Goal: Information Seeking & Learning: Learn about a topic

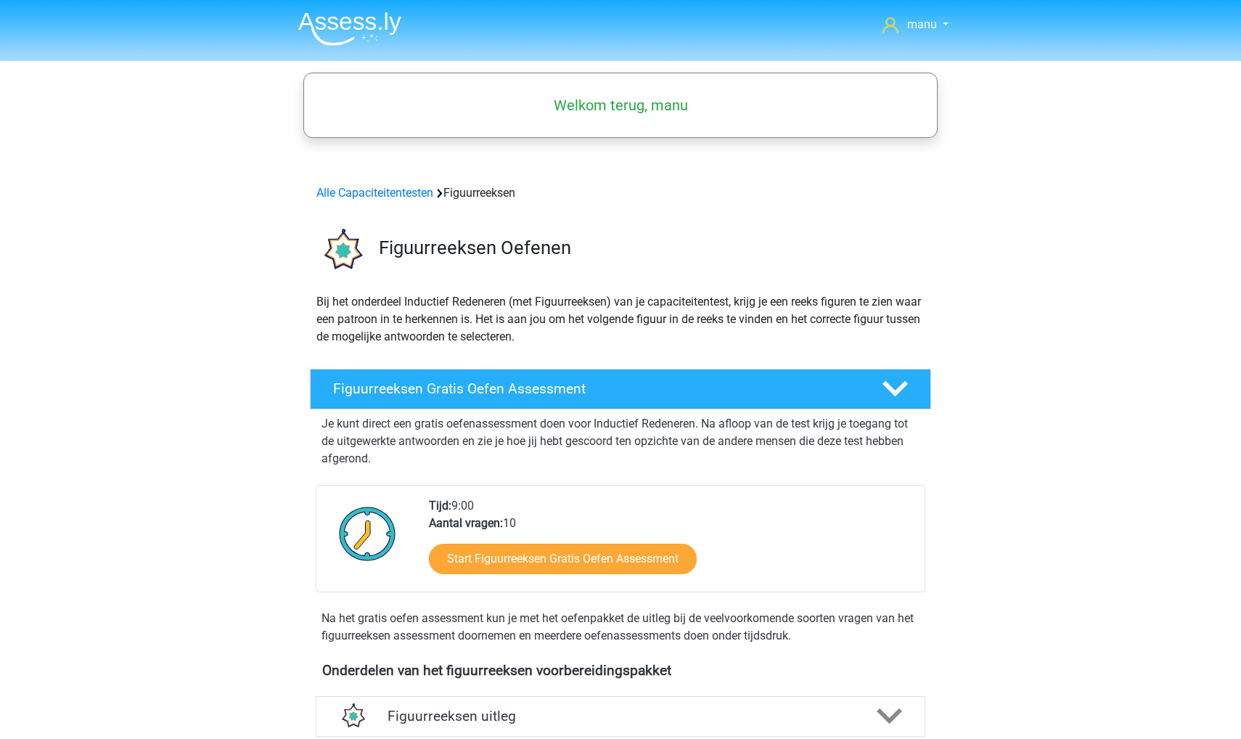
click at [340, 15] on img at bounding box center [349, 29] width 103 height 34
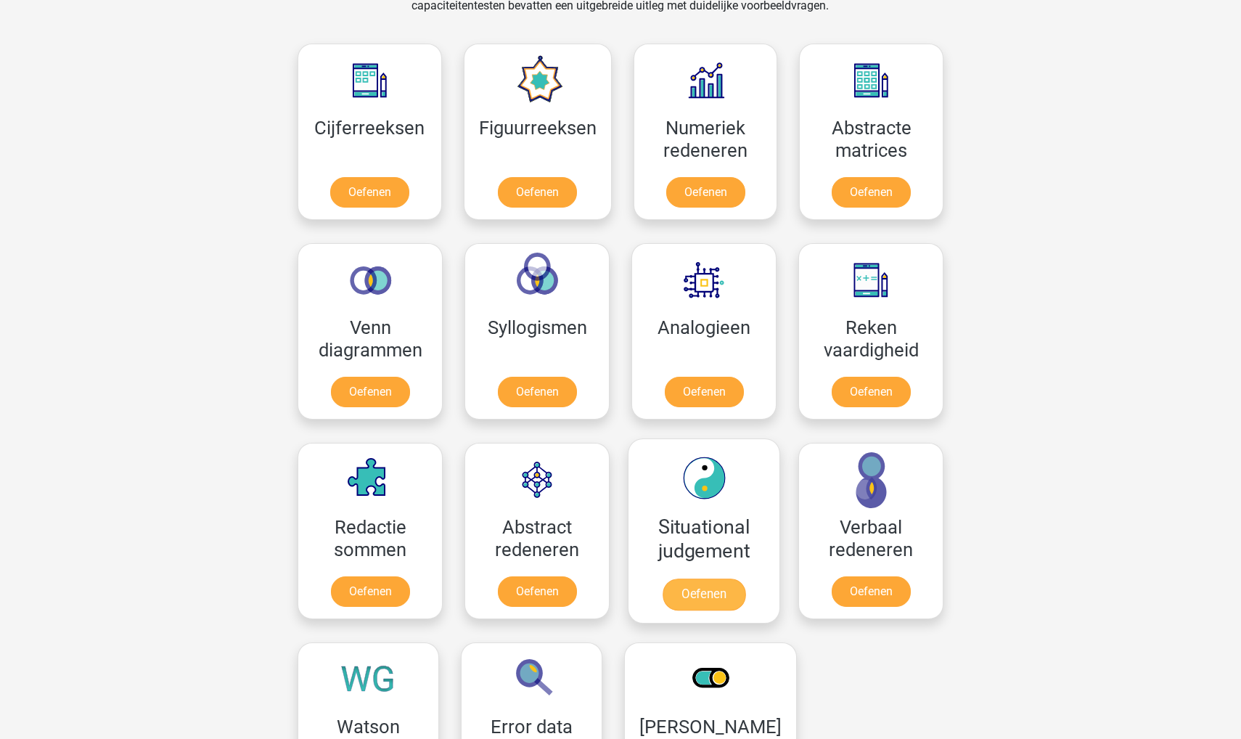
scroll to position [637, 0]
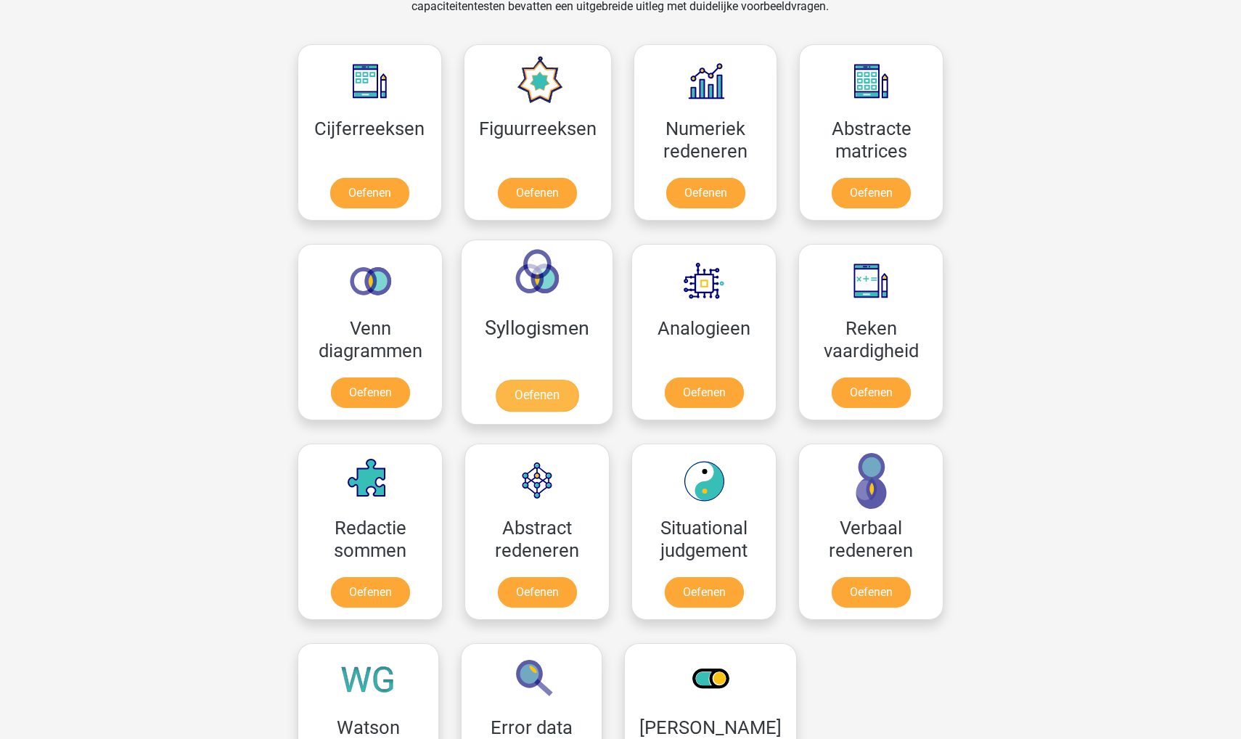
click at [517, 390] on link "Oefenen" at bounding box center [537, 396] width 83 height 32
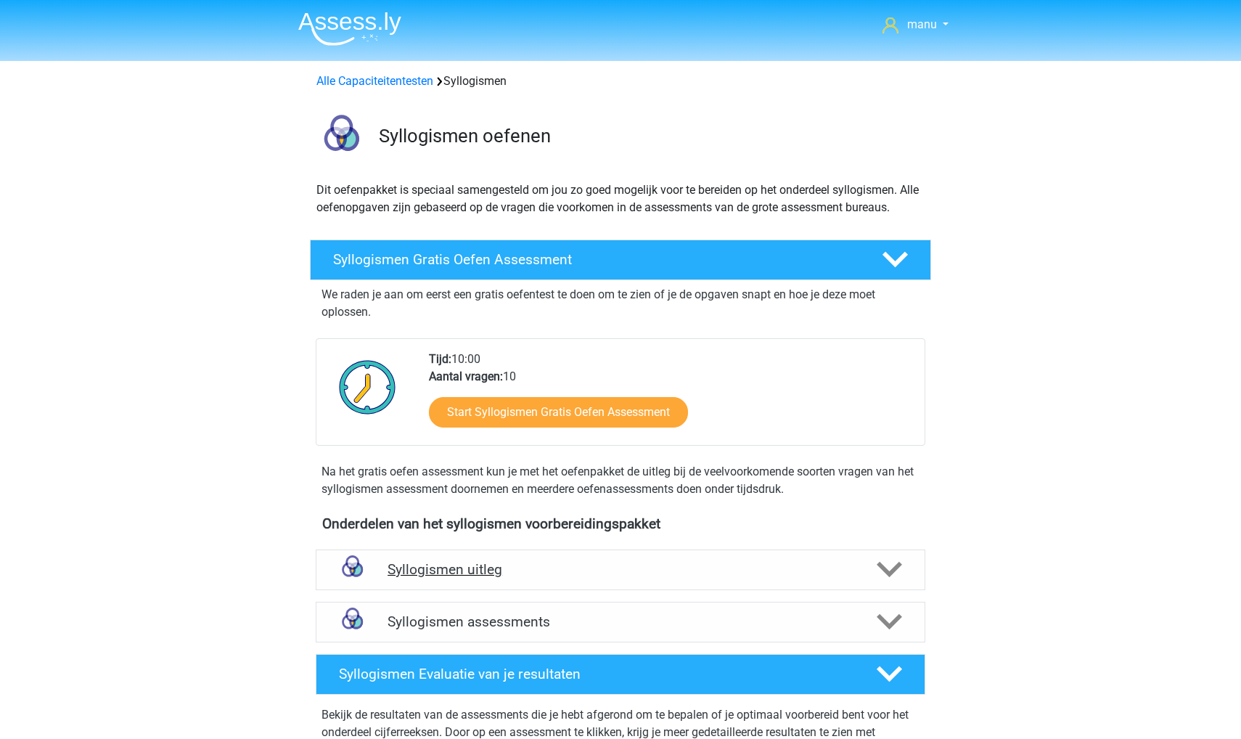
click at [467, 573] on h4 "Syllogismen uitleg" at bounding box center [621, 569] width 466 height 17
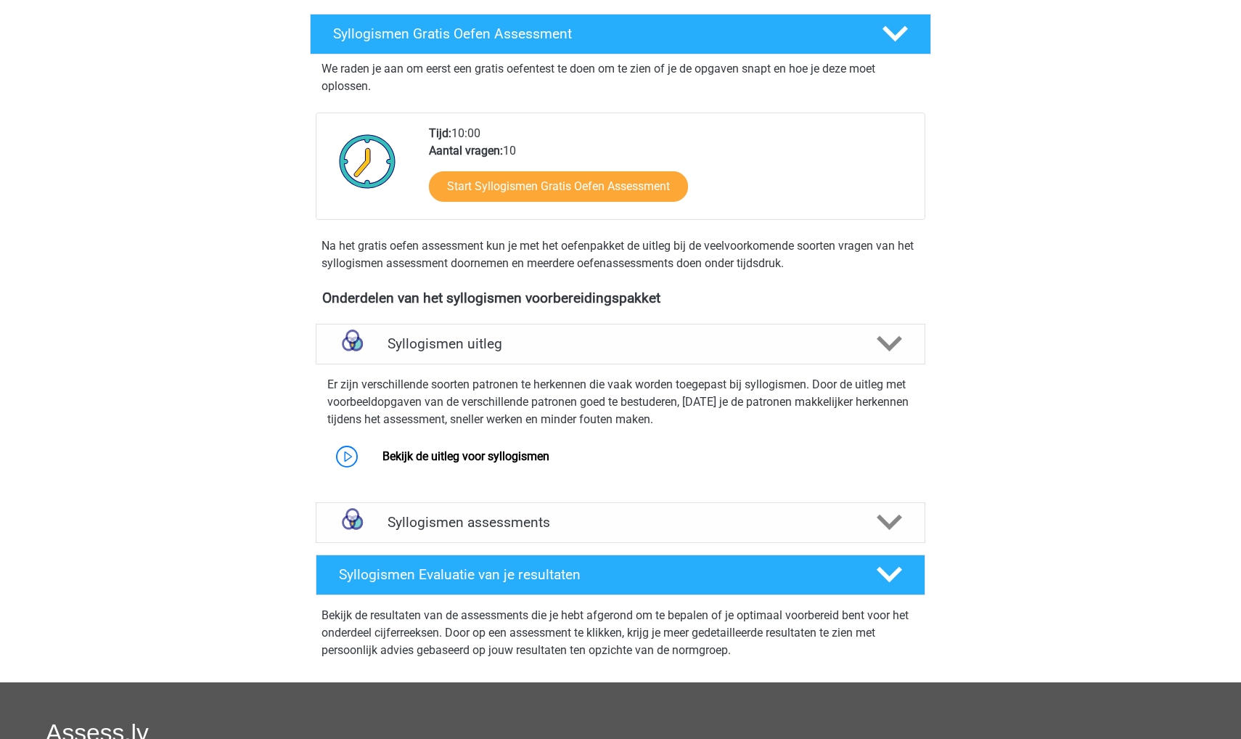
scroll to position [135, 0]
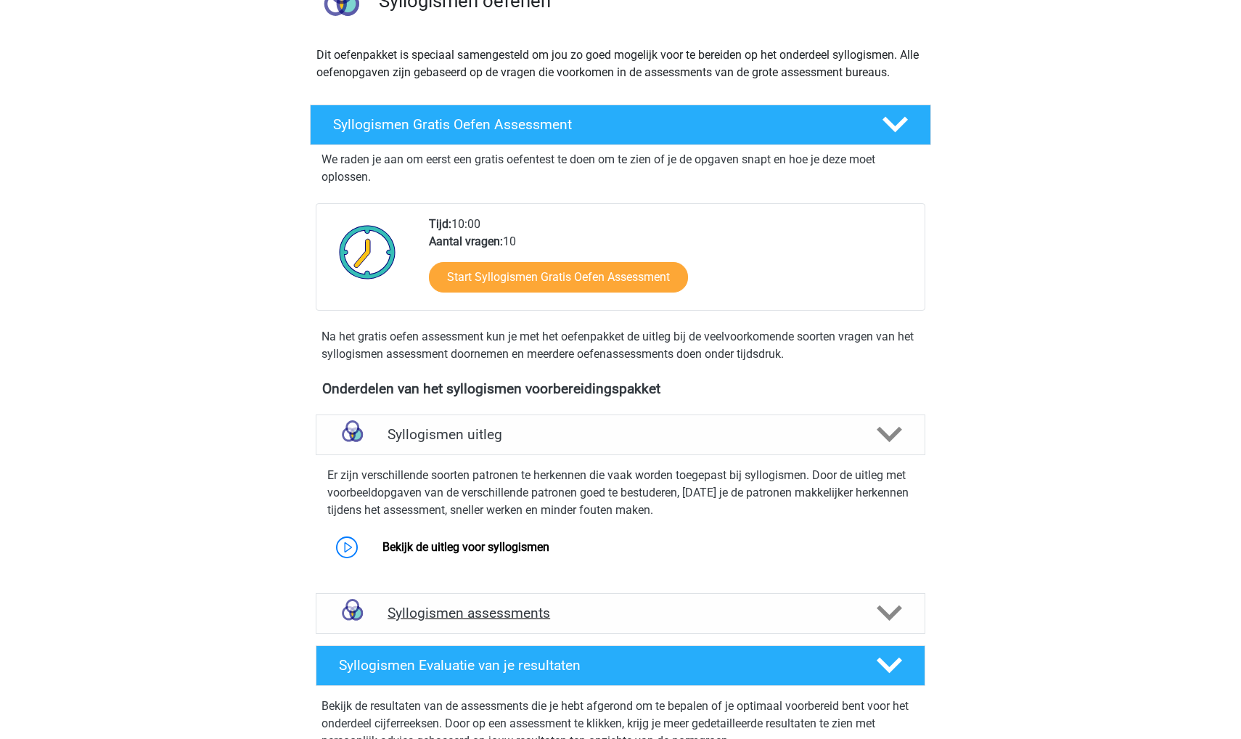
click at [442, 600] on div "Syllogismen assessments" at bounding box center [621, 613] width 610 height 41
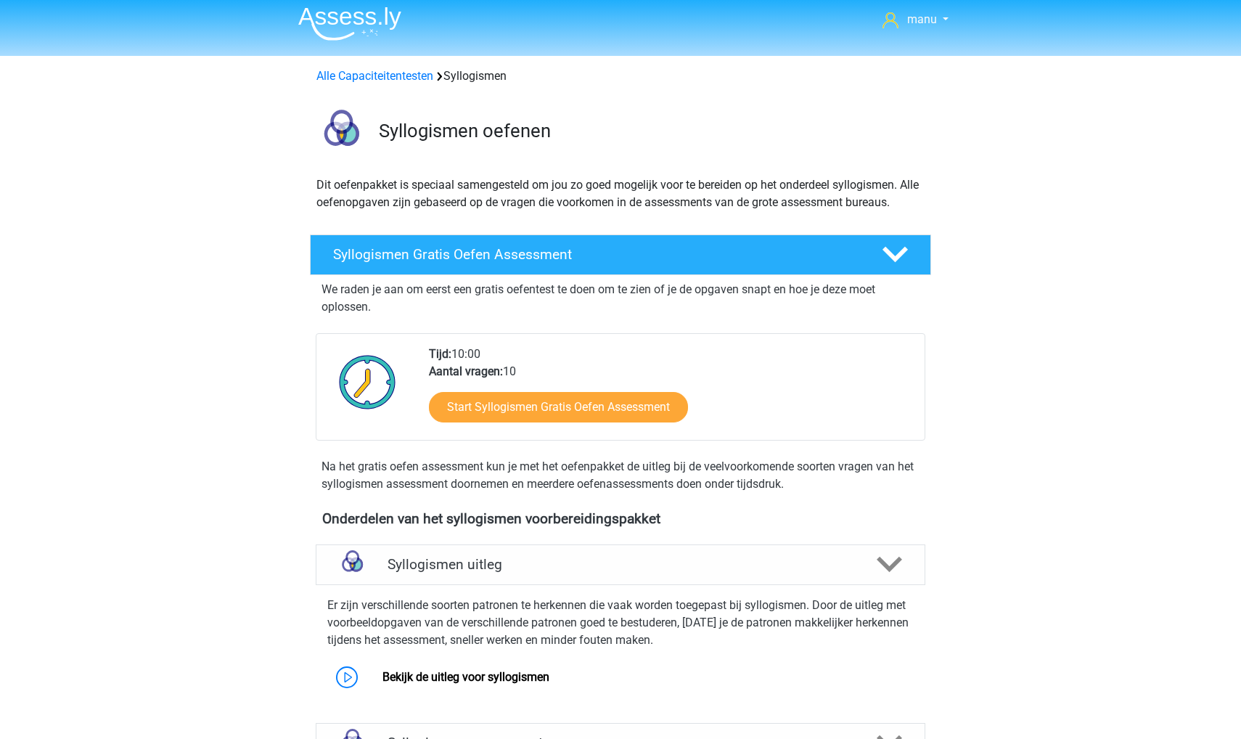
scroll to position [9, 0]
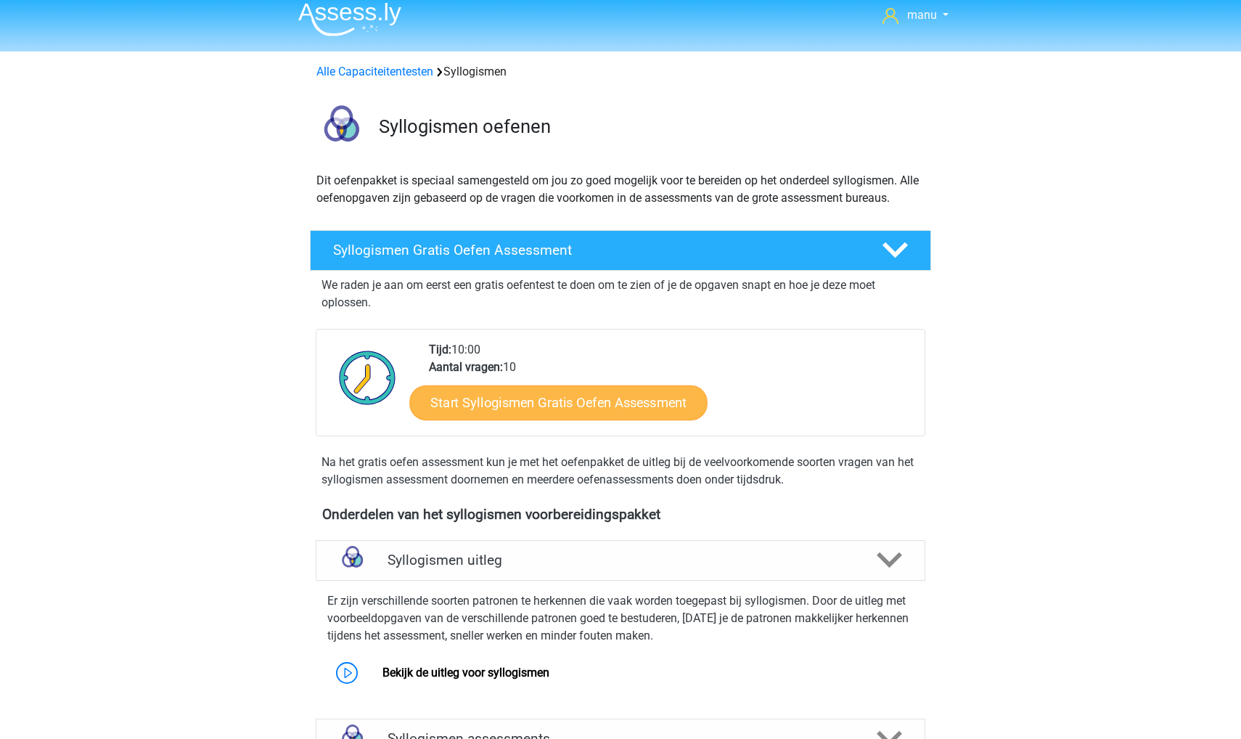
click at [512, 396] on link "Start Syllogismen Gratis Oefen Assessment" at bounding box center [559, 402] width 298 height 35
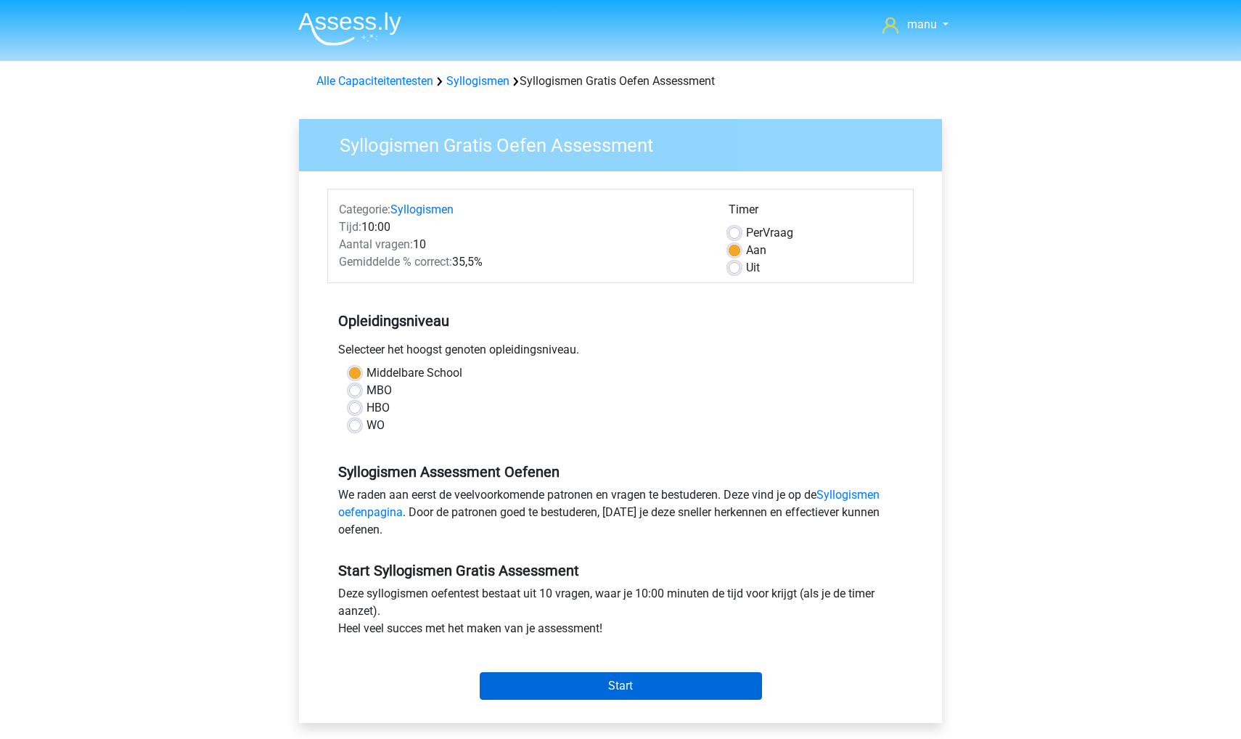
click at [516, 681] on input "Start" at bounding box center [621, 686] width 282 height 28
click at [580, 703] on div "Start" at bounding box center [620, 674] width 586 height 62
click at [573, 679] on input "Start" at bounding box center [621, 686] width 282 height 28
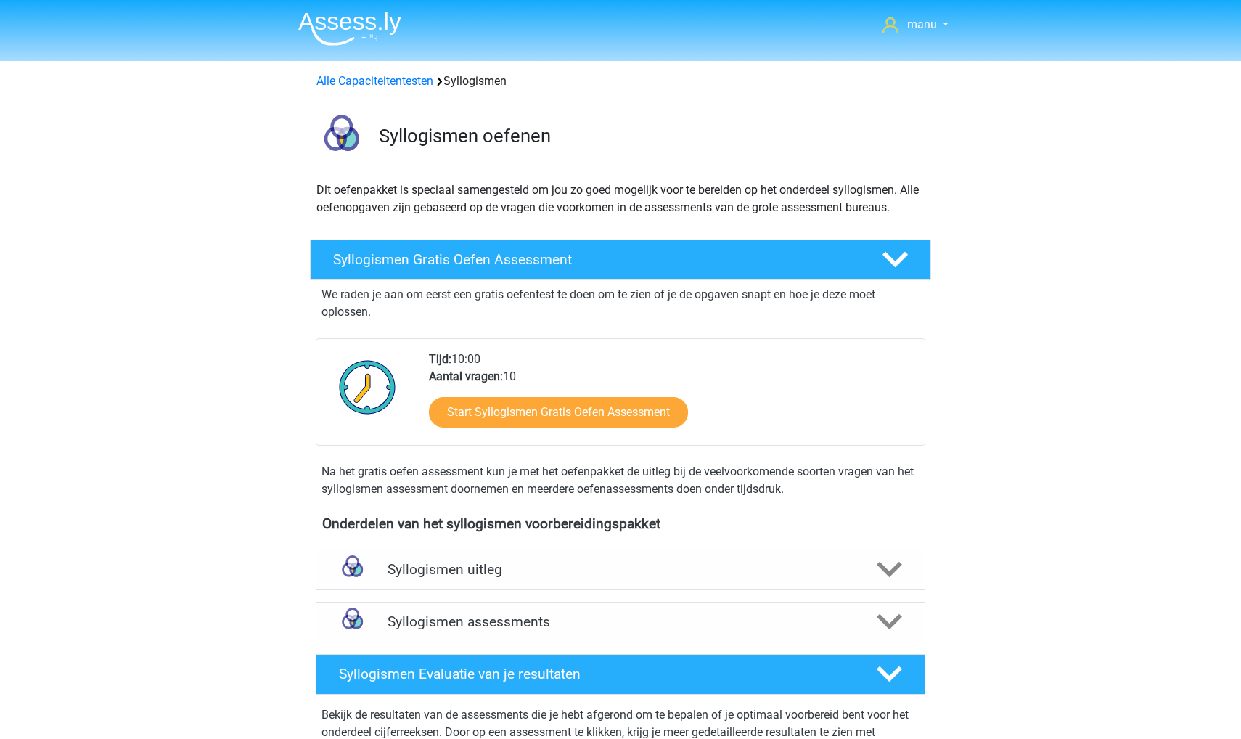
scroll to position [9, 0]
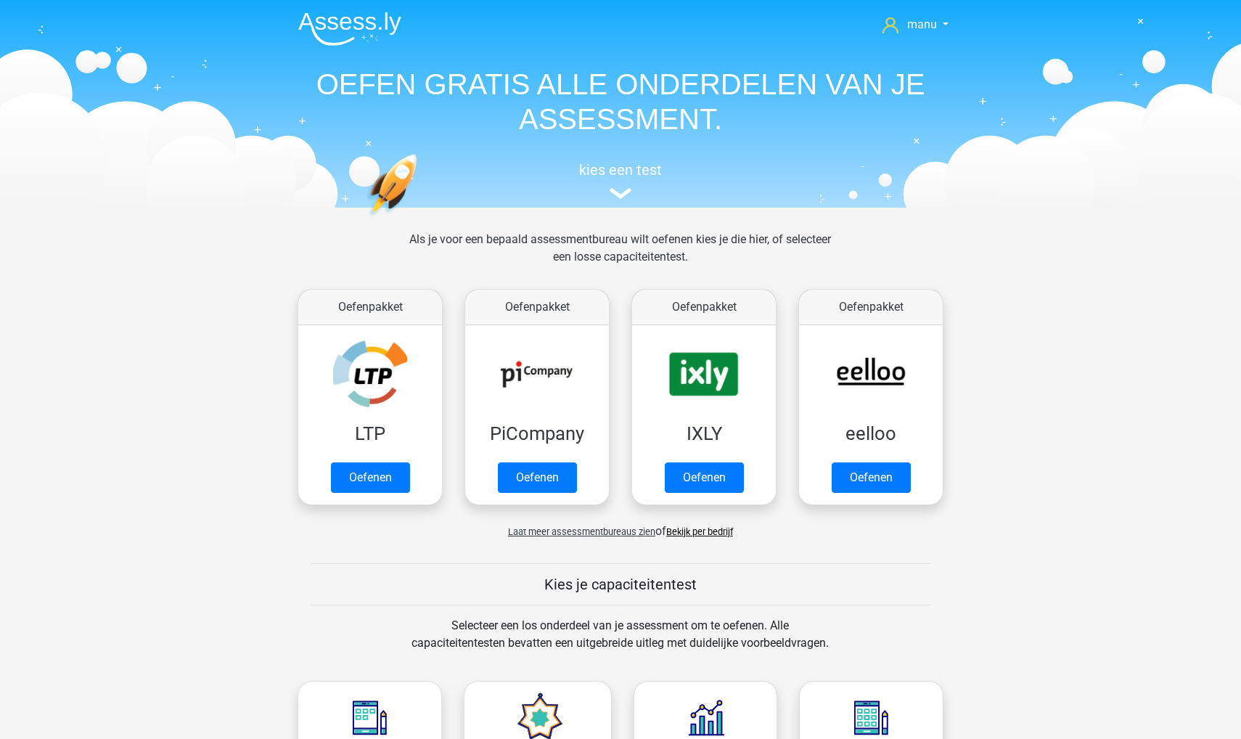
scroll to position [637, 0]
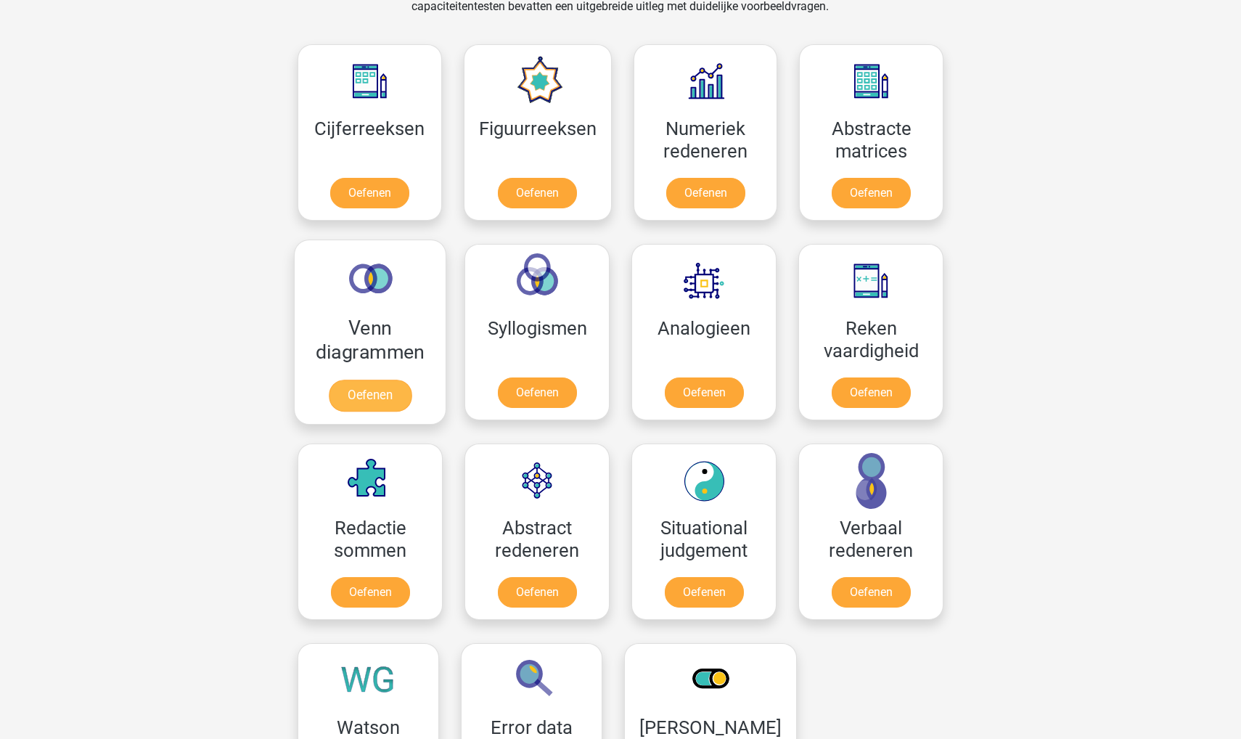
click at [360, 394] on link "Oefenen" at bounding box center [370, 396] width 83 height 32
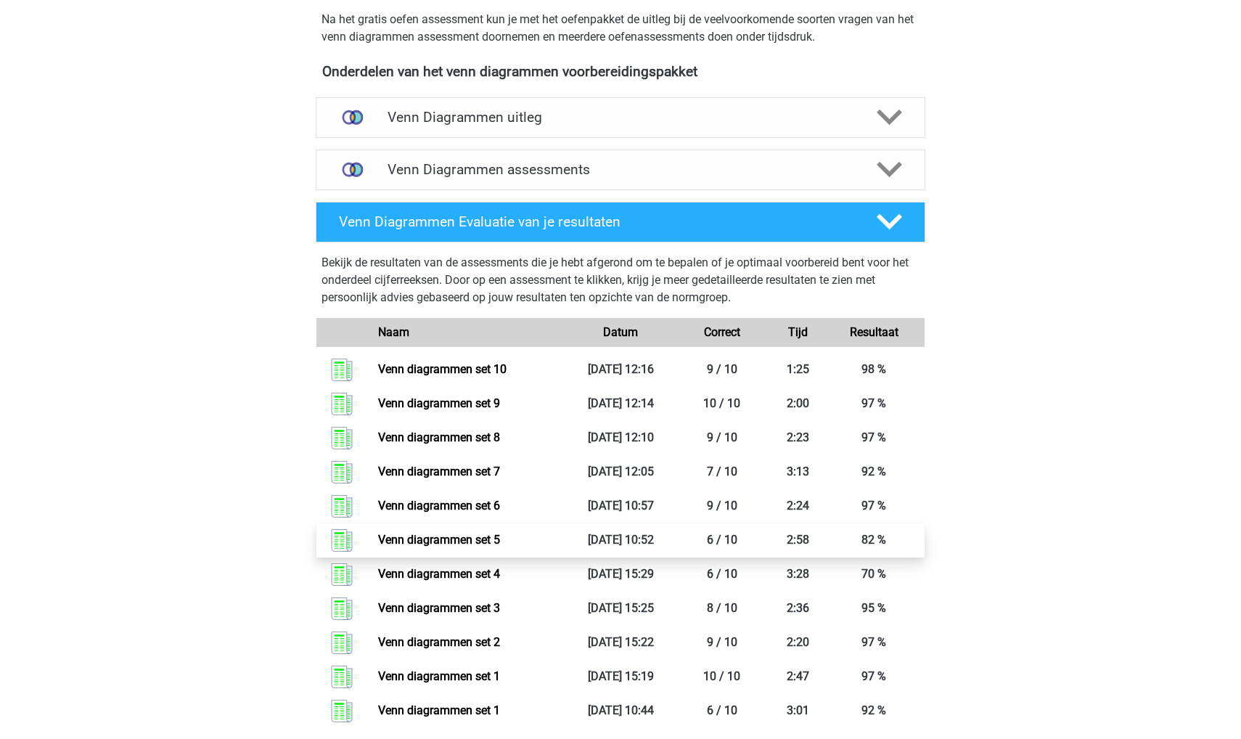
scroll to position [439, 0]
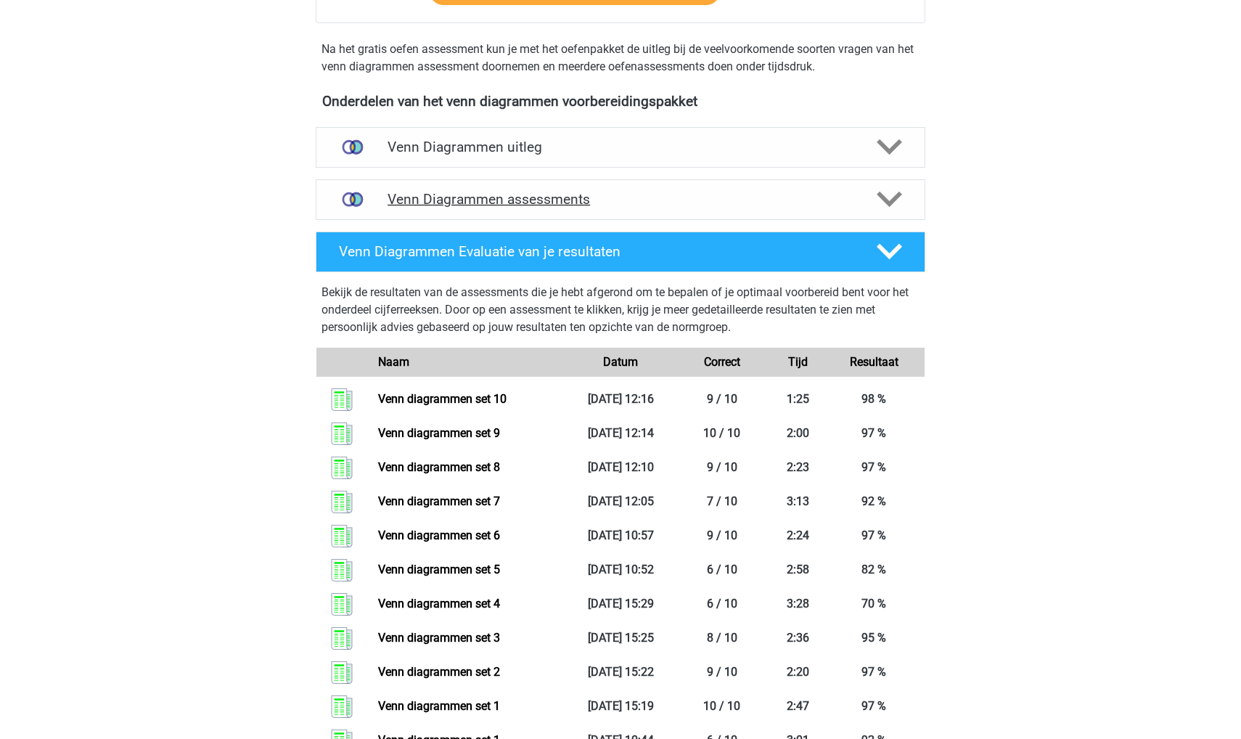
click at [488, 210] on div "Venn Diagrammen assessments" at bounding box center [621, 199] width 610 height 41
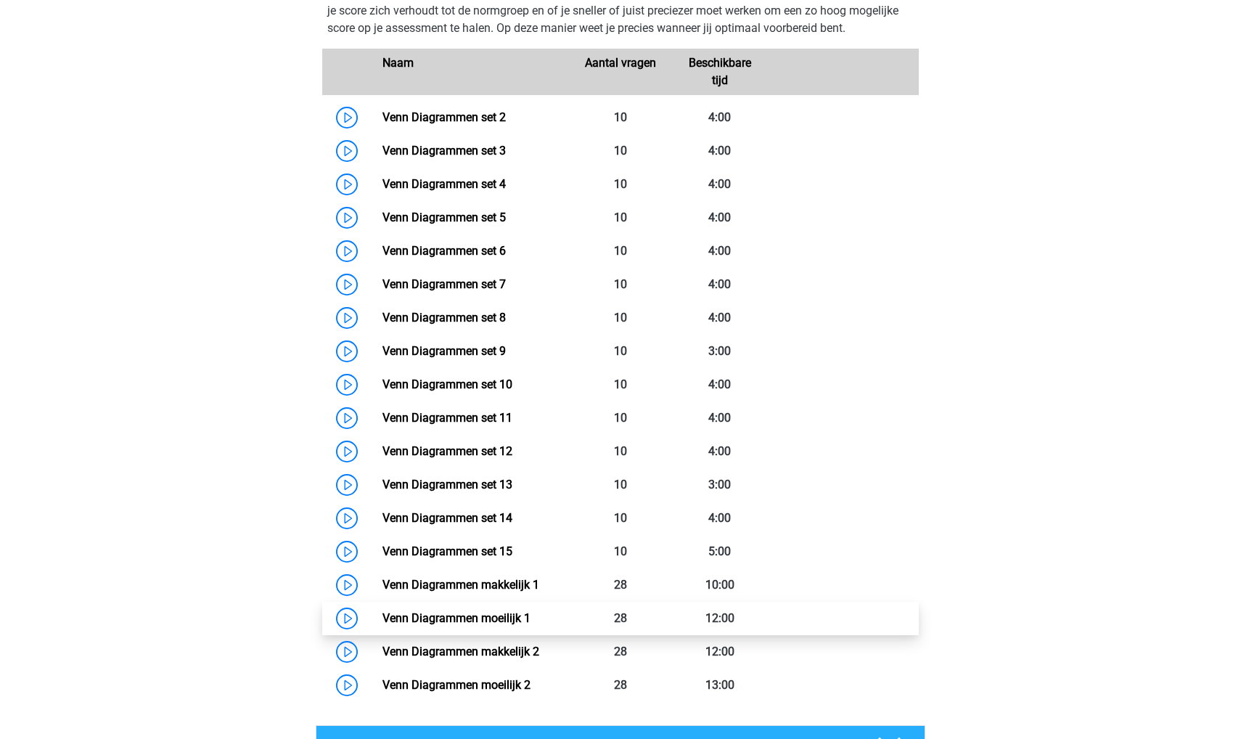
scroll to position [695, 0]
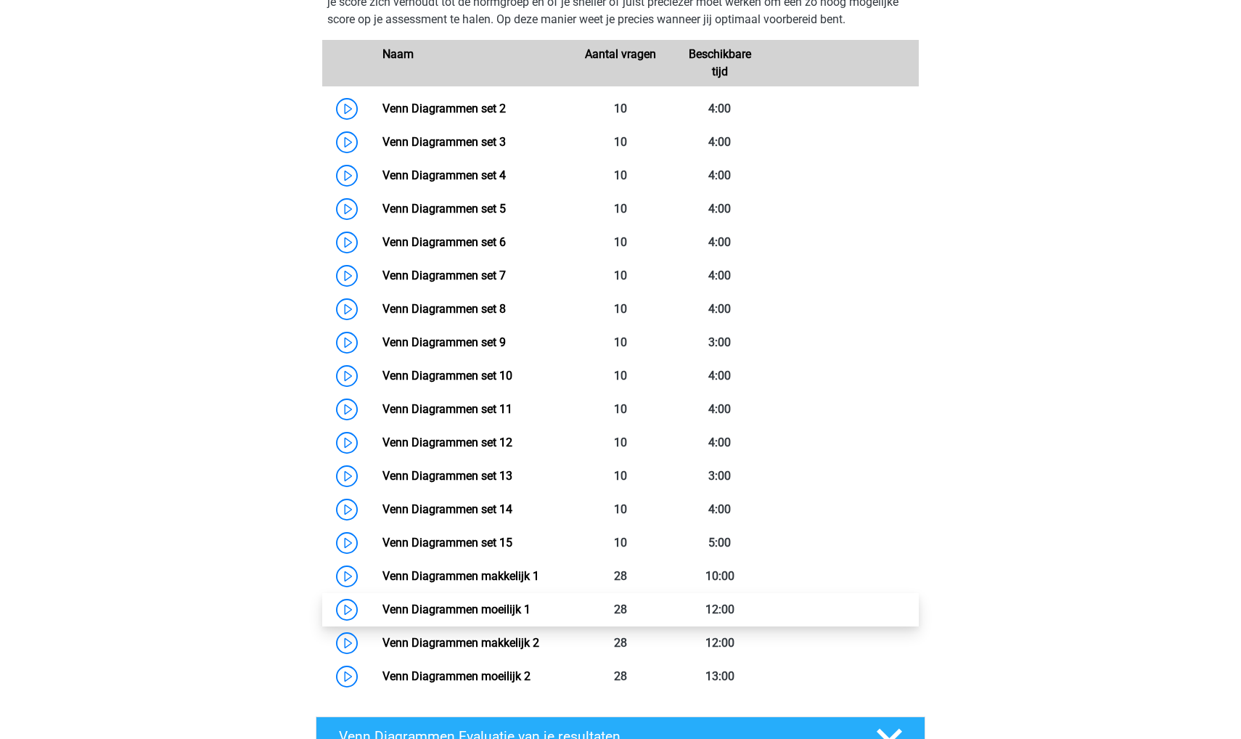
click at [471, 613] on link "Venn Diagrammen moeilijk 1" at bounding box center [456, 609] width 148 height 14
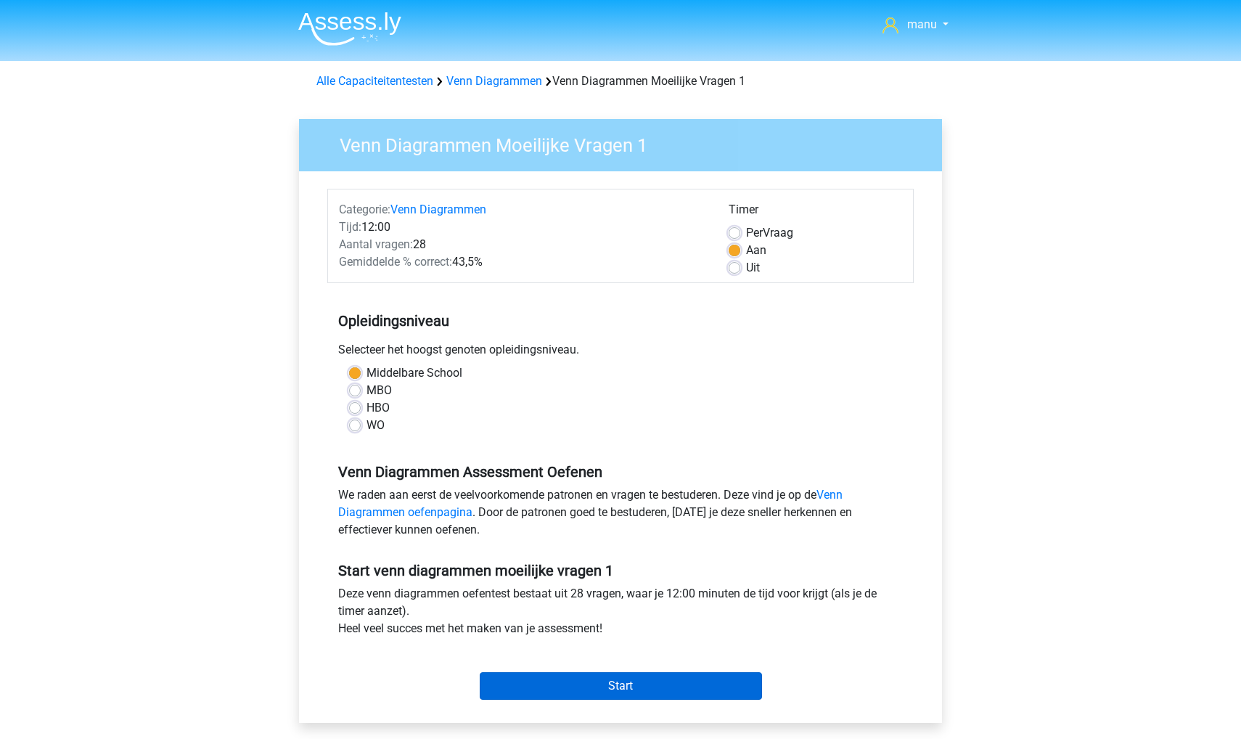
click at [626, 689] on input "Start" at bounding box center [621, 686] width 282 height 28
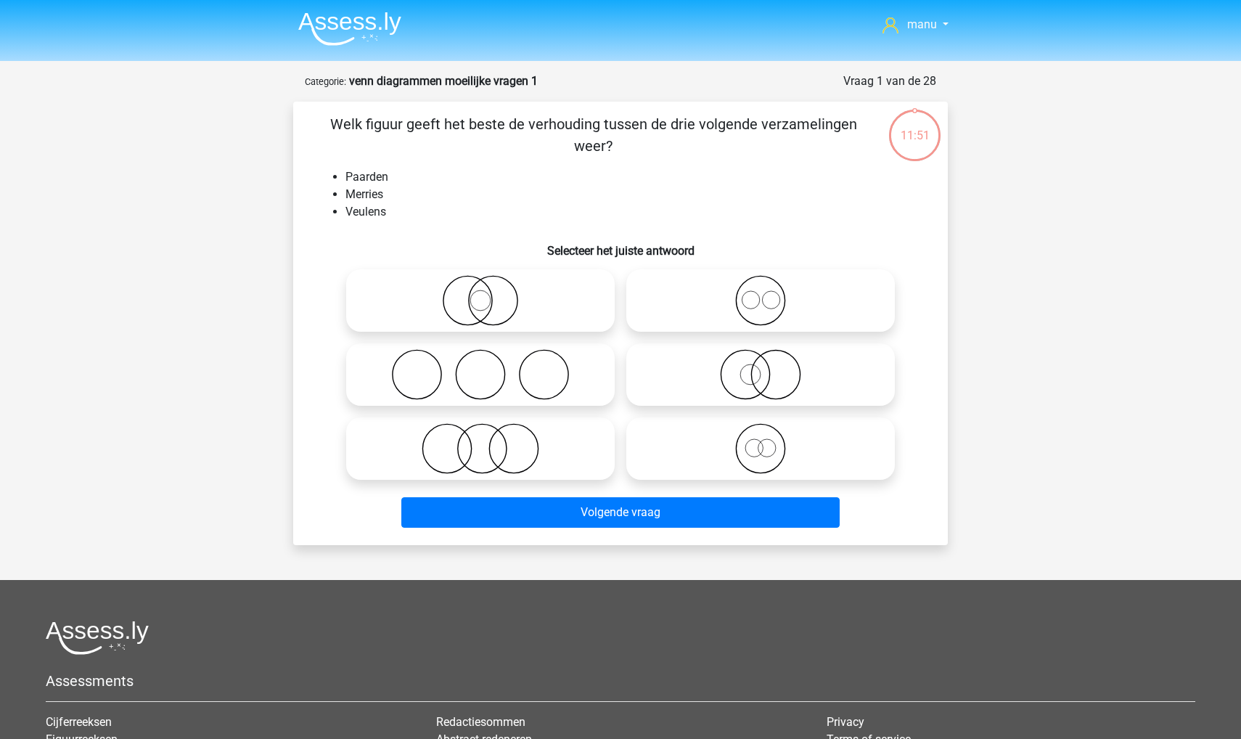
click at [716, 462] on icon at bounding box center [760, 448] width 257 height 51
click at [761, 441] on input "radio" at bounding box center [765, 436] width 9 height 9
radio input "true"
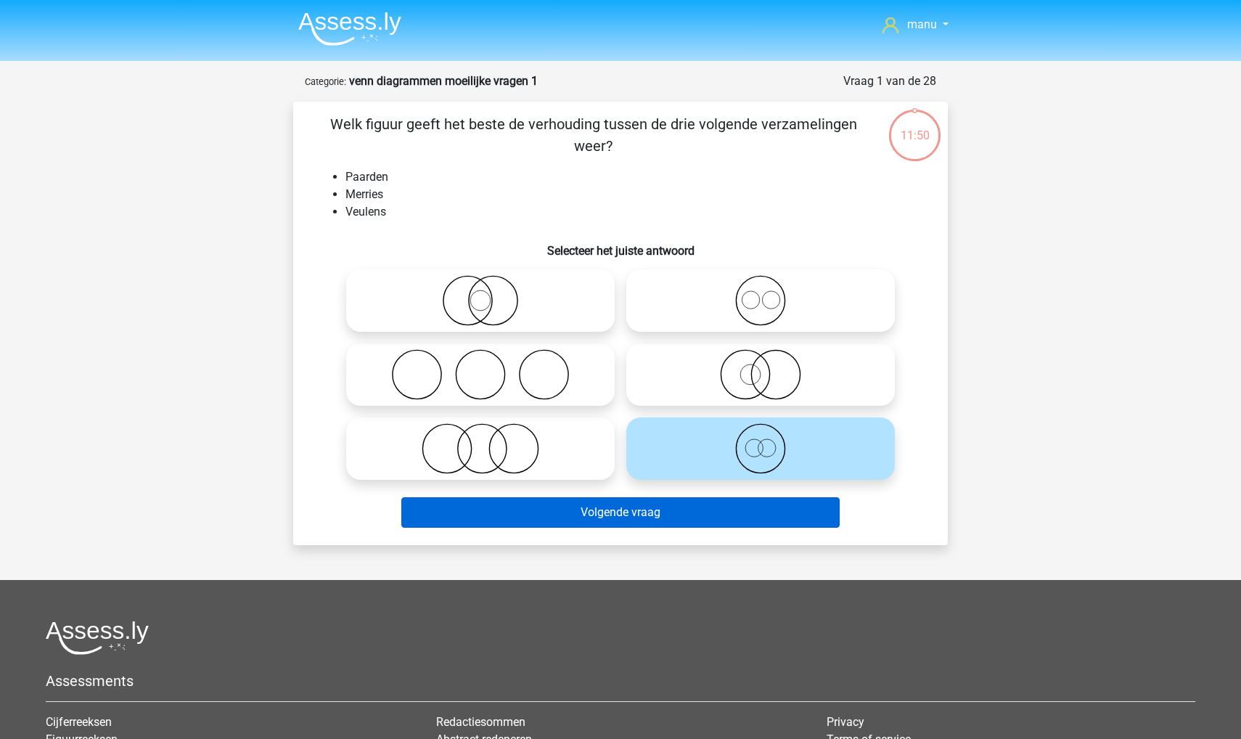
click at [682, 516] on button "Volgende vraag" at bounding box center [620, 512] width 439 height 30
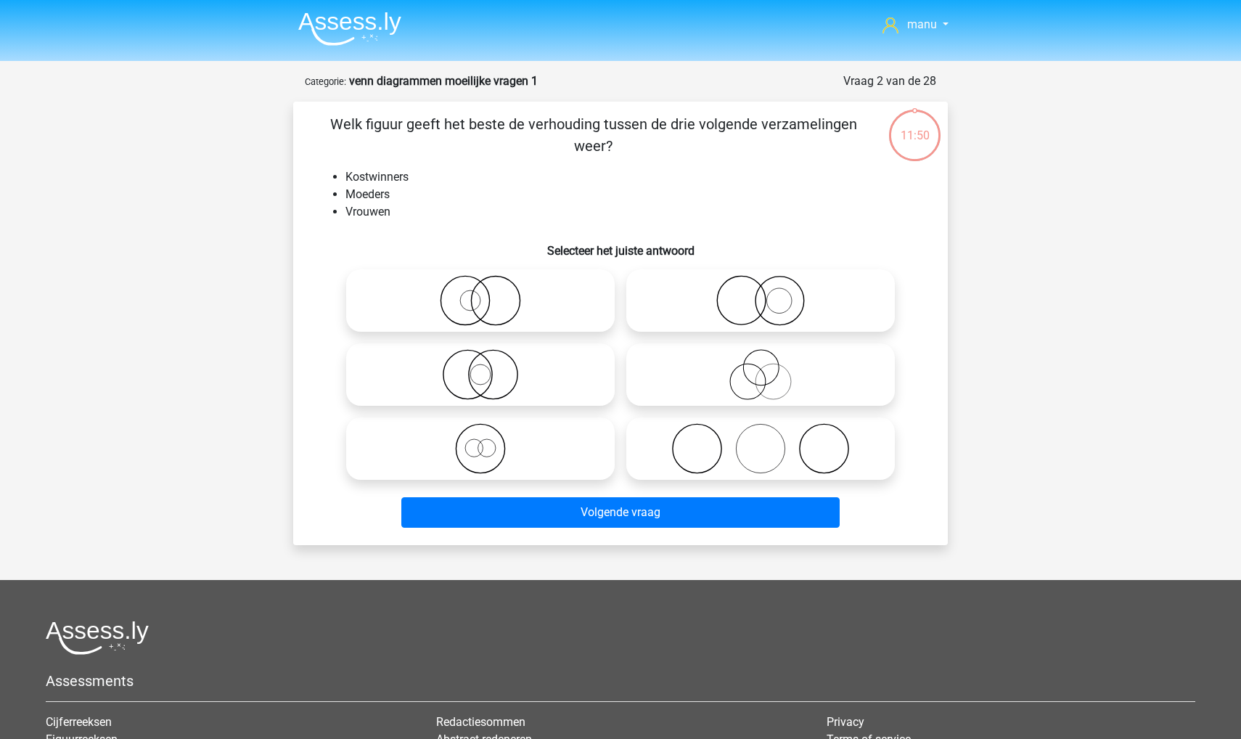
scroll to position [73, 0]
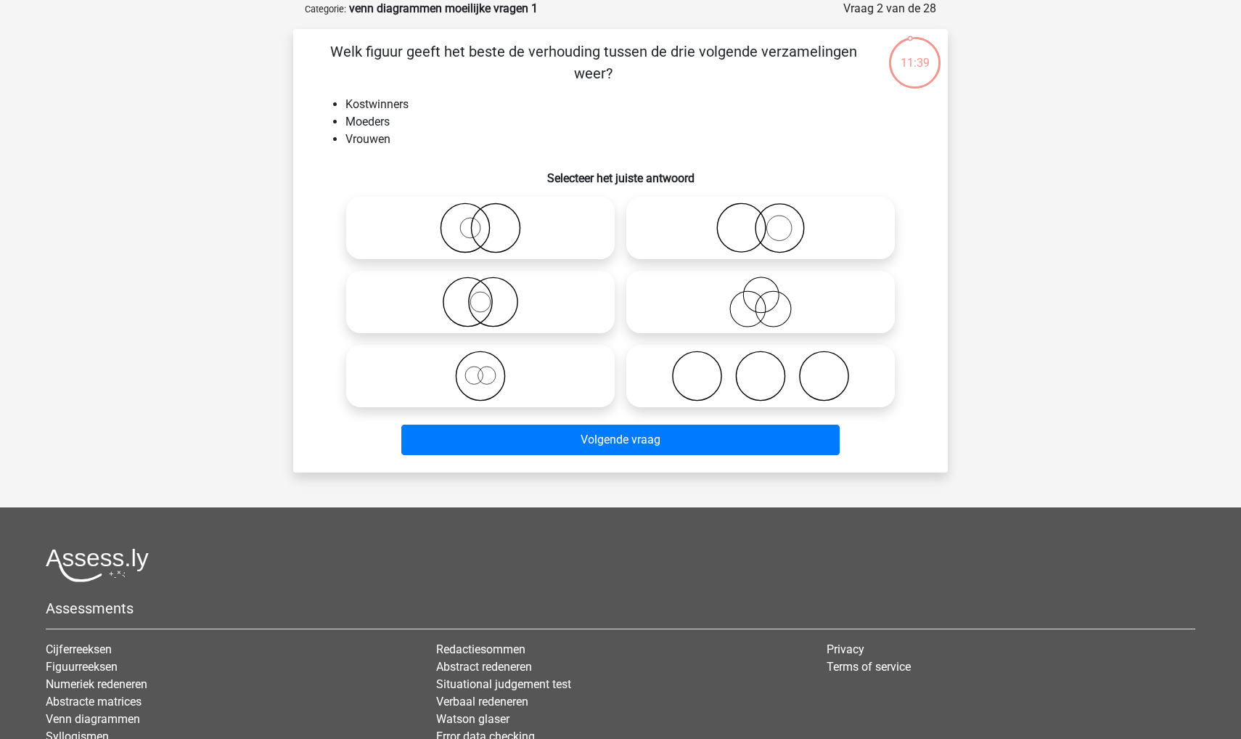
click at [714, 311] on icon at bounding box center [760, 302] width 257 height 51
click at [761, 295] on input "radio" at bounding box center [765, 289] width 9 height 9
radio input "true"
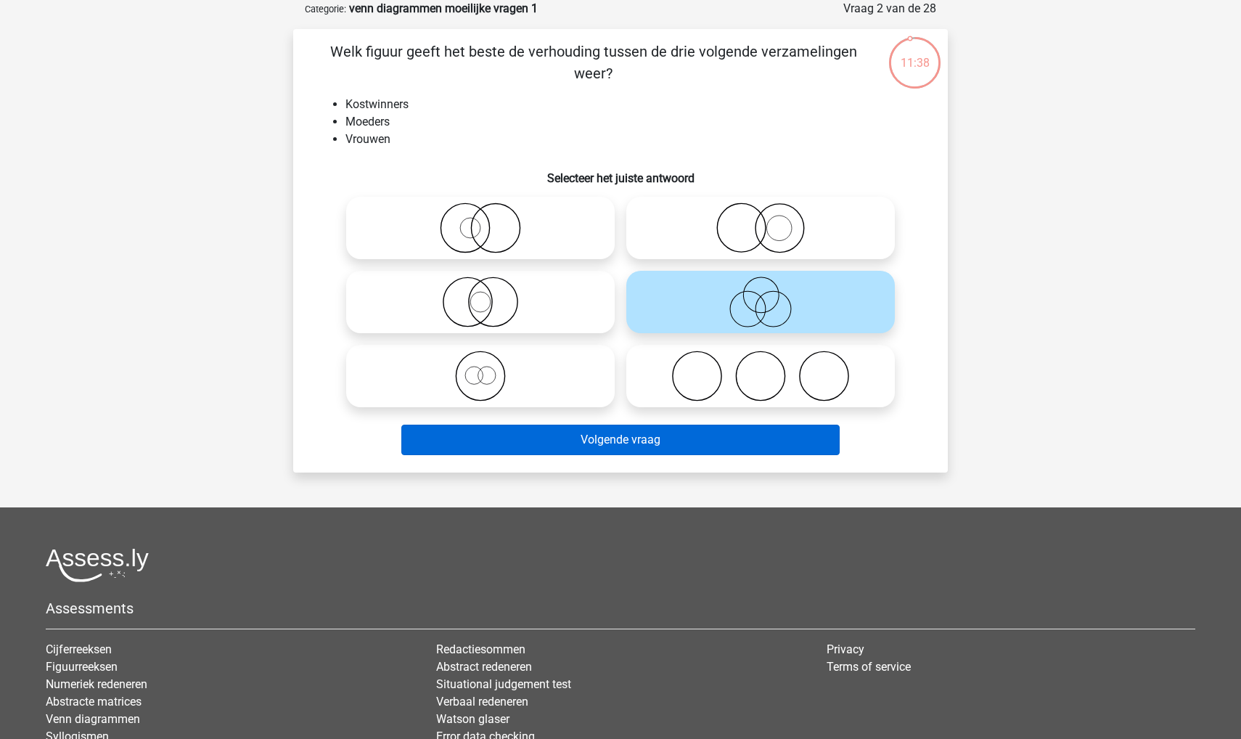
click at [661, 429] on button "Volgende vraag" at bounding box center [620, 440] width 439 height 30
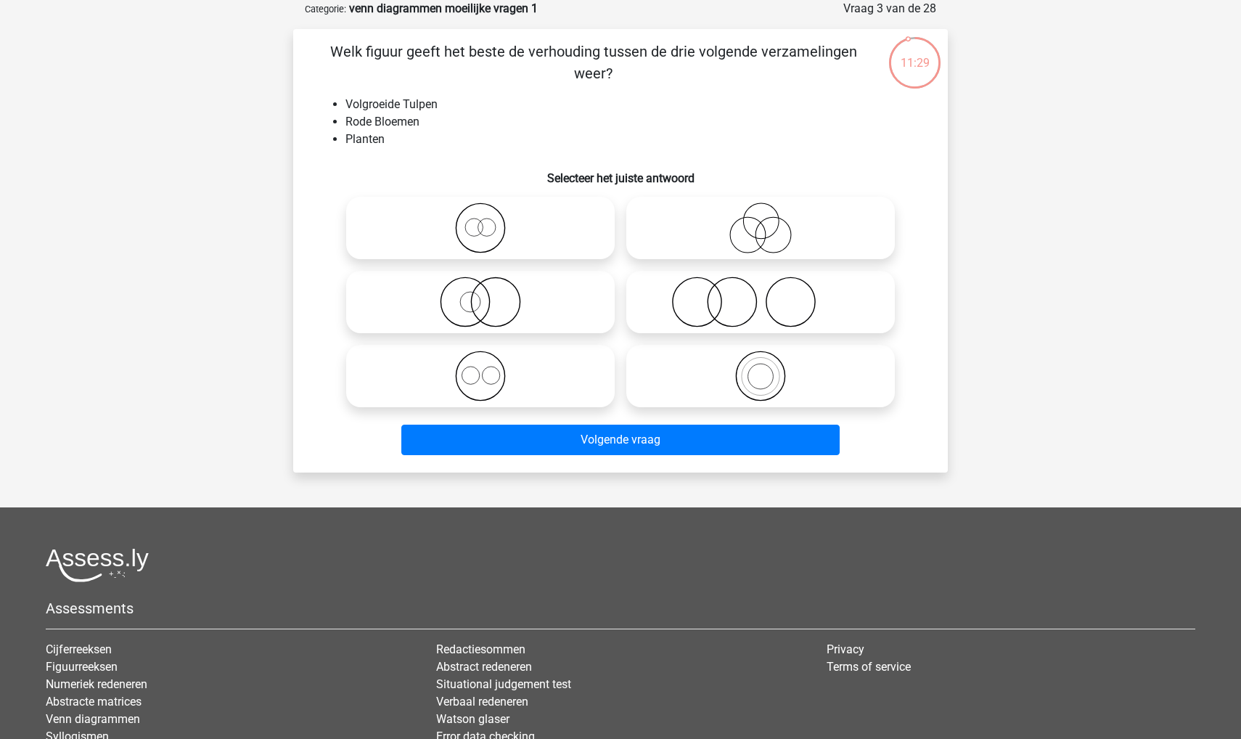
click at [544, 231] on icon at bounding box center [480, 227] width 257 height 51
click at [490, 221] on input "radio" at bounding box center [484, 215] width 9 height 9
radio input "true"
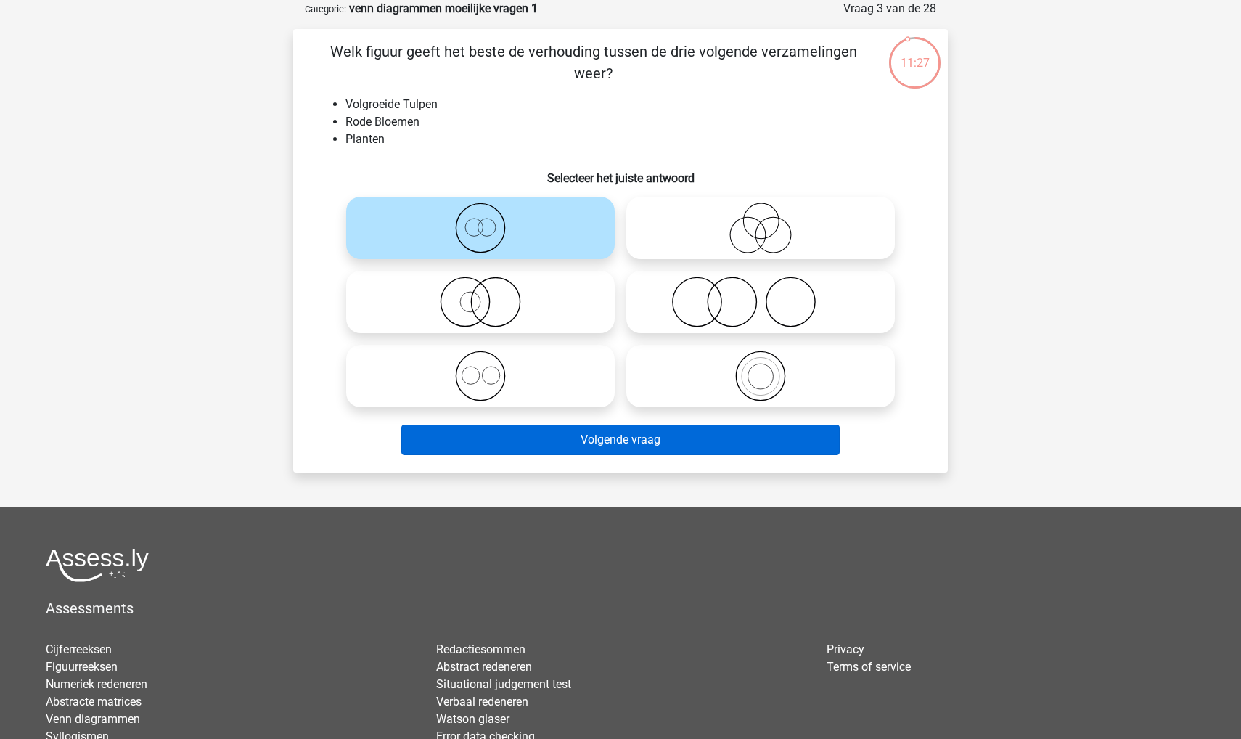
click at [520, 428] on button "Volgende vraag" at bounding box center [620, 440] width 439 height 30
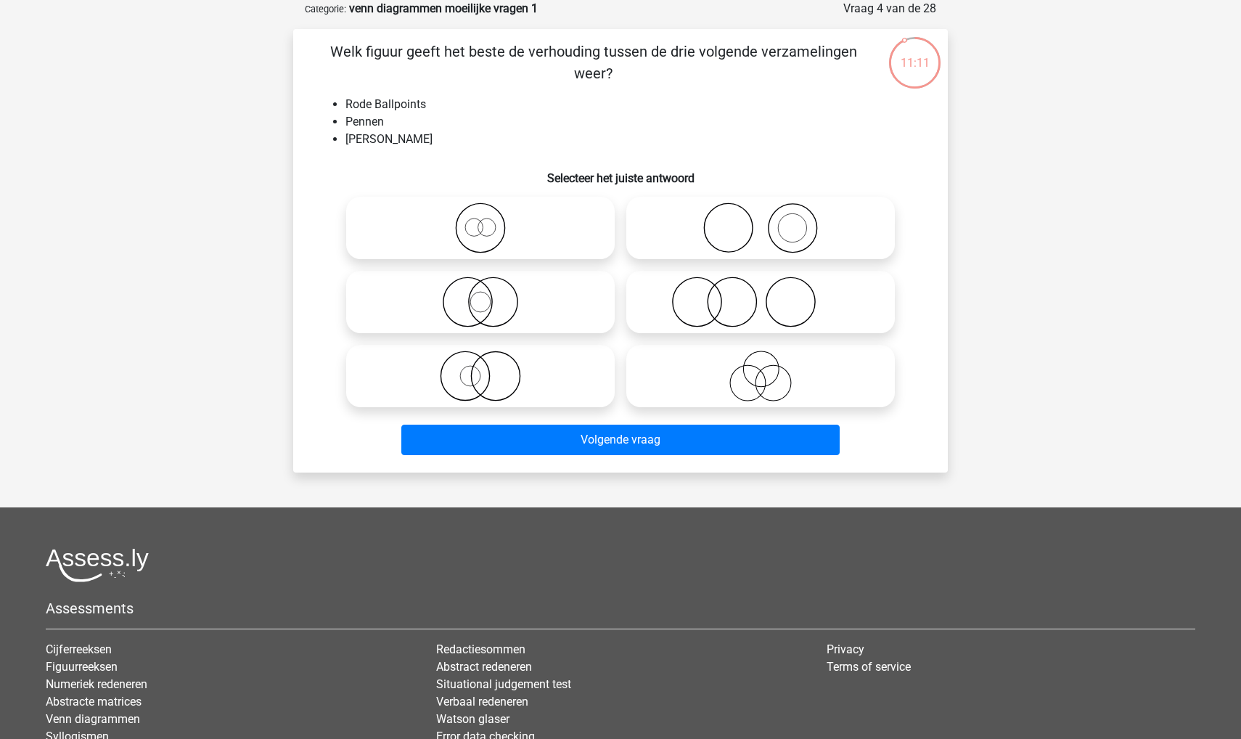
click at [481, 365] on input "radio" at bounding box center [484, 363] width 9 height 9
radio input "true"
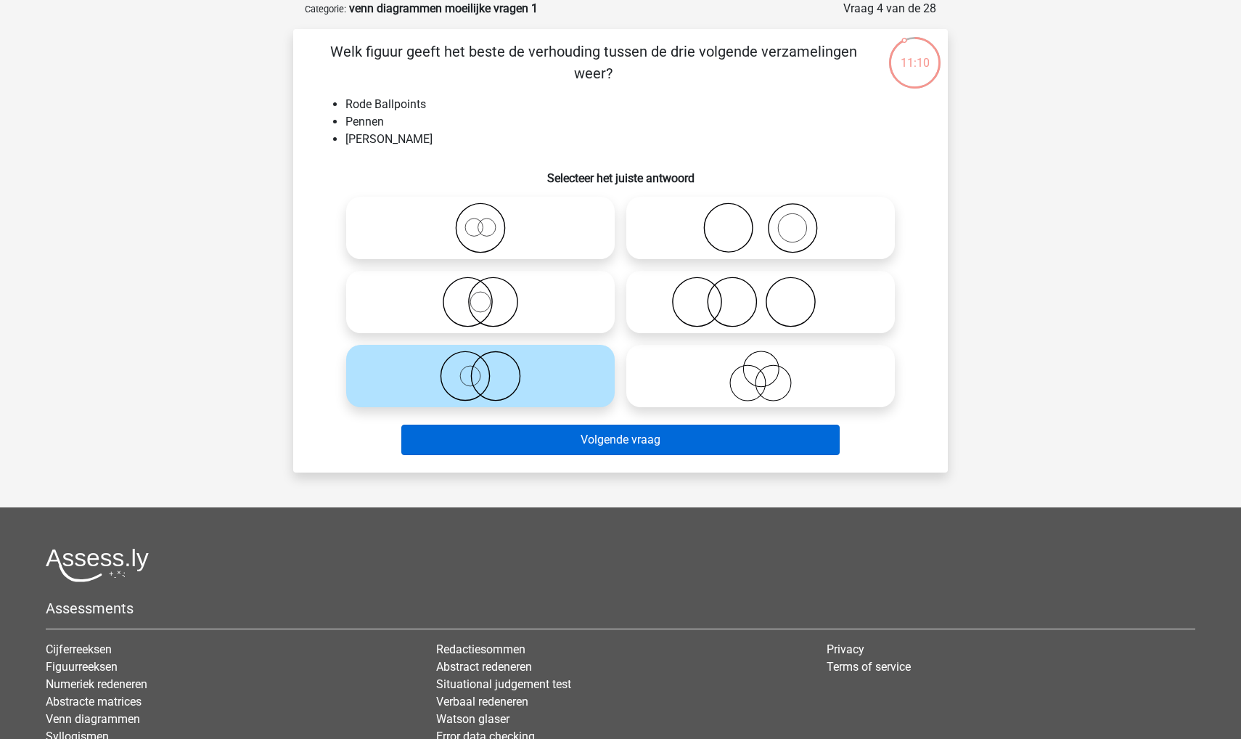
click at [455, 441] on button "Volgende vraag" at bounding box center [620, 440] width 439 height 30
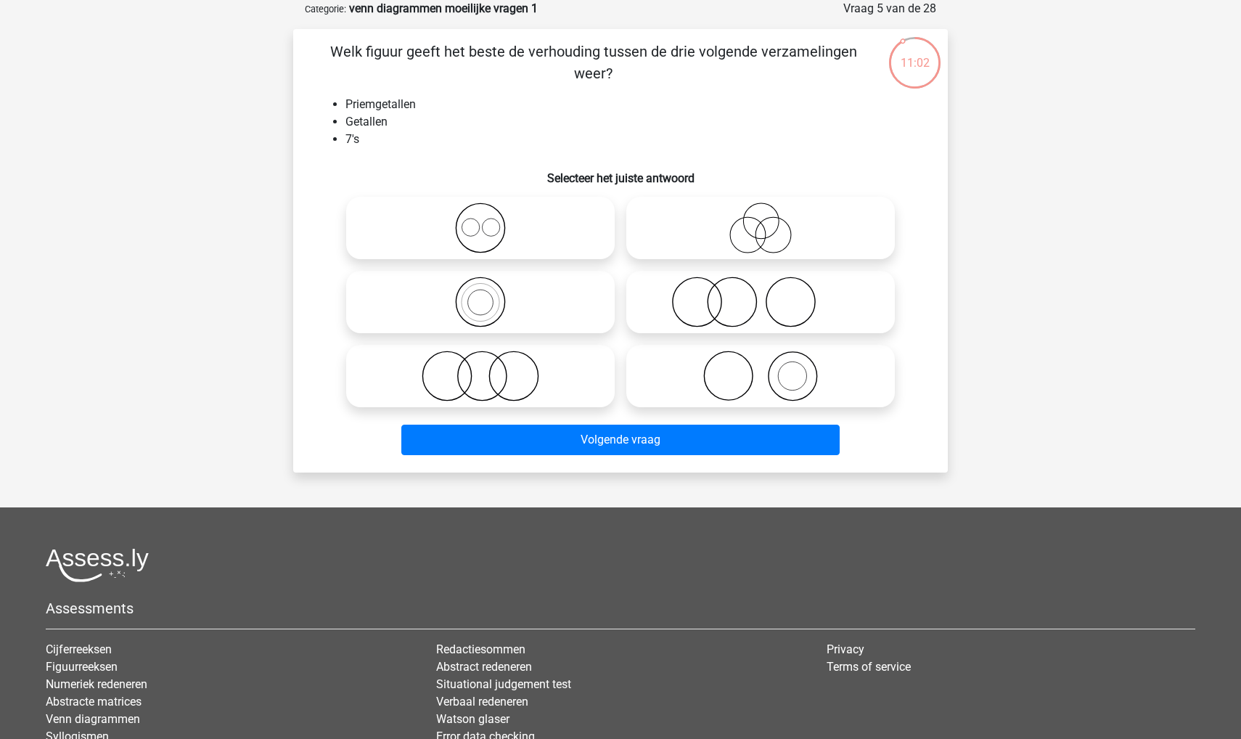
click at [468, 307] on icon at bounding box center [480, 302] width 257 height 51
click at [480, 295] on input "radio" at bounding box center [484, 289] width 9 height 9
radio input "true"
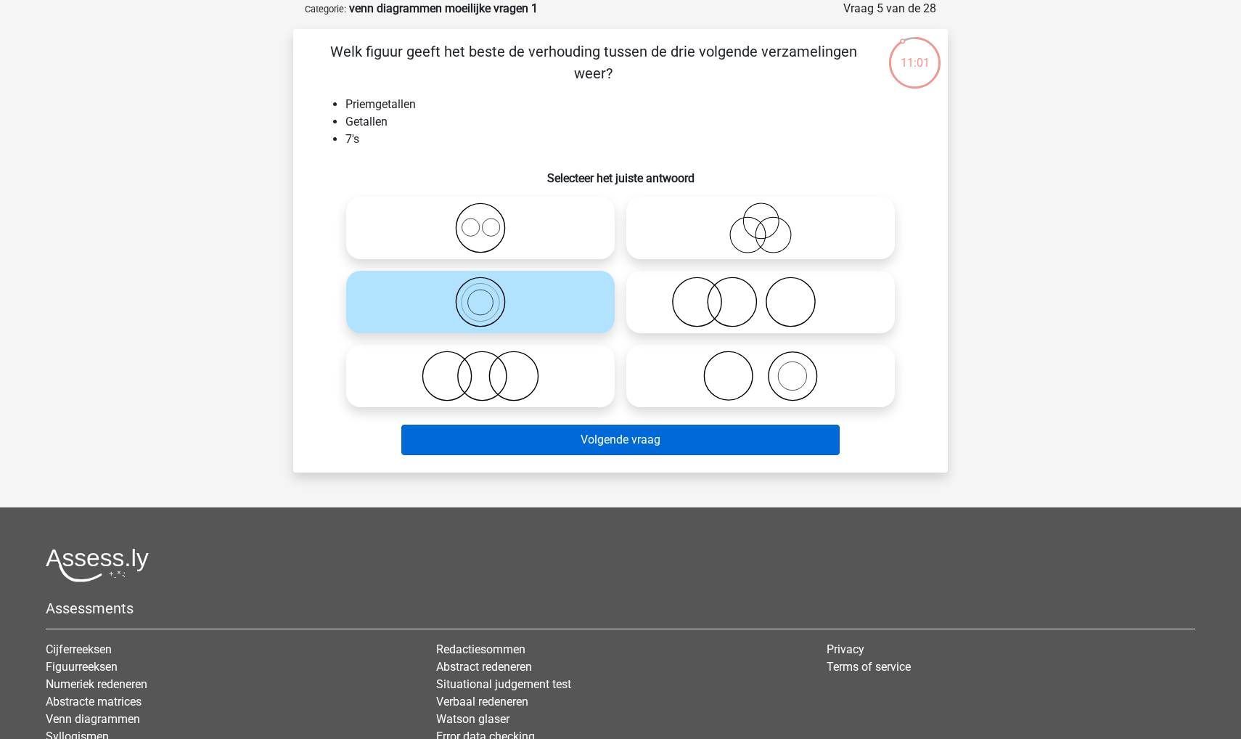
click at [474, 447] on button "Volgende vraag" at bounding box center [620, 440] width 439 height 30
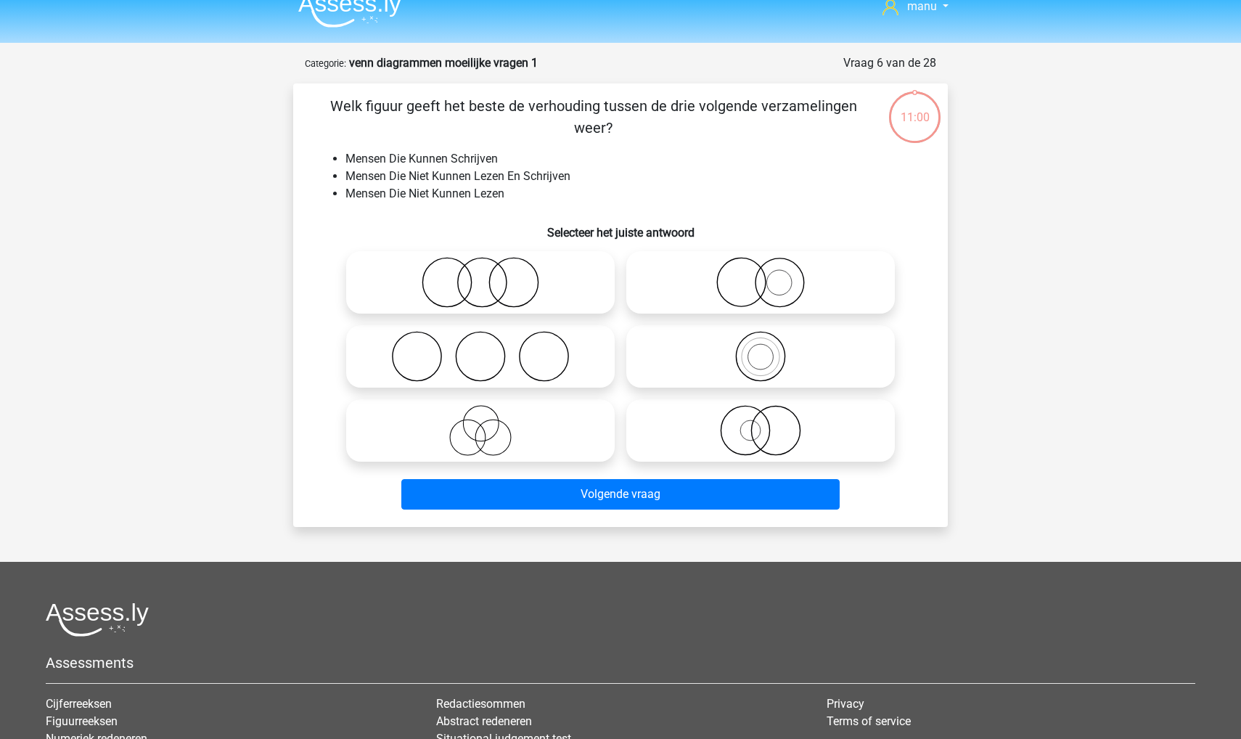
scroll to position [13, 0]
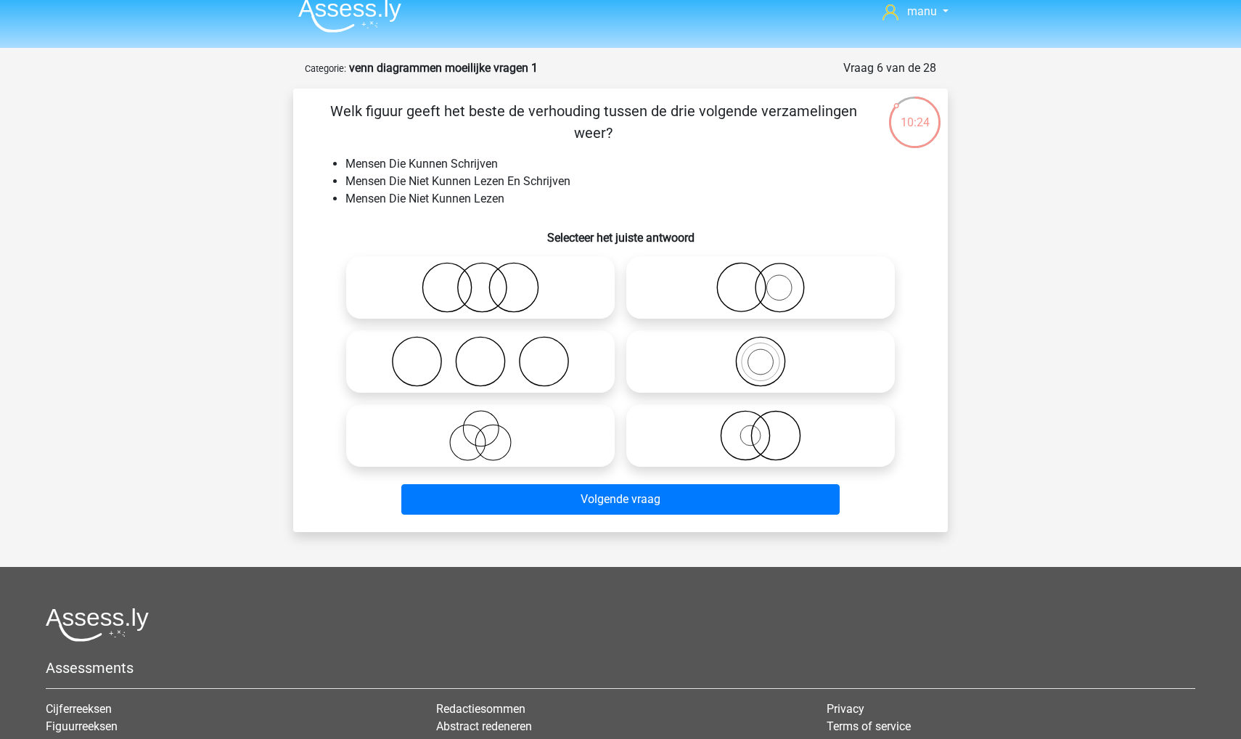
drag, startPoint x: 440, startPoint y: 441, endPoint x: 468, endPoint y: 457, distance: 32.5
click at [441, 443] on icon at bounding box center [480, 435] width 257 height 51
click at [480, 428] on input "radio" at bounding box center [484, 423] width 9 height 9
radio input "true"
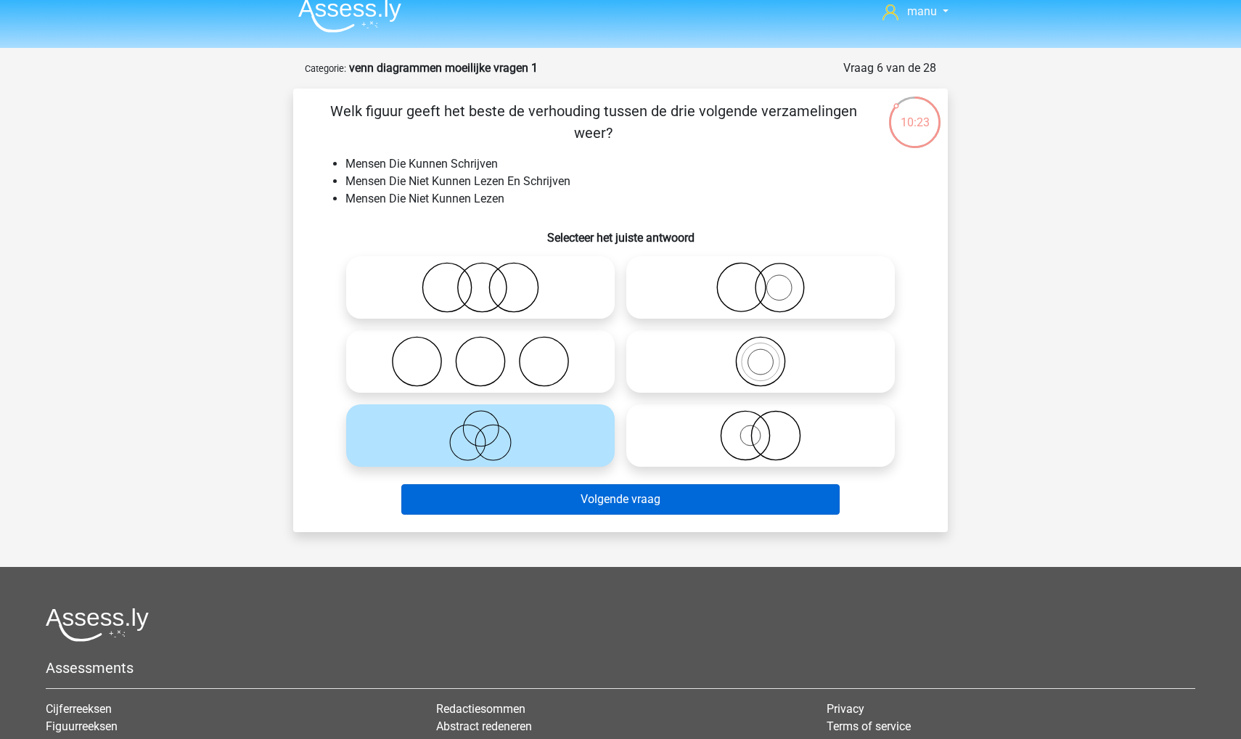
click at [506, 497] on button "Volgende vraag" at bounding box center [620, 499] width 439 height 30
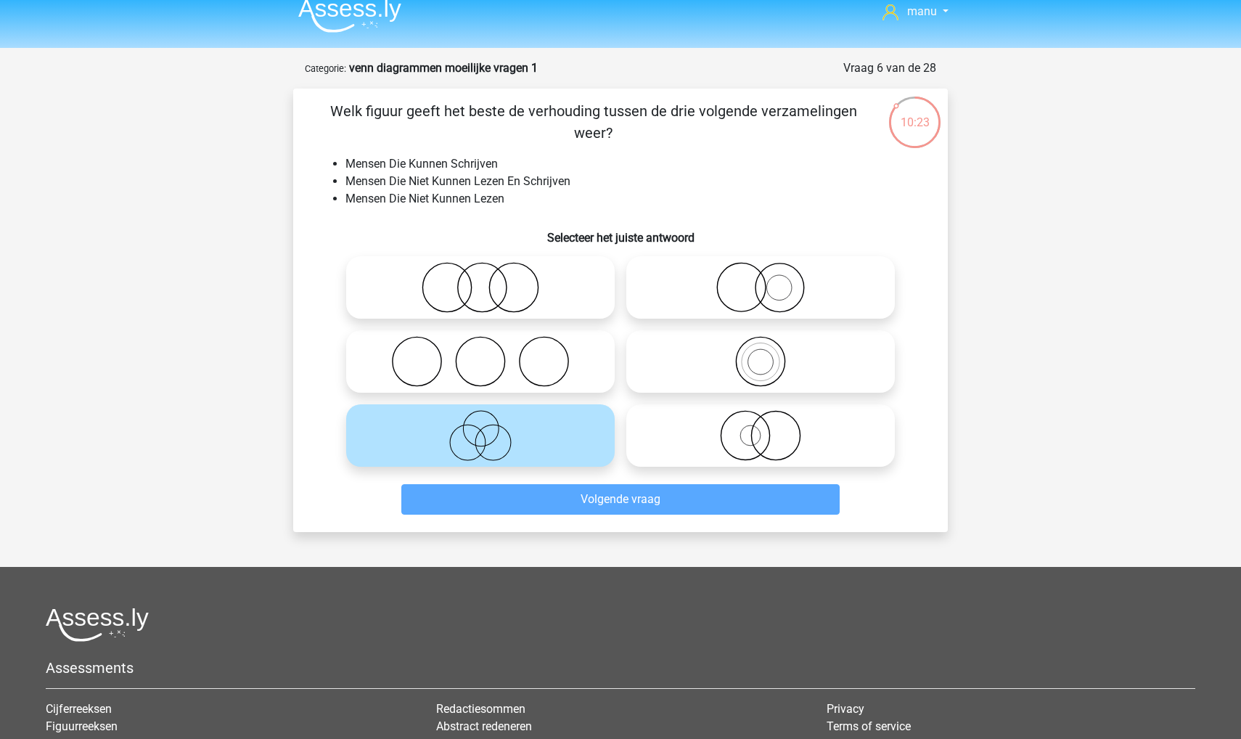
scroll to position [73, 0]
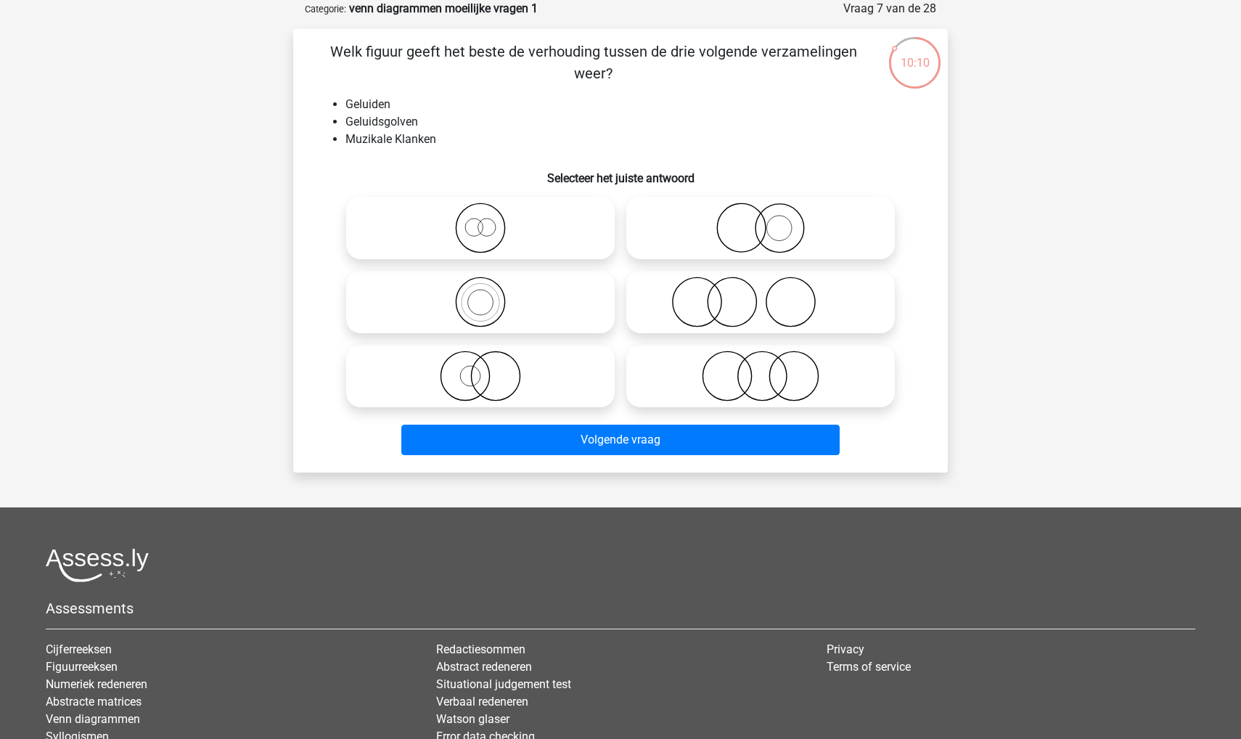
click at [450, 239] on icon at bounding box center [480, 227] width 257 height 51
click at [480, 221] on input "radio" at bounding box center [484, 215] width 9 height 9
radio input "true"
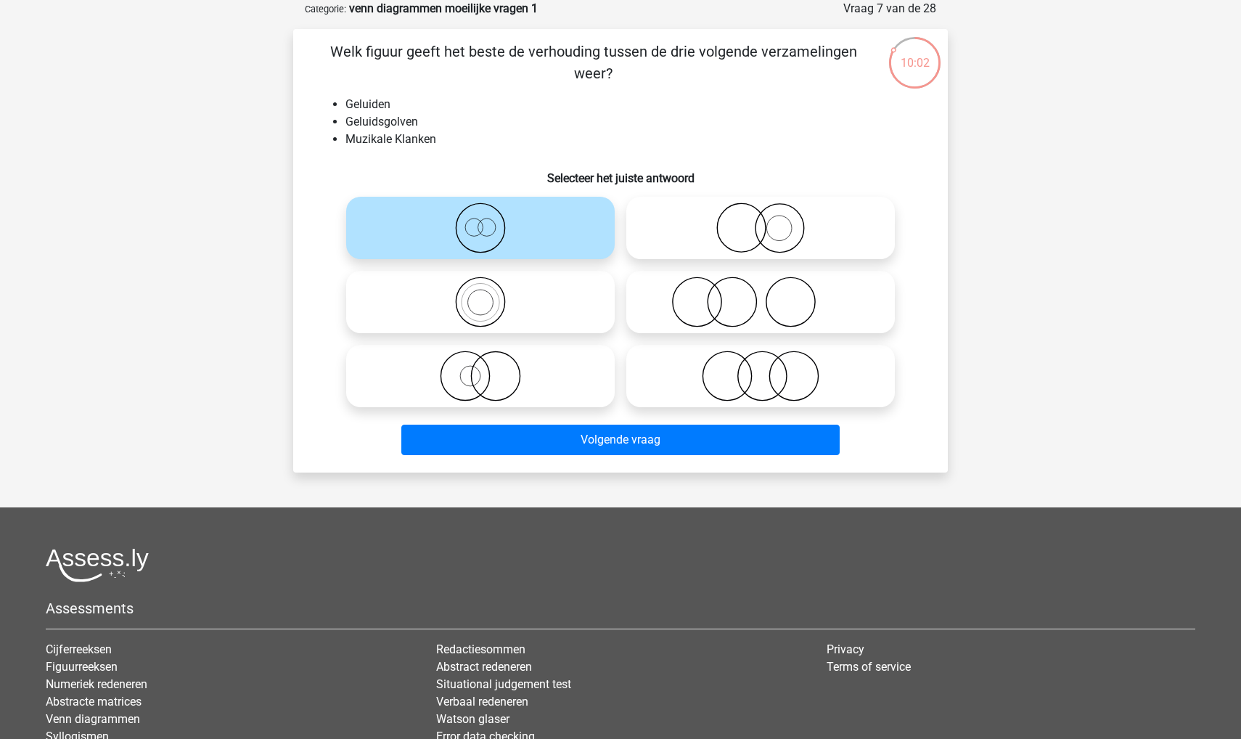
click at [462, 288] on icon at bounding box center [480, 302] width 257 height 51
click at [480, 288] on input "radio" at bounding box center [484, 289] width 9 height 9
radio input "true"
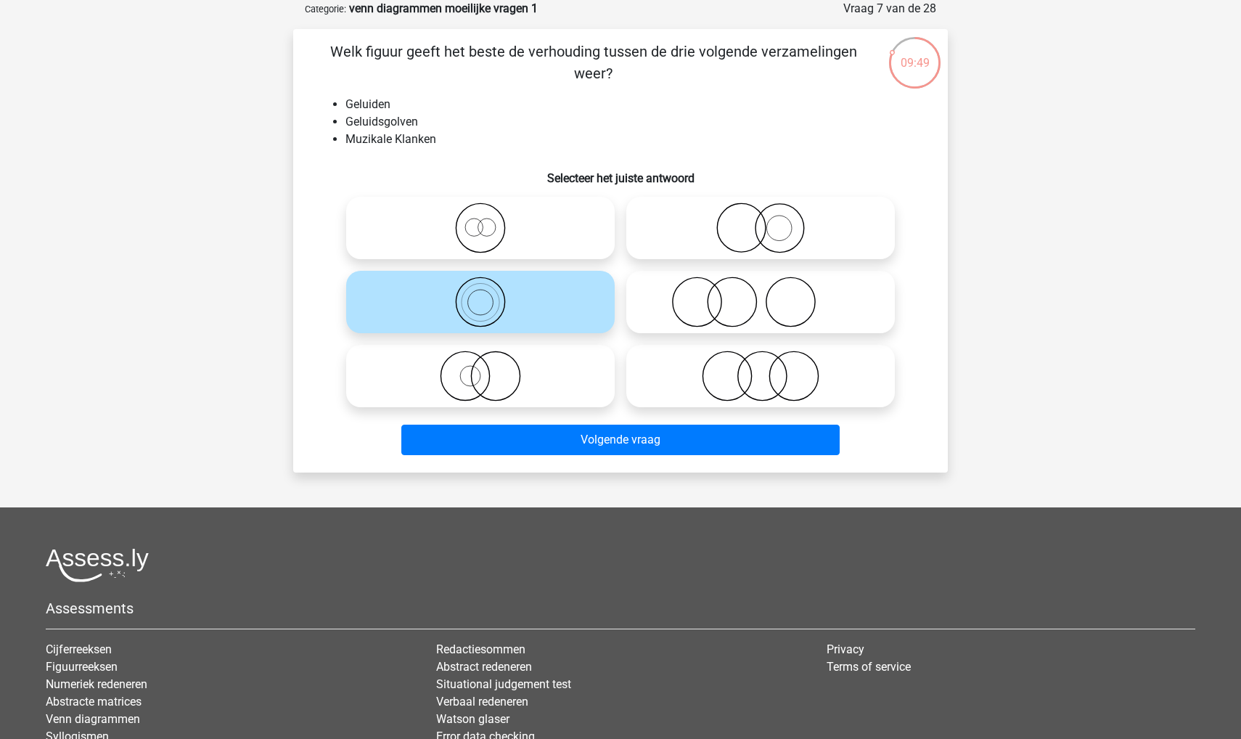
click at [688, 246] on icon at bounding box center [760, 227] width 257 height 51
click at [761, 221] on input "radio" at bounding box center [765, 215] width 9 height 9
radio input "true"
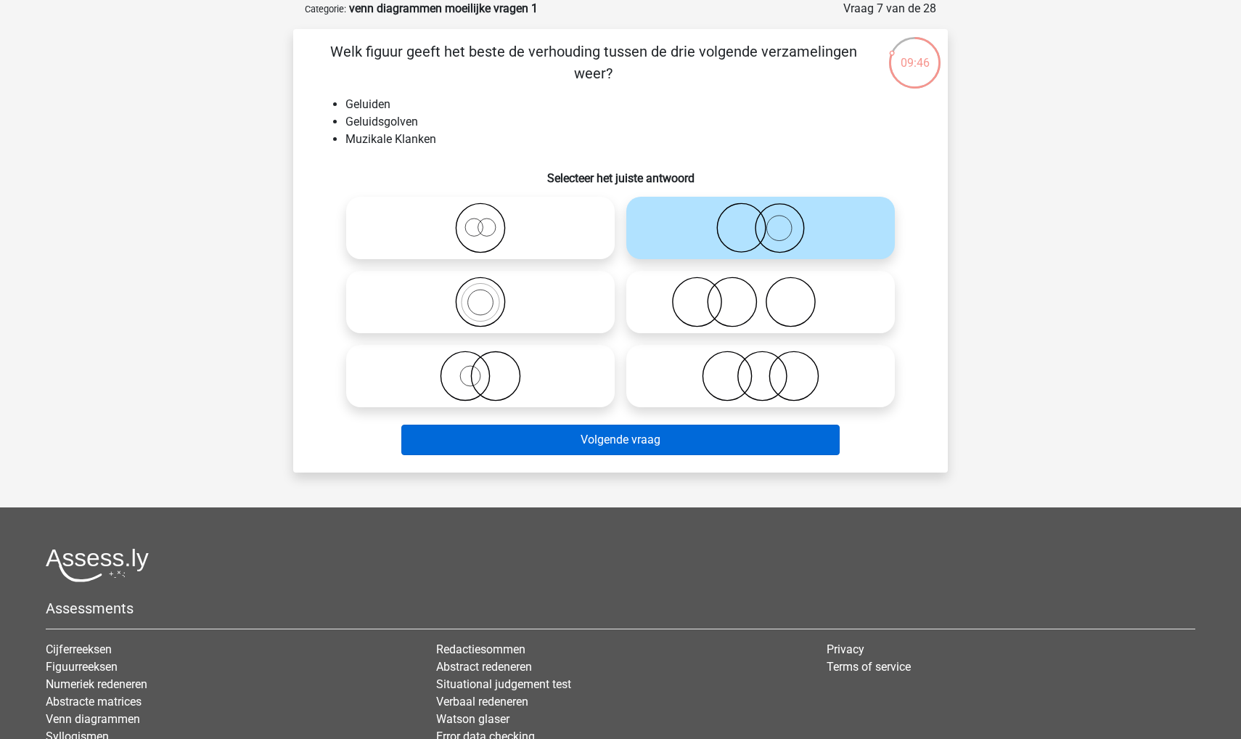
click at [617, 435] on button "Volgende vraag" at bounding box center [620, 440] width 439 height 30
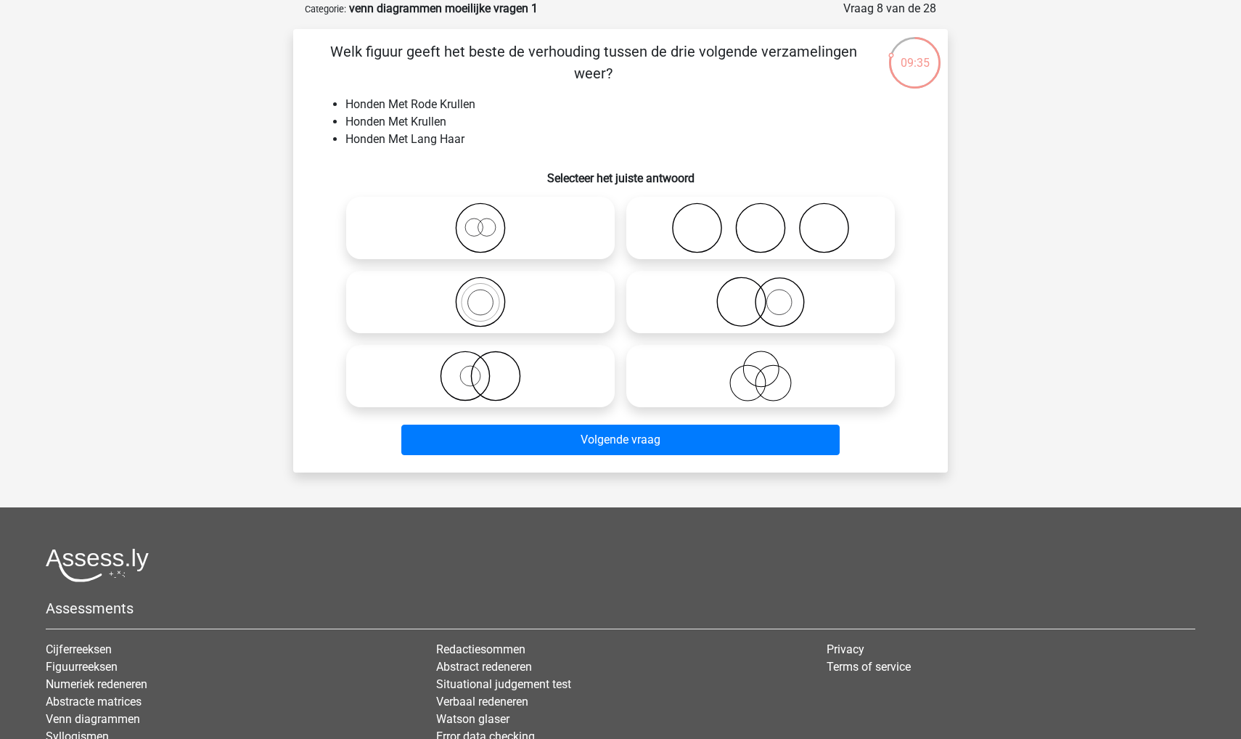
click at [419, 381] on icon at bounding box center [480, 376] width 257 height 51
click at [480, 369] on input "radio" at bounding box center [484, 363] width 9 height 9
radio input "true"
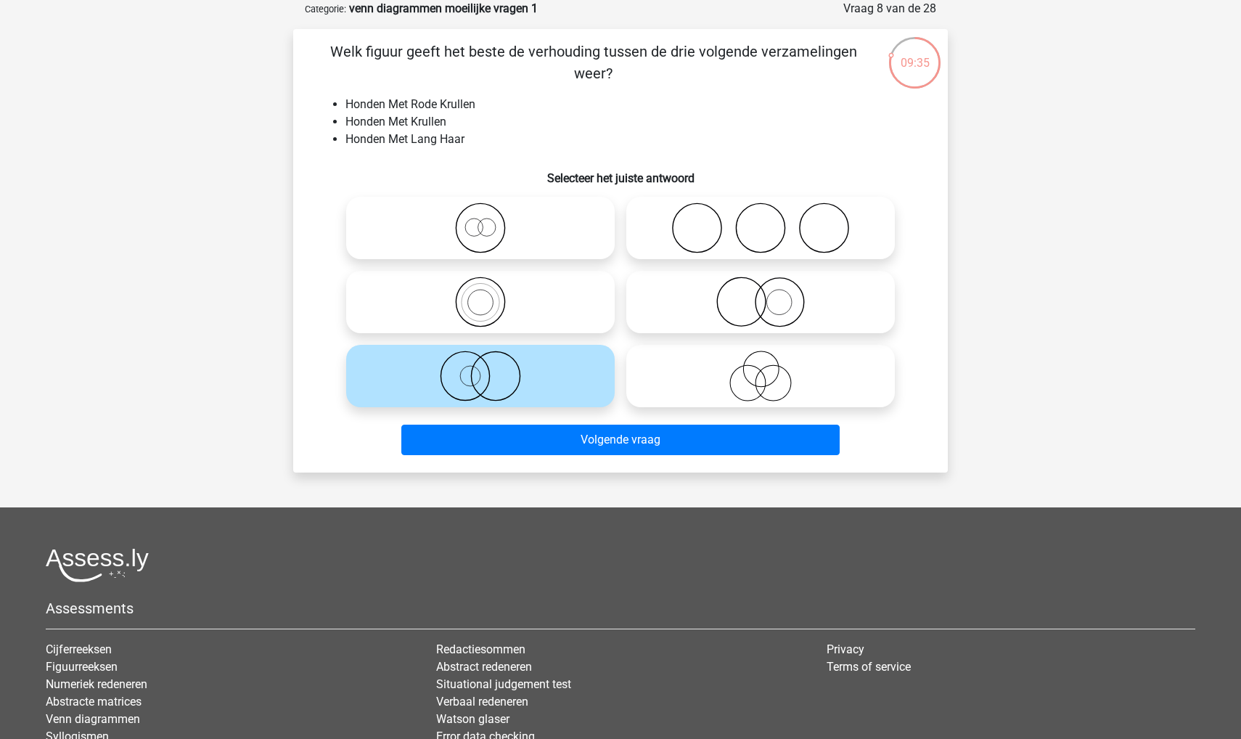
click at [461, 470] on div "Welk figuur geeft het beste de verhouding tussen de drie volgende verzamelingen…" at bounding box center [620, 250] width 655 height 443
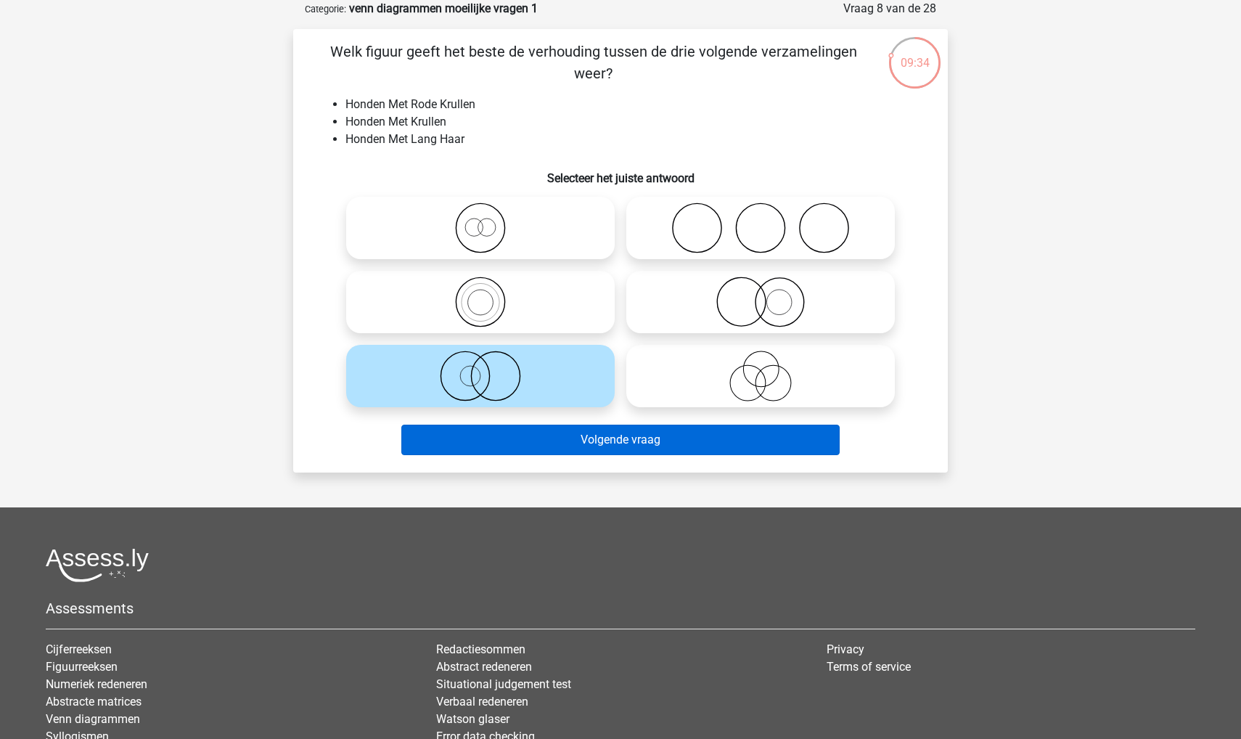
click at [461, 450] on button "Volgende vraag" at bounding box center [620, 440] width 439 height 30
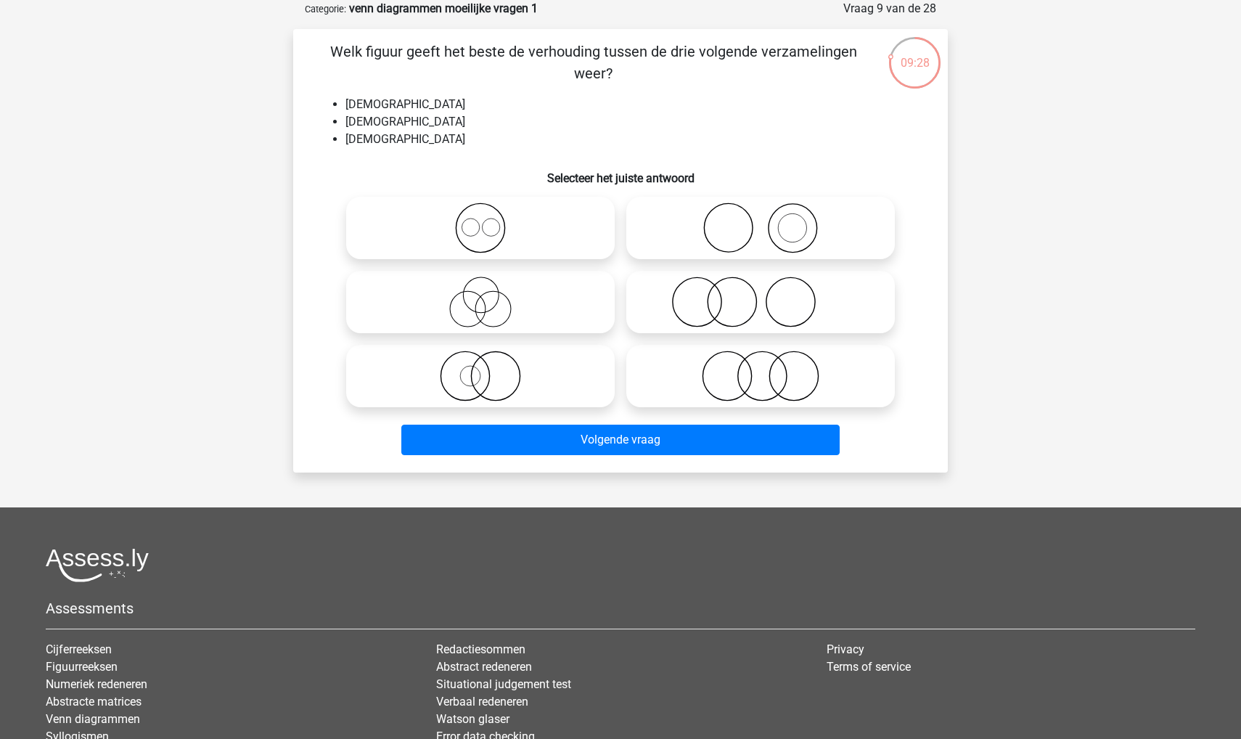
click at [414, 228] on icon at bounding box center [480, 227] width 257 height 51
click at [480, 221] on input "radio" at bounding box center [484, 215] width 9 height 9
radio input "true"
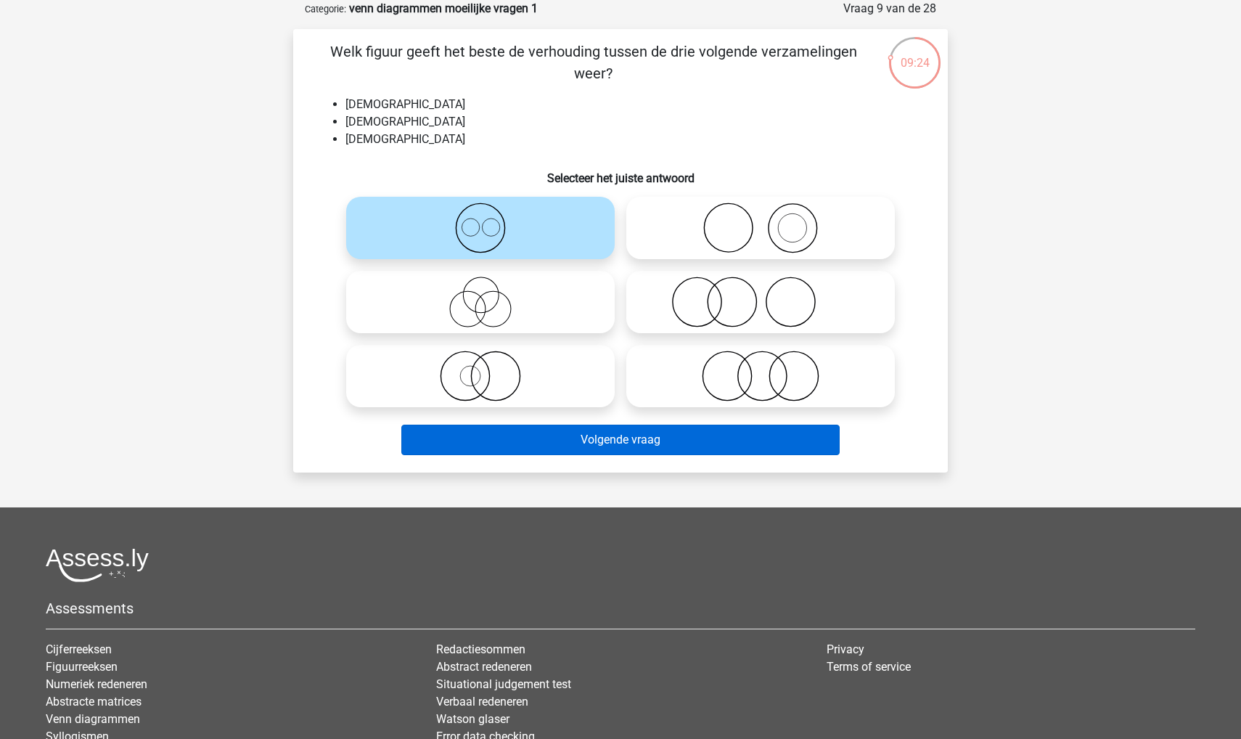
click at [469, 443] on button "Volgende vraag" at bounding box center [620, 440] width 439 height 30
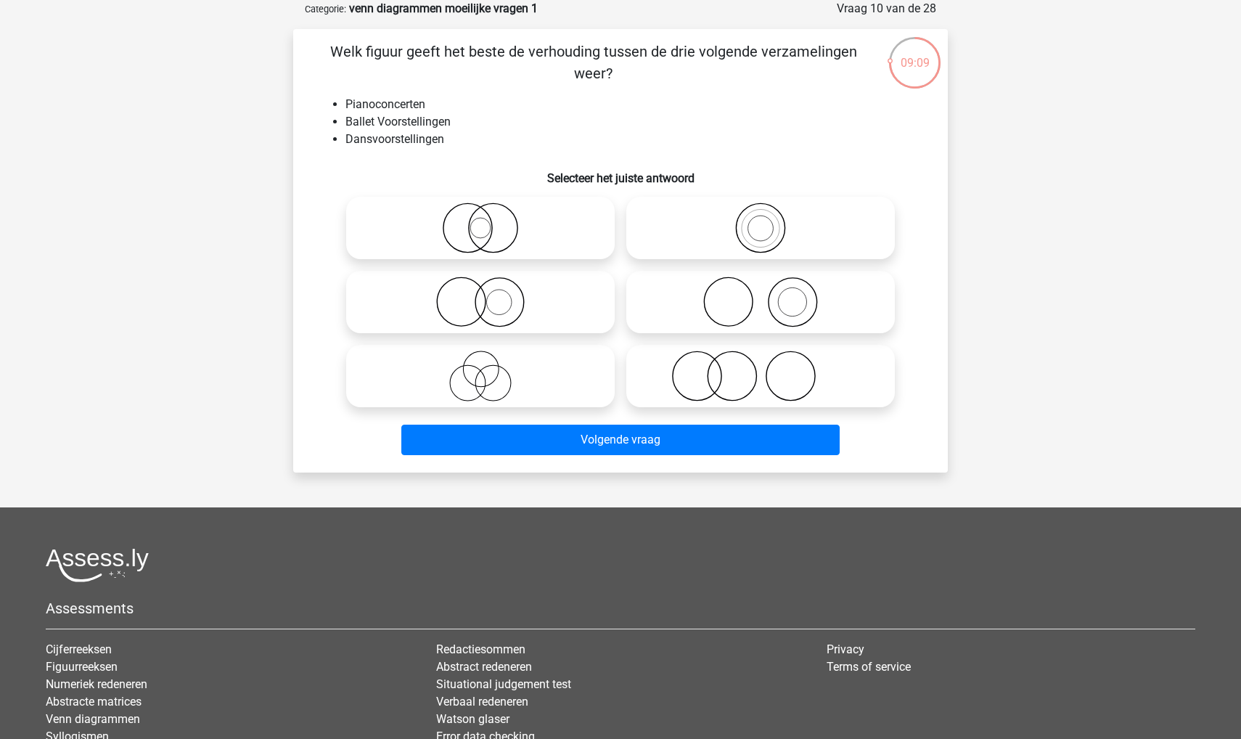
click at [729, 317] on icon at bounding box center [760, 302] width 257 height 51
click at [761, 295] on input "radio" at bounding box center [765, 289] width 9 height 9
radio input "true"
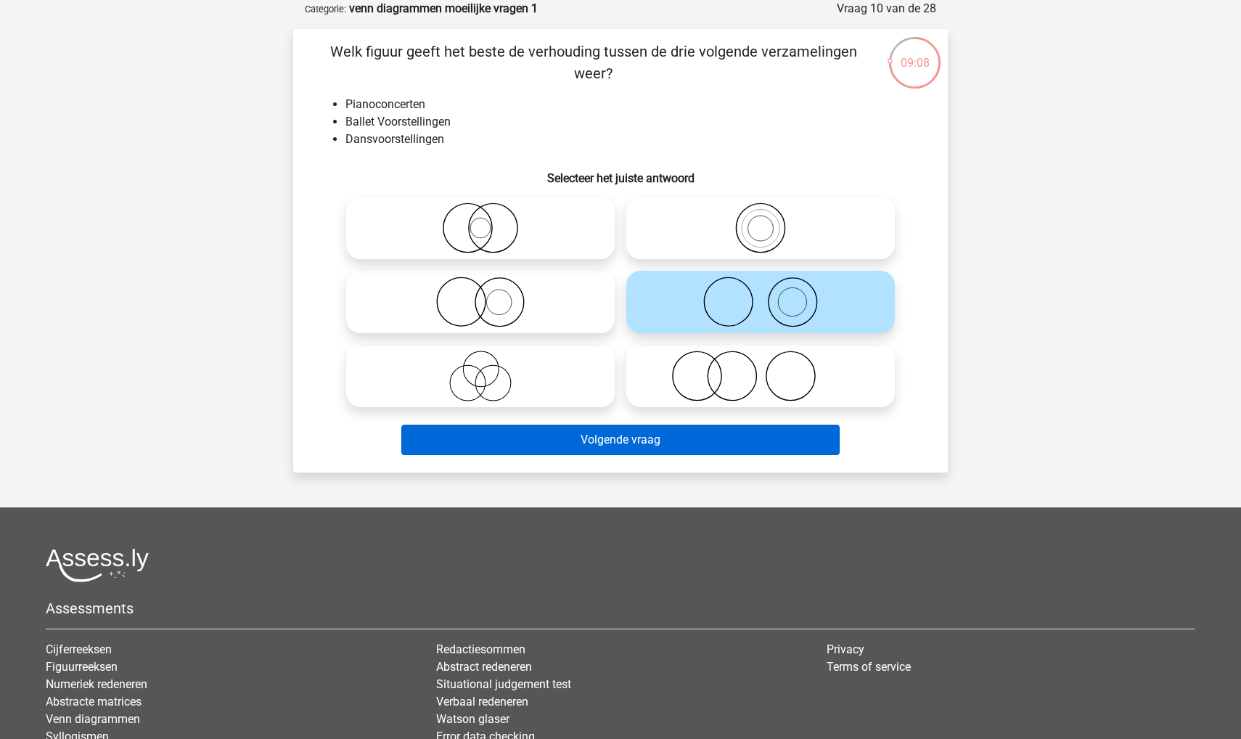
click at [647, 440] on button "Volgende vraag" at bounding box center [620, 440] width 439 height 30
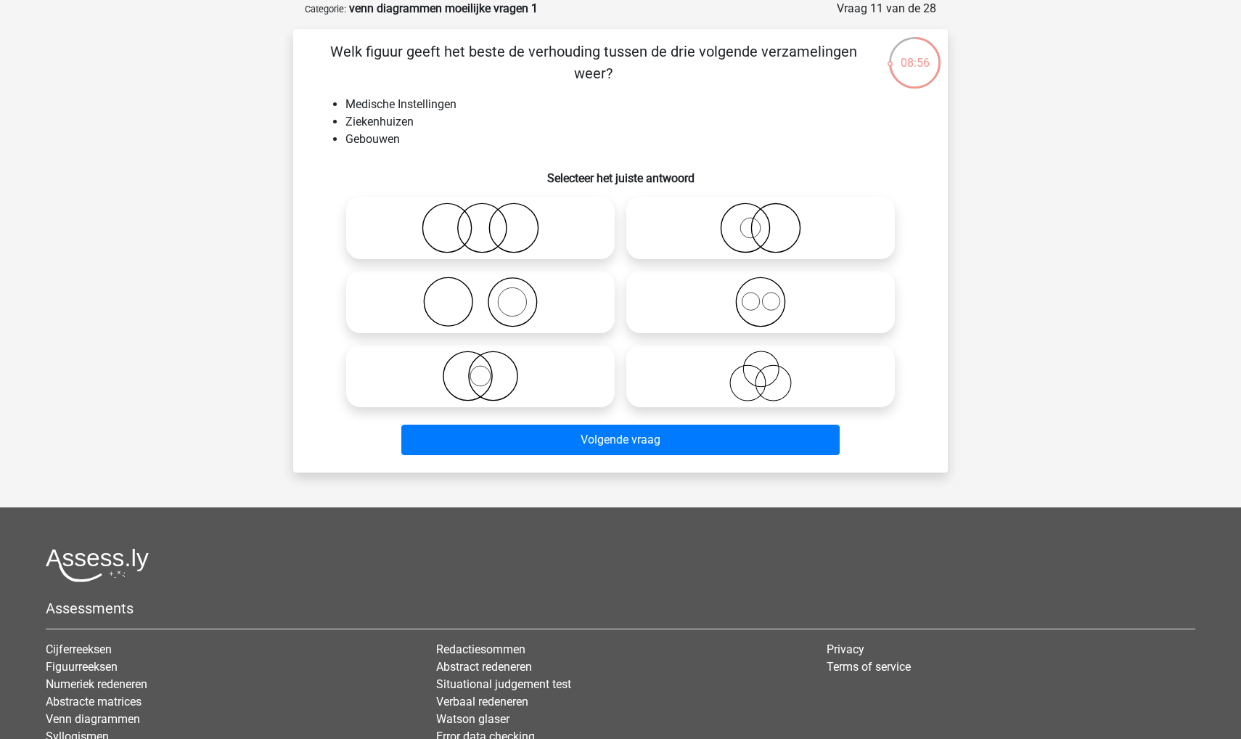
click at [475, 384] on icon at bounding box center [480, 376] width 257 height 51
click at [480, 369] on input "radio" at bounding box center [484, 363] width 9 height 9
radio input "true"
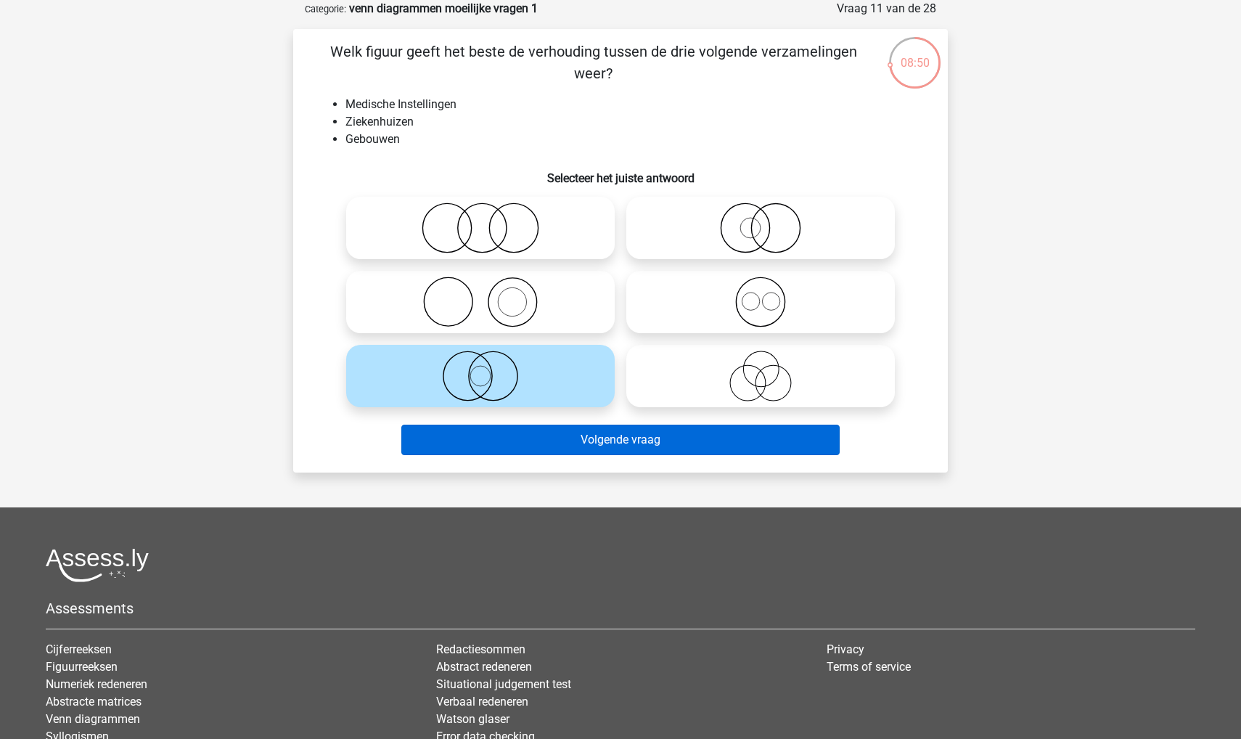
click at [480, 439] on button "Volgende vraag" at bounding box center [620, 440] width 439 height 30
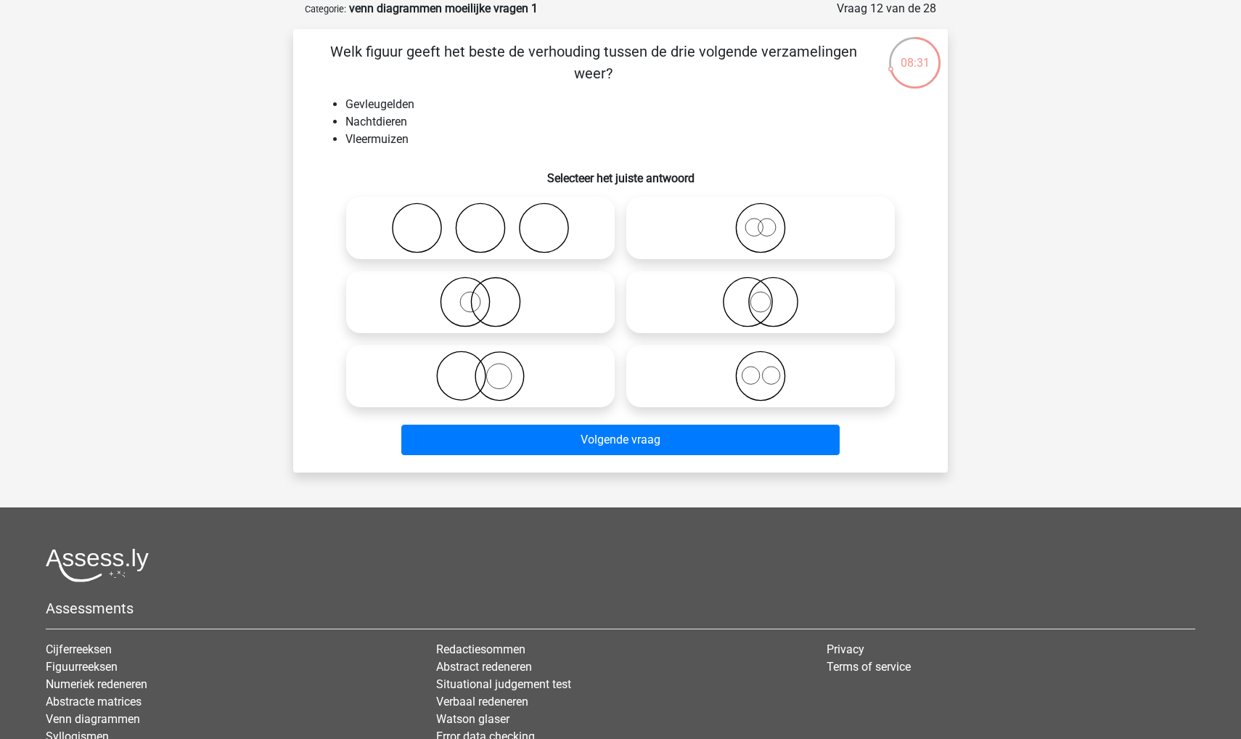
click at [714, 307] on icon at bounding box center [760, 302] width 257 height 51
click at [761, 295] on input "radio" at bounding box center [765, 289] width 9 height 9
radio input "true"
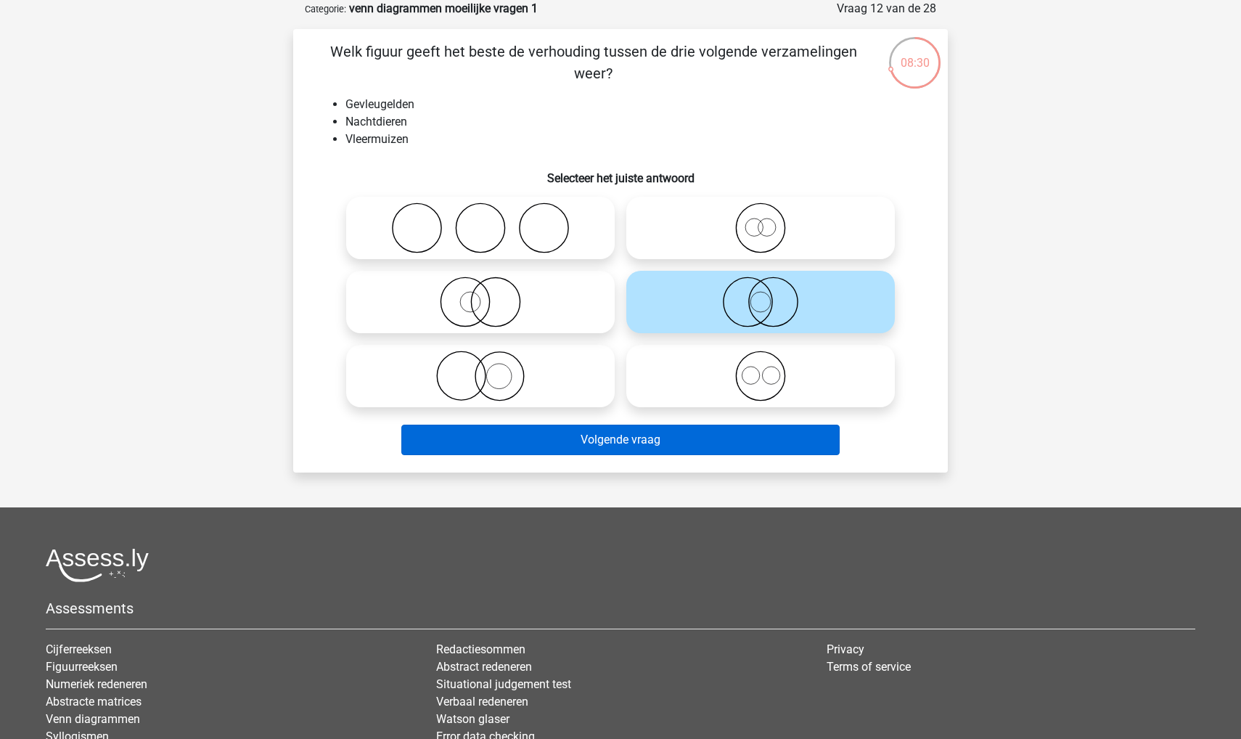
click at [674, 446] on button "Volgende vraag" at bounding box center [620, 440] width 439 height 30
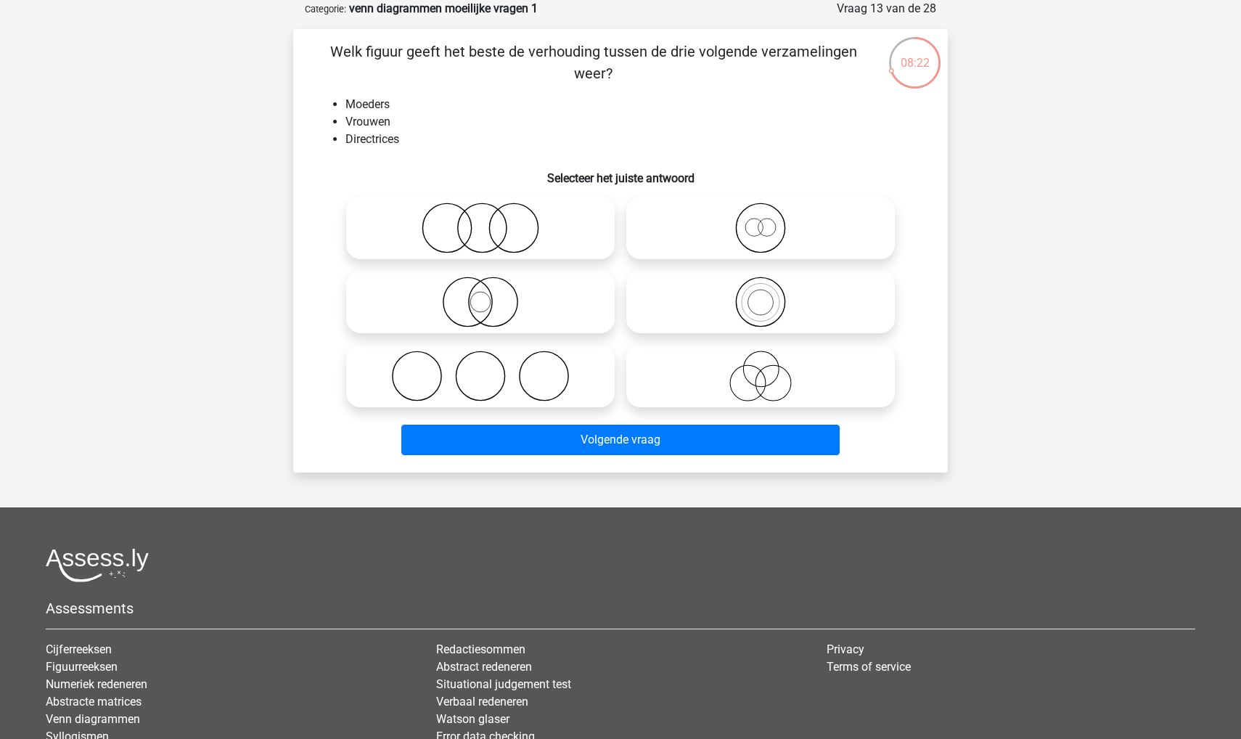
click at [444, 298] on circle at bounding box center [467, 302] width 49 height 49
click at [480, 295] on input "radio" at bounding box center [484, 289] width 9 height 9
radio input "true"
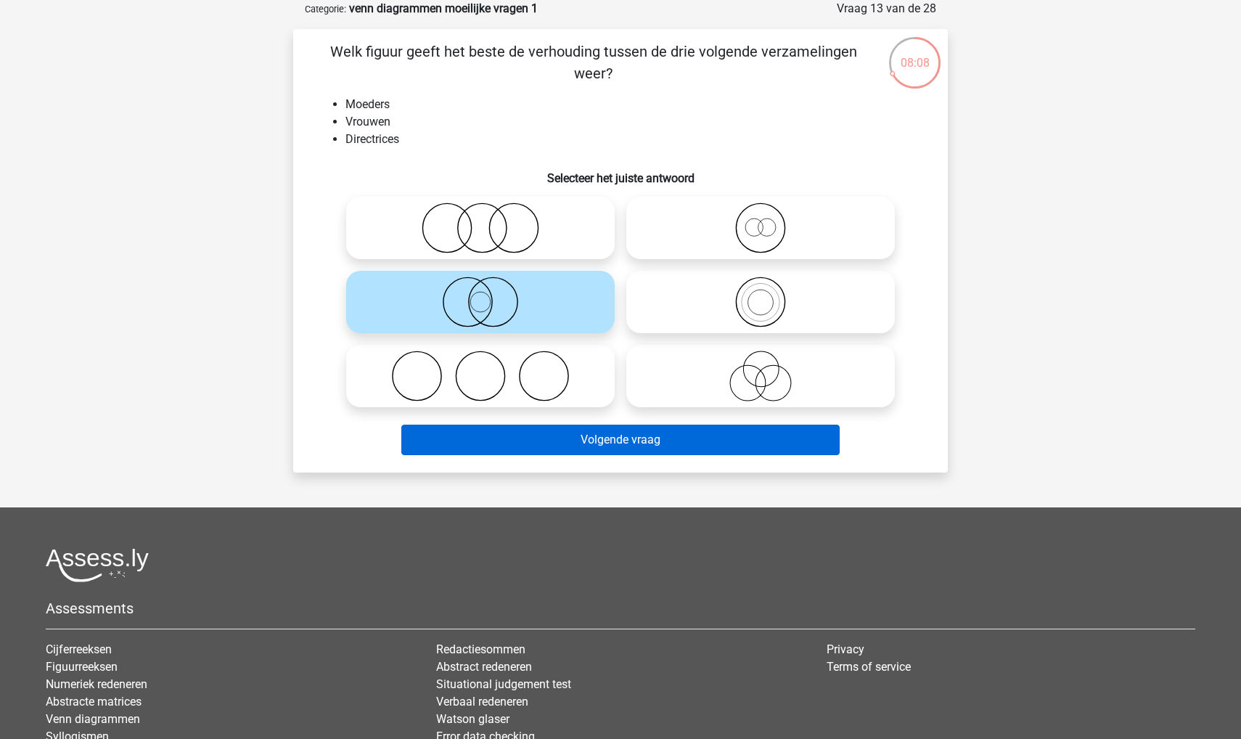
click at [483, 433] on button "Volgende vraag" at bounding box center [620, 440] width 439 height 30
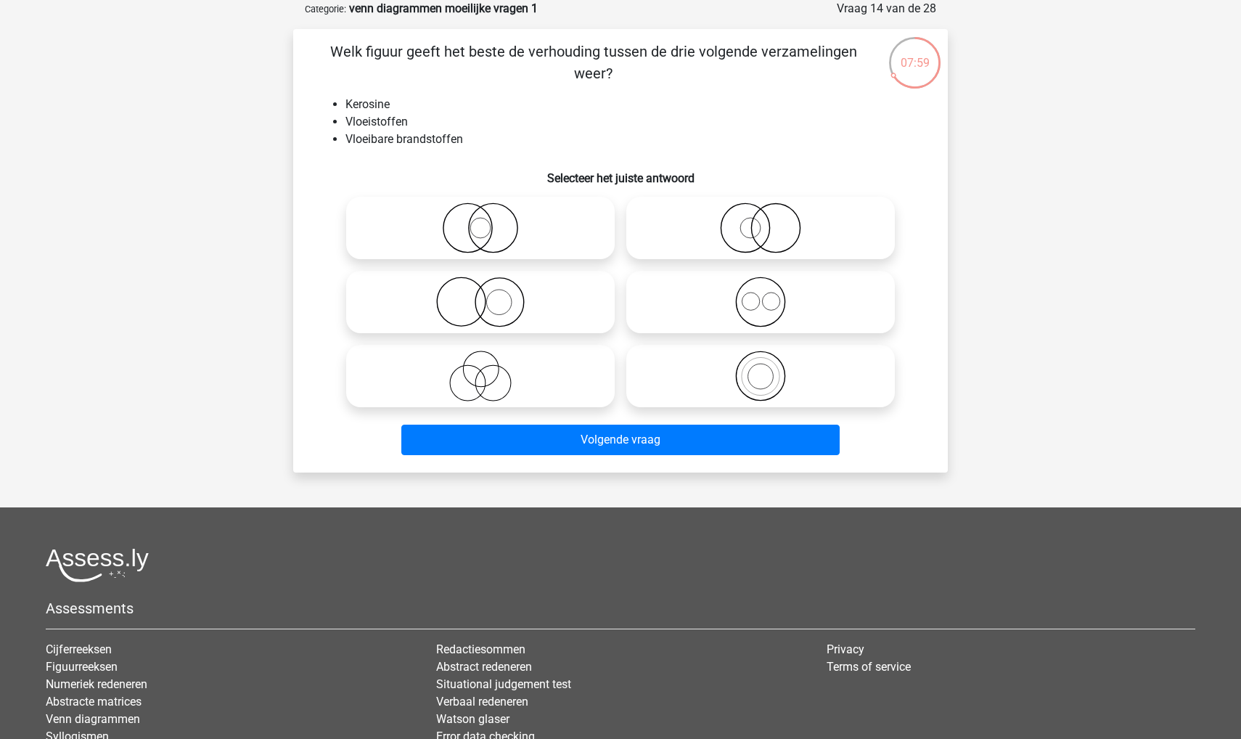
click at [720, 372] on icon at bounding box center [760, 376] width 257 height 51
click at [761, 369] on input "radio" at bounding box center [765, 363] width 9 height 9
radio input "true"
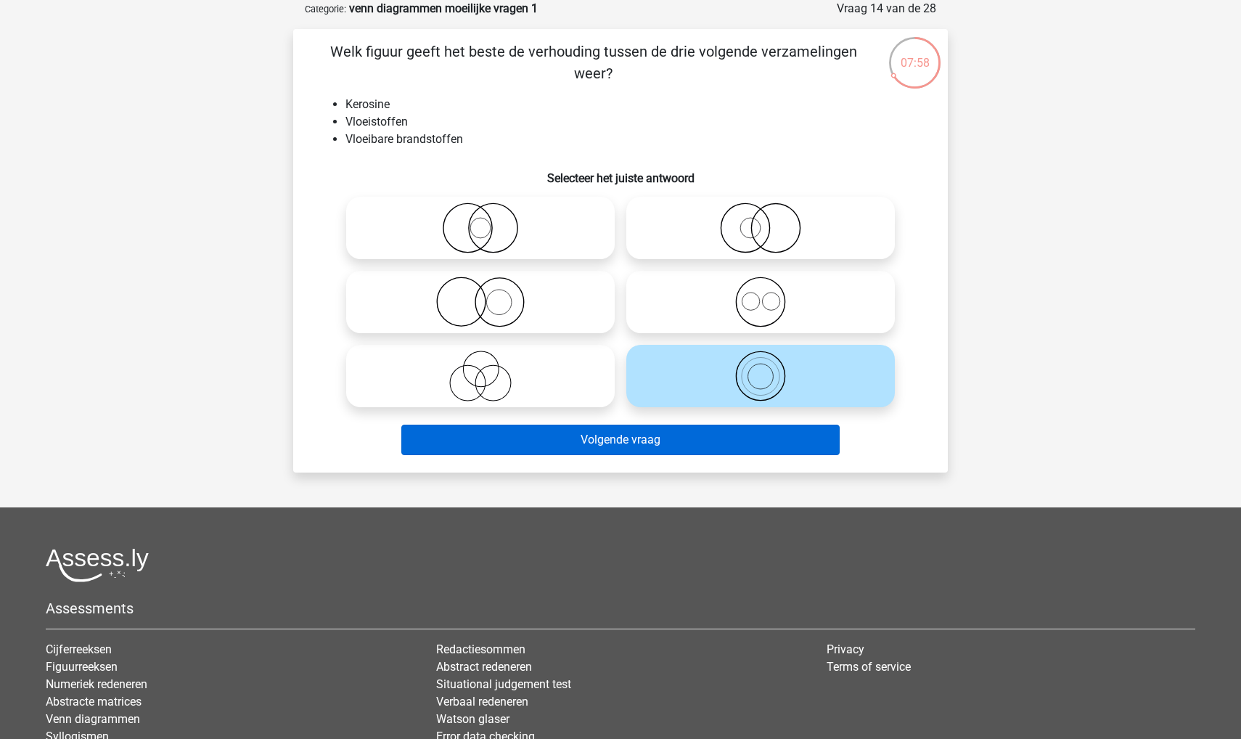
click at [691, 435] on button "Volgende vraag" at bounding box center [620, 440] width 439 height 30
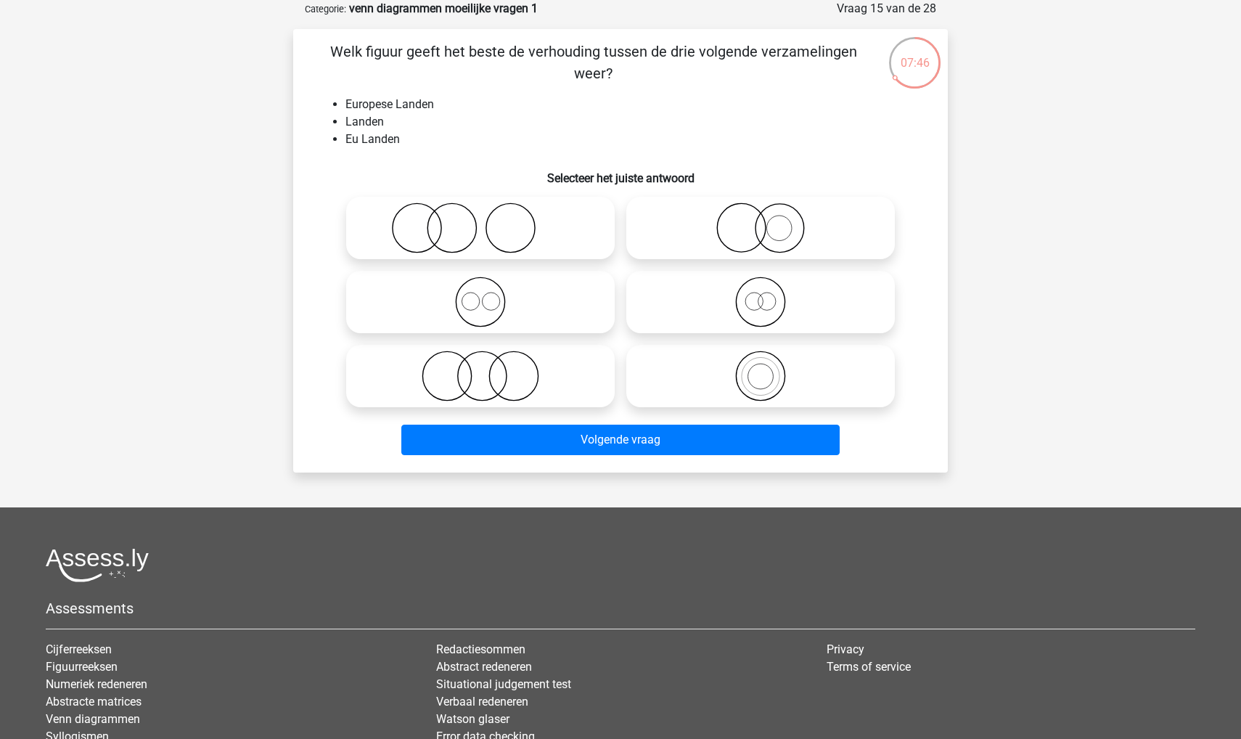
click at [740, 357] on icon at bounding box center [760, 376] width 257 height 51
click at [761, 359] on input "radio" at bounding box center [765, 363] width 9 height 9
radio input "true"
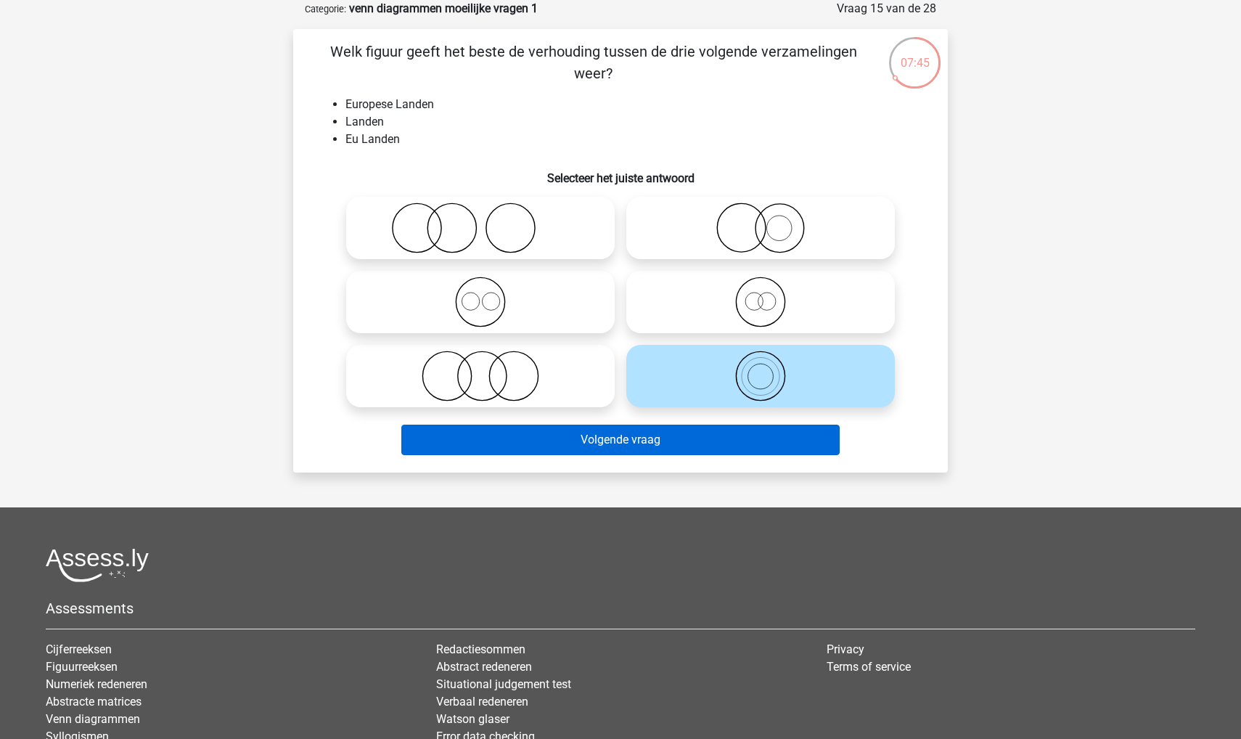
click at [721, 435] on button "Volgende vraag" at bounding box center [620, 440] width 439 height 30
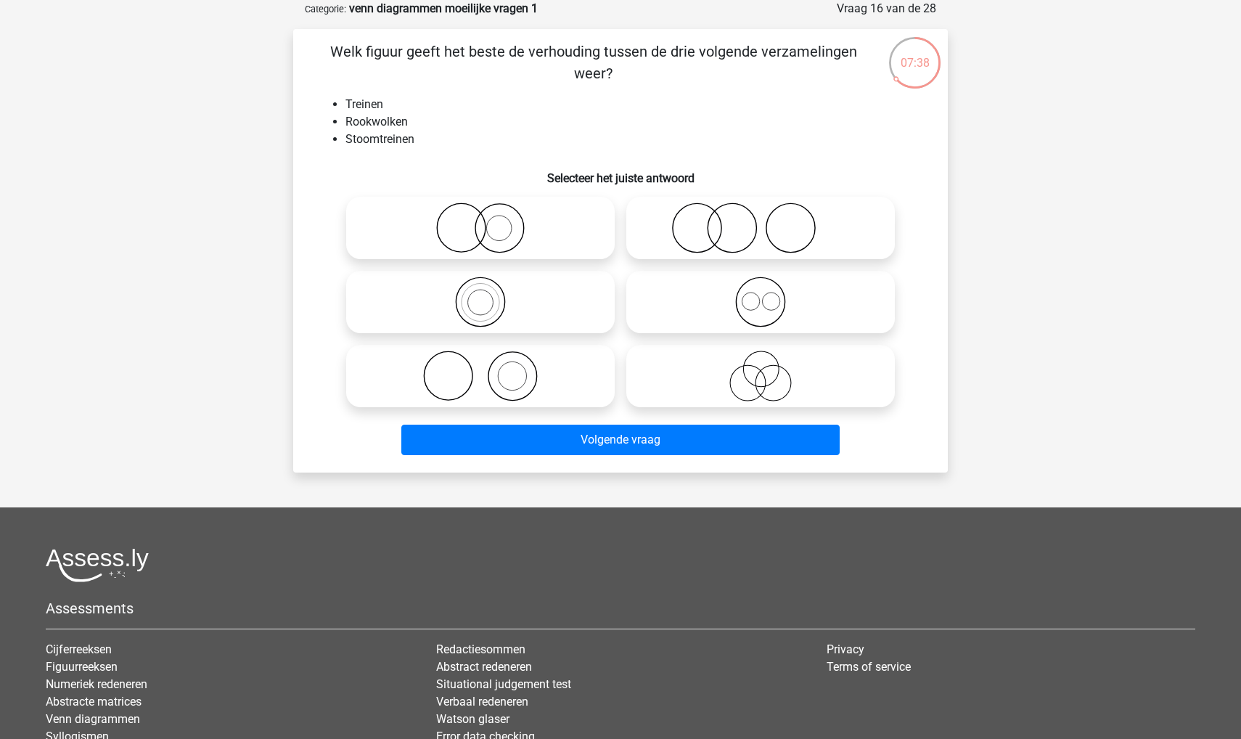
click at [669, 239] on icon at bounding box center [760, 227] width 257 height 51
click at [761, 221] on input "radio" at bounding box center [765, 215] width 9 height 9
radio input "true"
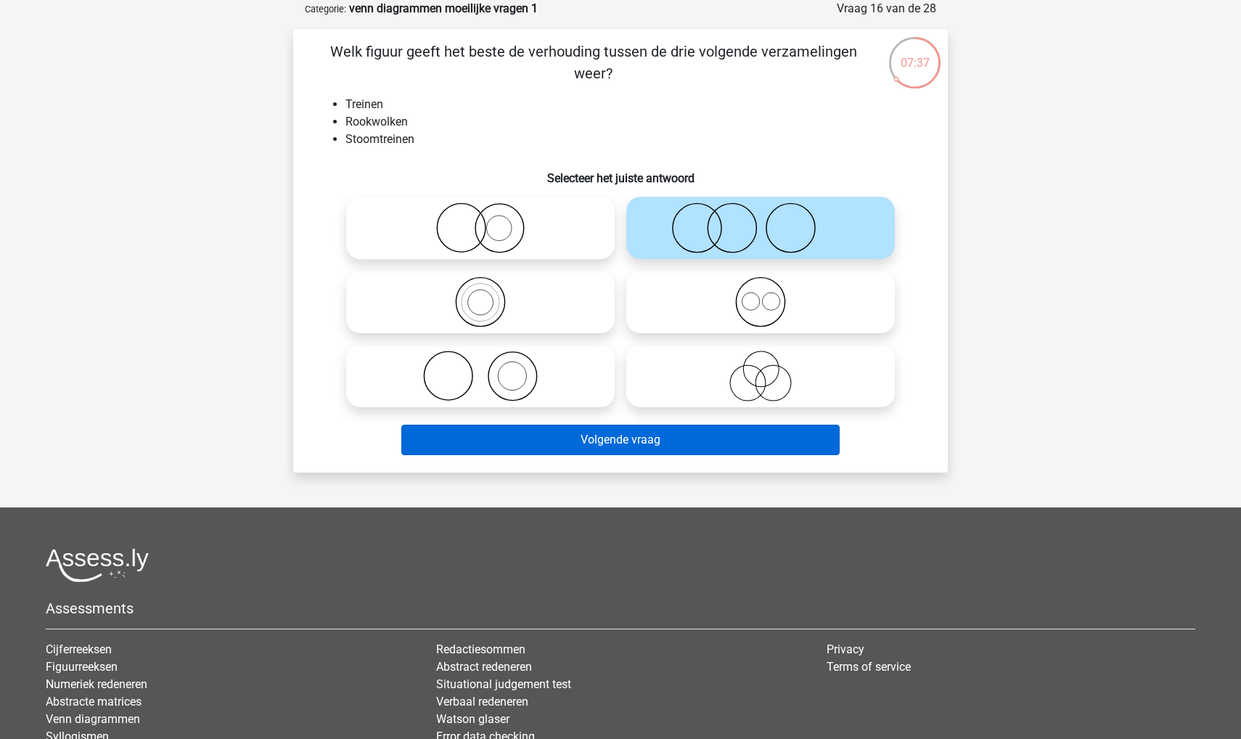
click at [623, 442] on button "Volgende vraag" at bounding box center [620, 440] width 439 height 30
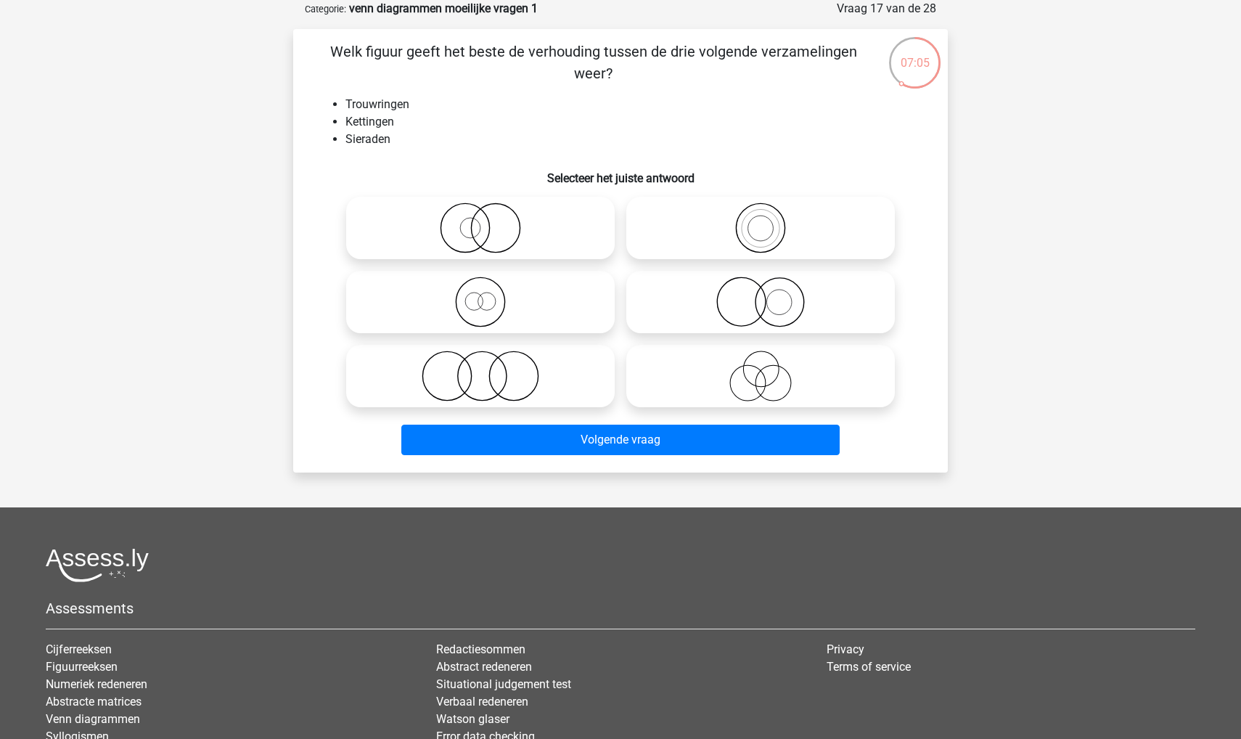
click at [555, 296] on icon at bounding box center [480, 302] width 257 height 51
click at [490, 295] on input "radio" at bounding box center [484, 289] width 9 height 9
radio input "true"
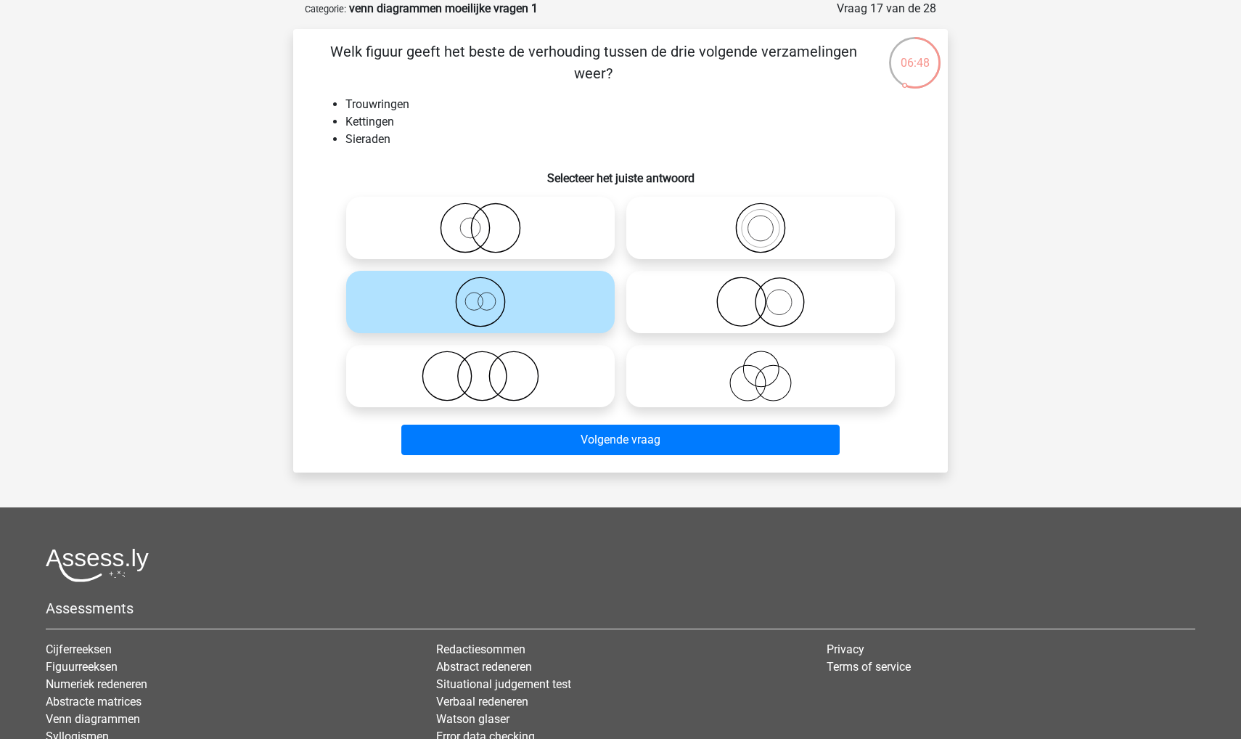
click at [686, 373] on icon at bounding box center [760, 376] width 257 height 51
click at [761, 369] on input "radio" at bounding box center [765, 363] width 9 height 9
radio input "true"
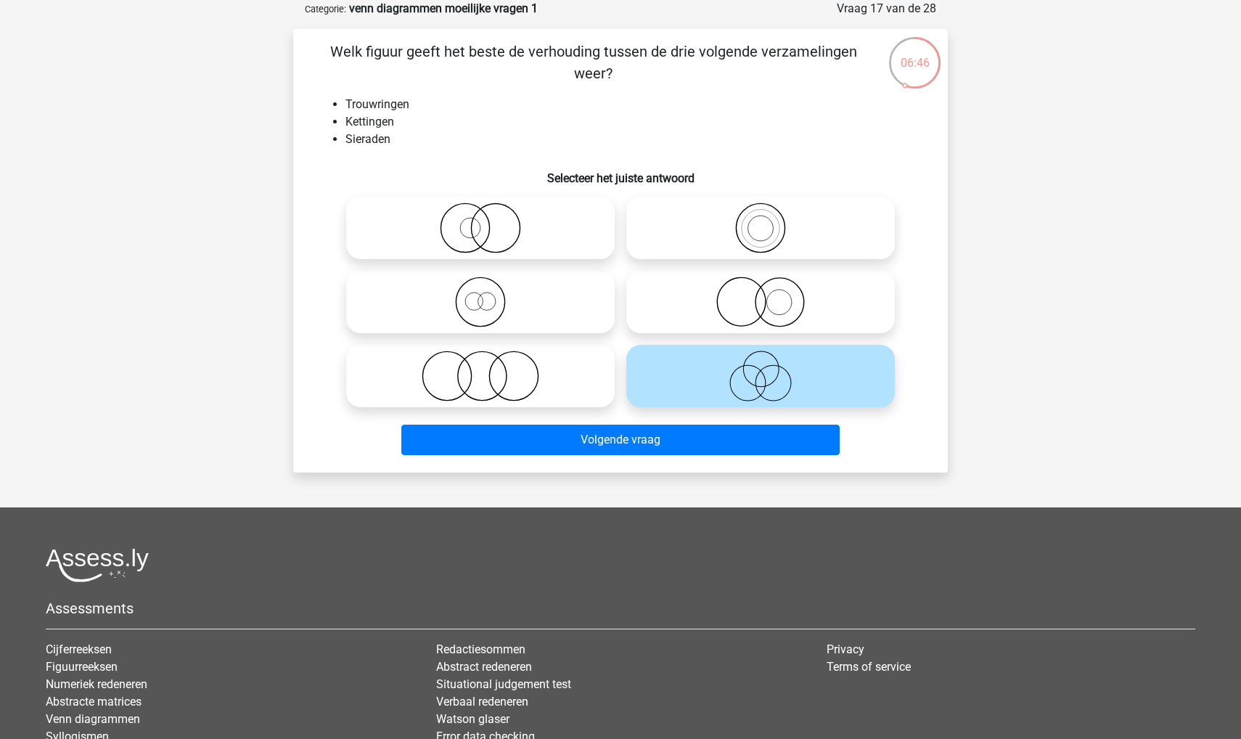
click at [726, 305] on icon at bounding box center [760, 302] width 257 height 51
click at [761, 295] on input "radio" at bounding box center [765, 289] width 9 height 9
radio input "true"
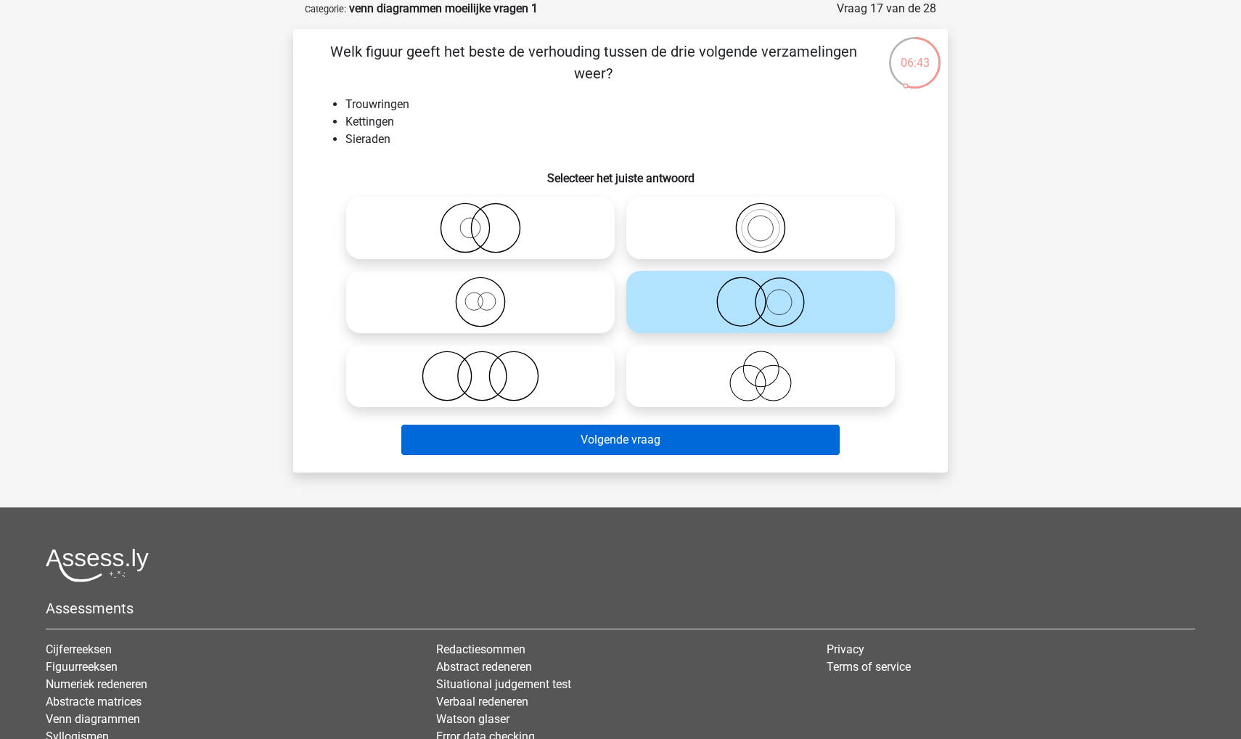
click at [658, 450] on button "Volgende vraag" at bounding box center [620, 440] width 439 height 30
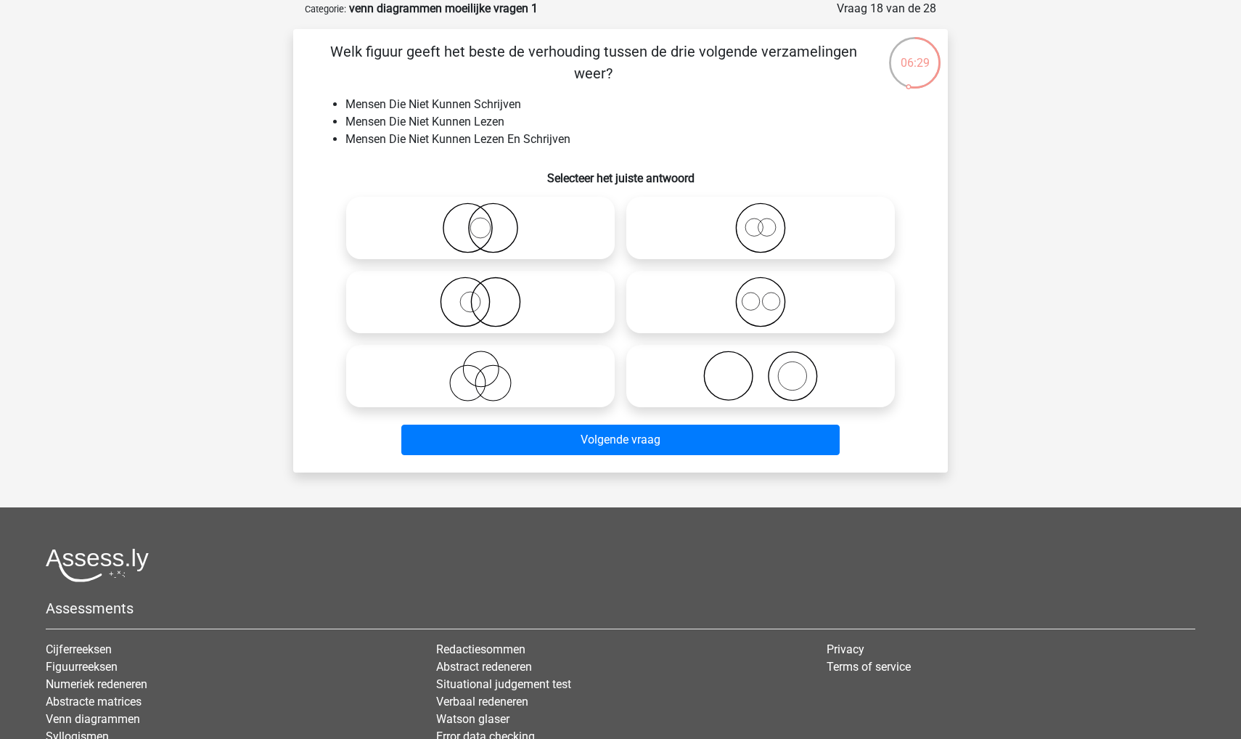
click at [431, 226] on icon at bounding box center [480, 227] width 257 height 51
click at [480, 221] on input "radio" at bounding box center [484, 215] width 9 height 9
radio input "true"
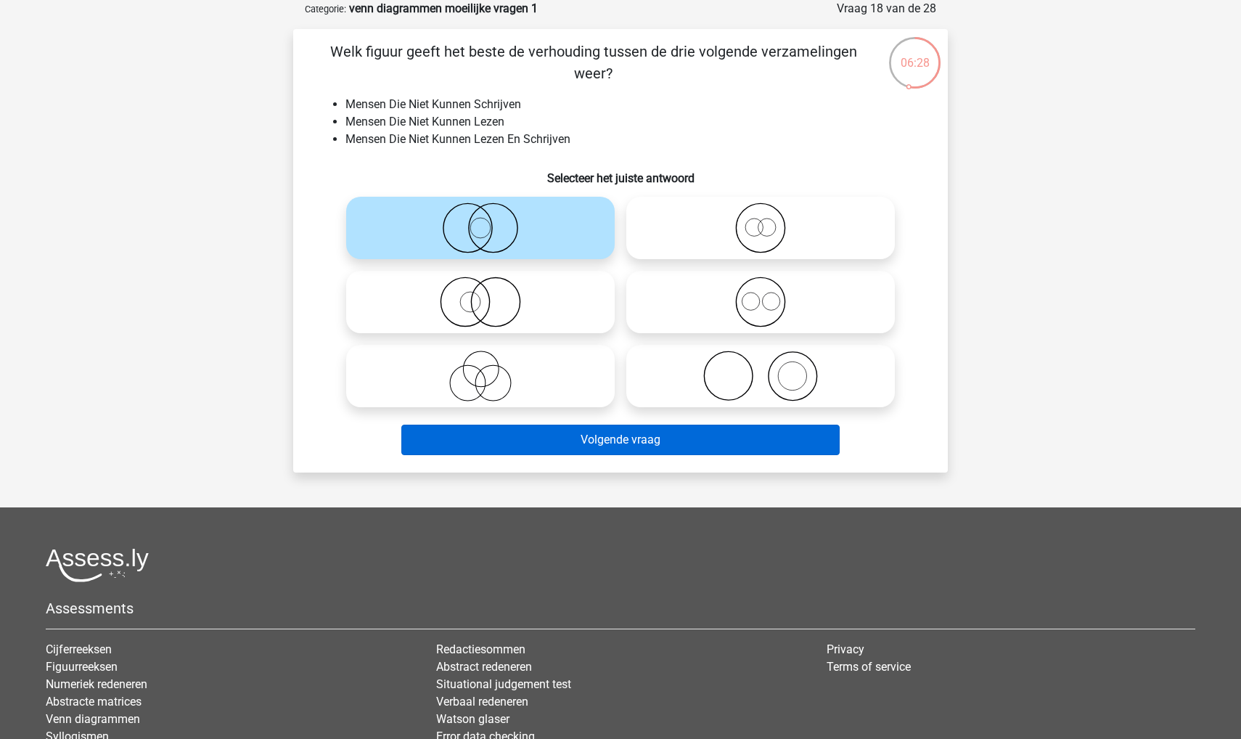
click at [480, 435] on button "Volgende vraag" at bounding box center [620, 440] width 439 height 30
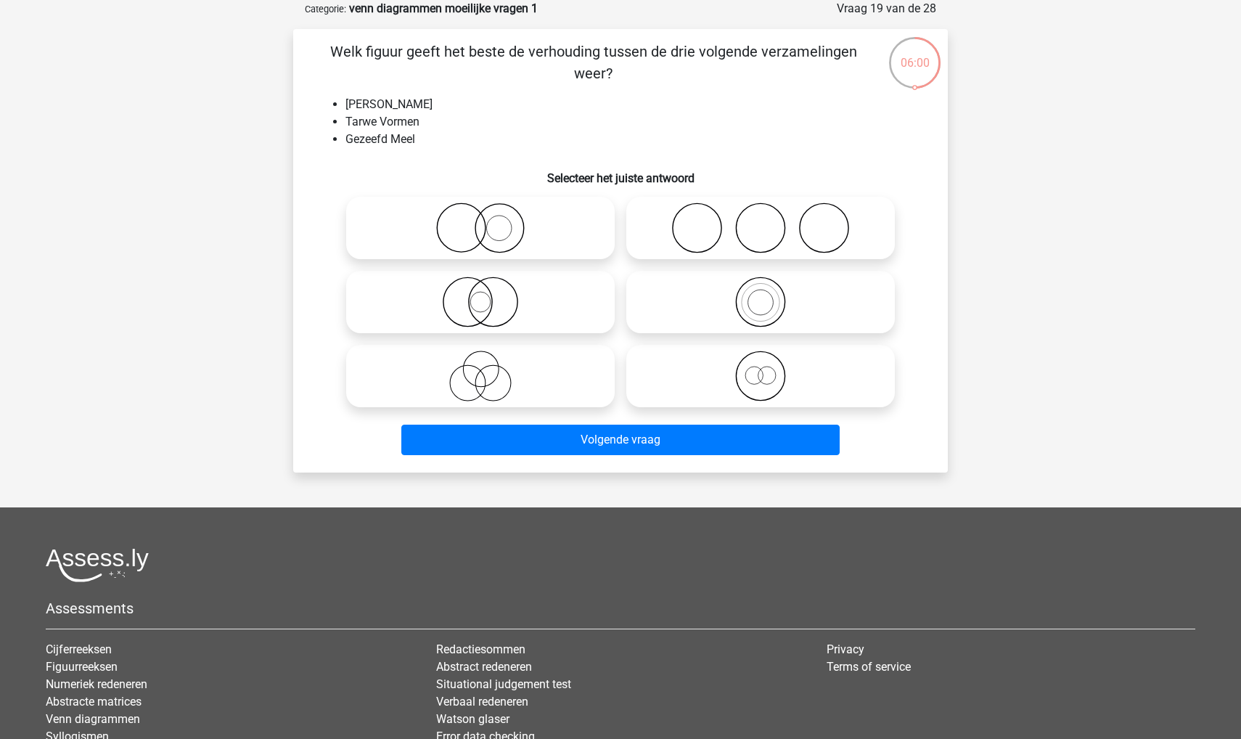
click at [732, 366] on icon at bounding box center [760, 376] width 257 height 51
click at [761, 366] on input "radio" at bounding box center [765, 363] width 9 height 9
radio input "true"
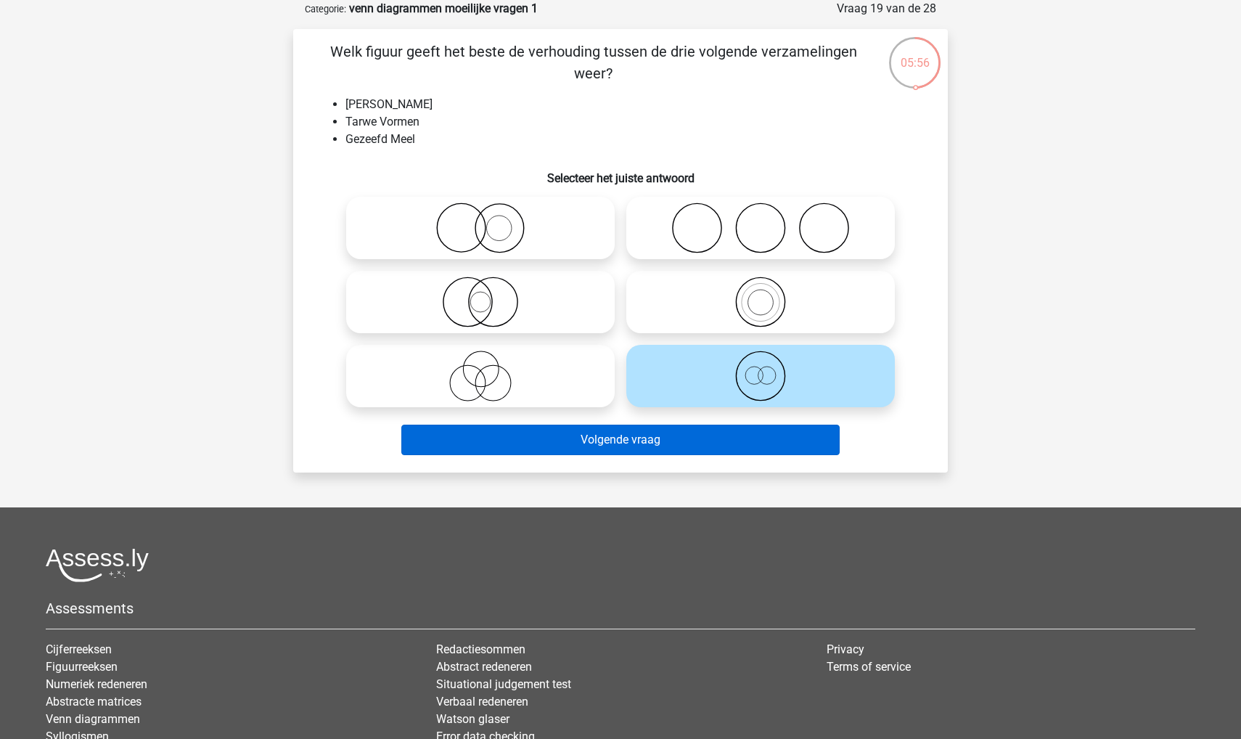
click at [703, 447] on button "Volgende vraag" at bounding box center [620, 440] width 439 height 30
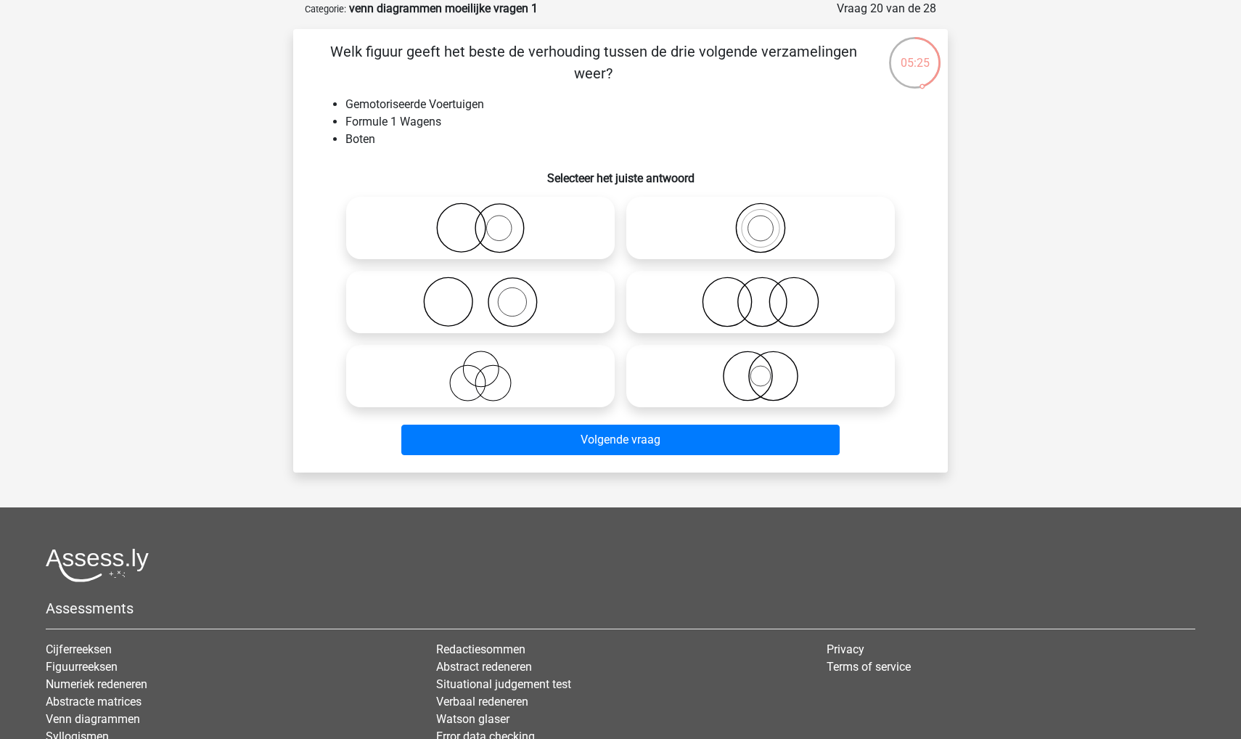
click at [481, 238] on icon at bounding box center [480, 227] width 257 height 51
click at [481, 221] on input "radio" at bounding box center [484, 215] width 9 height 9
radio input "true"
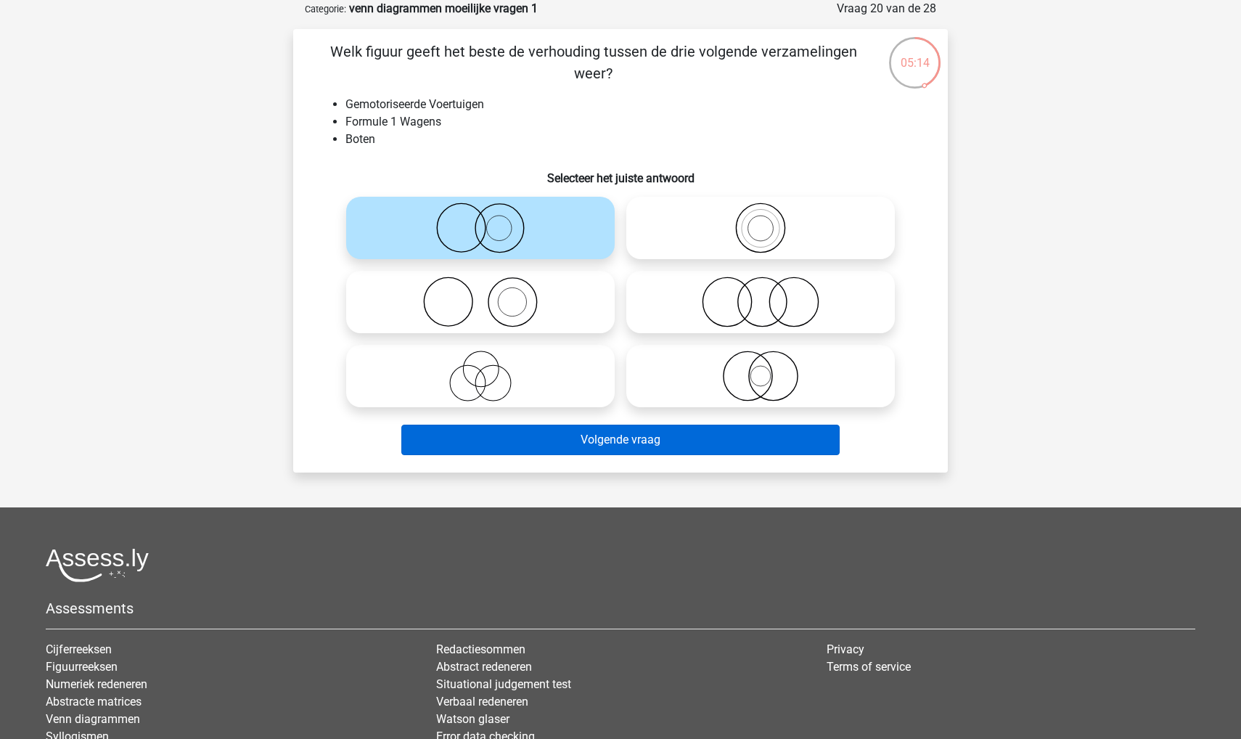
click at [472, 432] on button "Volgende vraag" at bounding box center [620, 440] width 439 height 30
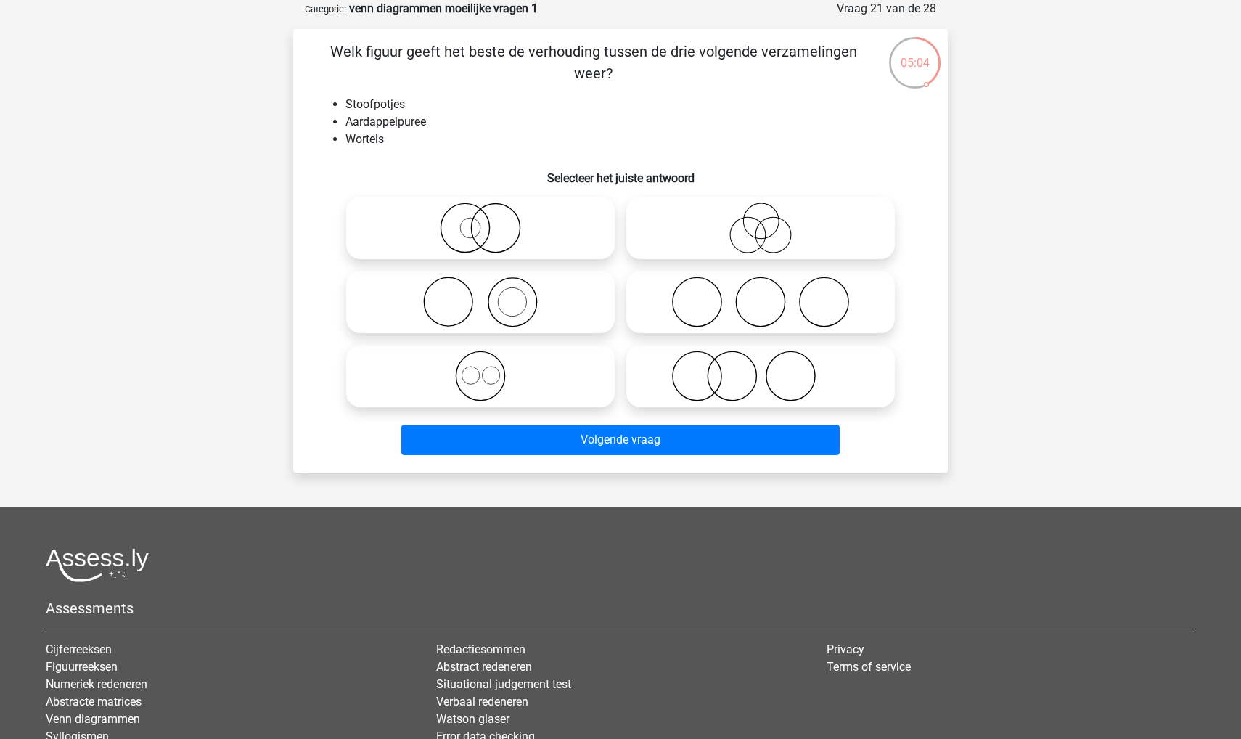
click at [676, 332] on label at bounding box center [760, 302] width 269 height 62
click at [761, 295] on input "radio" at bounding box center [765, 289] width 9 height 9
radio input "true"
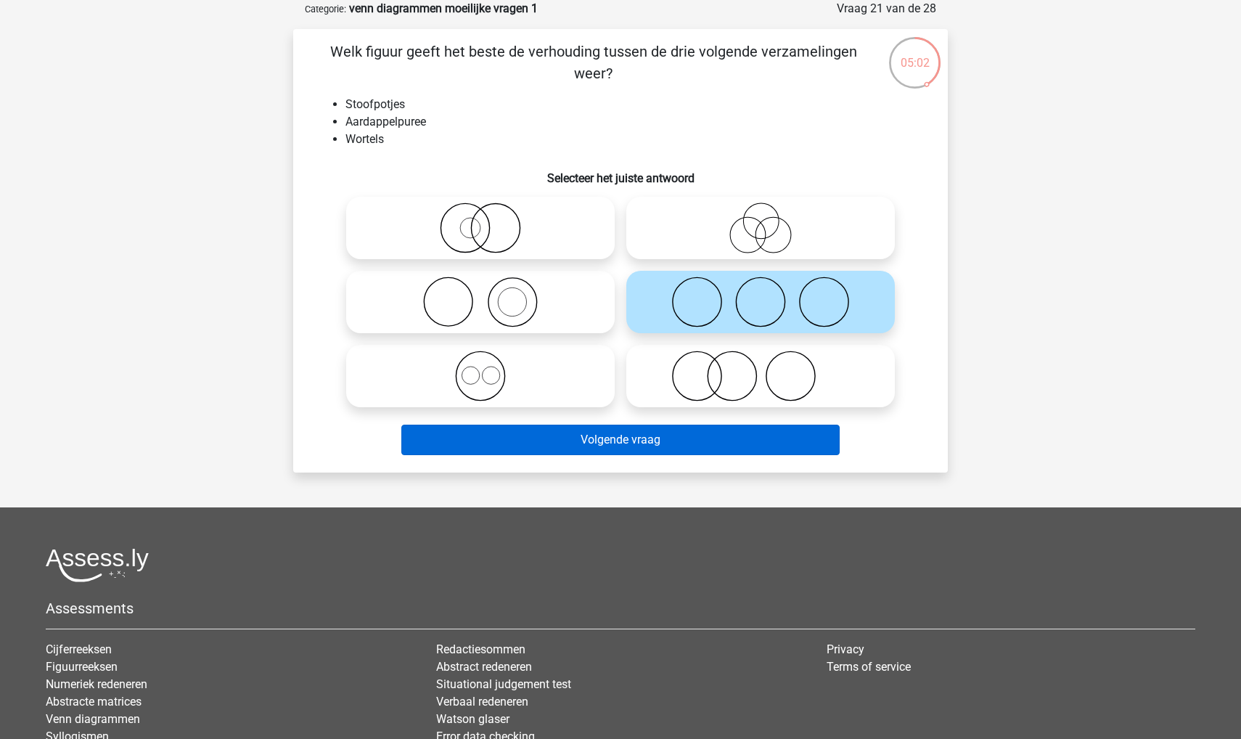
click at [568, 436] on button "Volgende vraag" at bounding box center [620, 440] width 439 height 30
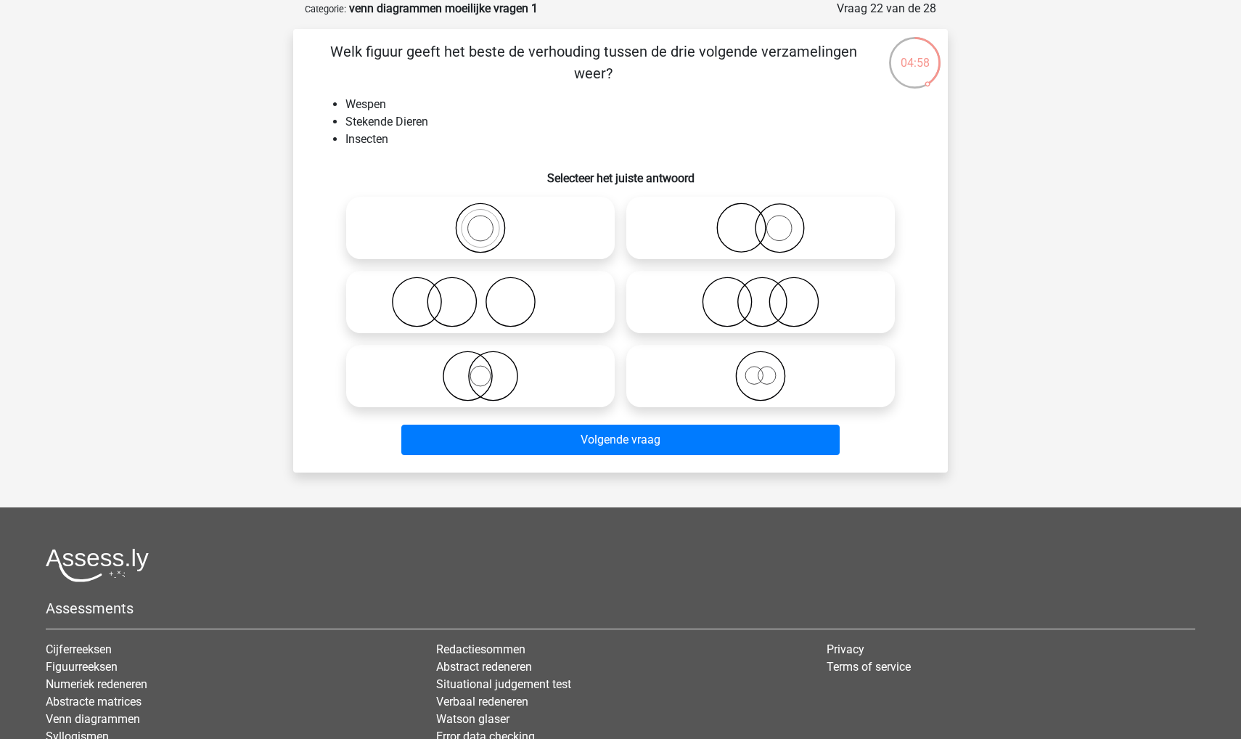
click at [467, 240] on icon at bounding box center [480, 227] width 257 height 51
click at [480, 221] on input "radio" at bounding box center [484, 215] width 9 height 9
radio input "true"
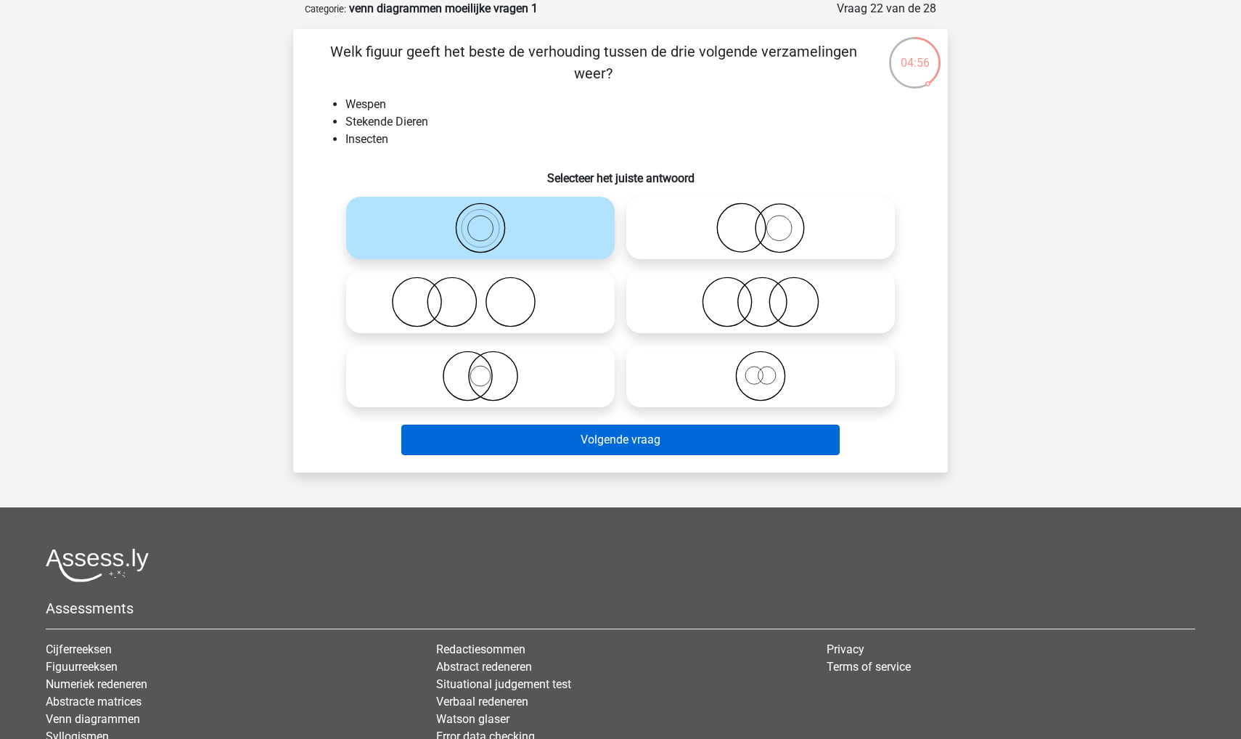
click at [464, 440] on button "Volgende vraag" at bounding box center [620, 440] width 439 height 30
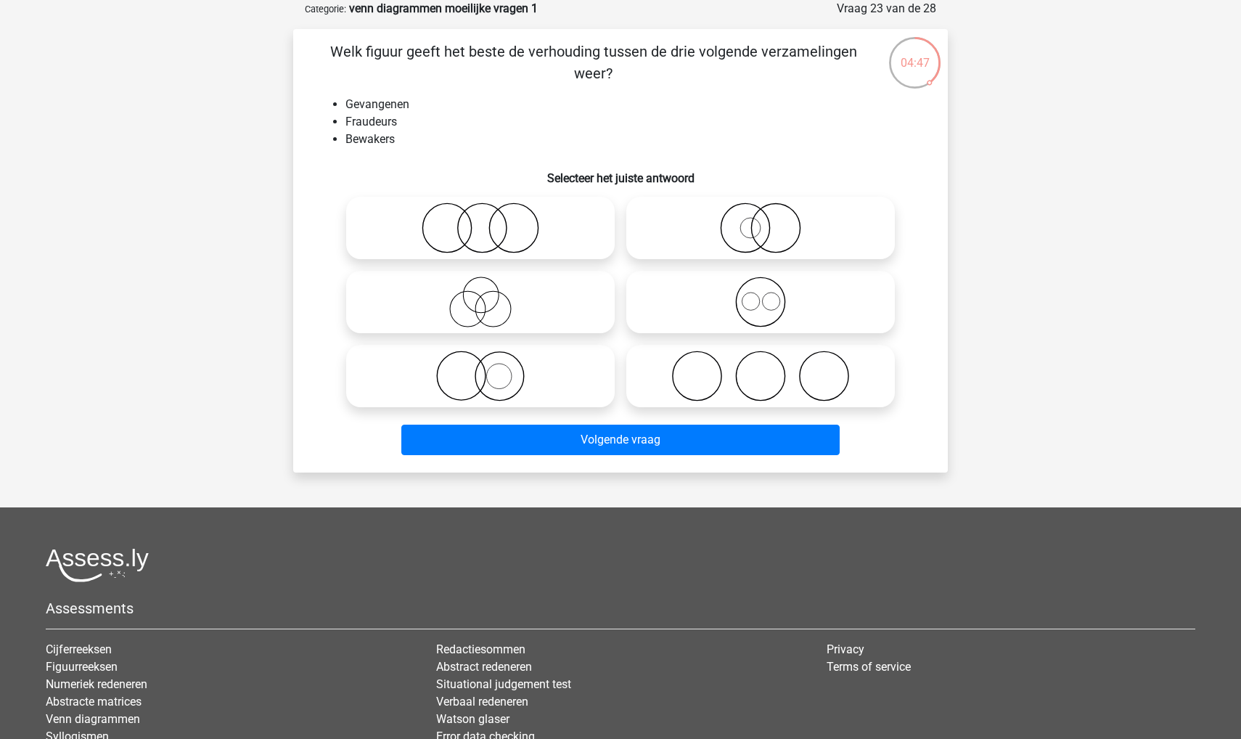
click at [491, 244] on icon at bounding box center [480, 227] width 257 height 51
click at [490, 221] on input "radio" at bounding box center [484, 215] width 9 height 9
radio input "true"
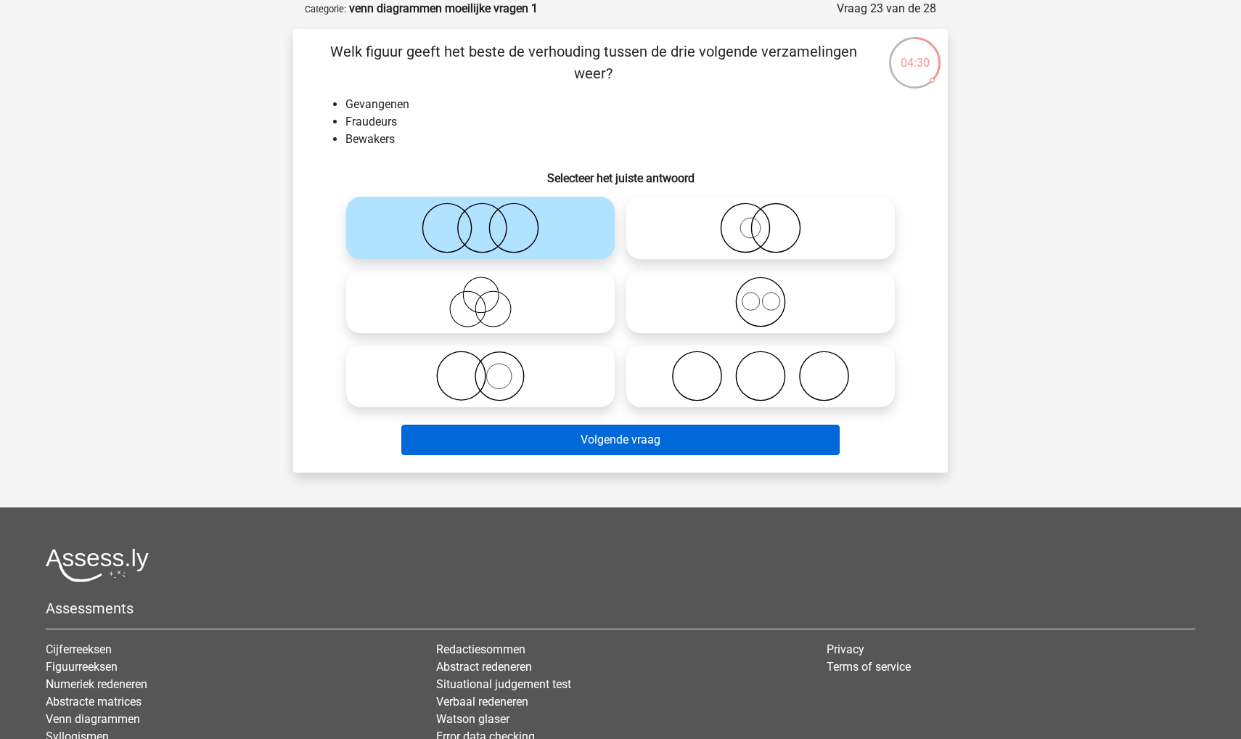
click at [525, 443] on button "Volgende vraag" at bounding box center [620, 440] width 439 height 30
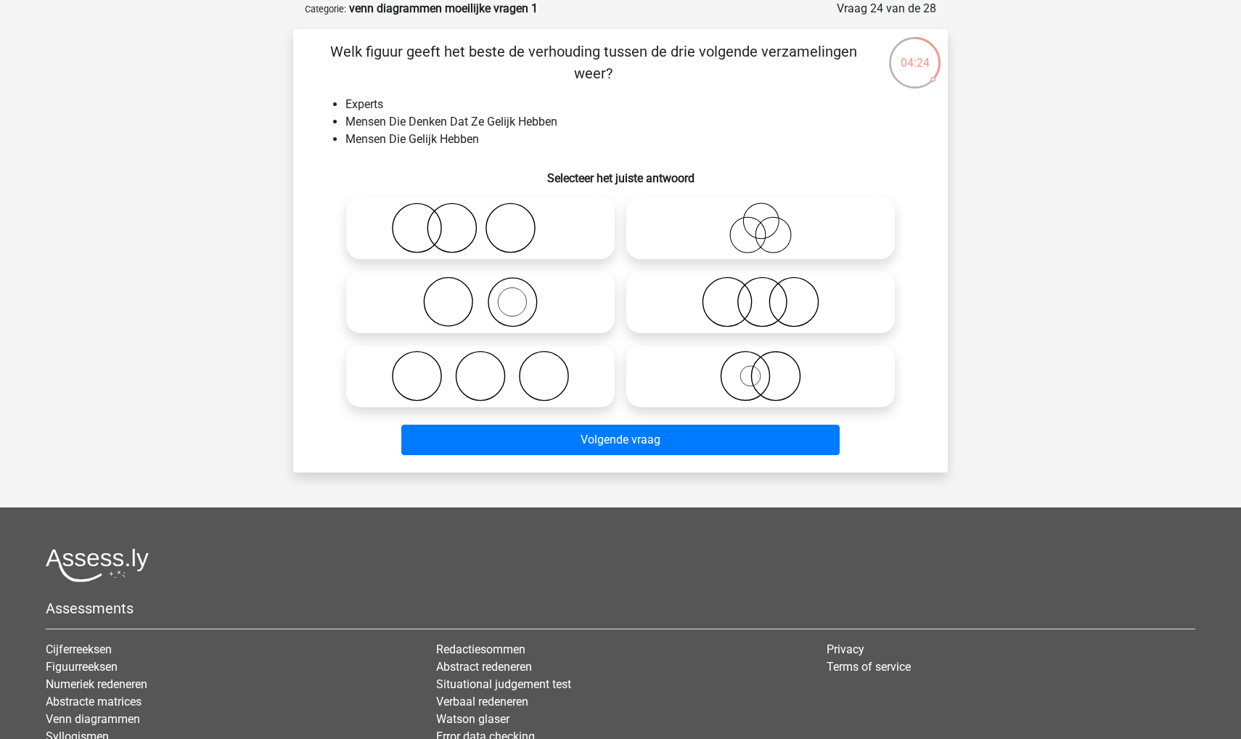
click at [502, 219] on icon at bounding box center [480, 227] width 257 height 51
click at [490, 219] on input "radio" at bounding box center [484, 215] width 9 height 9
radio input "true"
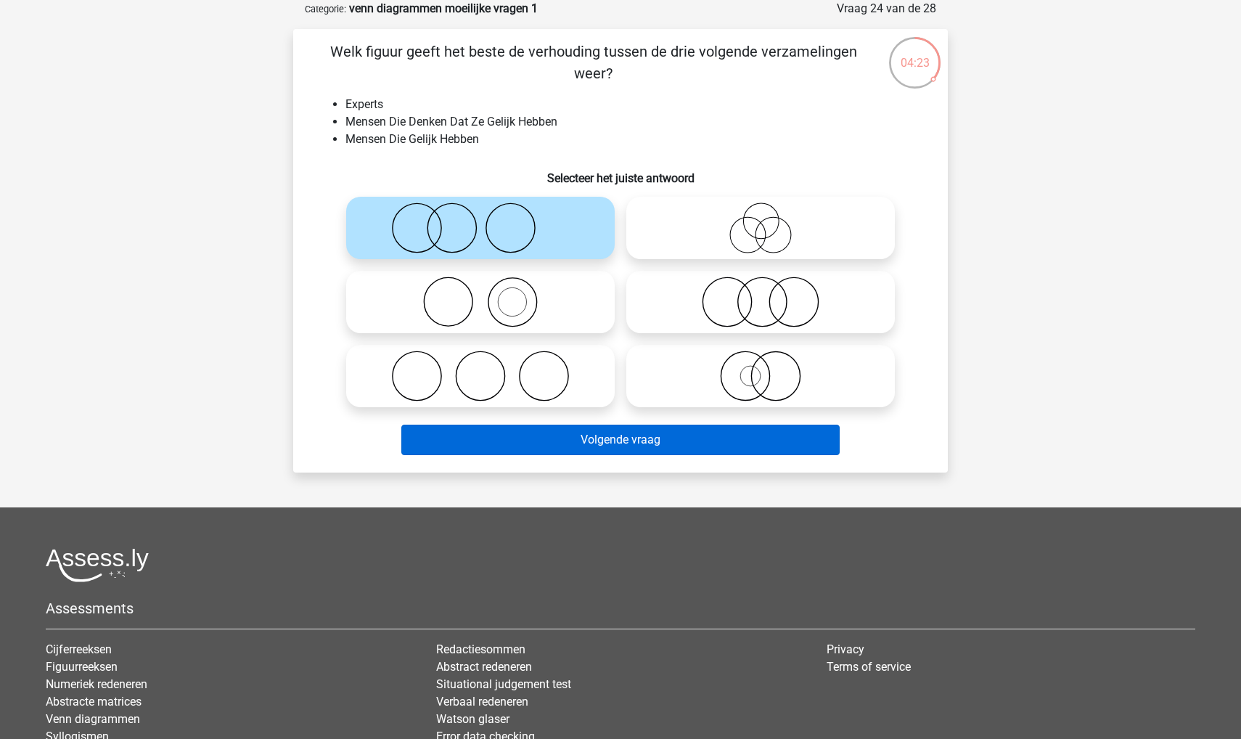
click at [504, 445] on button "Volgende vraag" at bounding box center [620, 440] width 439 height 30
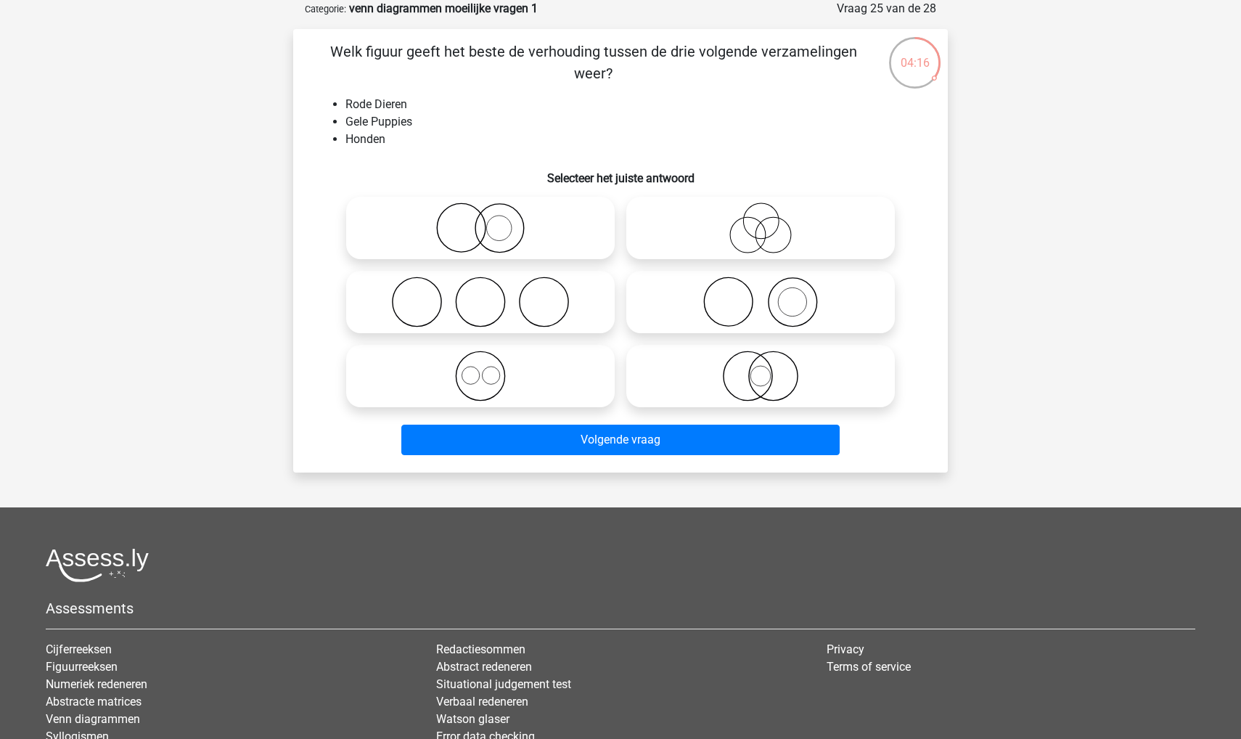
click at [472, 235] on icon at bounding box center [480, 227] width 257 height 51
click at [480, 221] on input "radio" at bounding box center [484, 215] width 9 height 9
radio input "true"
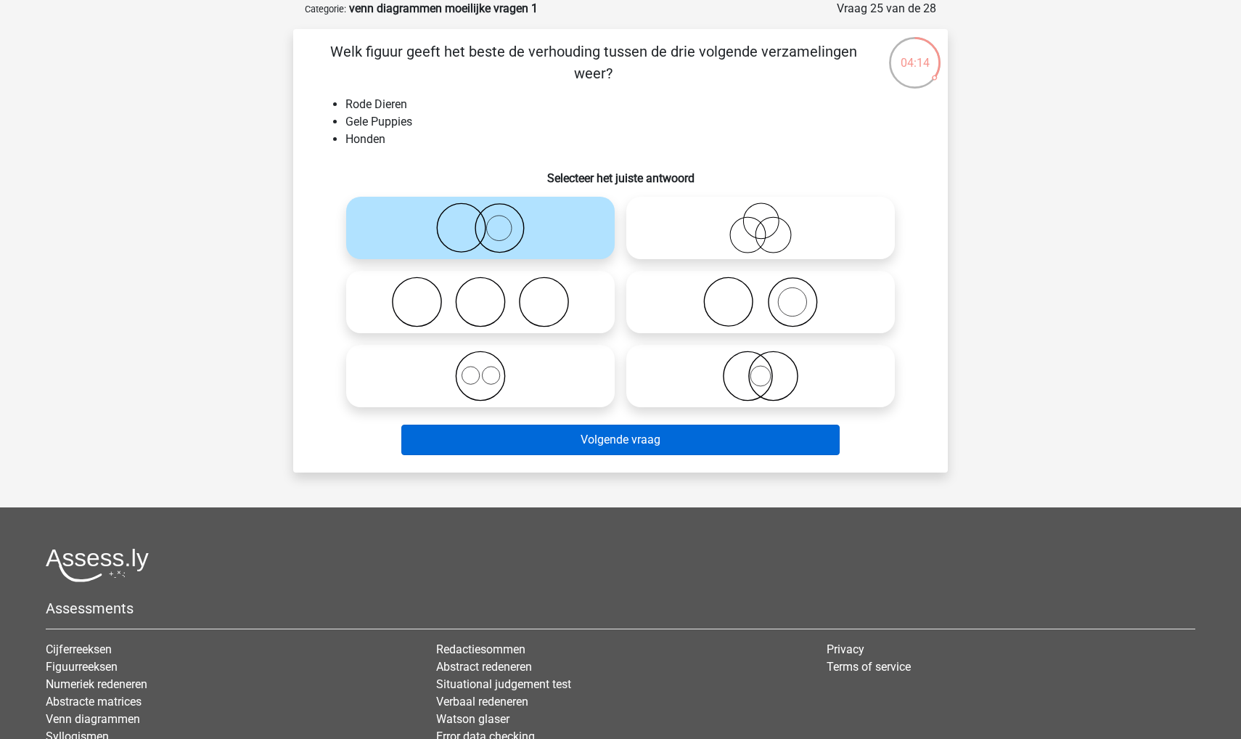
click at [494, 434] on button "Volgende vraag" at bounding box center [620, 440] width 439 height 30
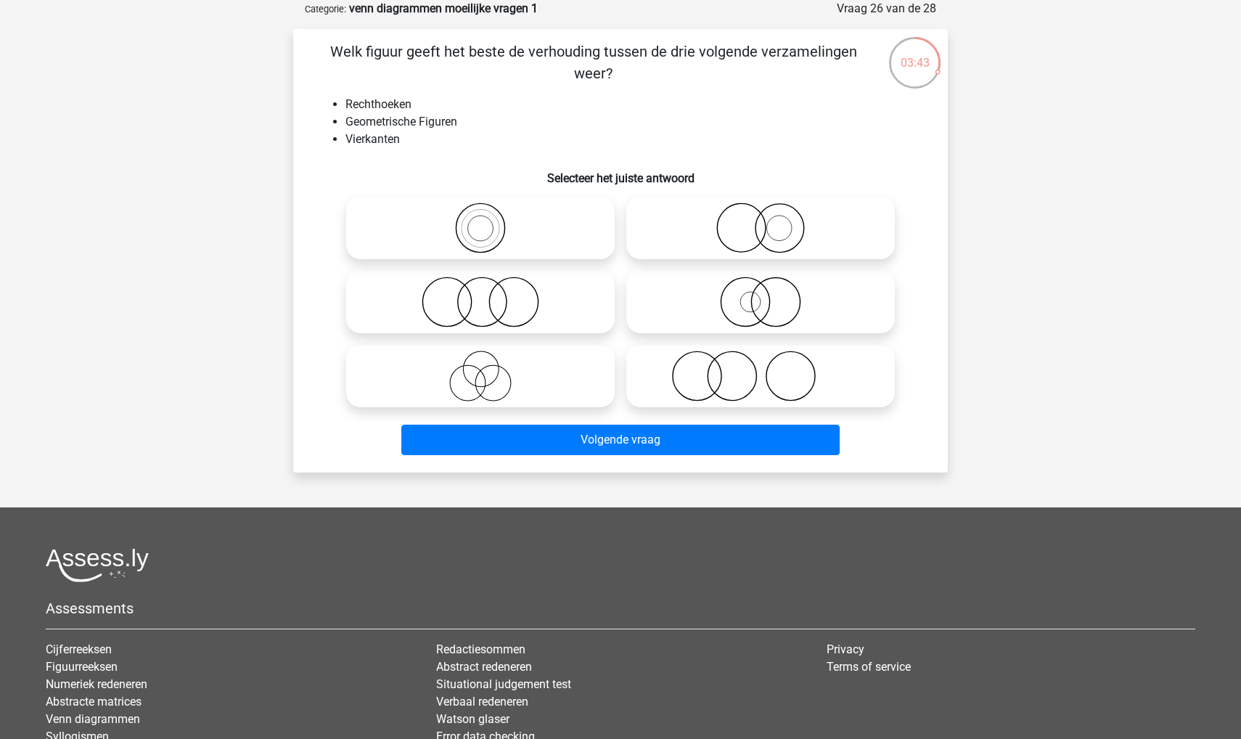
click at [460, 198] on label at bounding box center [480, 228] width 269 height 62
click at [480, 211] on input "radio" at bounding box center [484, 215] width 9 height 9
radio input "true"
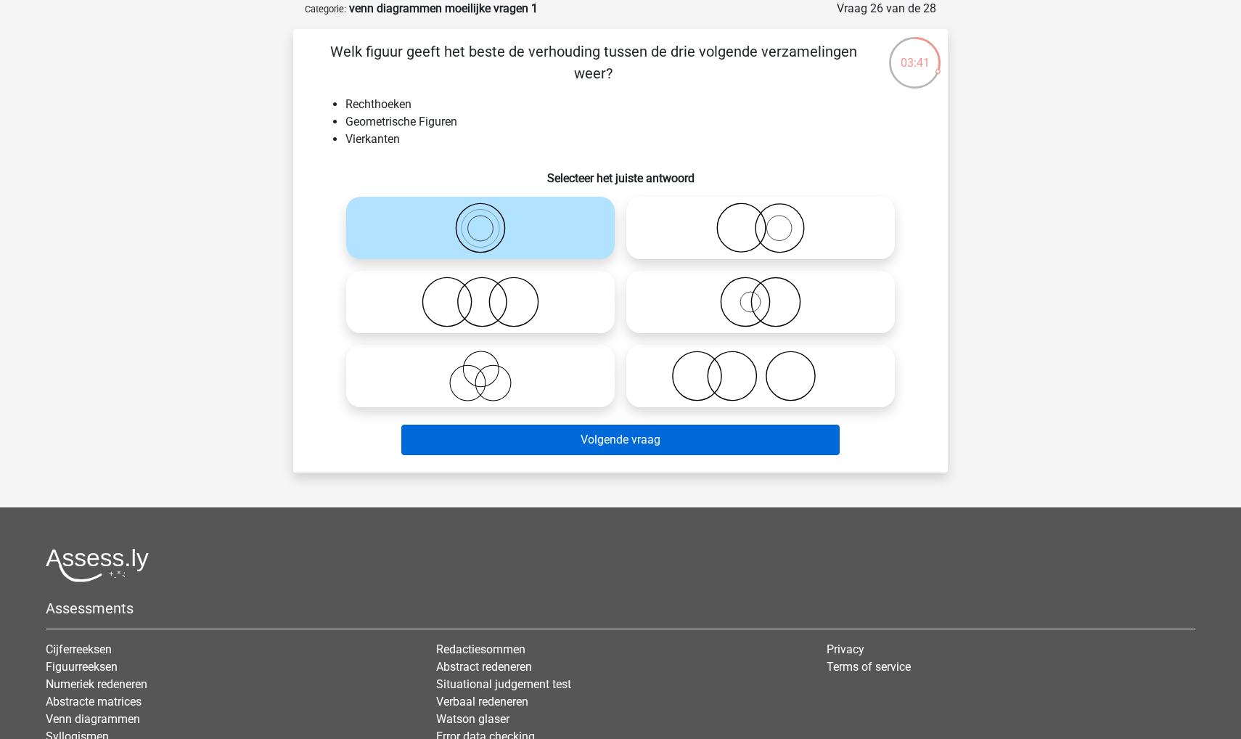
click at [512, 434] on button "Volgende vraag" at bounding box center [620, 440] width 439 height 30
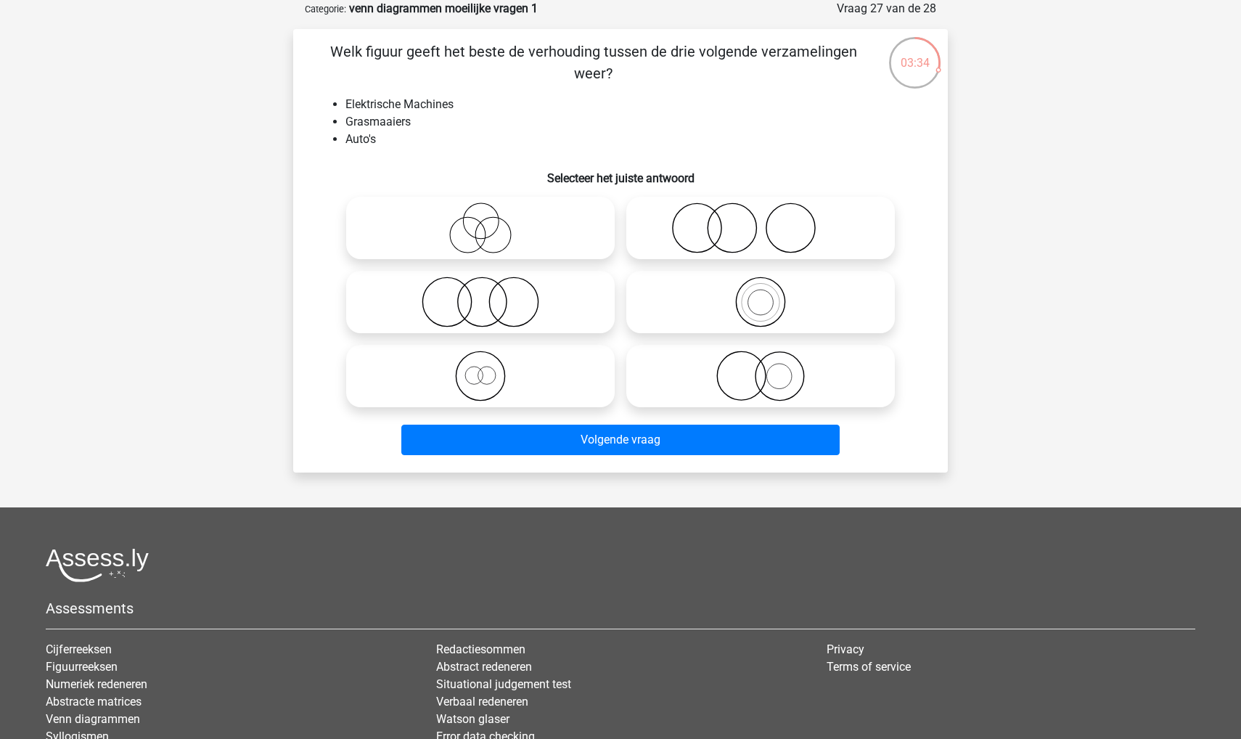
click at [381, 117] on li "Grasmaaiers" at bounding box center [634, 121] width 579 height 17
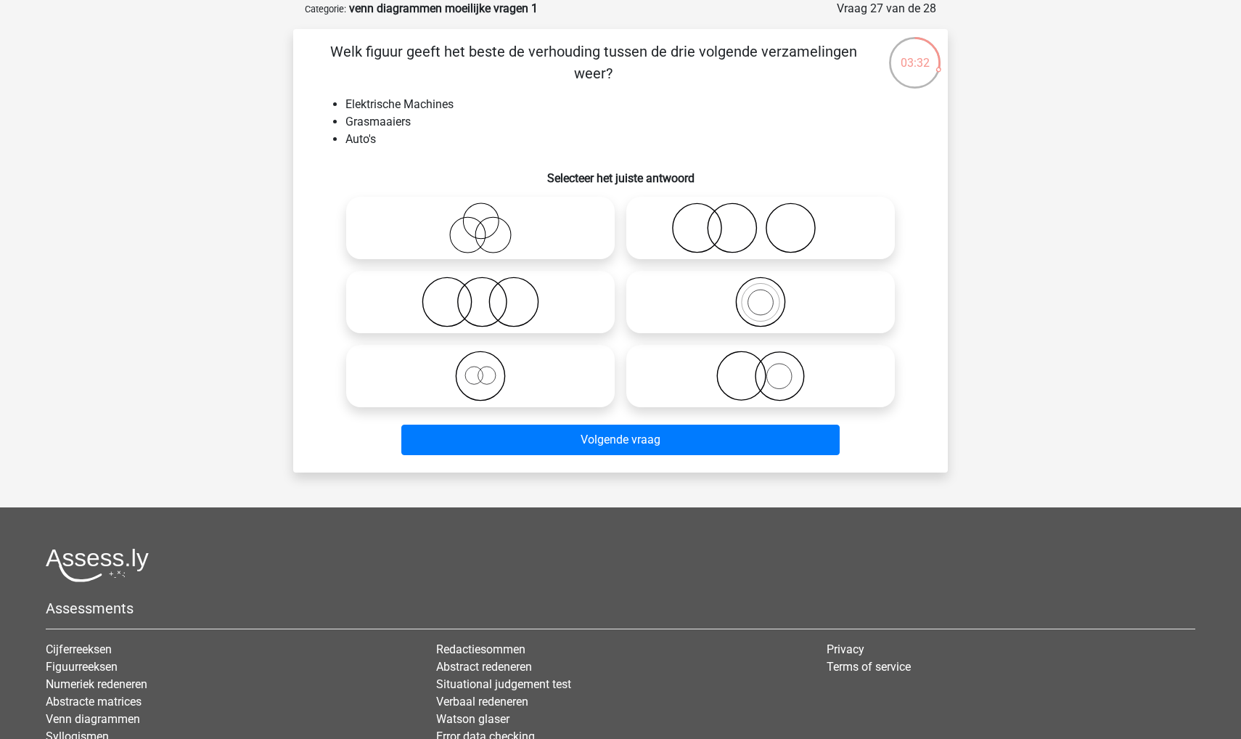
click at [374, 131] on li "Auto's" at bounding box center [634, 139] width 579 height 17
click at [372, 123] on li "Grasmaaiers" at bounding box center [634, 121] width 579 height 17
click at [396, 221] on icon at bounding box center [480, 227] width 257 height 51
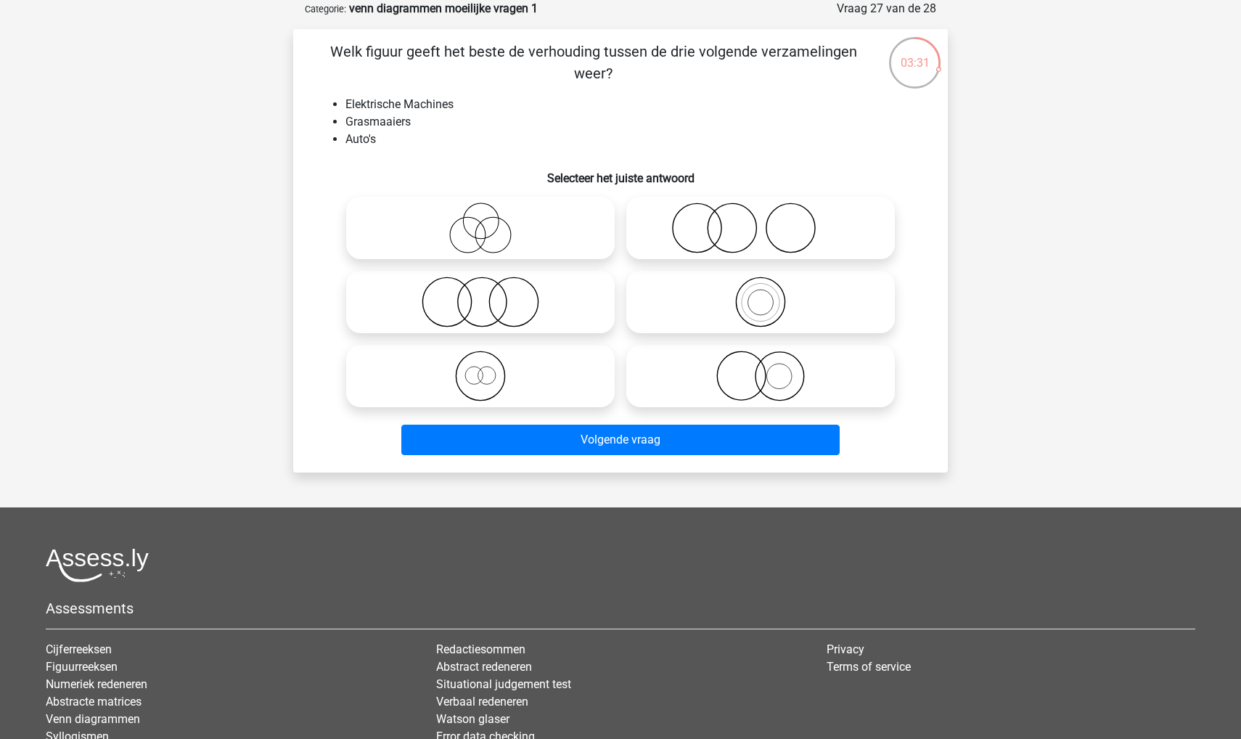
click at [480, 221] on input "radio" at bounding box center [484, 215] width 9 height 9
radio input "true"
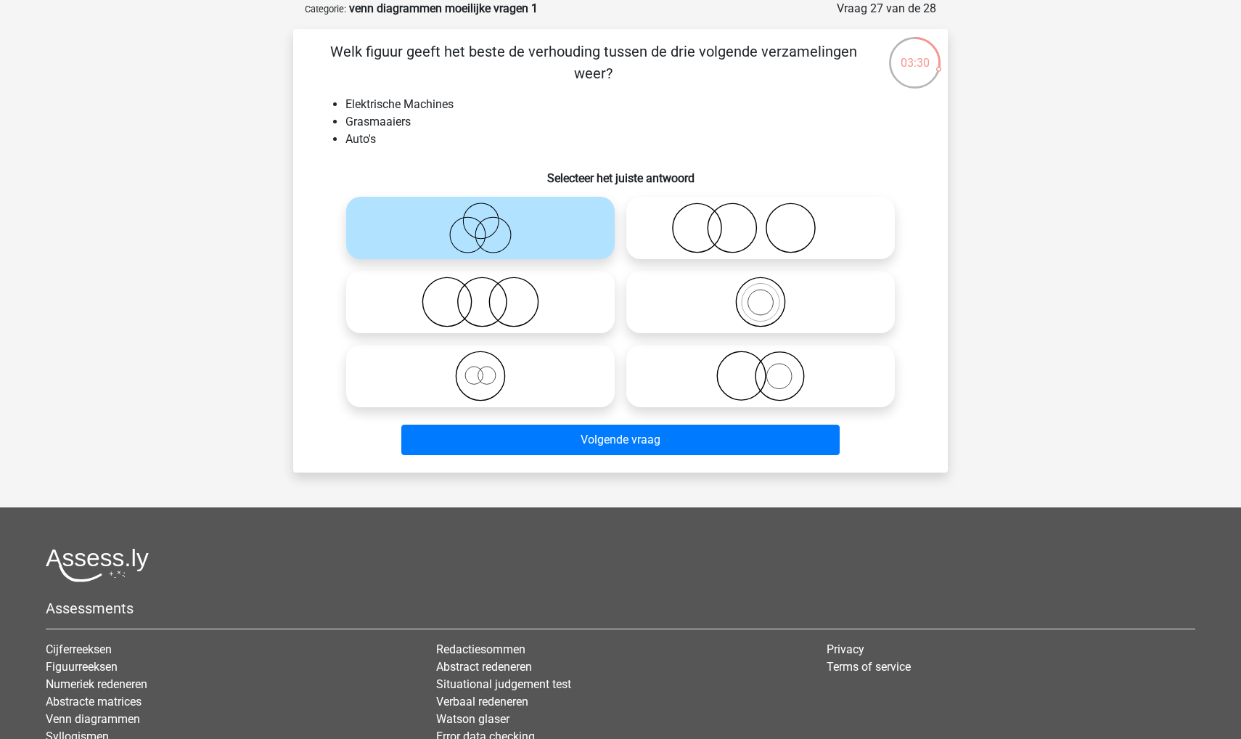
click at [388, 163] on h6 "Selecteer het juiste antwoord" at bounding box center [620, 172] width 608 height 25
click at [372, 119] on li "Grasmaaiers" at bounding box center [634, 121] width 579 height 17
click at [370, 136] on li "Auto's" at bounding box center [634, 139] width 579 height 17
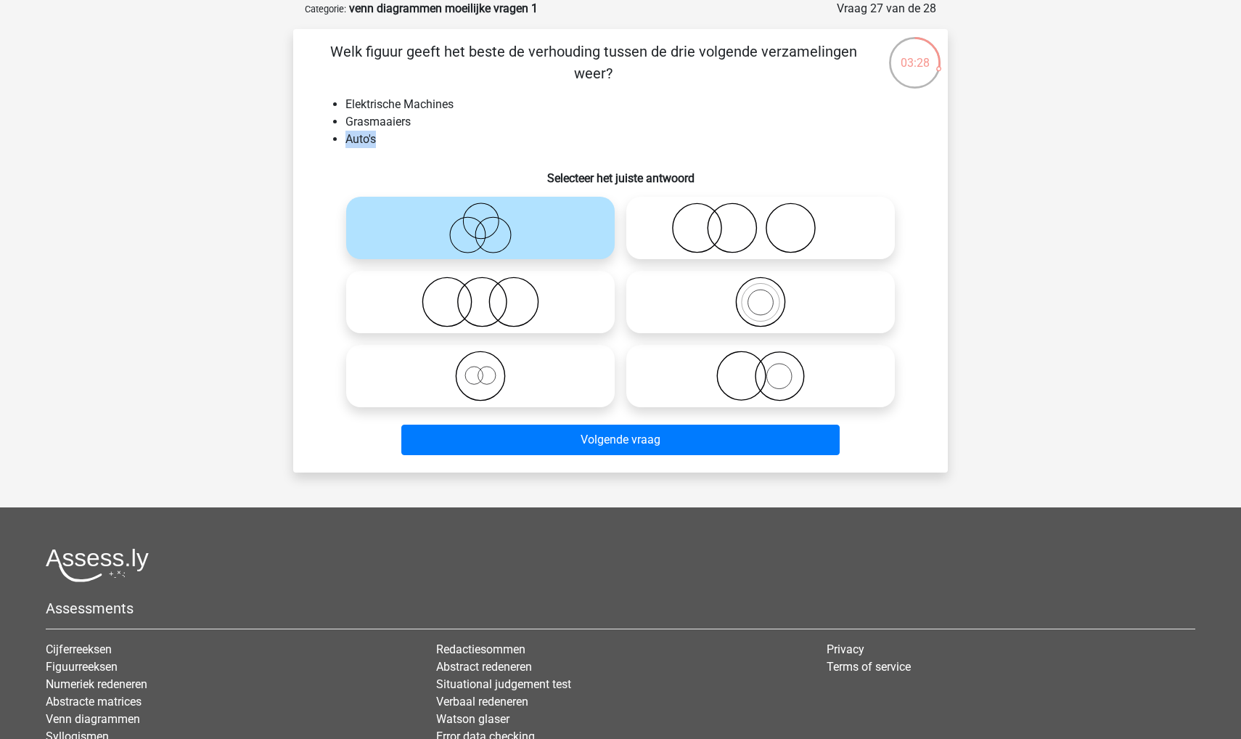
click at [370, 136] on li "Auto's" at bounding box center [634, 139] width 579 height 17
click at [377, 294] on icon at bounding box center [480, 302] width 257 height 51
click at [480, 294] on input "radio" at bounding box center [484, 289] width 9 height 9
radio input "true"
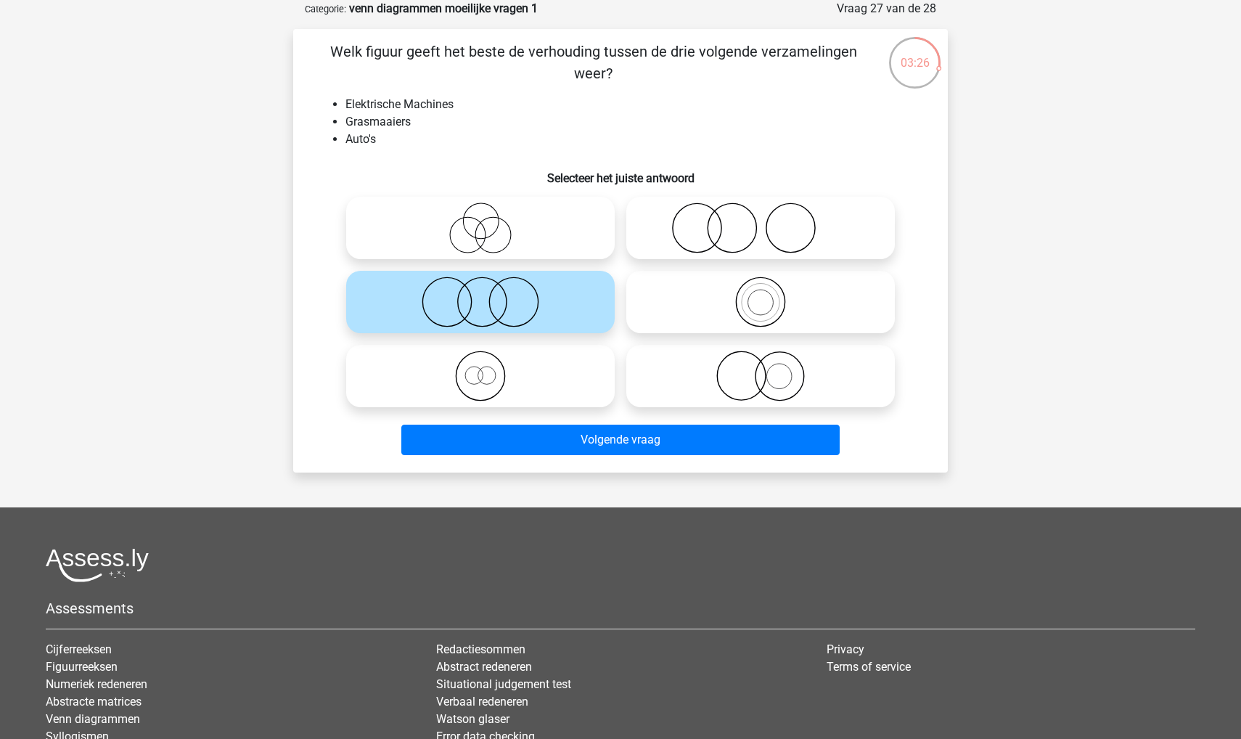
click at [382, 380] on icon at bounding box center [480, 376] width 257 height 51
click at [480, 369] on input "radio" at bounding box center [484, 363] width 9 height 9
radio input "true"
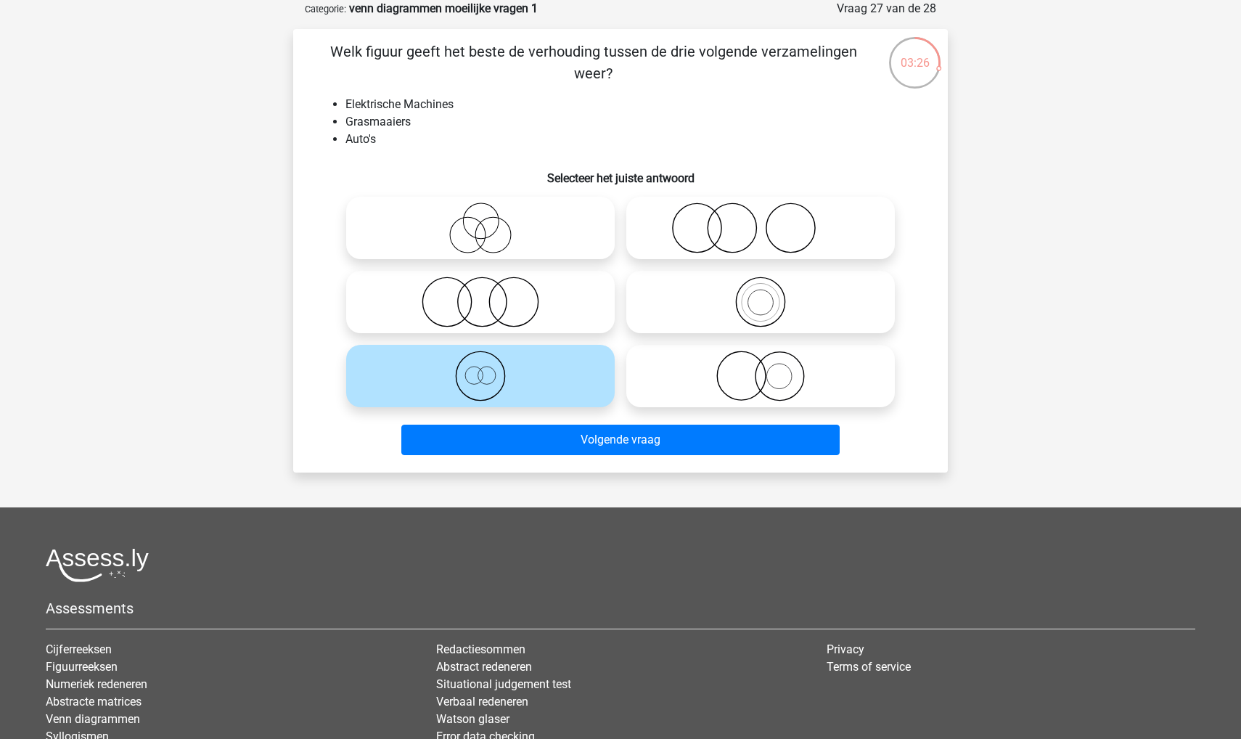
click at [406, 246] on icon at bounding box center [480, 227] width 257 height 51
click at [480, 221] on input "radio" at bounding box center [484, 215] width 9 height 9
radio input "true"
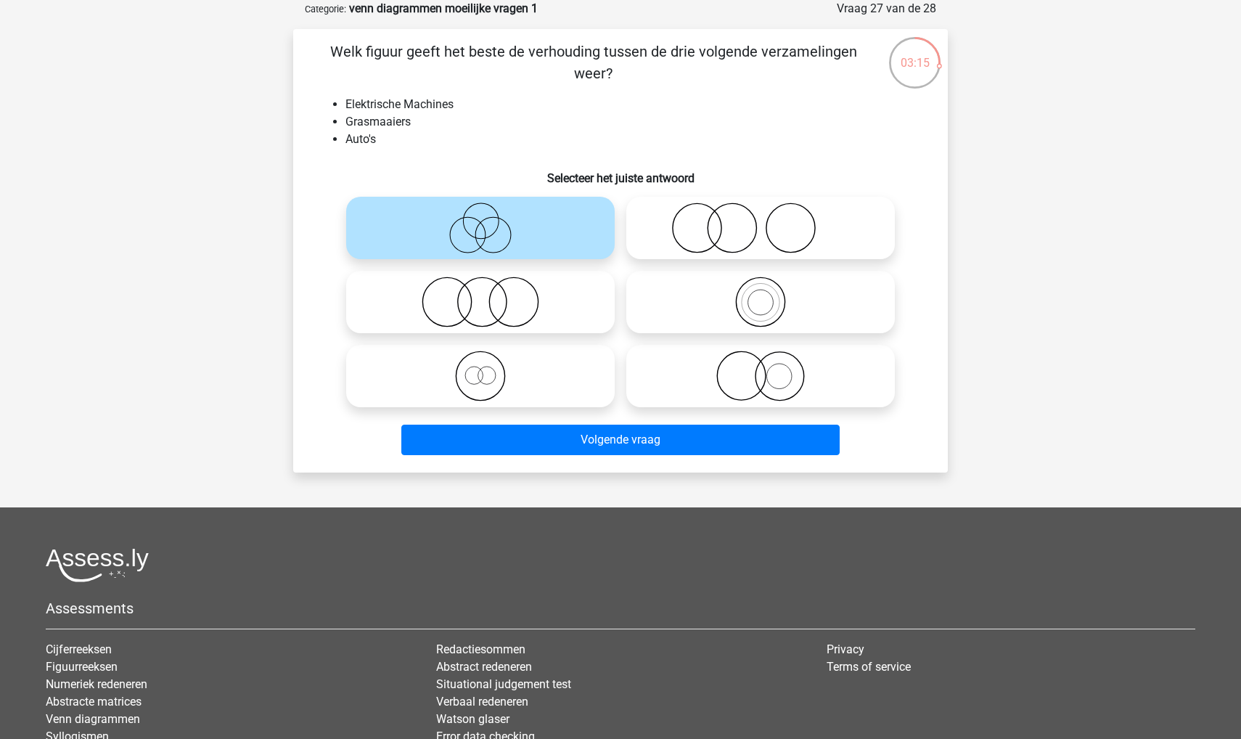
click at [451, 303] on icon at bounding box center [480, 302] width 257 height 51
click at [480, 295] on input "radio" at bounding box center [484, 289] width 9 height 9
radio input "true"
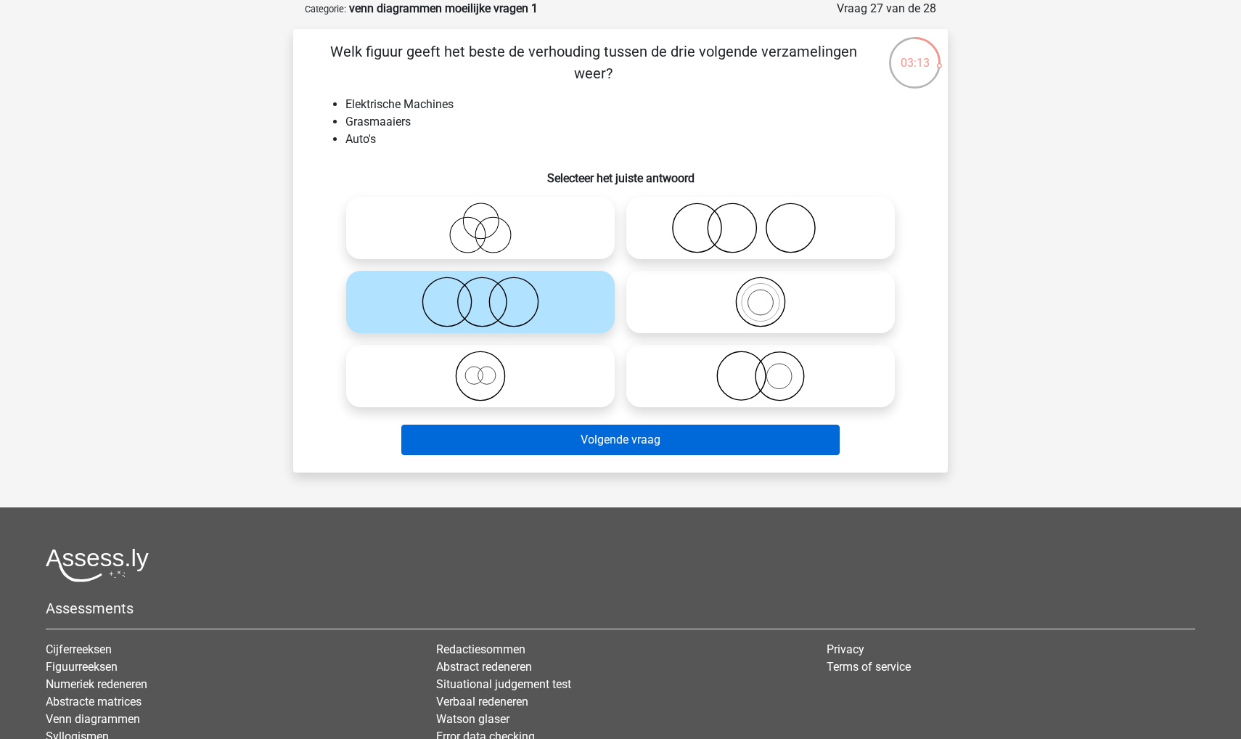
click at [518, 446] on button "Volgende vraag" at bounding box center [620, 440] width 439 height 30
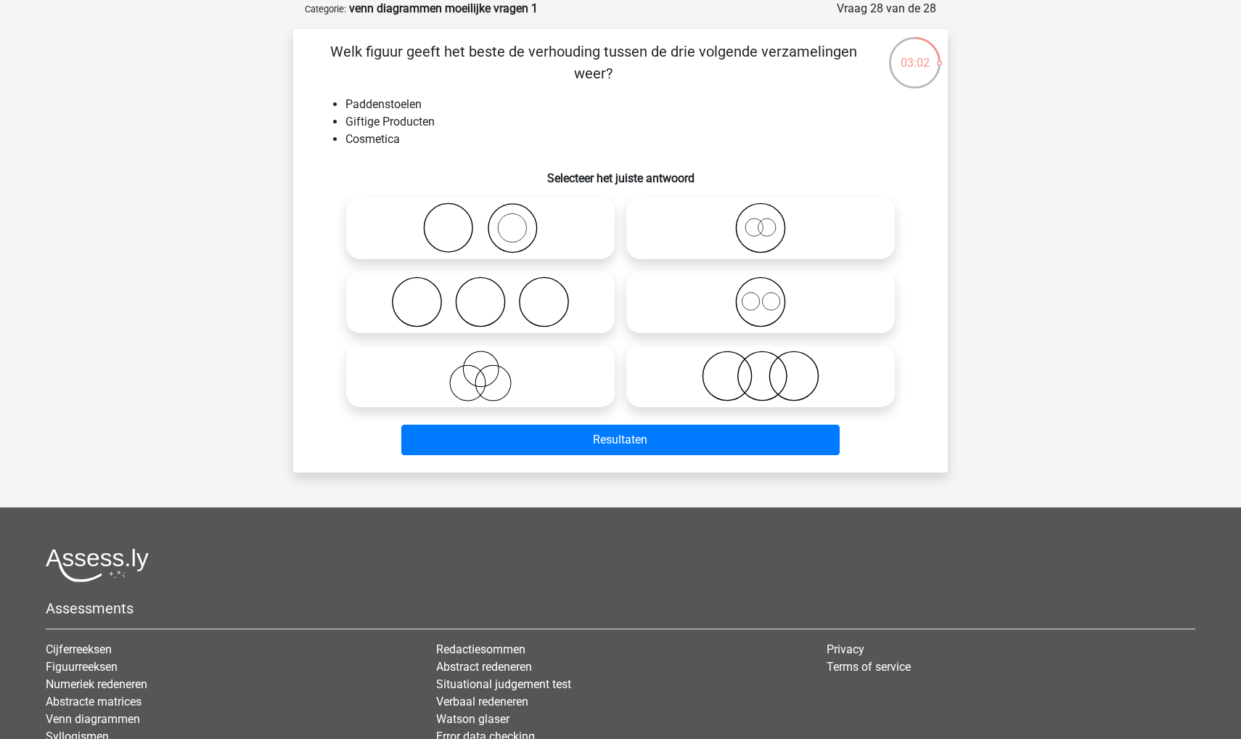
click at [772, 388] on icon at bounding box center [760, 376] width 257 height 51
click at [770, 369] on input "radio" at bounding box center [765, 363] width 9 height 9
radio input "true"
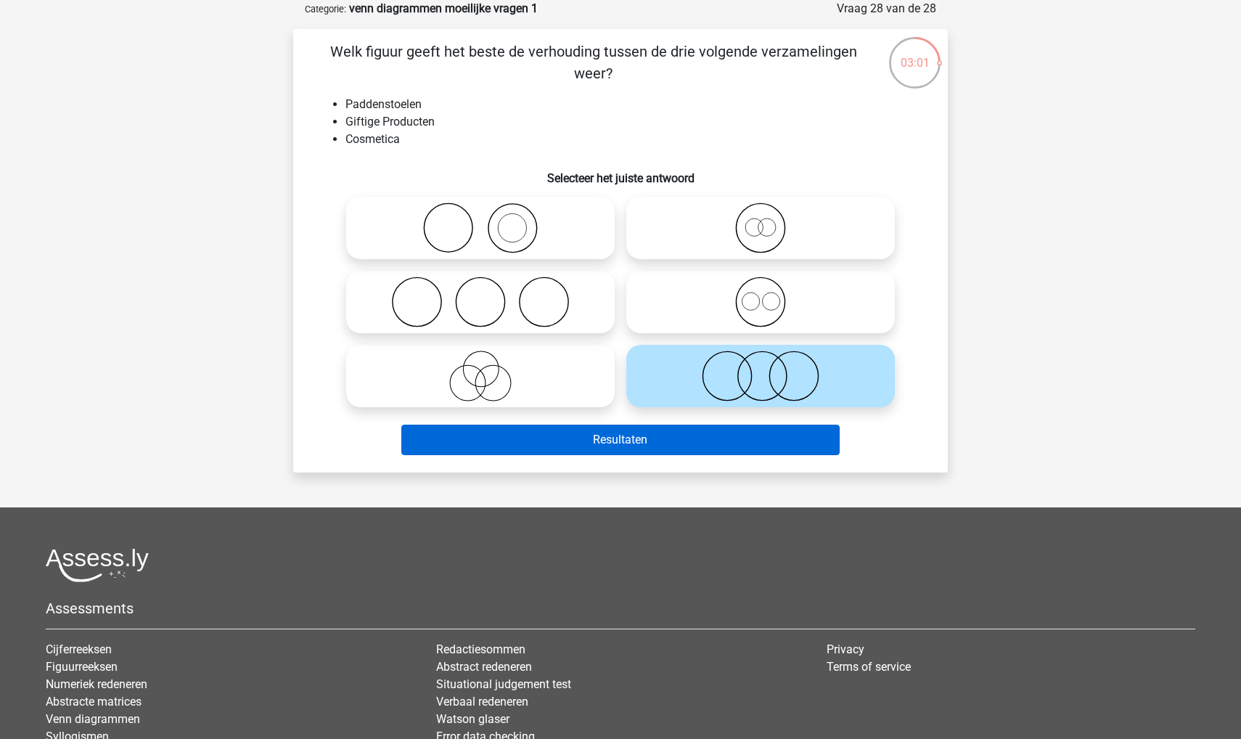
click at [724, 446] on button "Resultaten" at bounding box center [620, 440] width 439 height 30
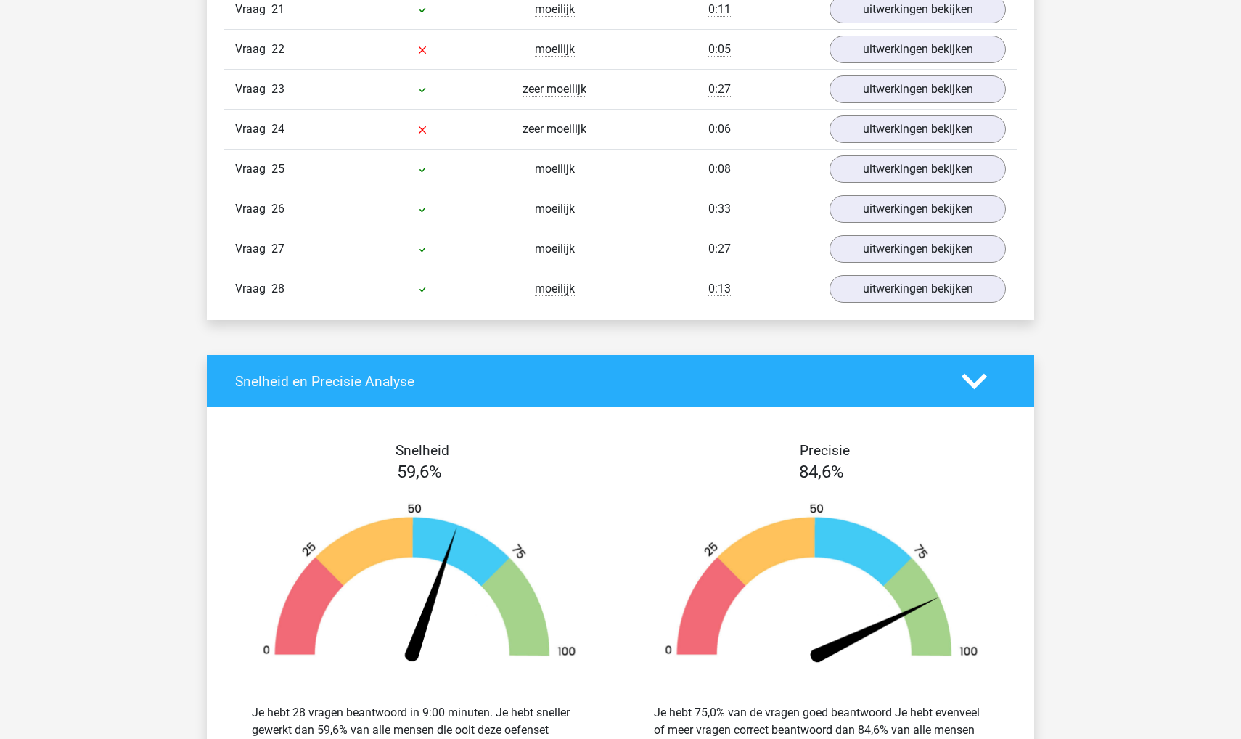
scroll to position [1814, 0]
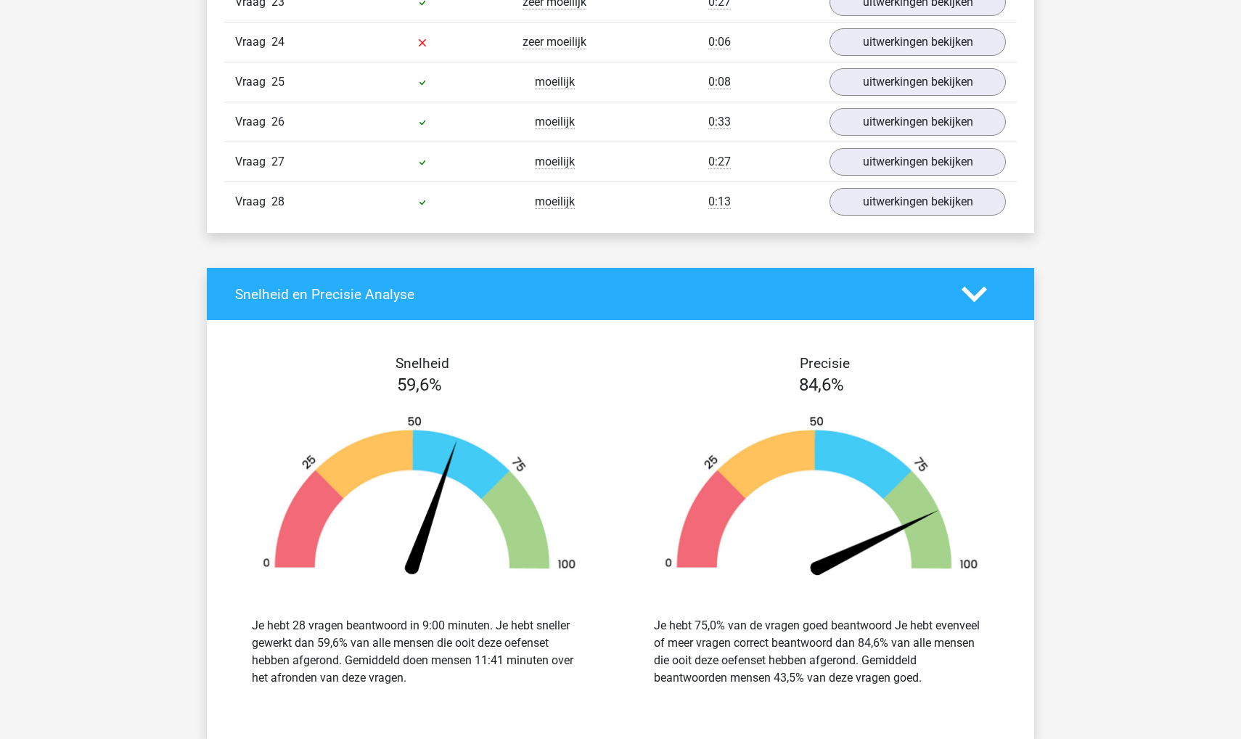
drag, startPoint x: 724, startPoint y: 446, endPoint x: 732, endPoint y: 738, distance: 292.6
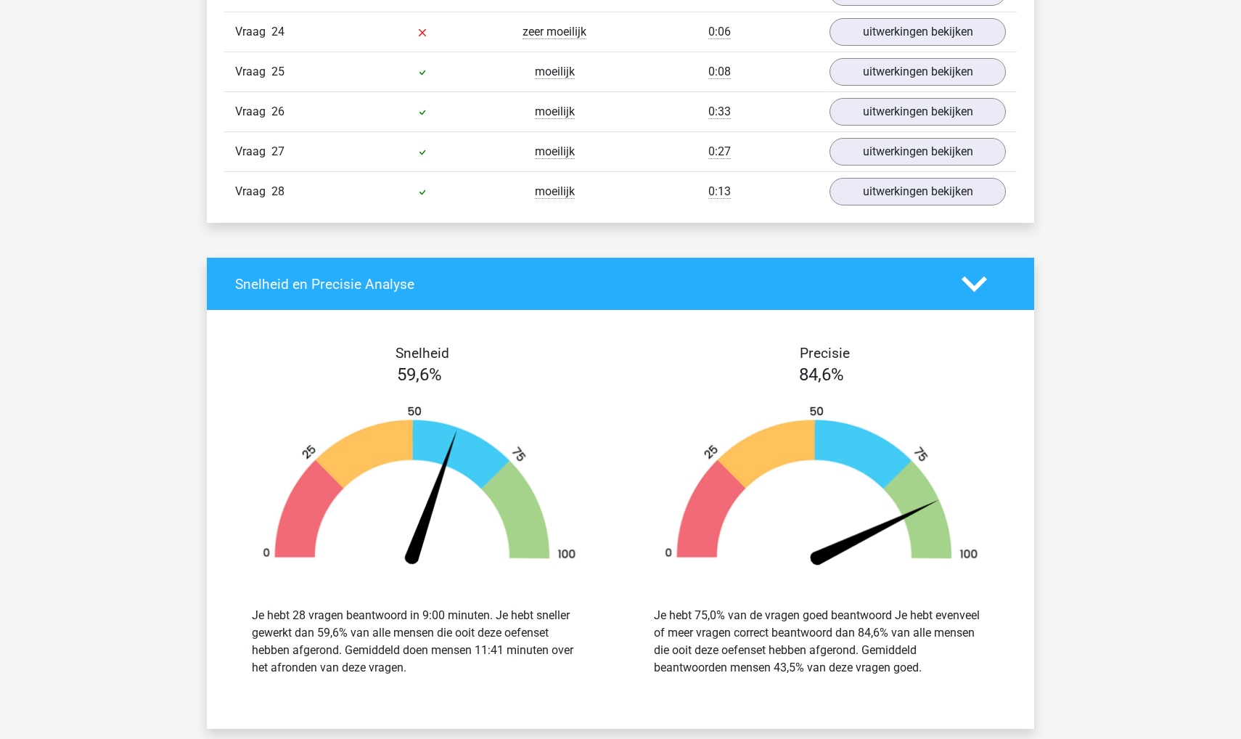
scroll to position [1920, 0]
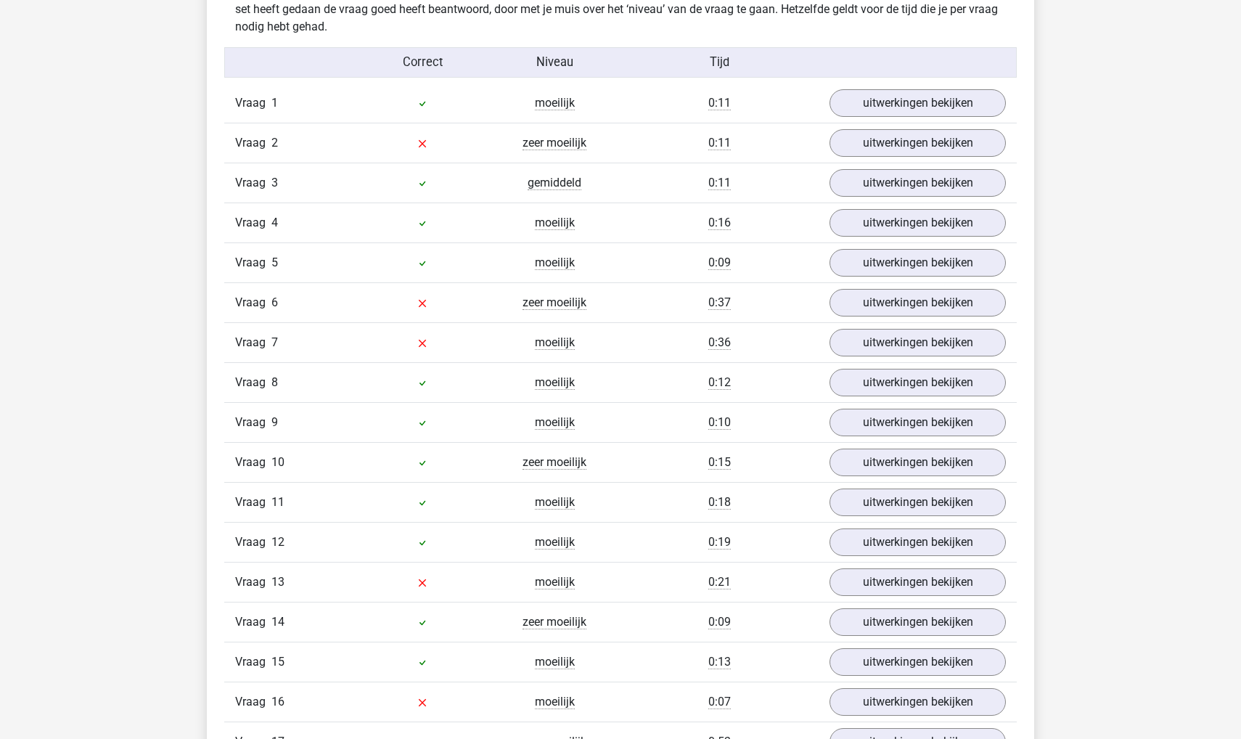
scroll to position [916, 0]
click at [841, 142] on link "uitwerkingen bekijken" at bounding box center [918, 145] width 202 height 32
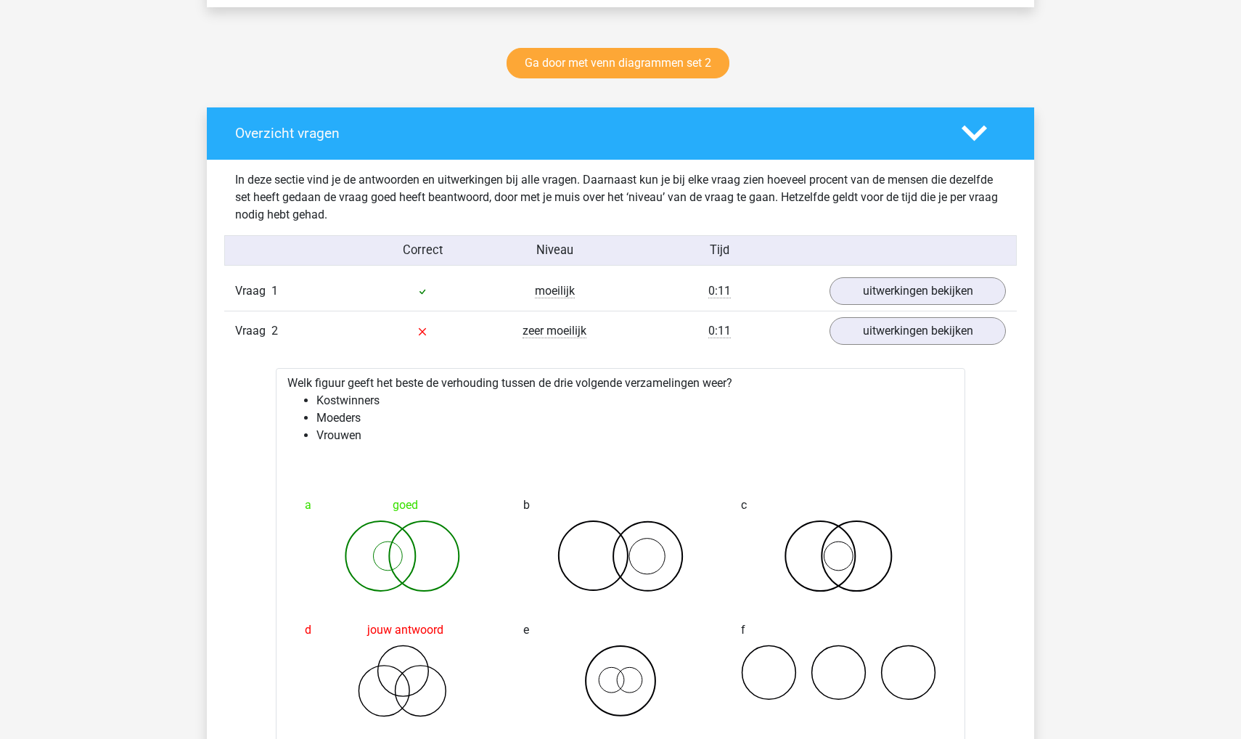
scroll to position [719, 0]
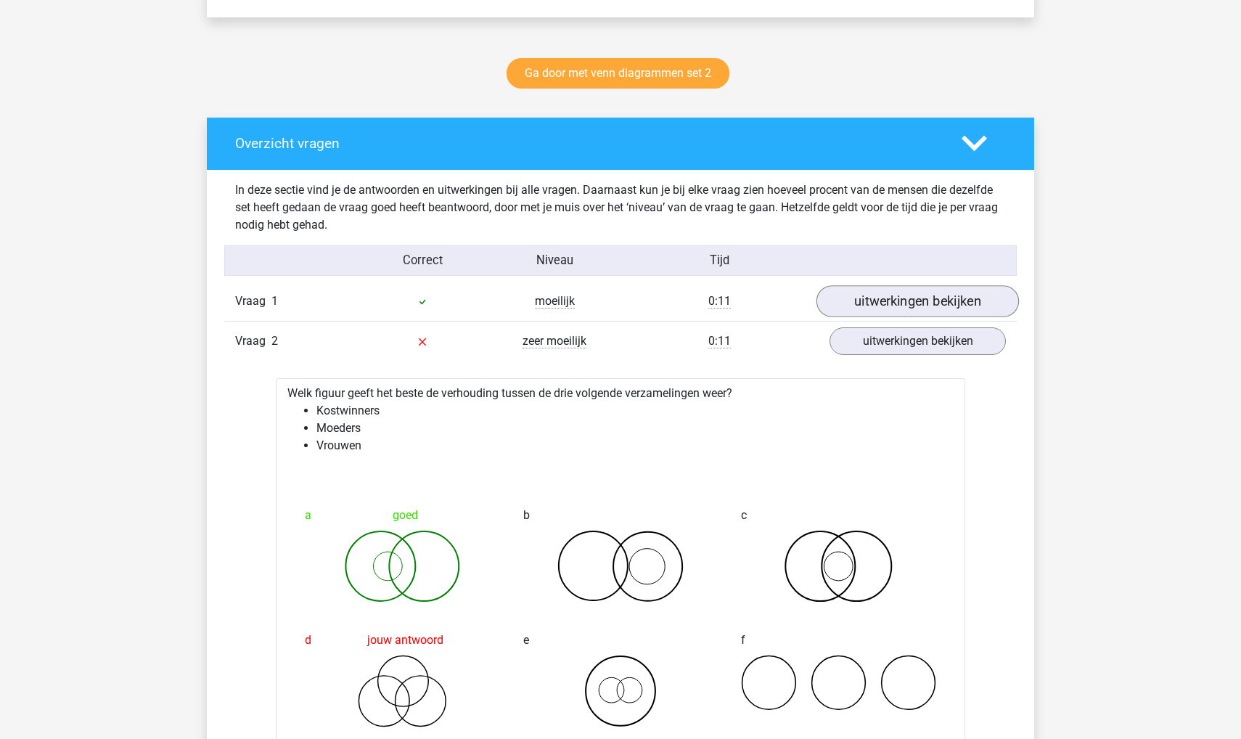
click at [862, 304] on link "uitwerkingen bekijken" at bounding box center [918, 302] width 202 height 32
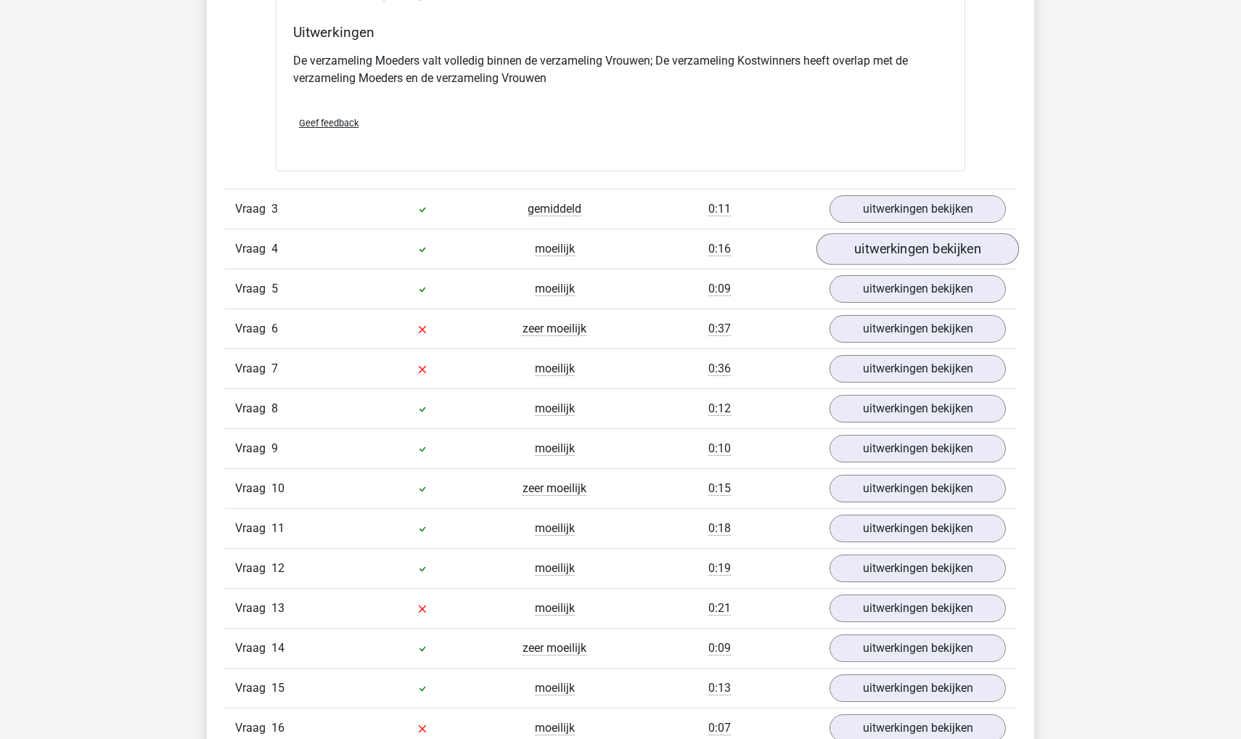
scroll to position [2010, 0]
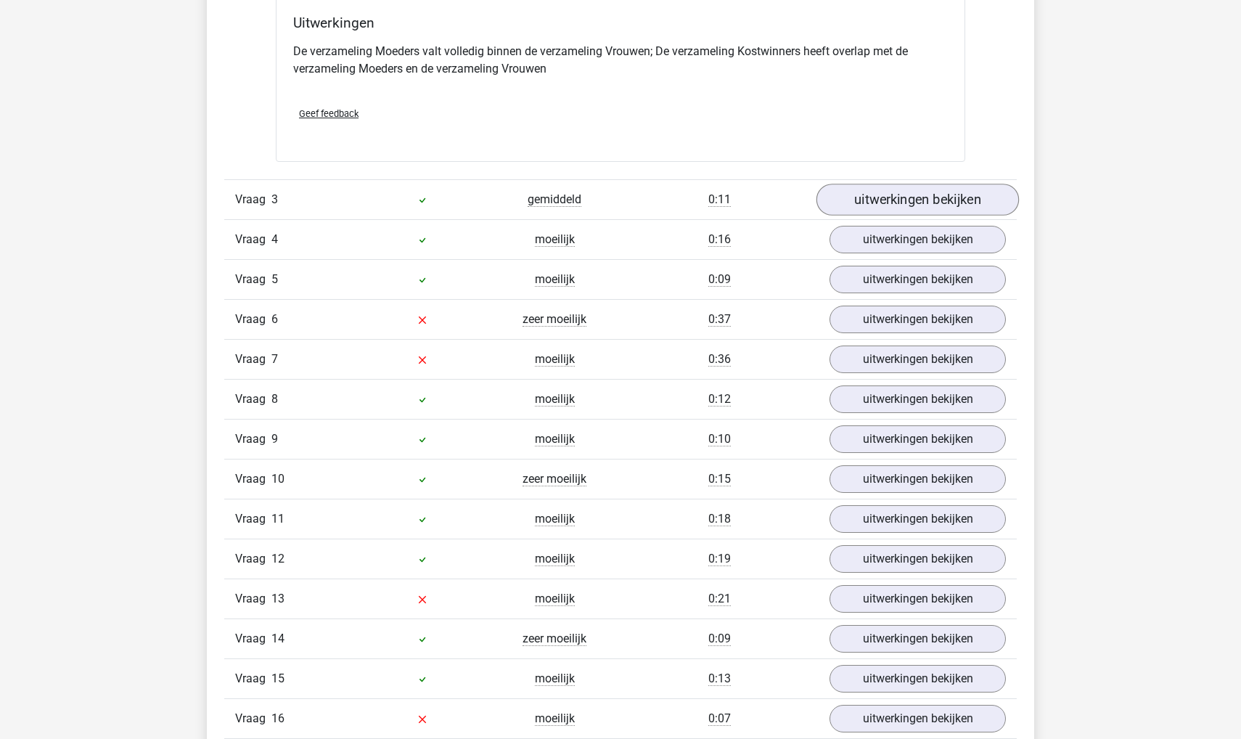
click at [867, 205] on link "uitwerkingen bekijken" at bounding box center [918, 200] width 202 height 32
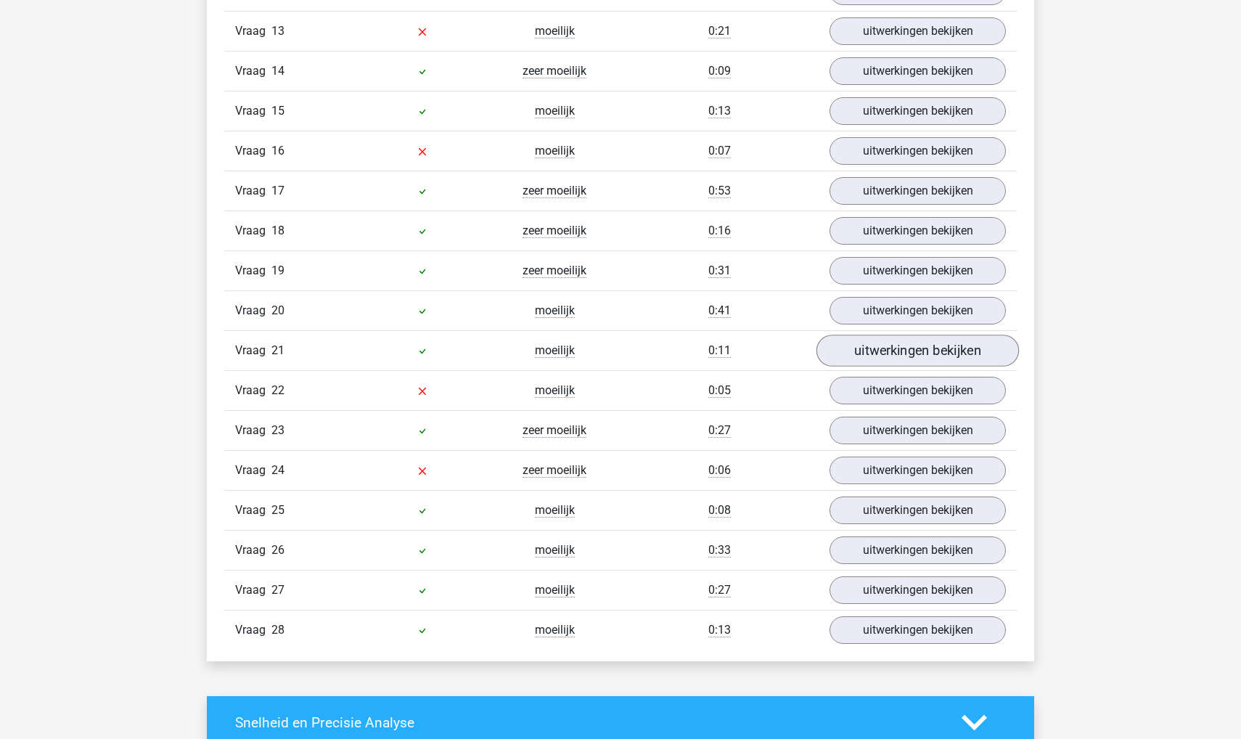
scroll to position [3135, 0]
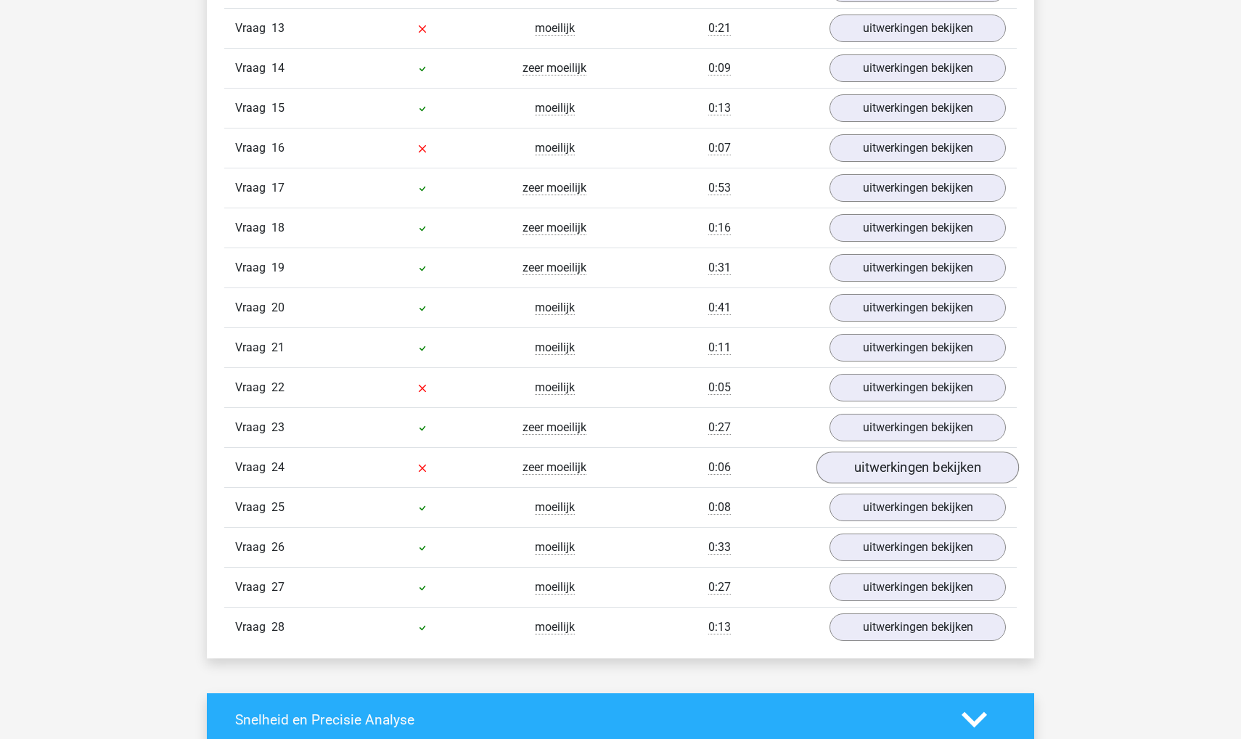
click at [863, 467] on link "uitwerkingen bekijken" at bounding box center [918, 467] width 202 height 32
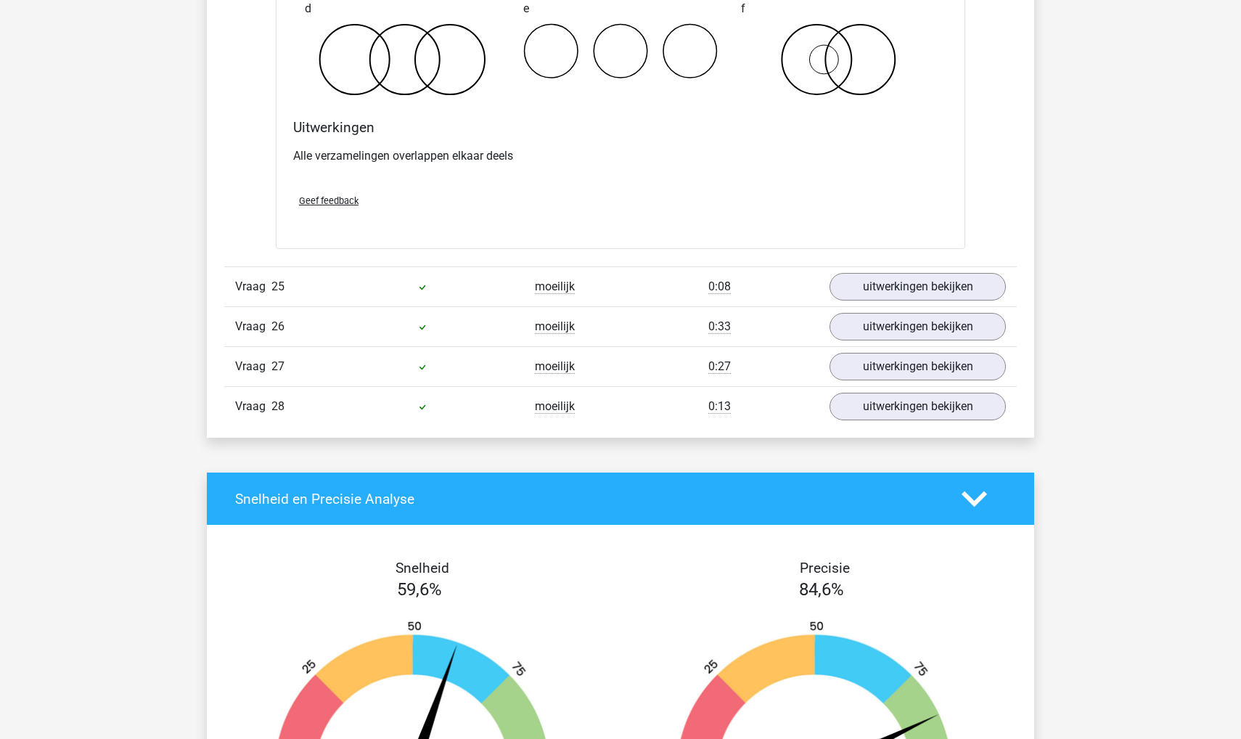
scroll to position [3893, 0]
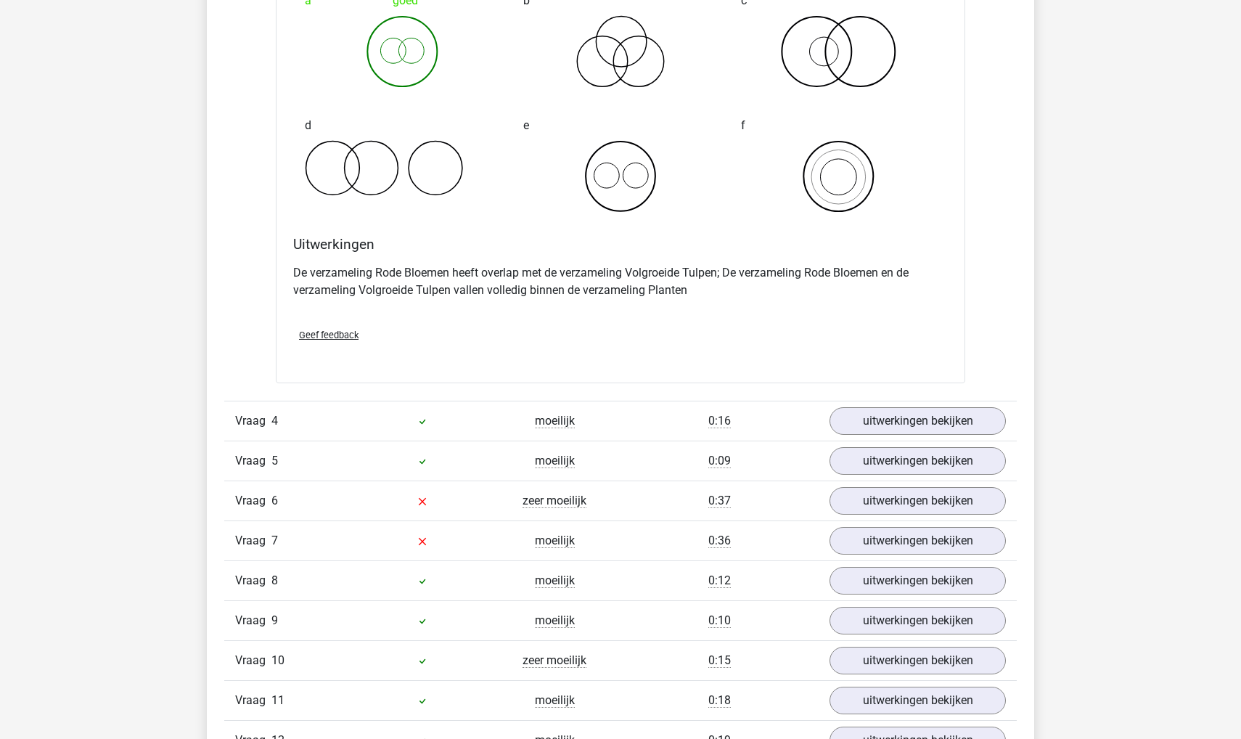
click at [637, 322] on div "Geef feedback" at bounding box center [620, 334] width 666 height 37
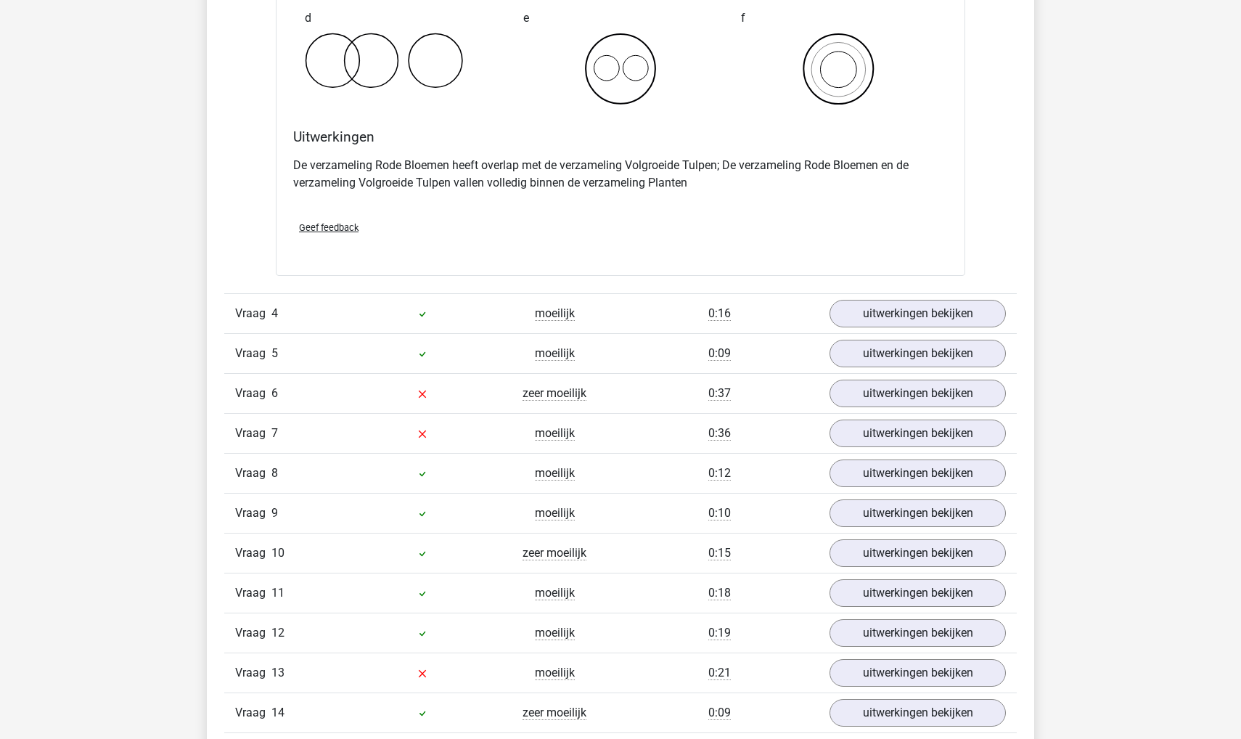
scroll to position [2520, 0]
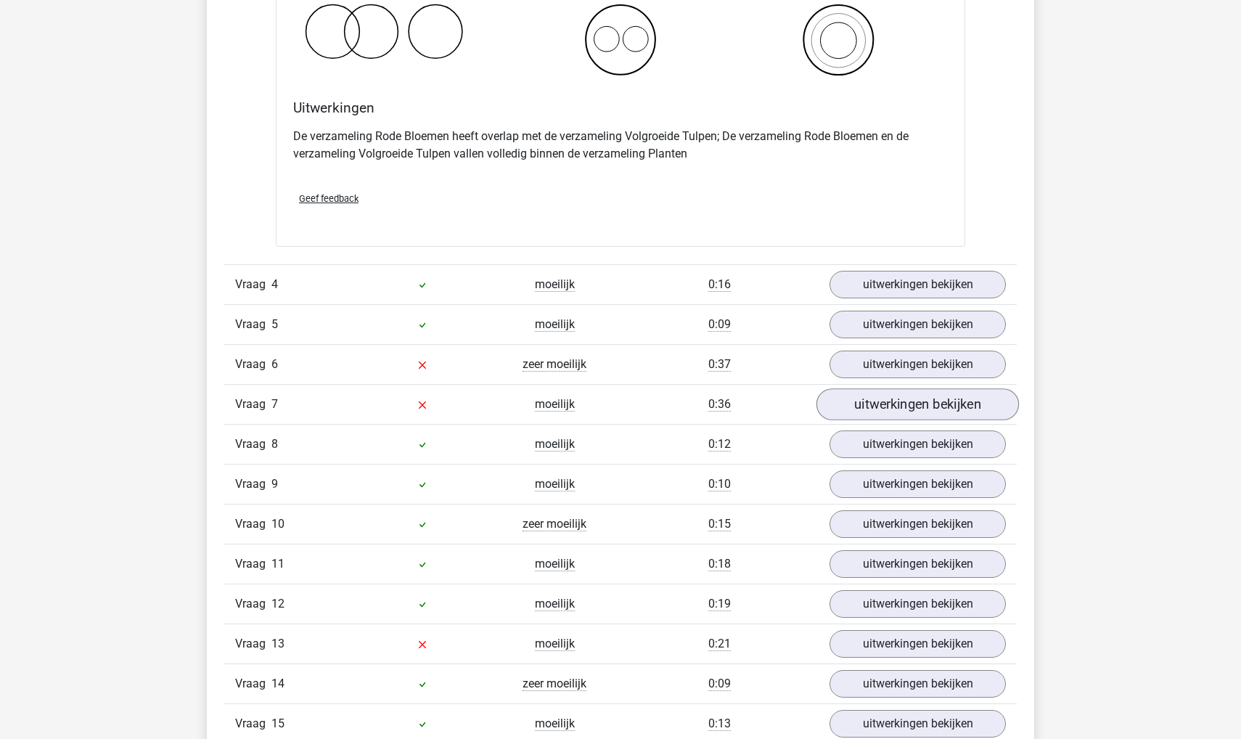
click at [856, 416] on link "uitwerkingen bekijken" at bounding box center [918, 404] width 202 height 32
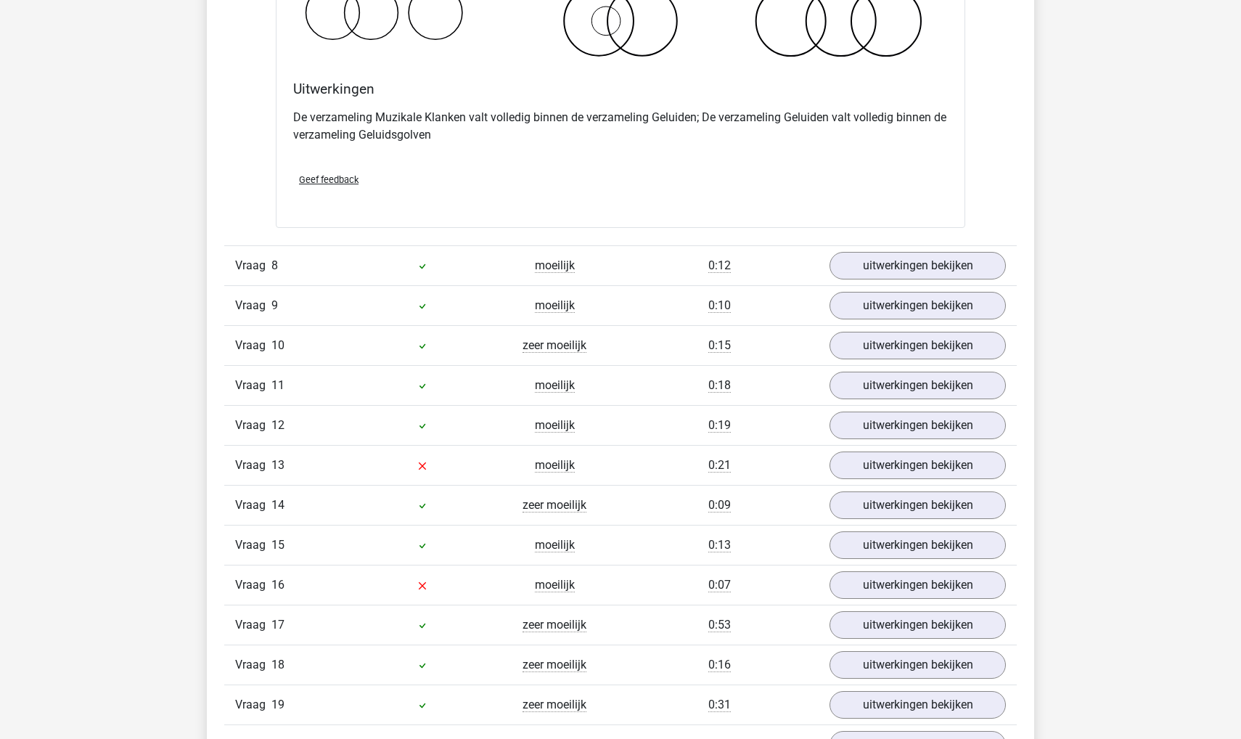
scroll to position [3326, 0]
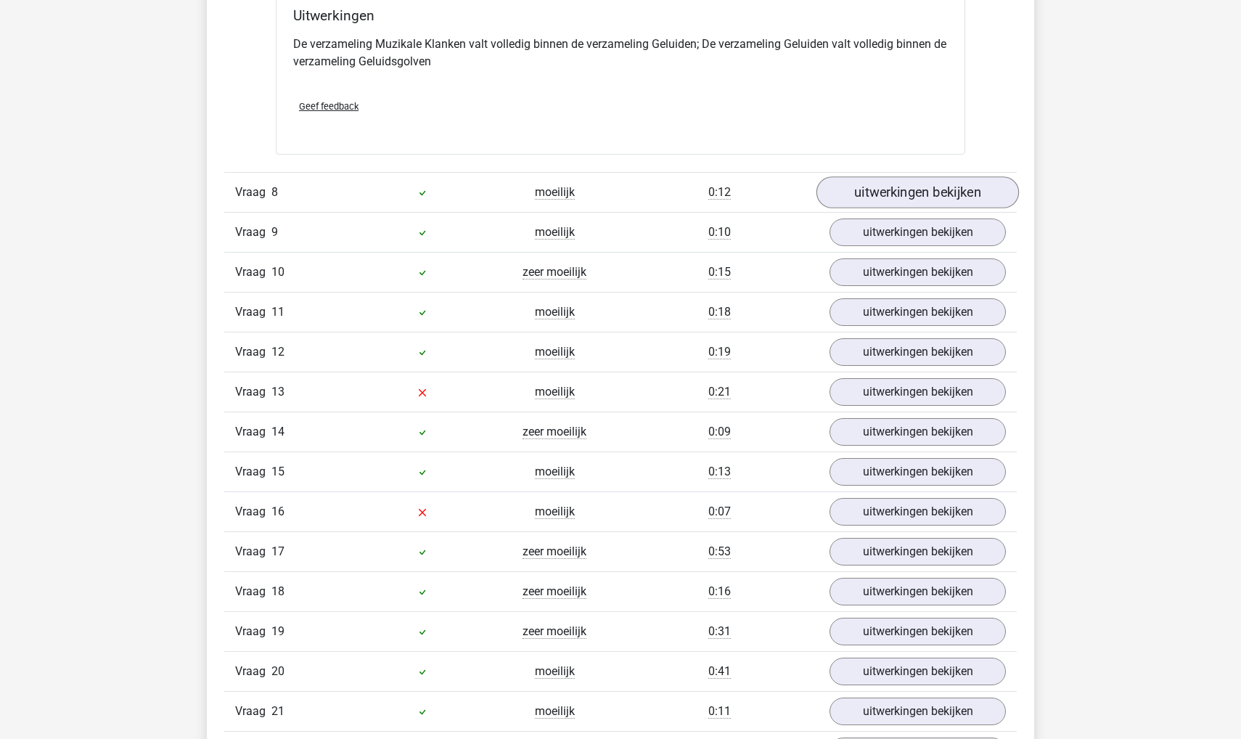
click at [846, 191] on link "uitwerkingen bekijken" at bounding box center [918, 192] width 202 height 32
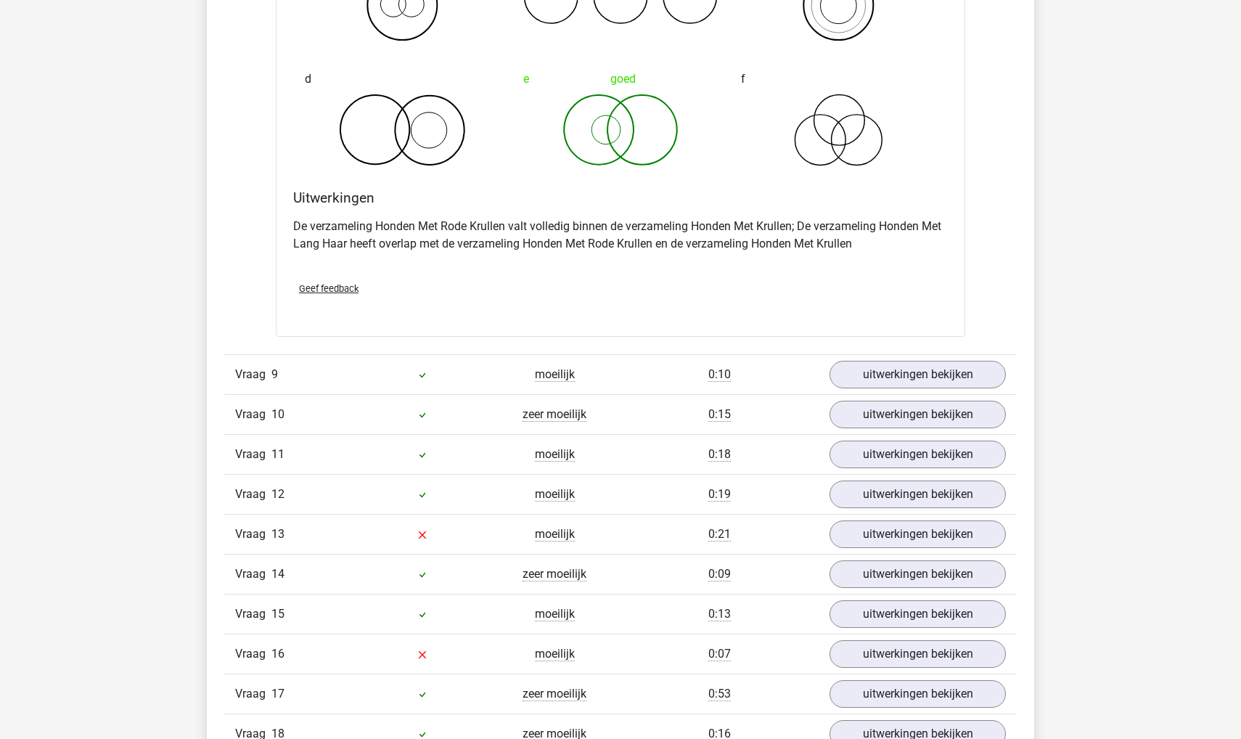
scroll to position [3768, 0]
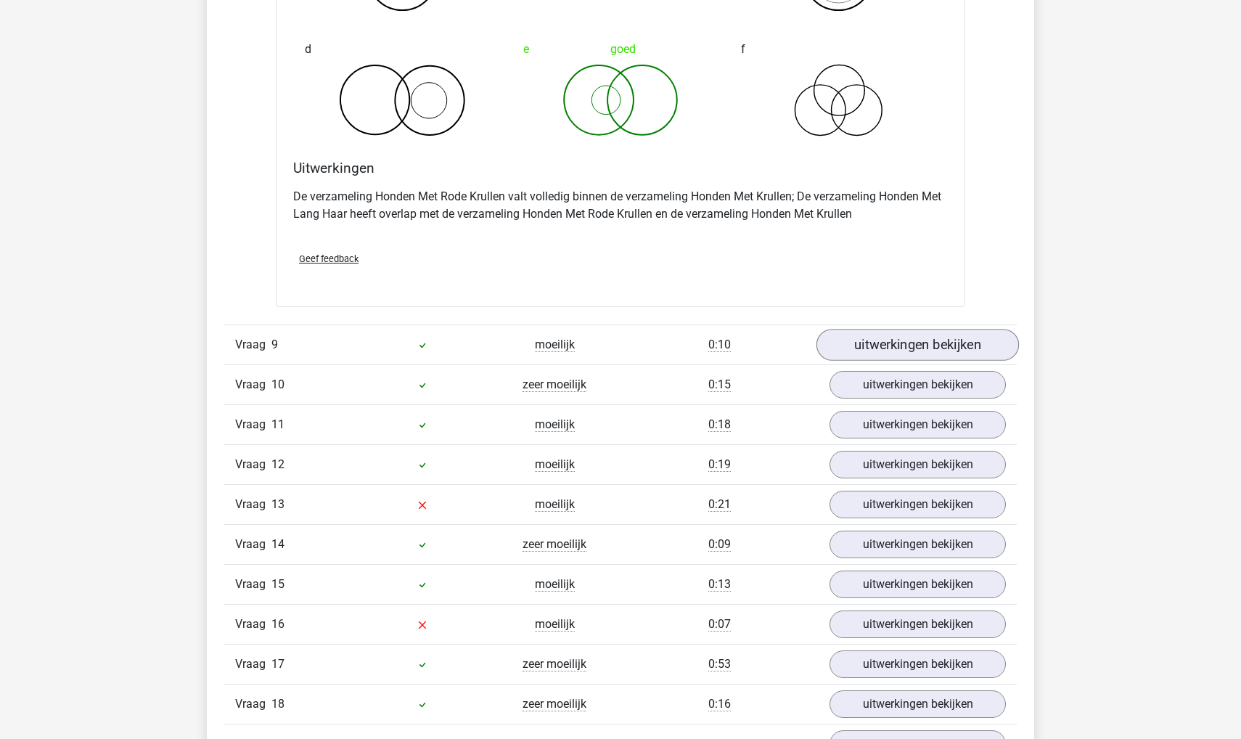
click at [859, 343] on link "uitwerkingen bekijken" at bounding box center [918, 346] width 202 height 32
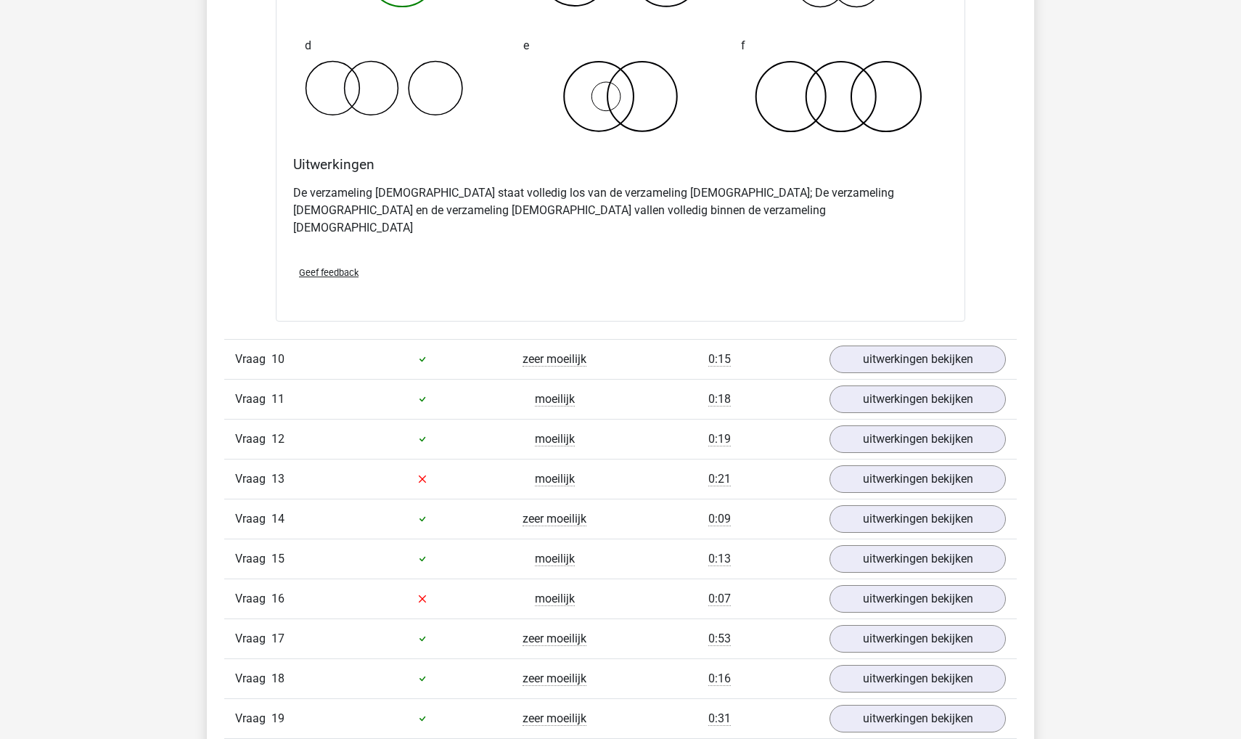
scroll to position [4395, 0]
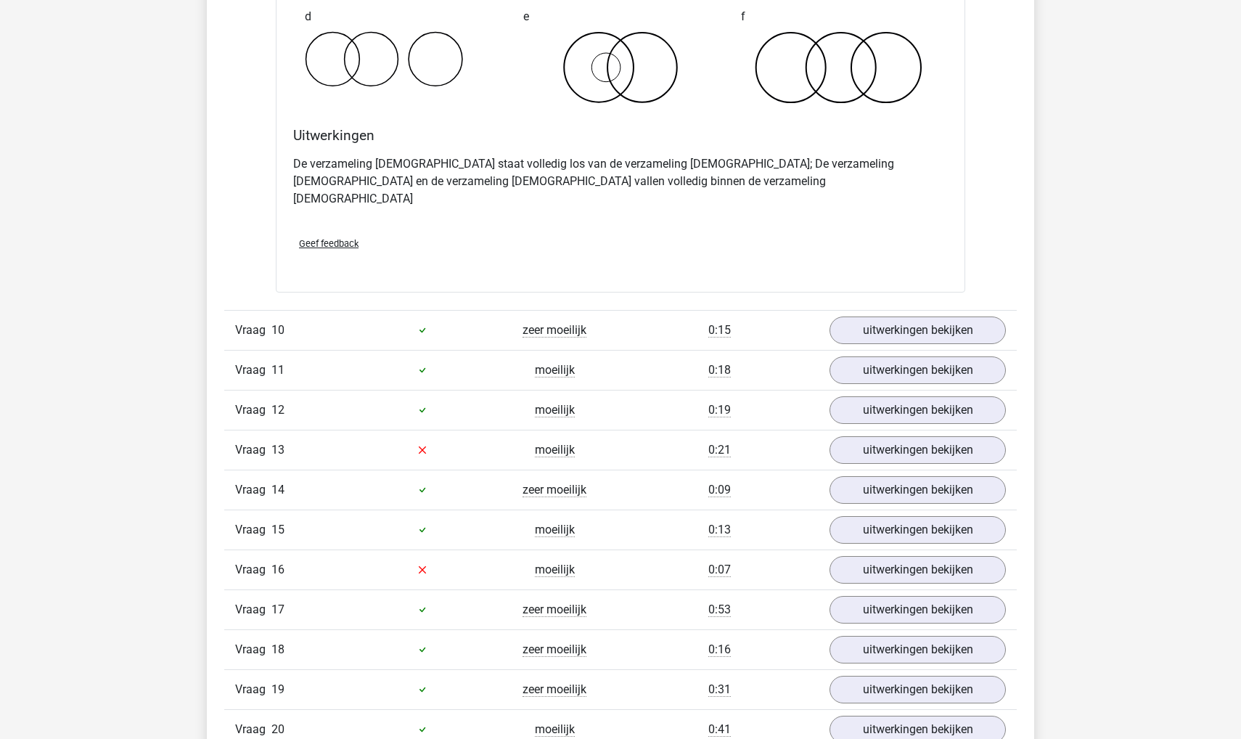
click at [869, 310] on div "Vraag 10 zeer moeilijk 0:15 uitwerkingen bekijken" at bounding box center [620, 330] width 793 height 40
click at [869, 314] on link "uitwerkingen bekijken" at bounding box center [918, 330] width 202 height 32
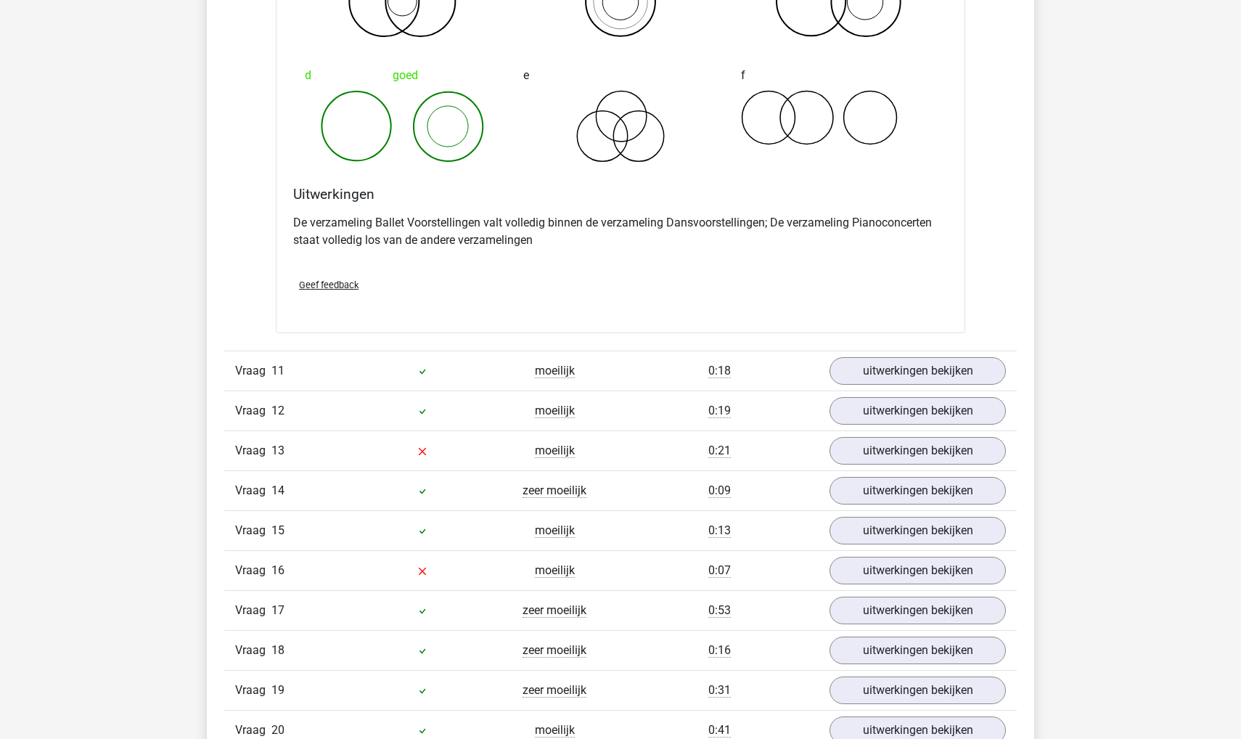
scroll to position [4960, 0]
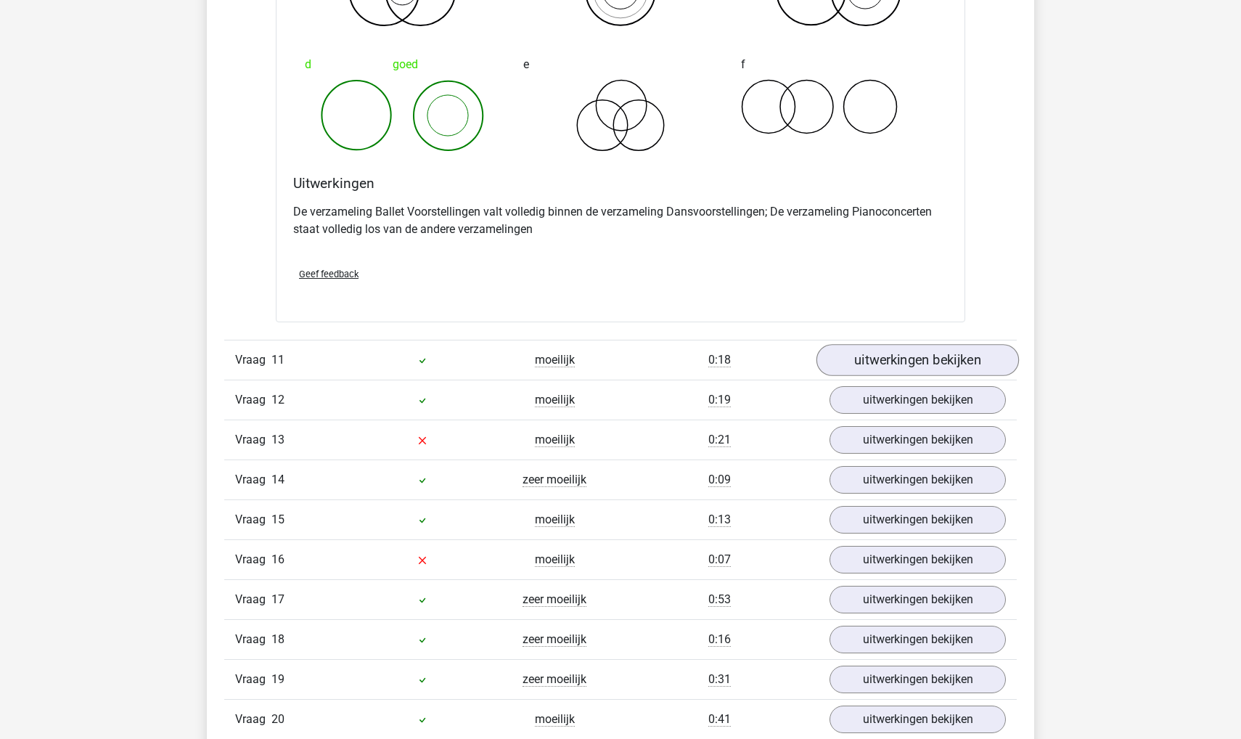
click at [878, 344] on link "uitwerkingen bekijken" at bounding box center [918, 360] width 202 height 32
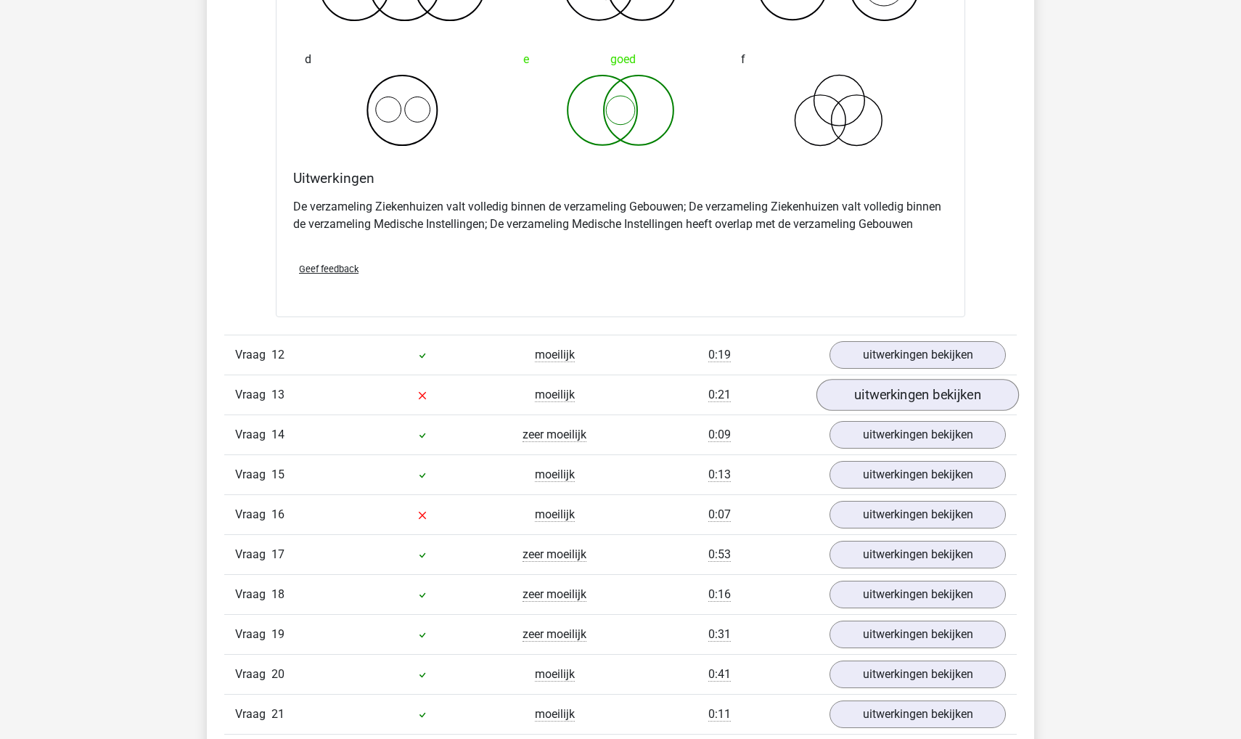
scroll to position [5570, 0]
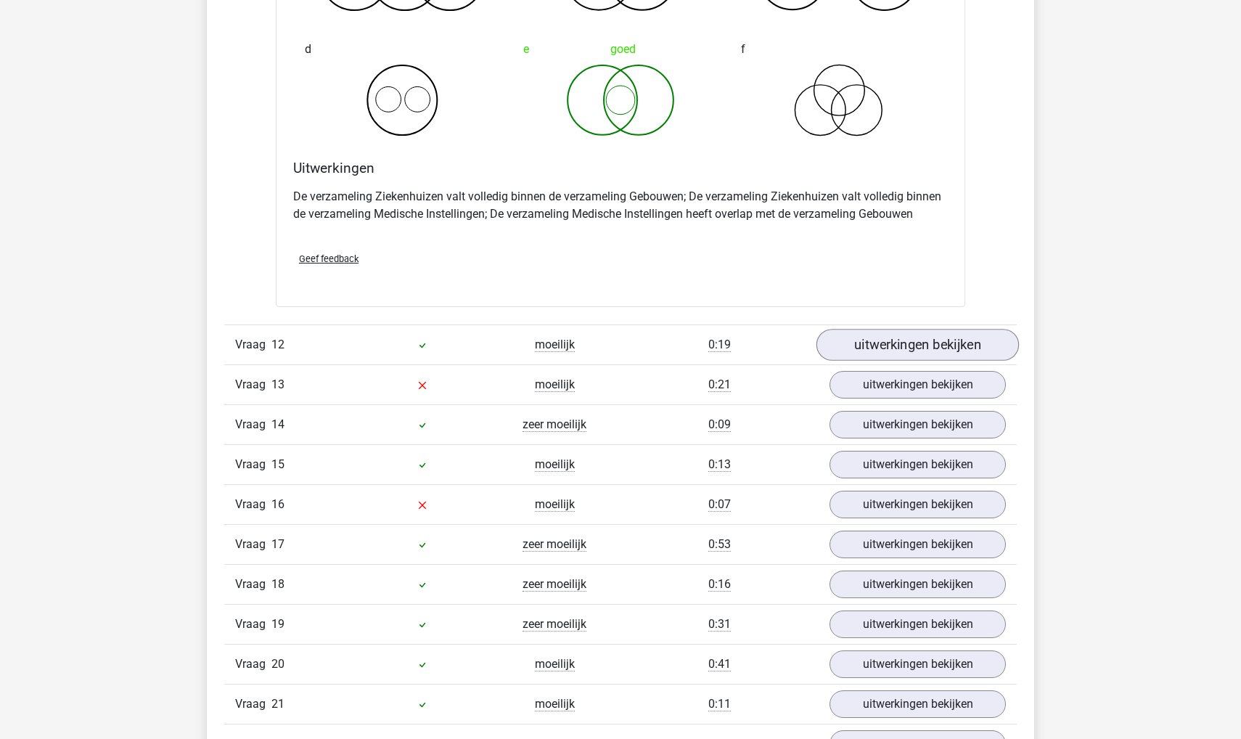
click at [907, 332] on link "uitwerkingen bekijken" at bounding box center [918, 345] width 202 height 32
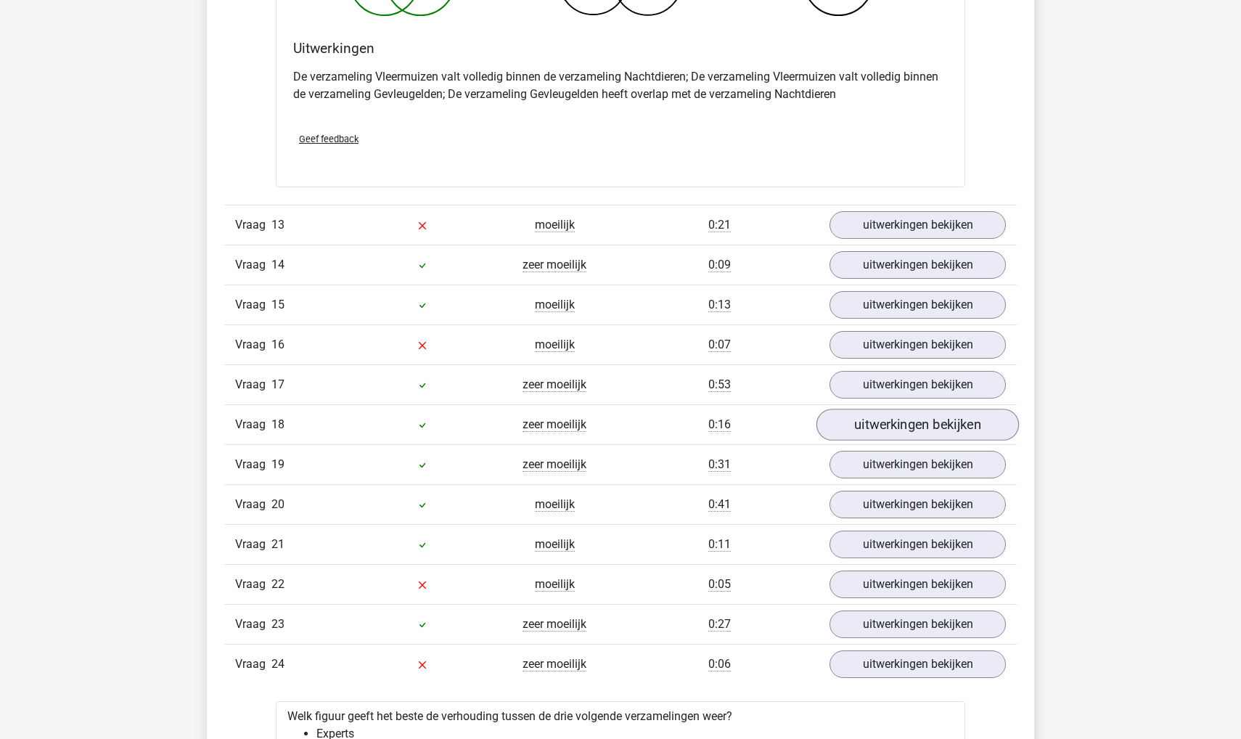
scroll to position [6235, 0]
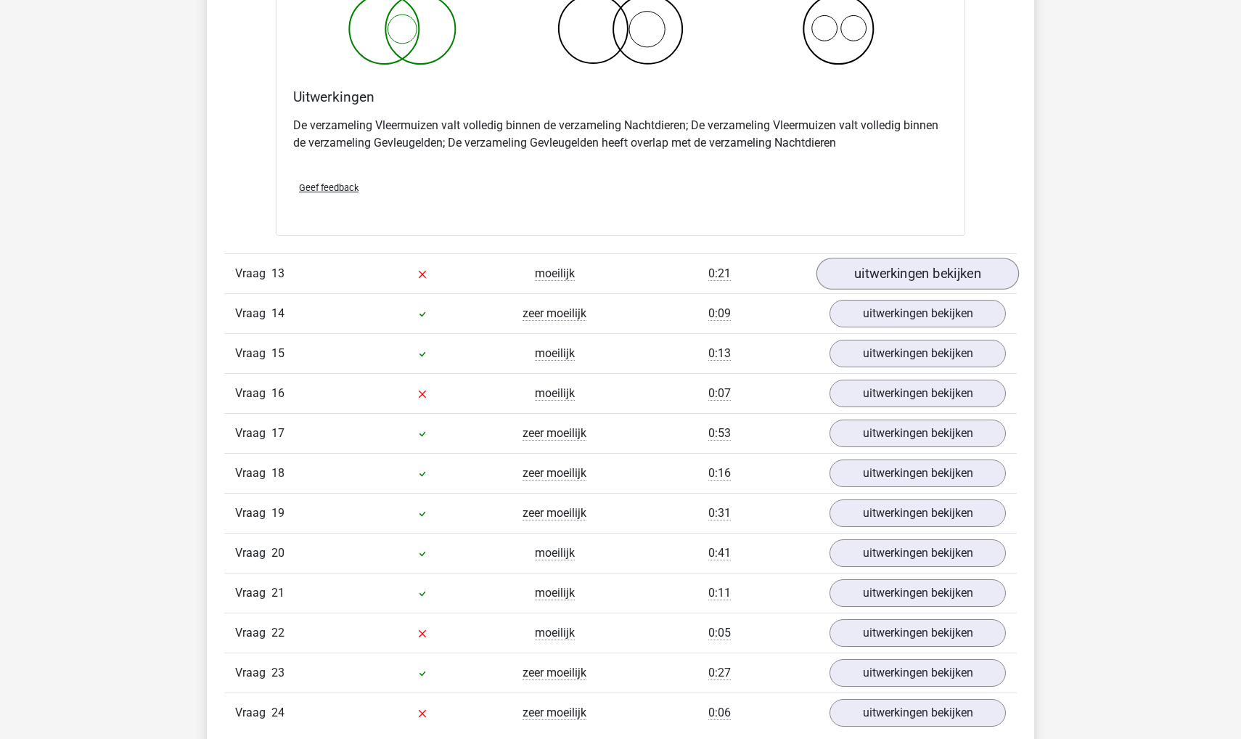
click at [906, 262] on link "uitwerkingen bekijken" at bounding box center [918, 274] width 202 height 32
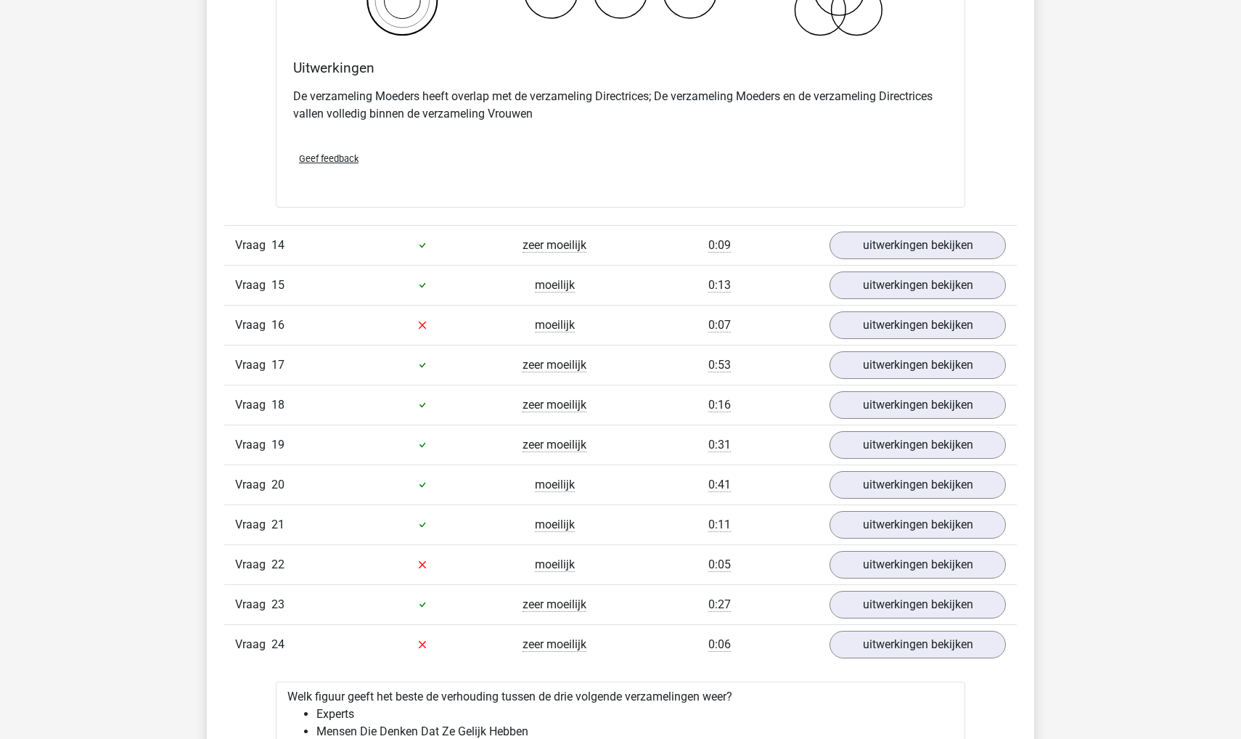
scroll to position [6868, 0]
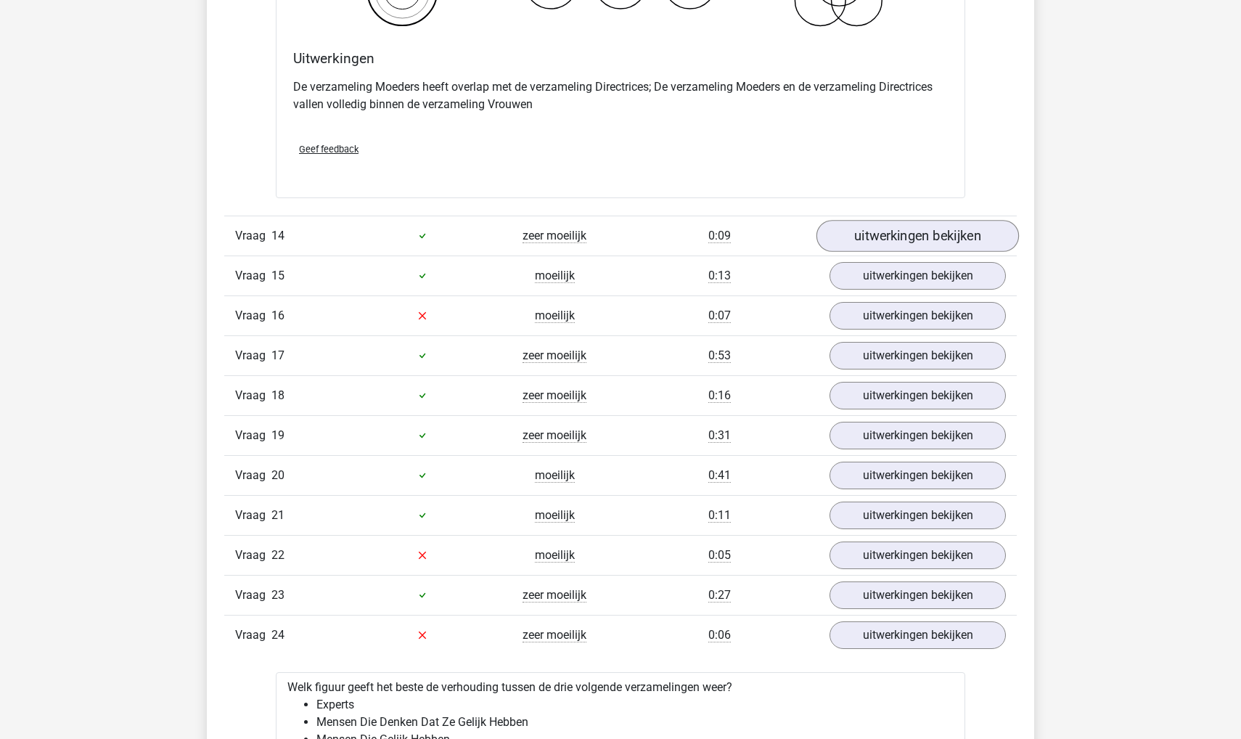
click at [866, 229] on link "uitwerkingen bekijken" at bounding box center [918, 236] width 202 height 32
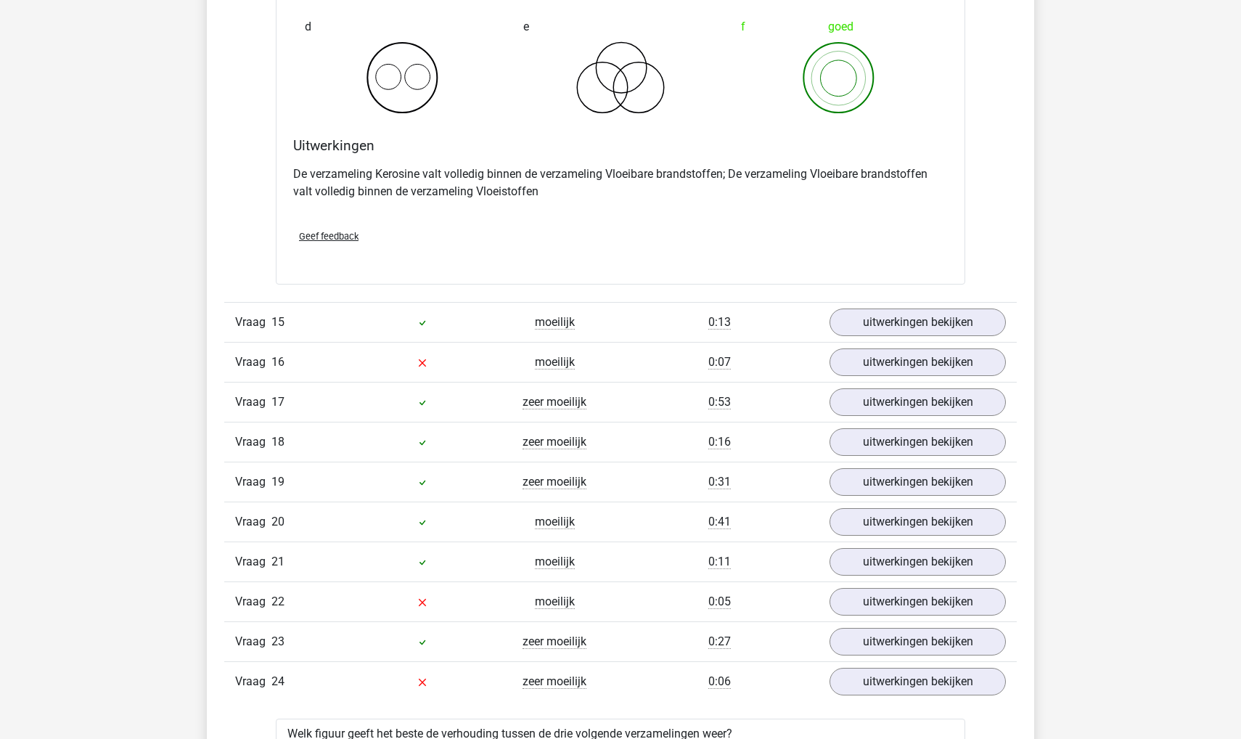
scroll to position [7428, 0]
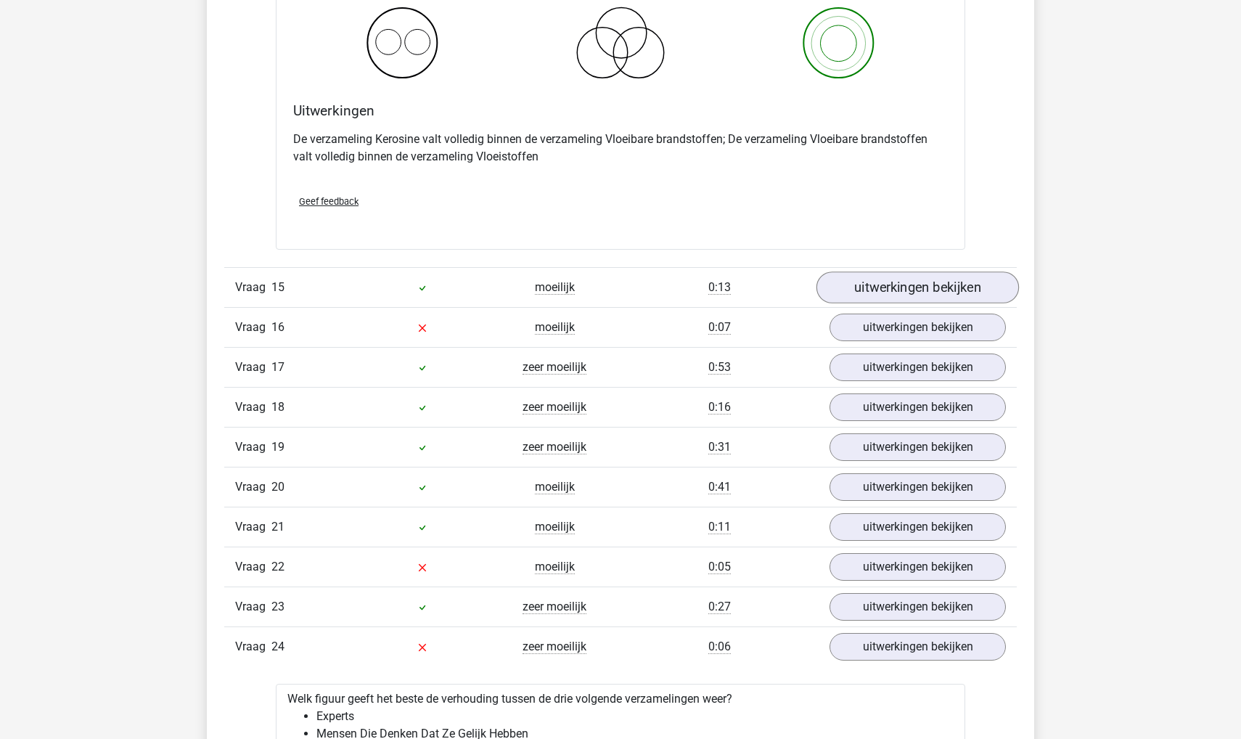
click at [843, 273] on link "uitwerkingen bekijken" at bounding box center [918, 287] width 202 height 32
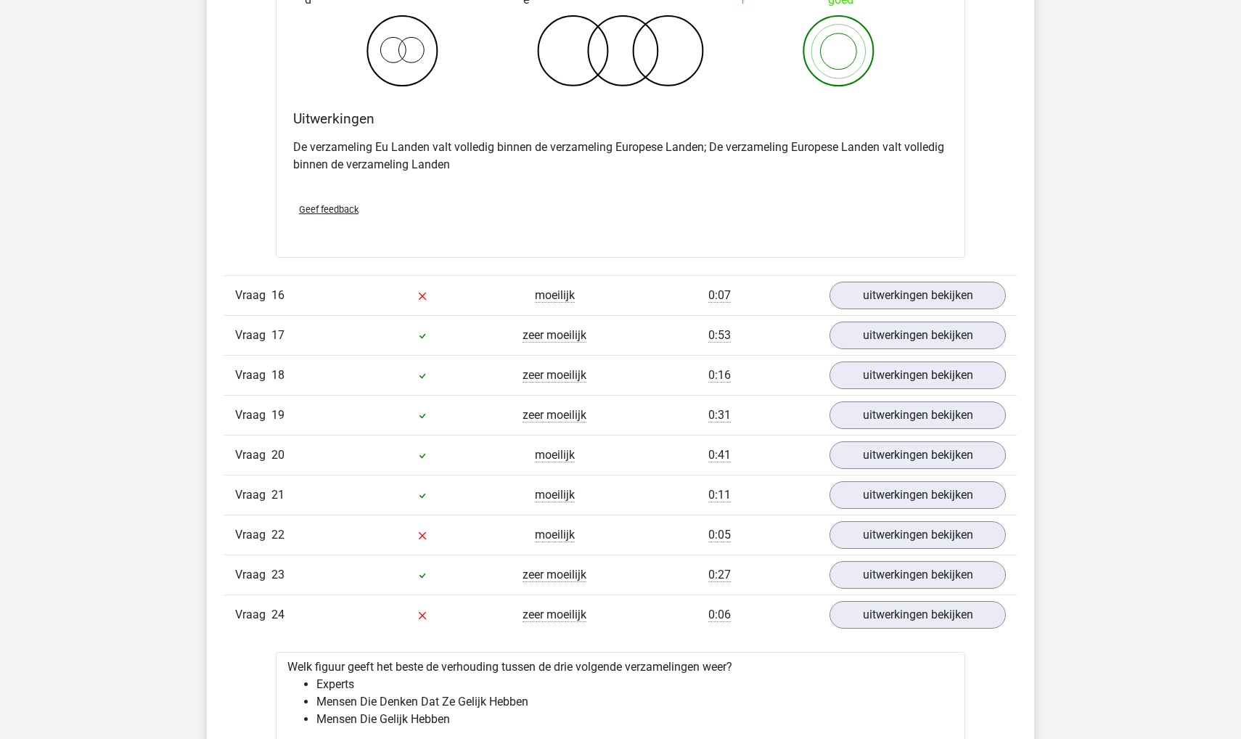
scroll to position [8033, 0]
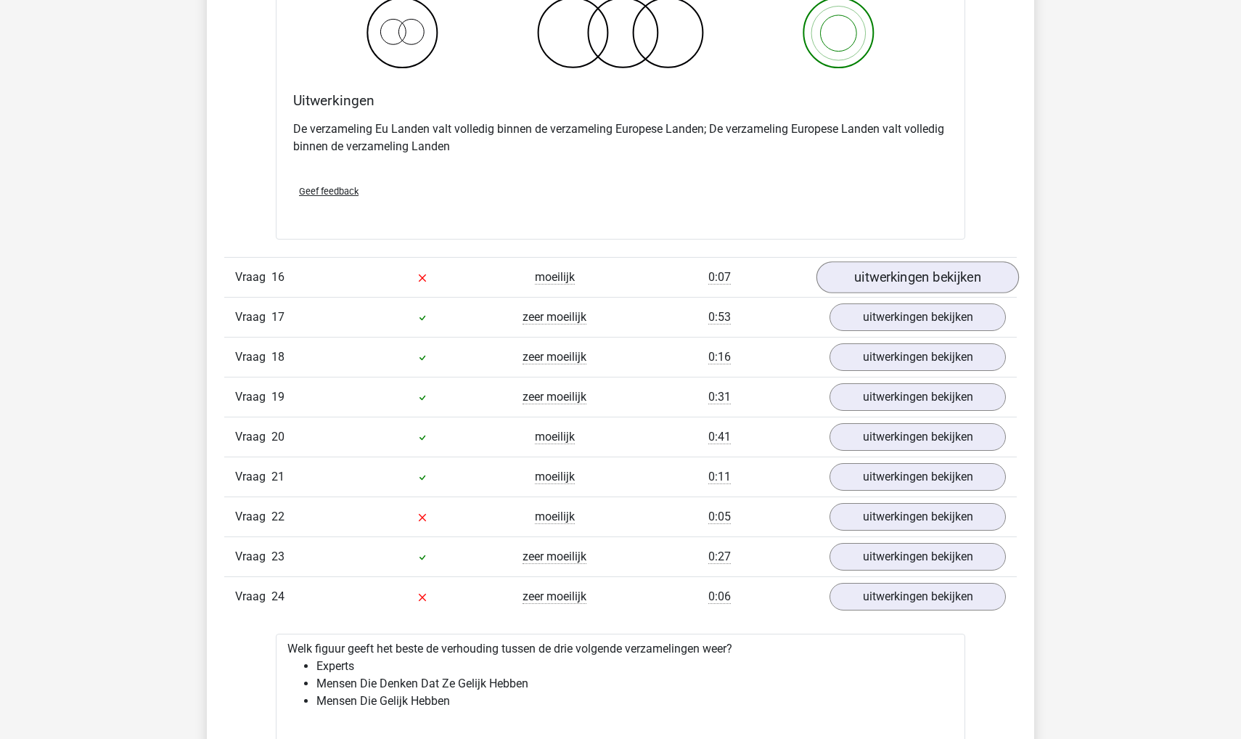
click at [841, 262] on link "uitwerkingen bekijken" at bounding box center [918, 277] width 202 height 32
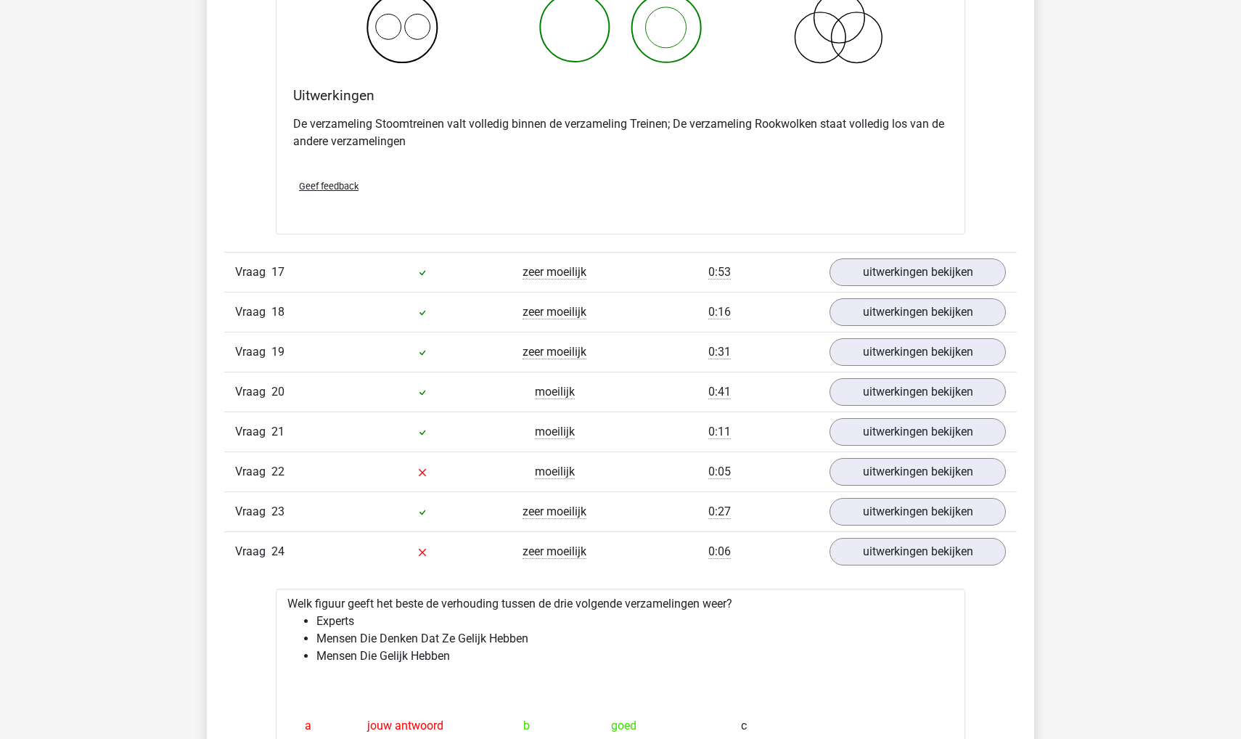
scroll to position [8643, 0]
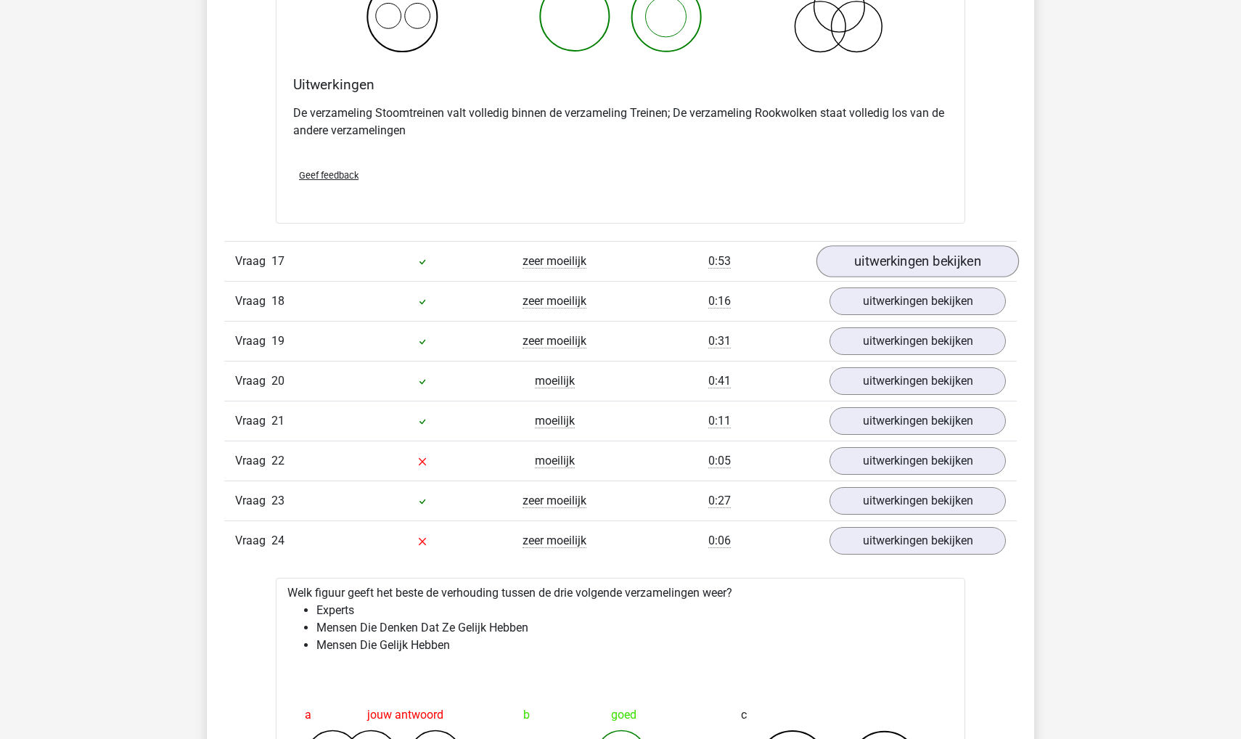
click at [915, 255] on link "uitwerkingen bekijken" at bounding box center [918, 261] width 202 height 32
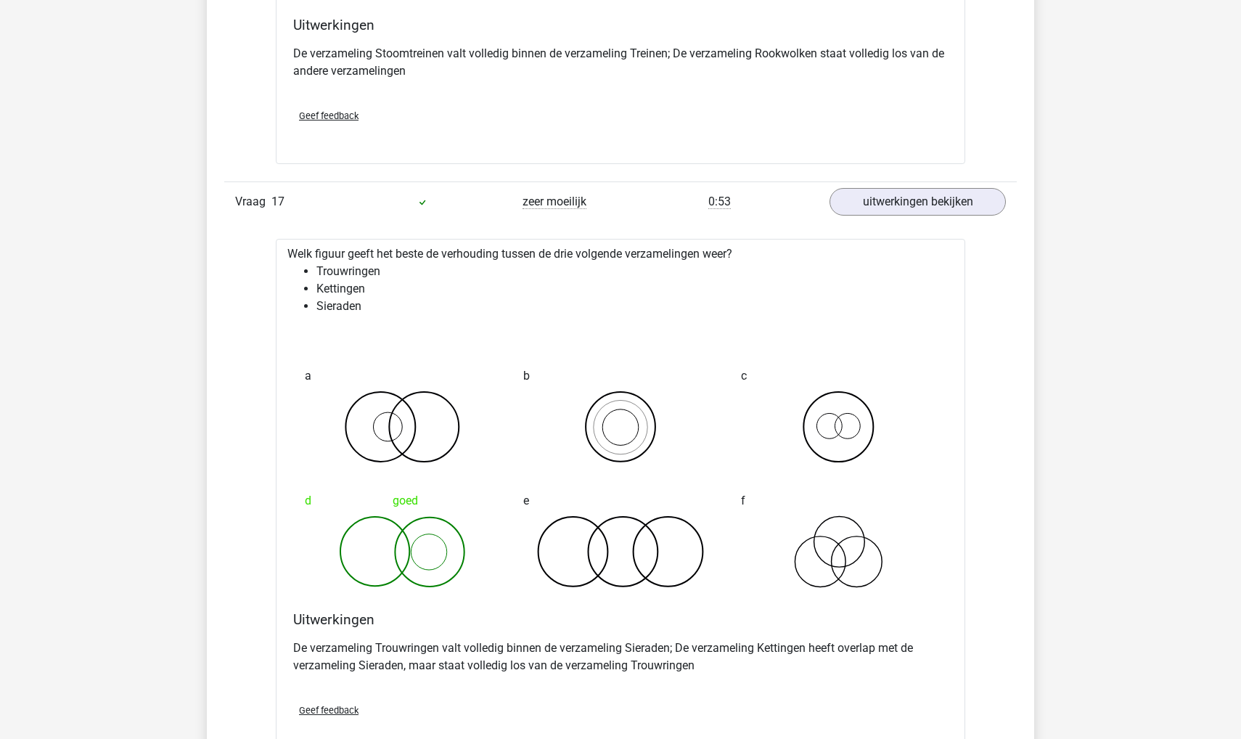
scroll to position [8710, 0]
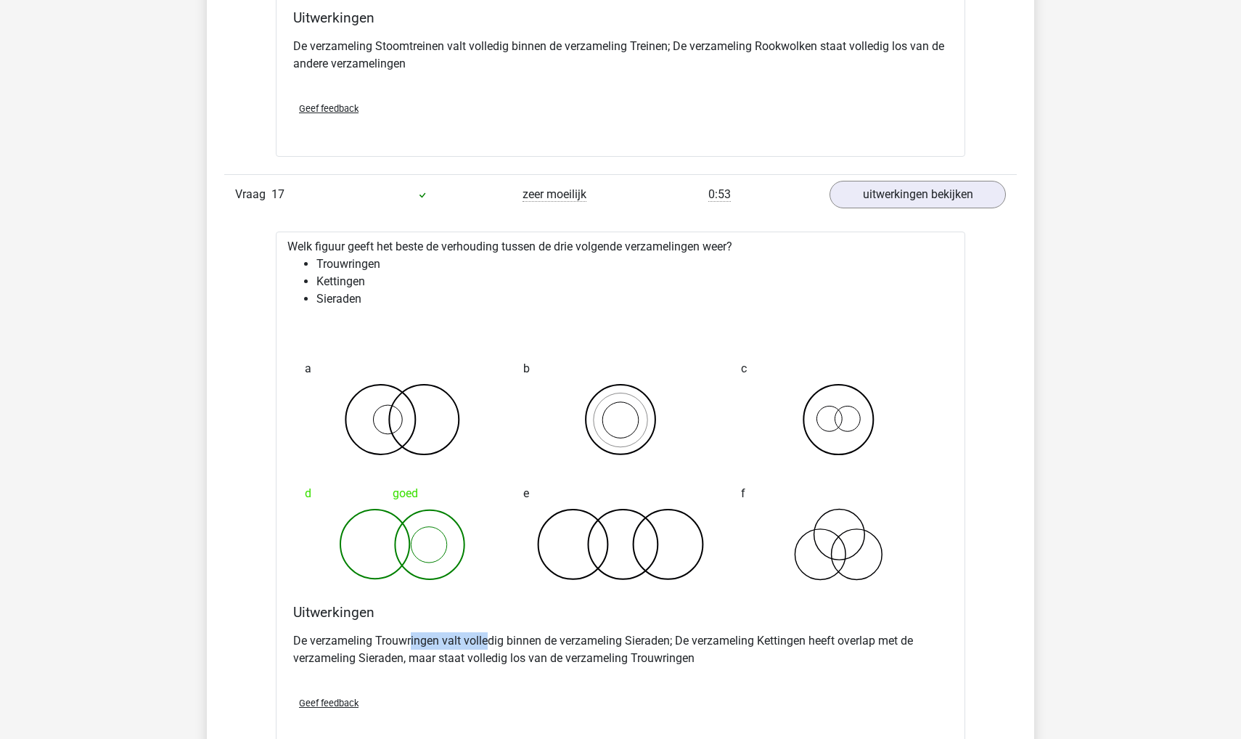
drag, startPoint x: 411, startPoint y: 623, endPoint x: 486, endPoint y: 620, distance: 74.8
click at [486, 632] on p "De verzameling Trouwringen valt volledig binnen de verzameling Sieraden; De ver…" at bounding box center [620, 649] width 655 height 35
click at [492, 643] on p "De verzameling Trouwringen valt volledig binnen de verzameling Sieraden; De ver…" at bounding box center [620, 649] width 655 height 35
click at [475, 642] on p "De verzameling Trouwringen valt volledig binnen de verzameling Sieraden; De ver…" at bounding box center [620, 649] width 655 height 35
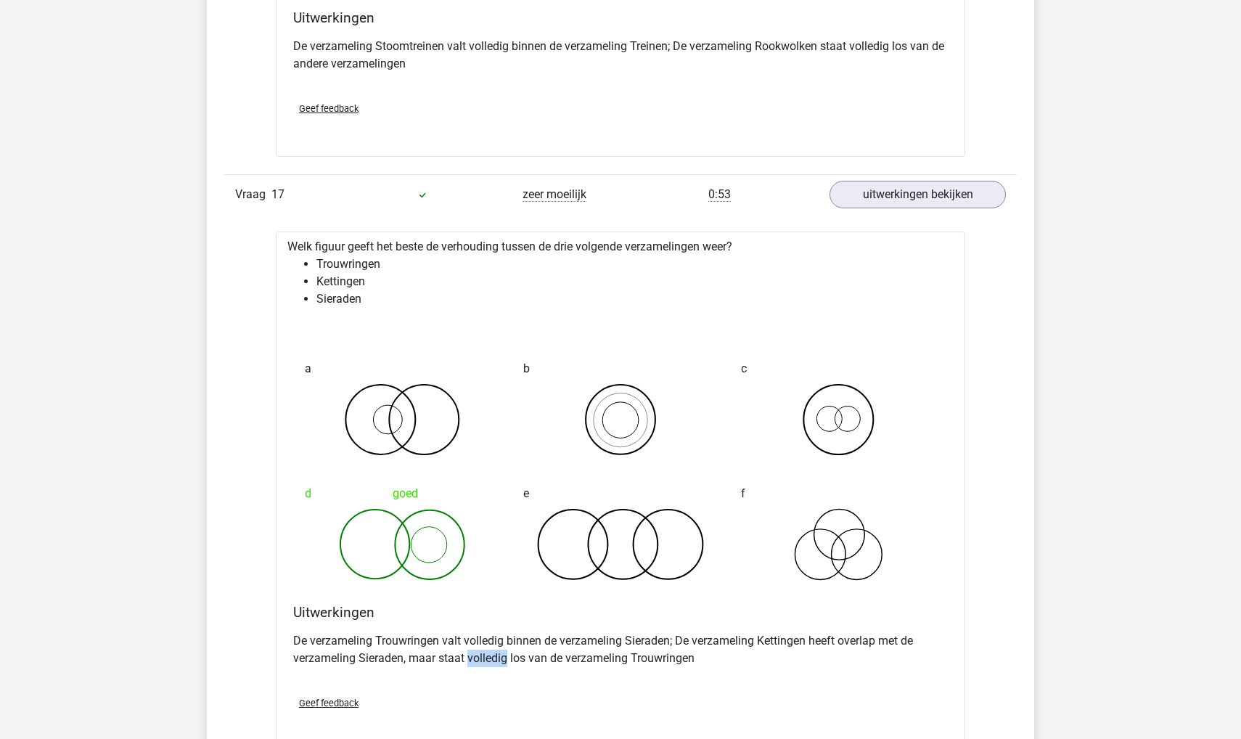
click at [475, 642] on p "De verzameling Trouwringen valt volledig binnen de verzameling Sieraden; De ver…" at bounding box center [620, 649] width 655 height 35
click at [454, 644] on p "De verzameling Trouwringen valt volledig binnen de verzameling Sieraden; De ver…" at bounding box center [620, 649] width 655 height 35
click at [430, 644] on p "De verzameling Trouwringen valt volledig binnen de verzameling Sieraden; De ver…" at bounding box center [620, 649] width 655 height 35
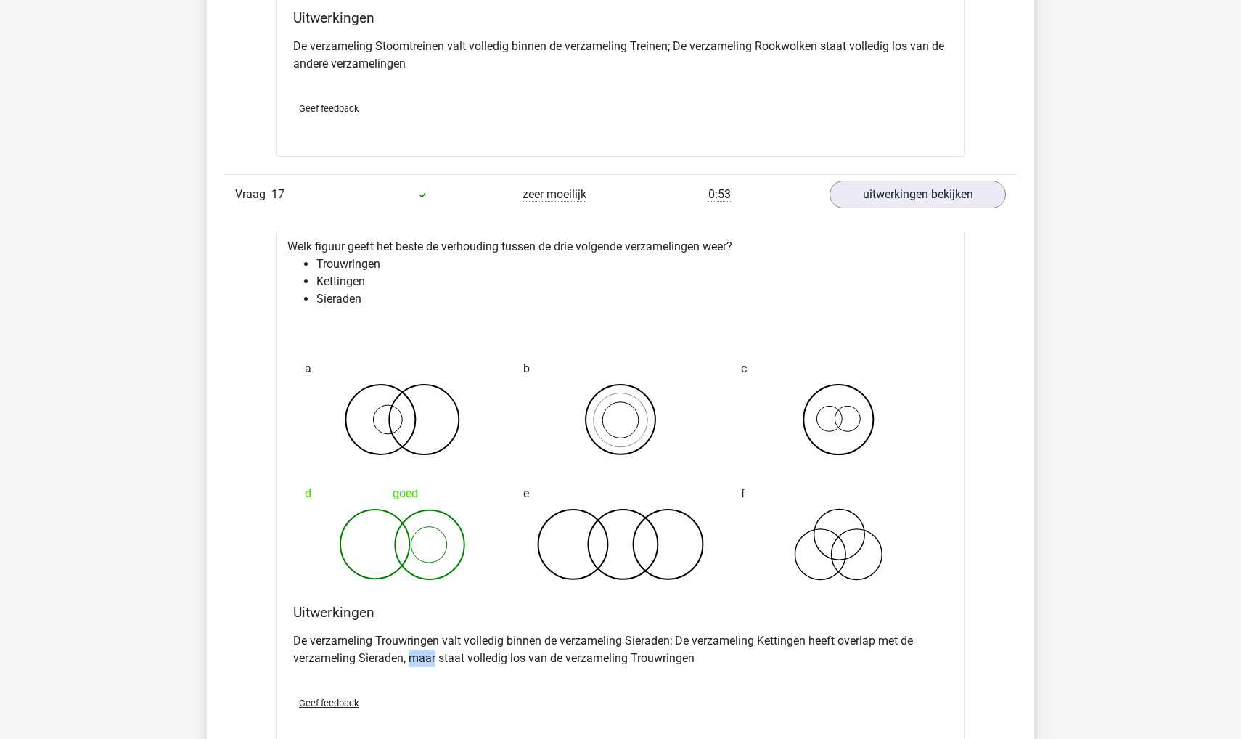
click at [430, 637] on p "De verzameling Trouwringen valt volledig binnen de verzameling Sieraden; De ver…" at bounding box center [620, 649] width 655 height 35
click at [447, 638] on p "De verzameling Trouwringen valt volledig binnen de verzameling Sieraden; De ver…" at bounding box center [620, 649] width 655 height 35
click at [433, 638] on p "De verzameling Trouwringen valt volledig binnen de verzameling Sieraden; De ver…" at bounding box center [620, 649] width 655 height 35
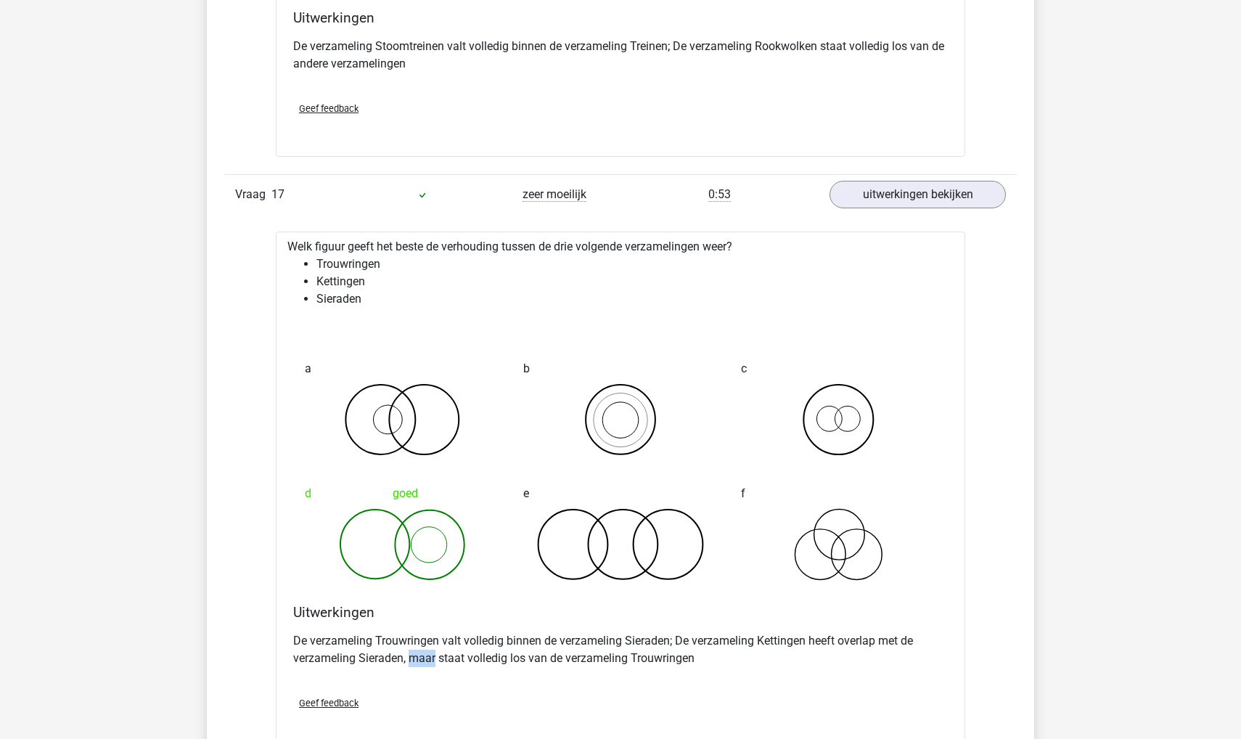
click at [433, 638] on p "De verzameling Trouwringen valt volledig binnen de verzameling Sieraden; De ver…" at bounding box center [620, 649] width 655 height 35
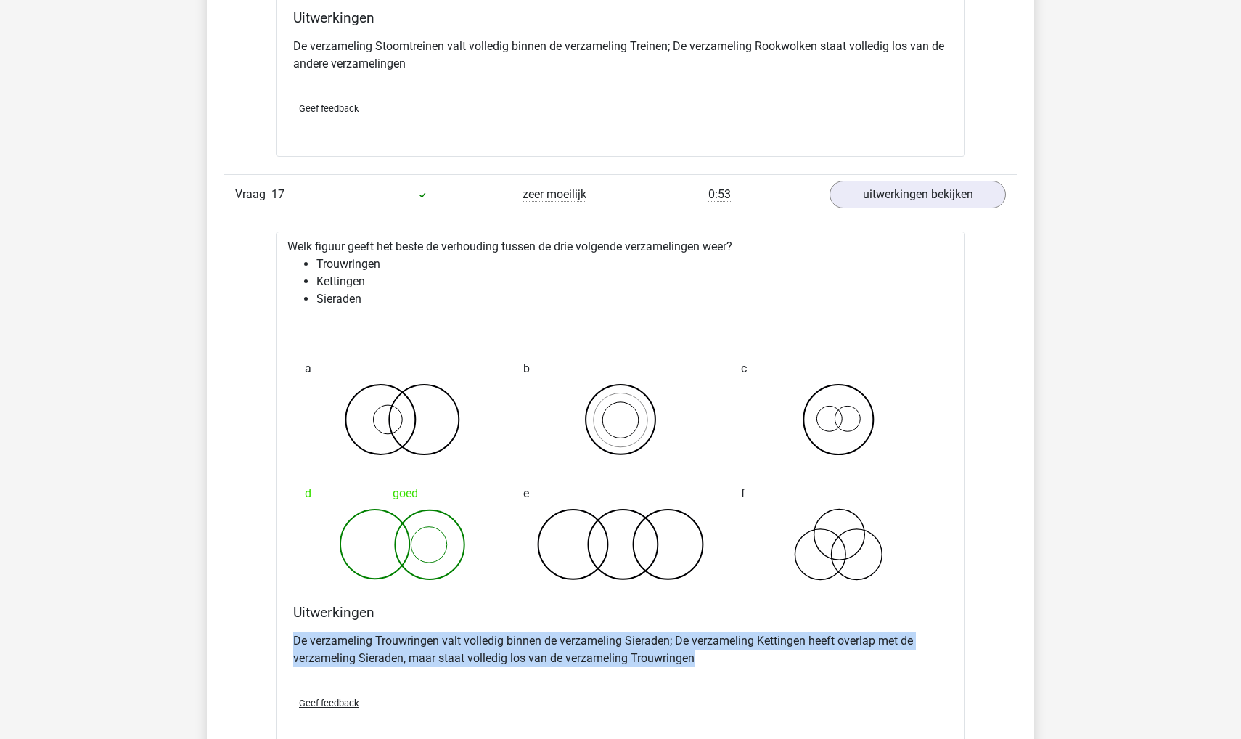
click at [433, 638] on p "De verzameling Trouwringen valt volledig binnen de verzameling Sieraden; De ver…" at bounding box center [620, 649] width 655 height 35
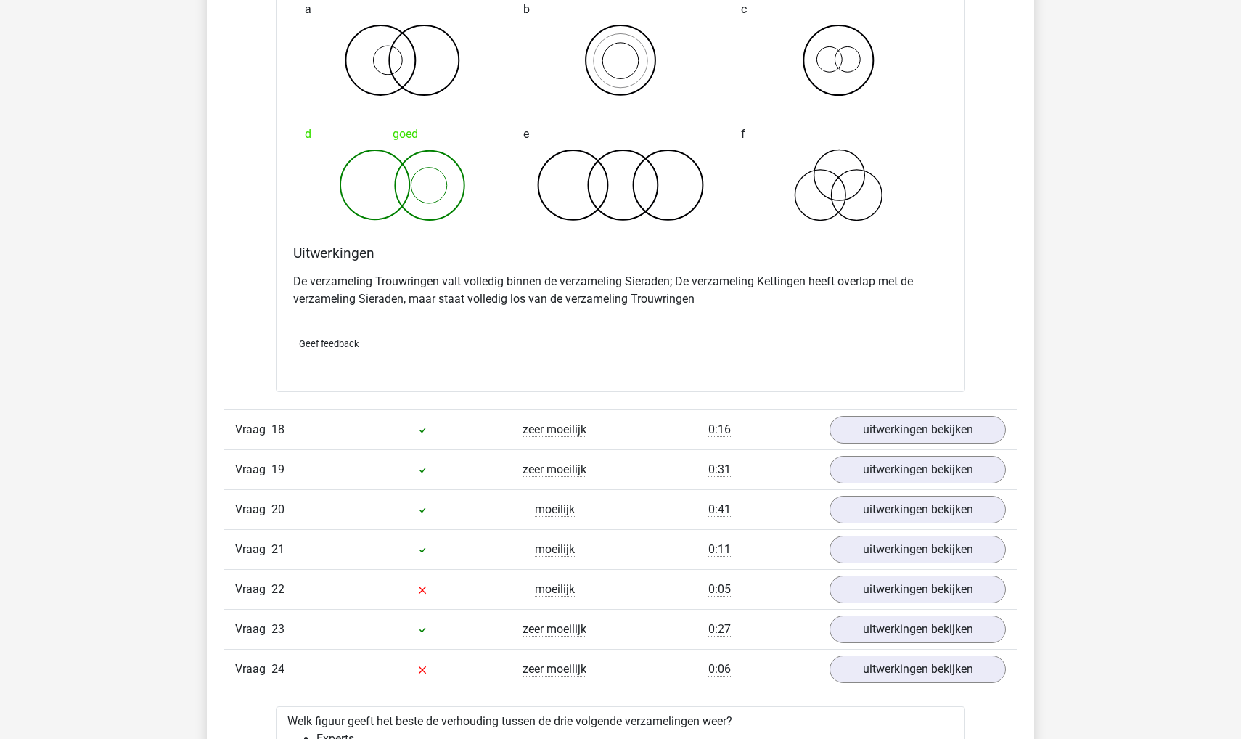
scroll to position [9069, 0]
click at [903, 414] on link "uitwerkingen bekijken" at bounding box center [918, 430] width 202 height 32
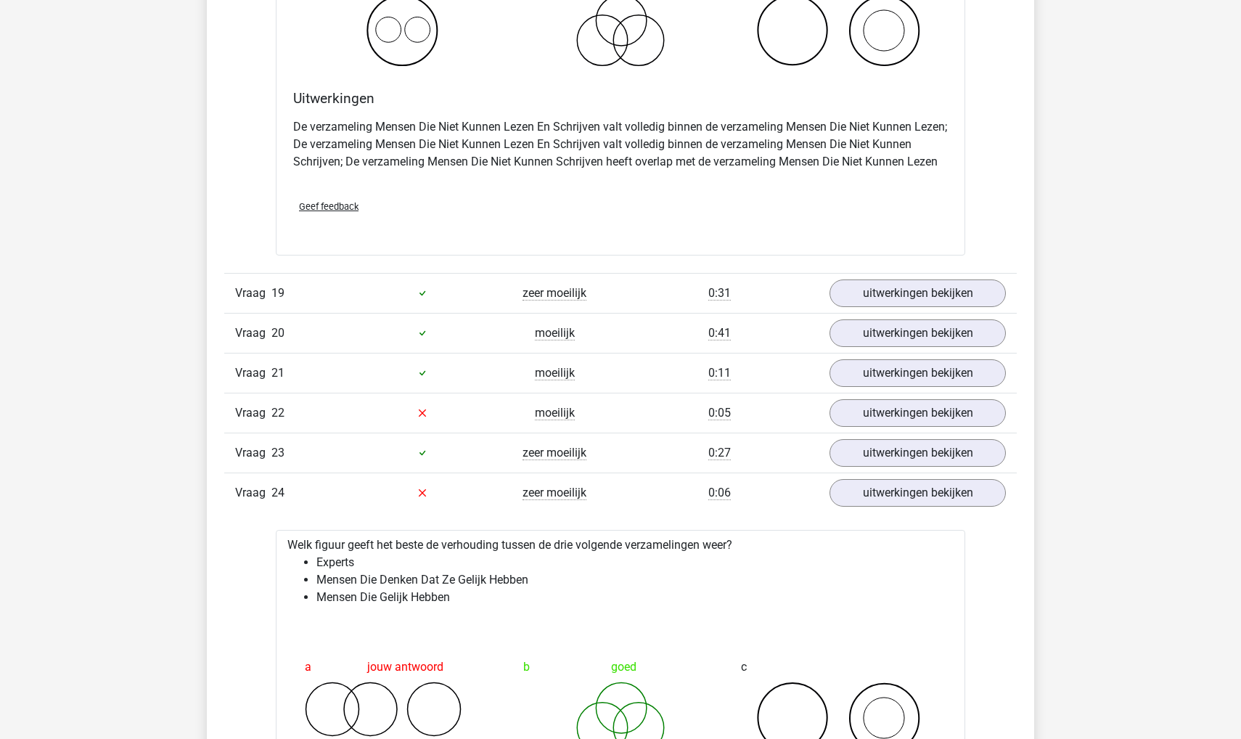
scroll to position [9887, 0]
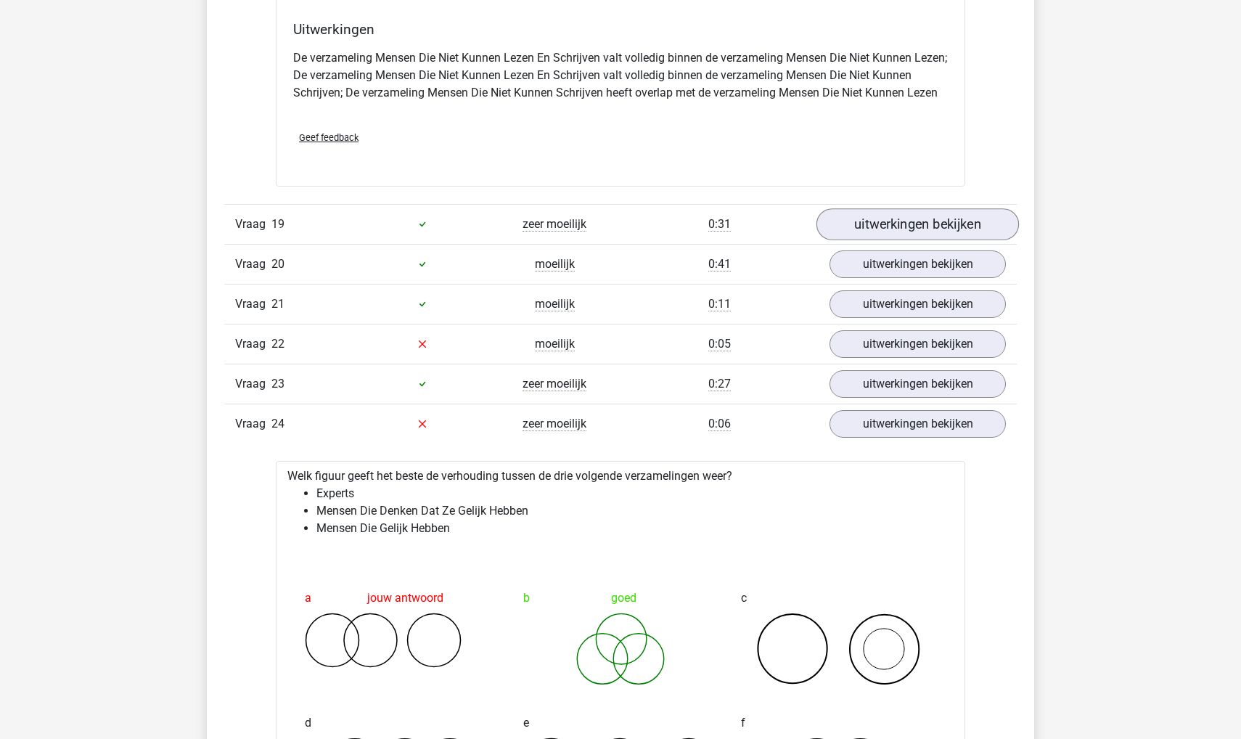
click at [904, 224] on link "uitwerkingen bekijken" at bounding box center [918, 224] width 202 height 32
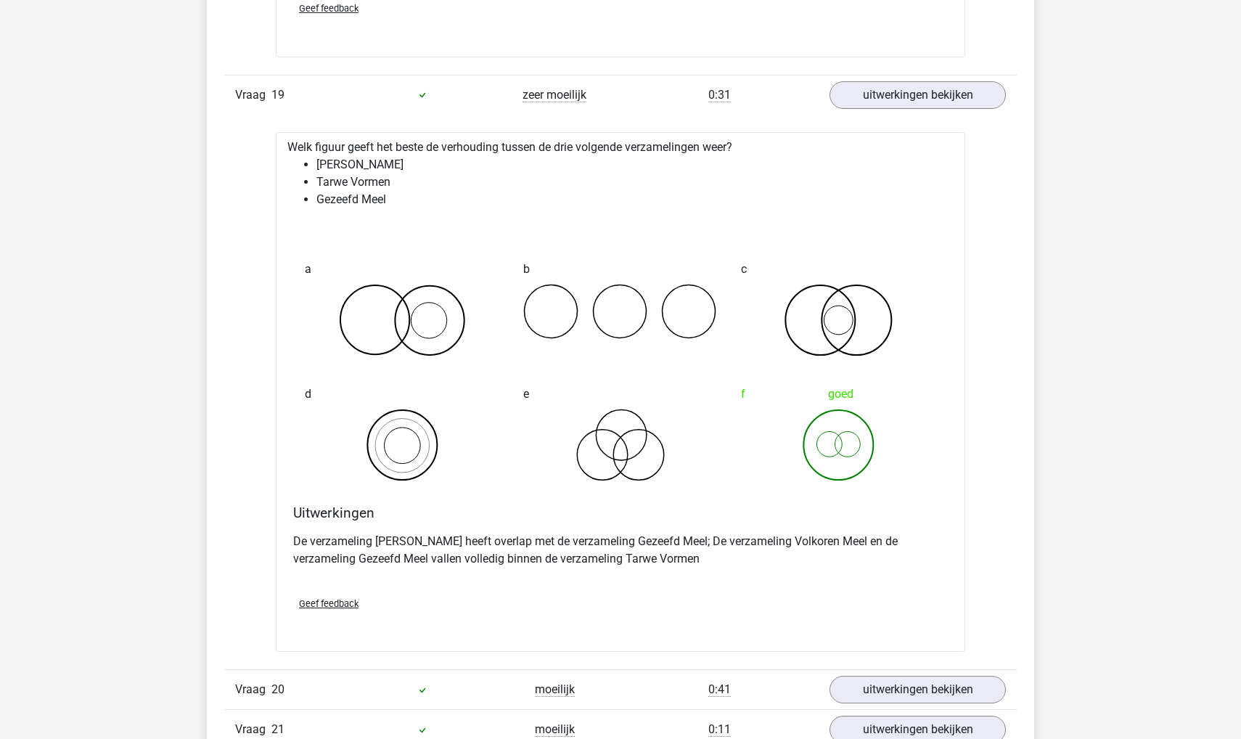
scroll to position [10133, 0]
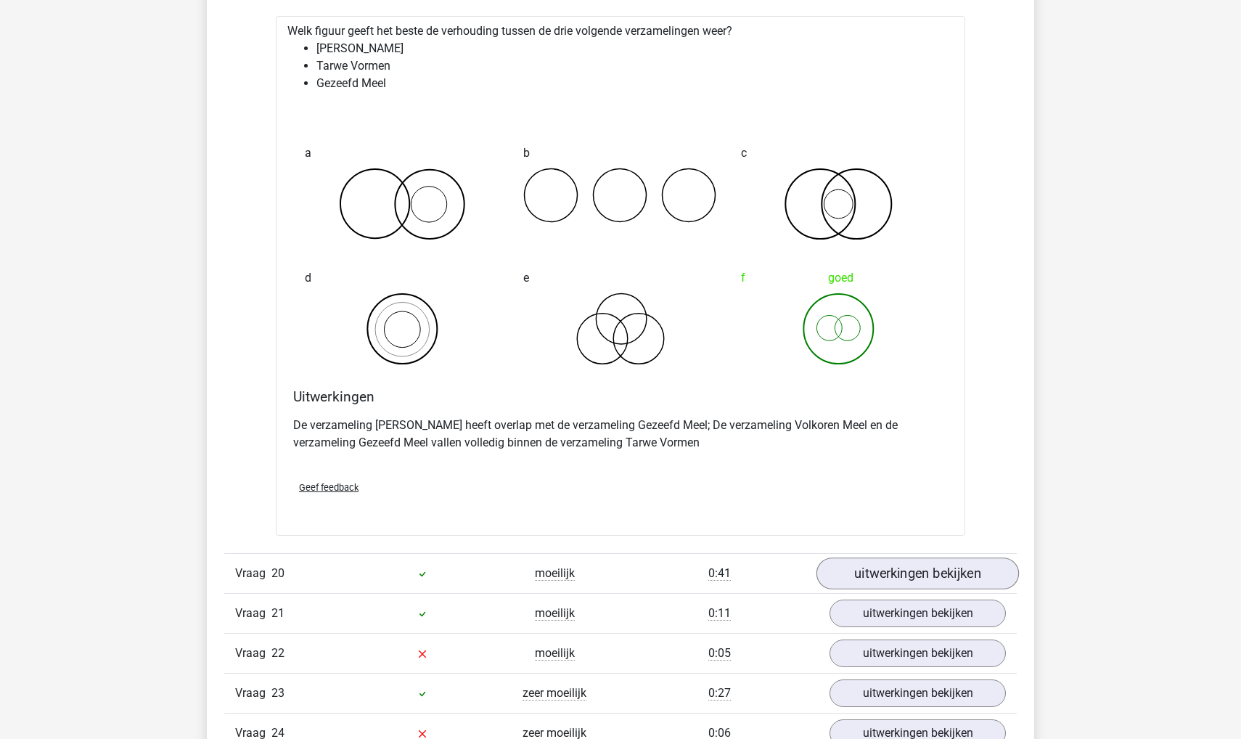
click at [872, 581] on link "uitwerkingen bekijken" at bounding box center [918, 573] width 202 height 32
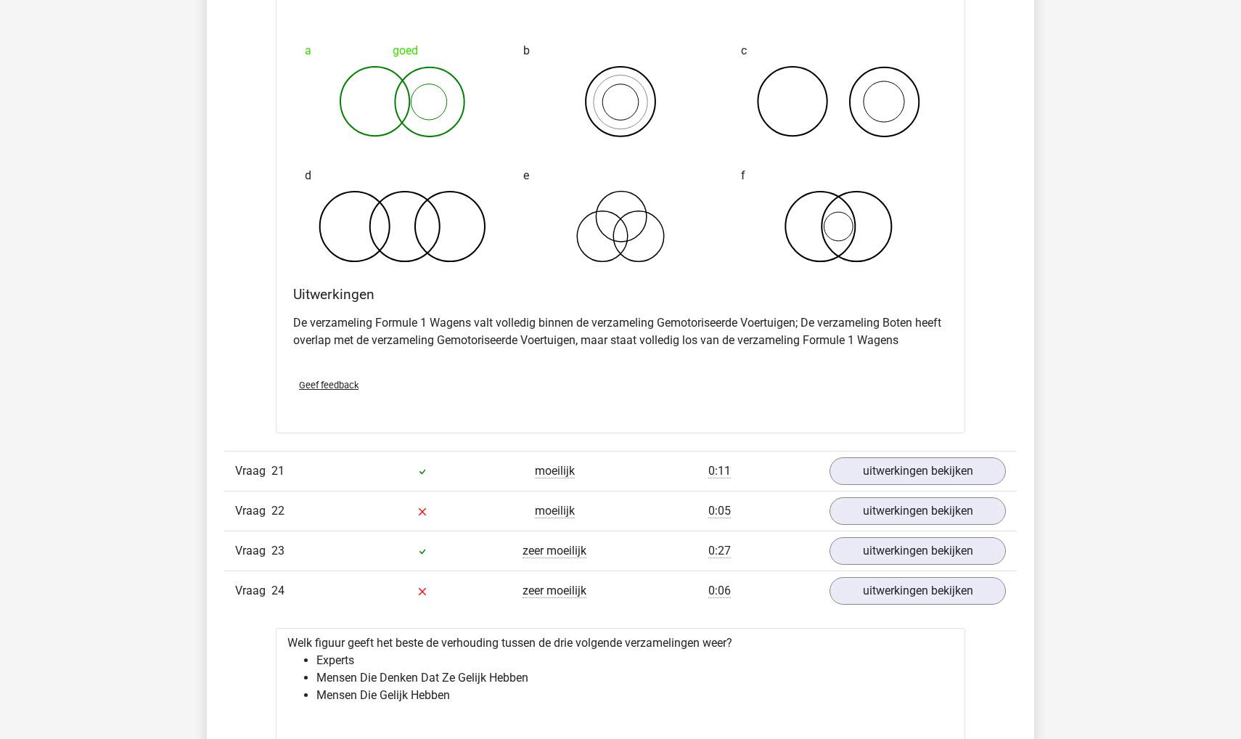
scroll to position [10834, 0]
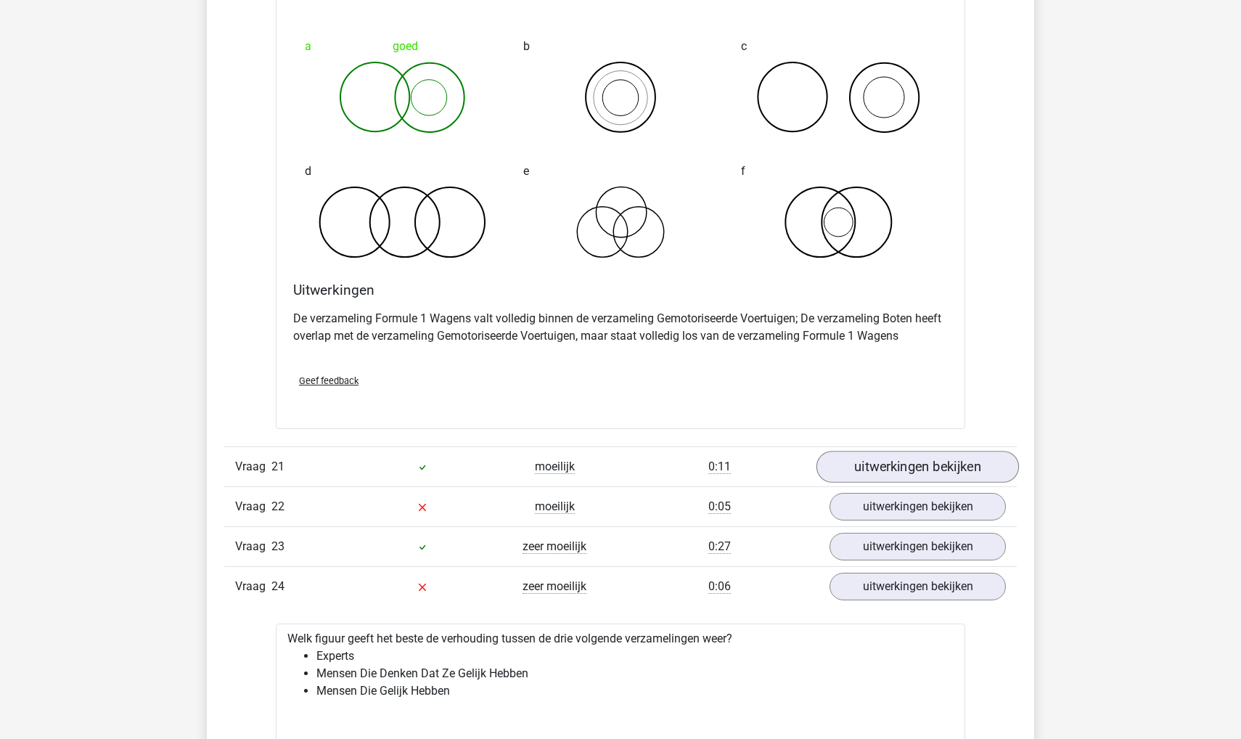
click at [864, 460] on link "uitwerkingen bekijken" at bounding box center [918, 467] width 202 height 32
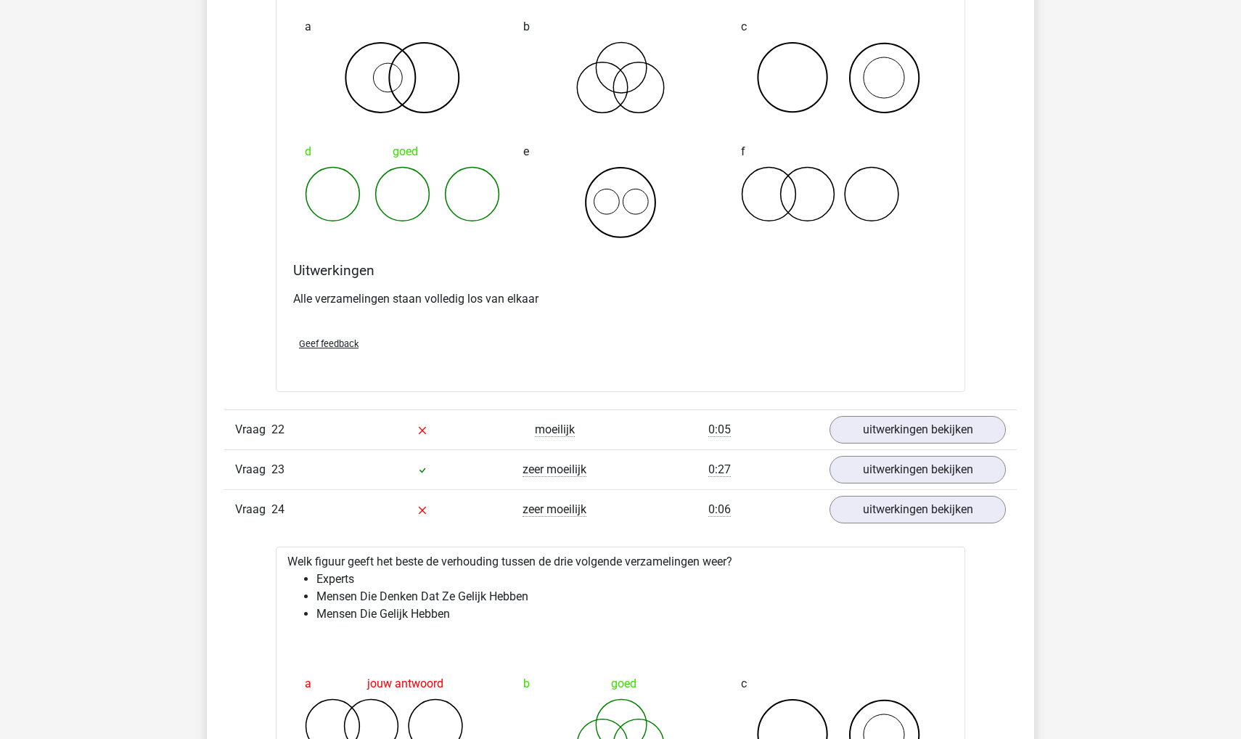
scroll to position [11479, 0]
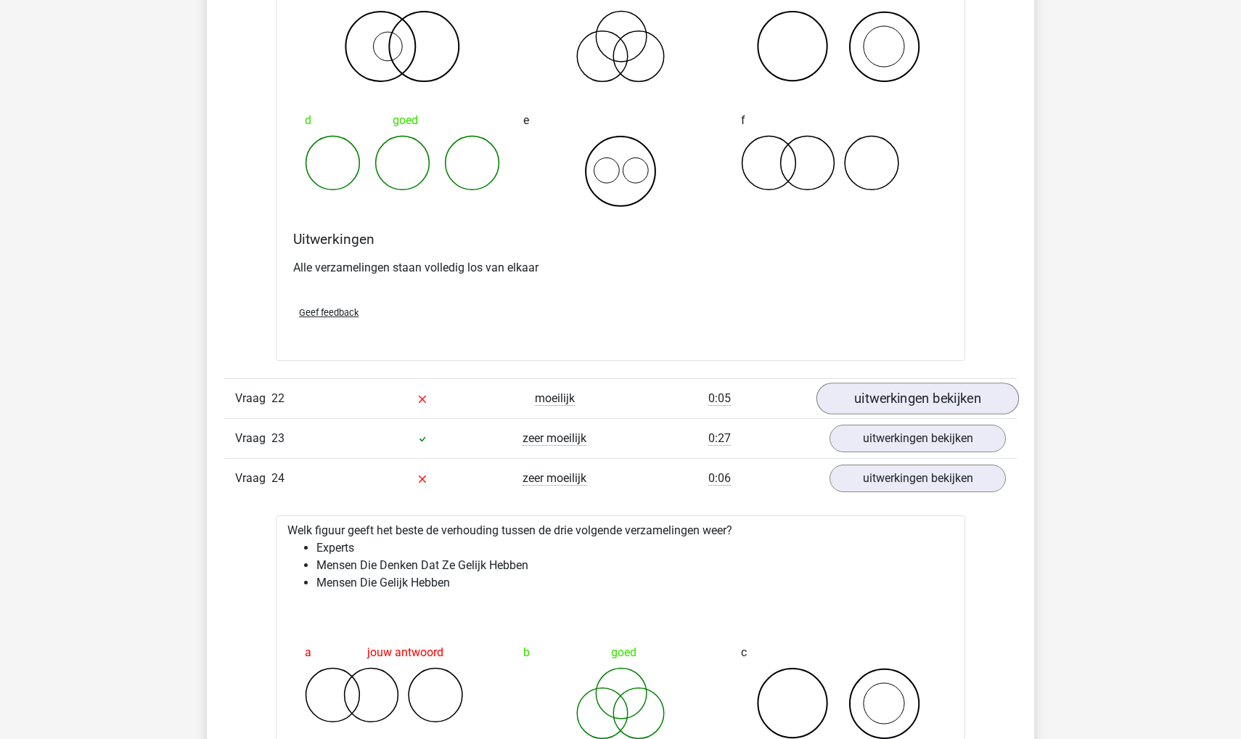
click at [879, 394] on link "uitwerkingen bekijken" at bounding box center [918, 398] width 202 height 32
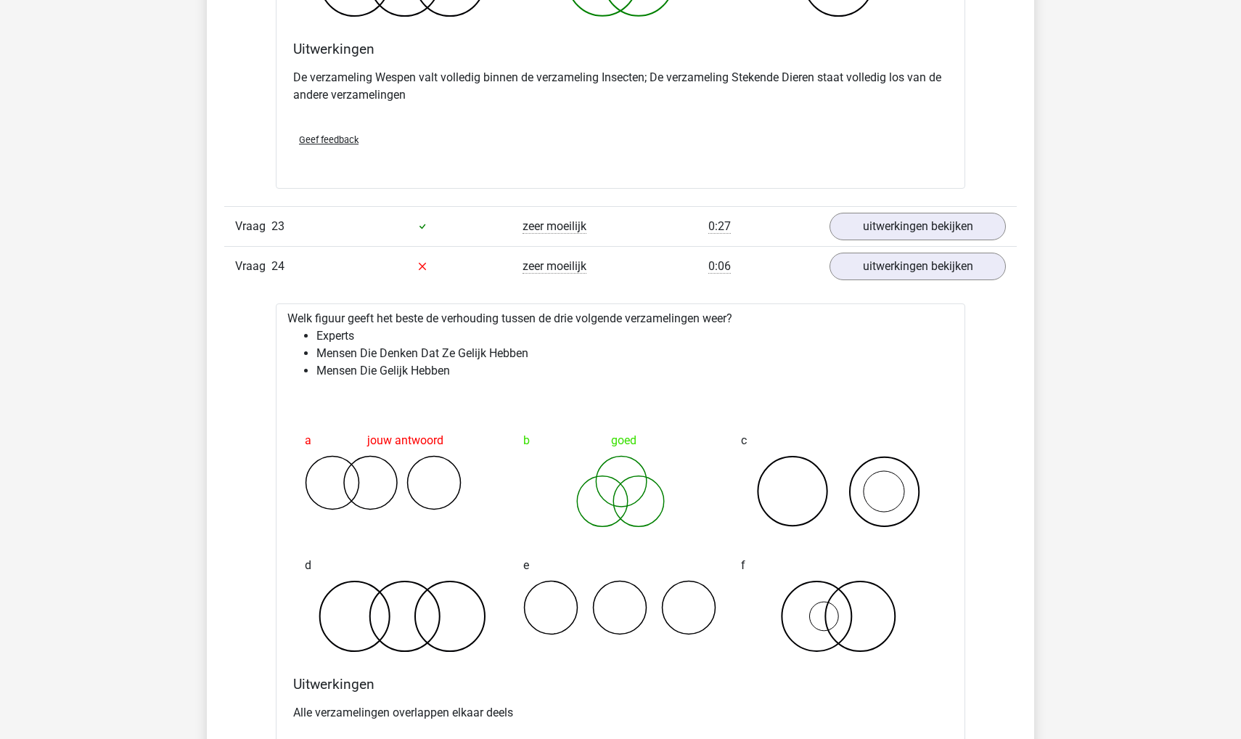
scroll to position [12267, 0]
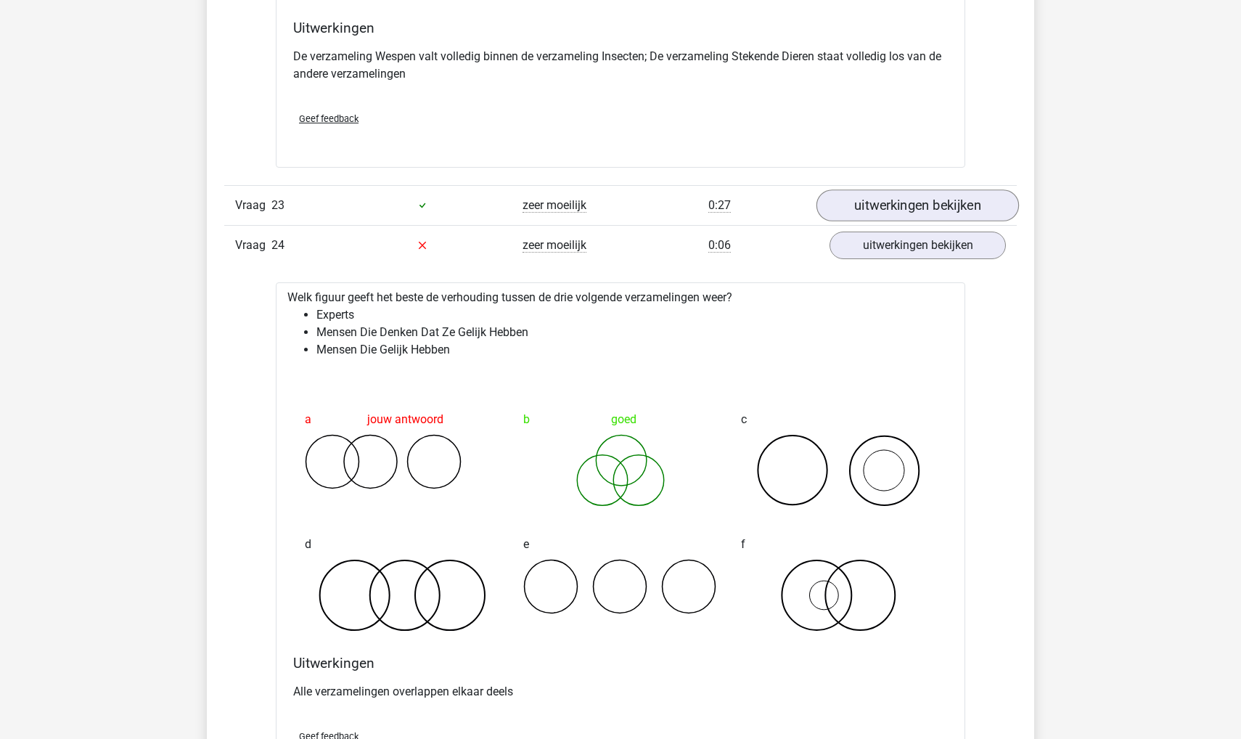
click at [891, 204] on link "uitwerkingen bekijken" at bounding box center [918, 205] width 202 height 32
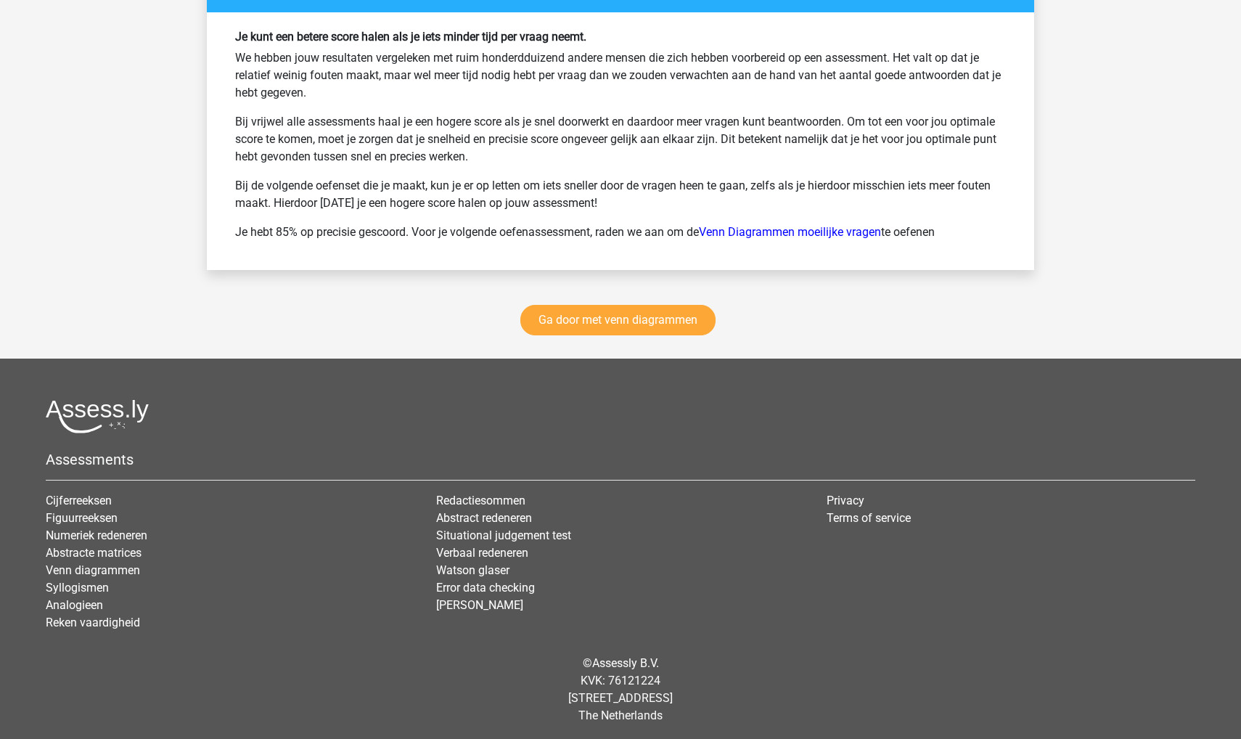
scroll to position [14357, 0]
click at [587, 316] on link "Ga door met venn diagrammen" at bounding box center [617, 321] width 195 height 30
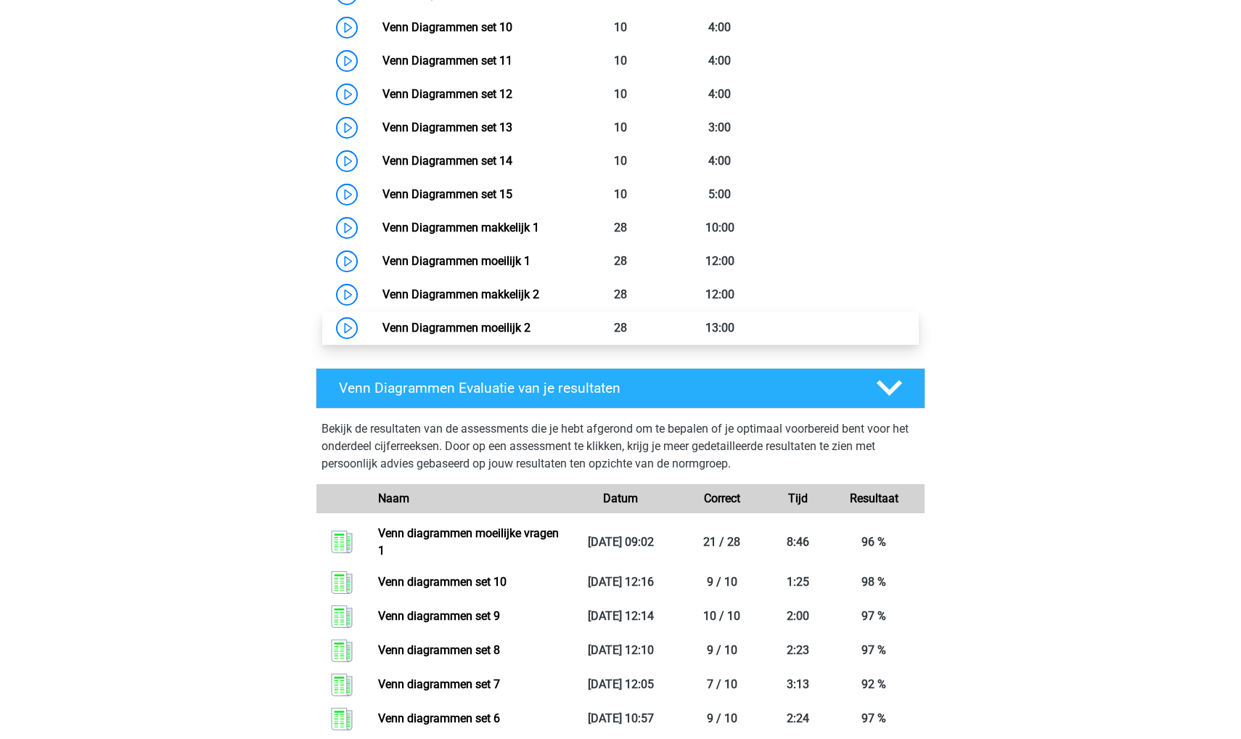
scroll to position [1040, 0]
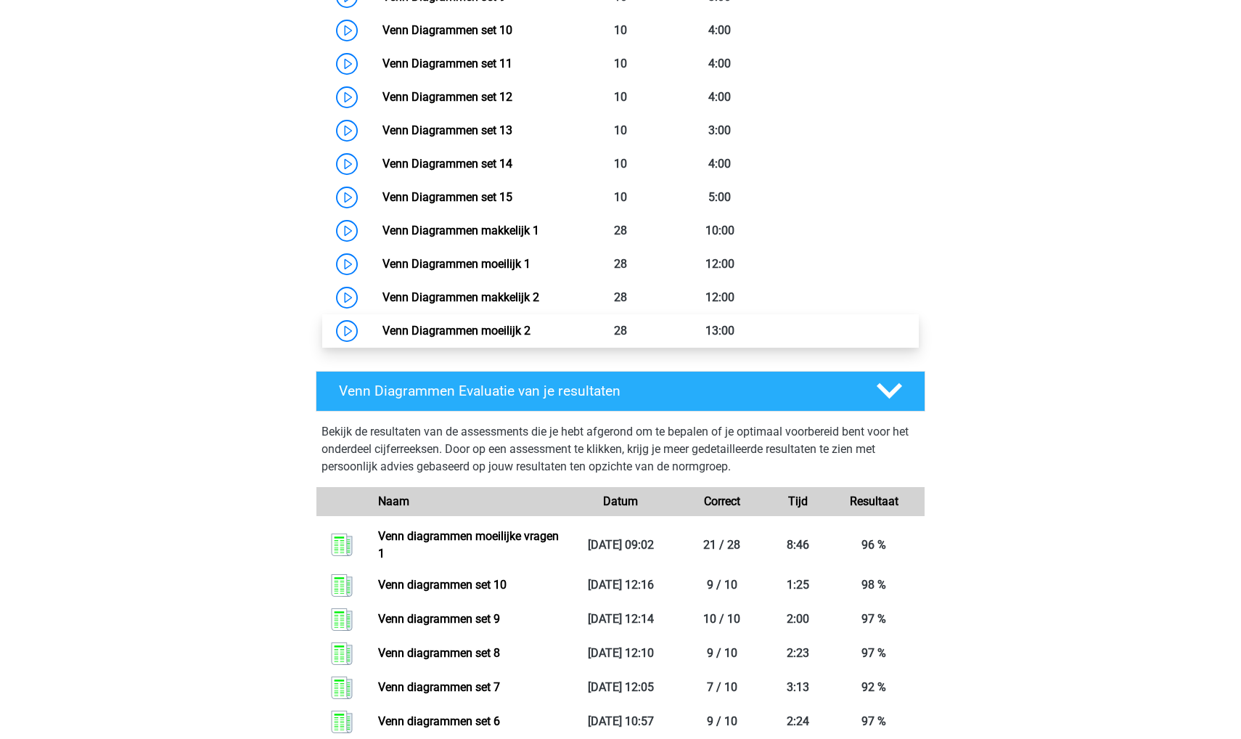
click at [531, 328] on link "Venn Diagrammen moeilijk 2" at bounding box center [456, 331] width 148 height 14
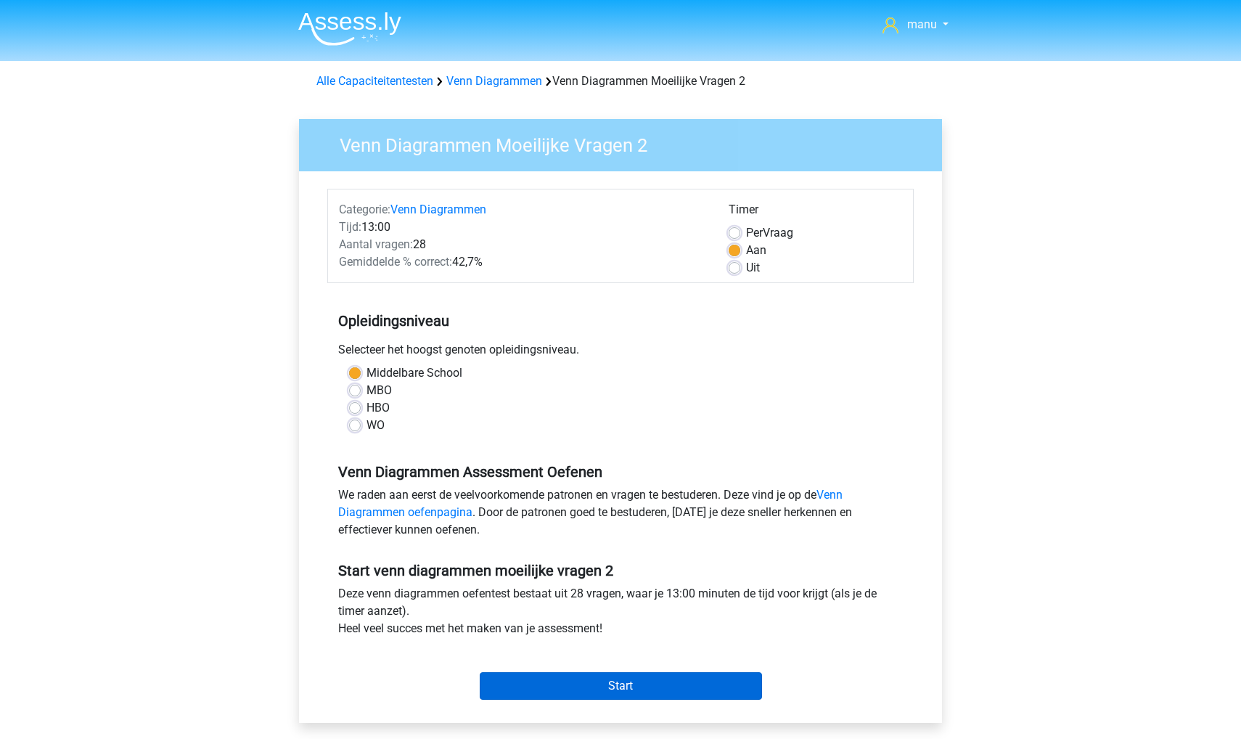
click at [613, 695] on input "Start" at bounding box center [621, 686] width 282 height 28
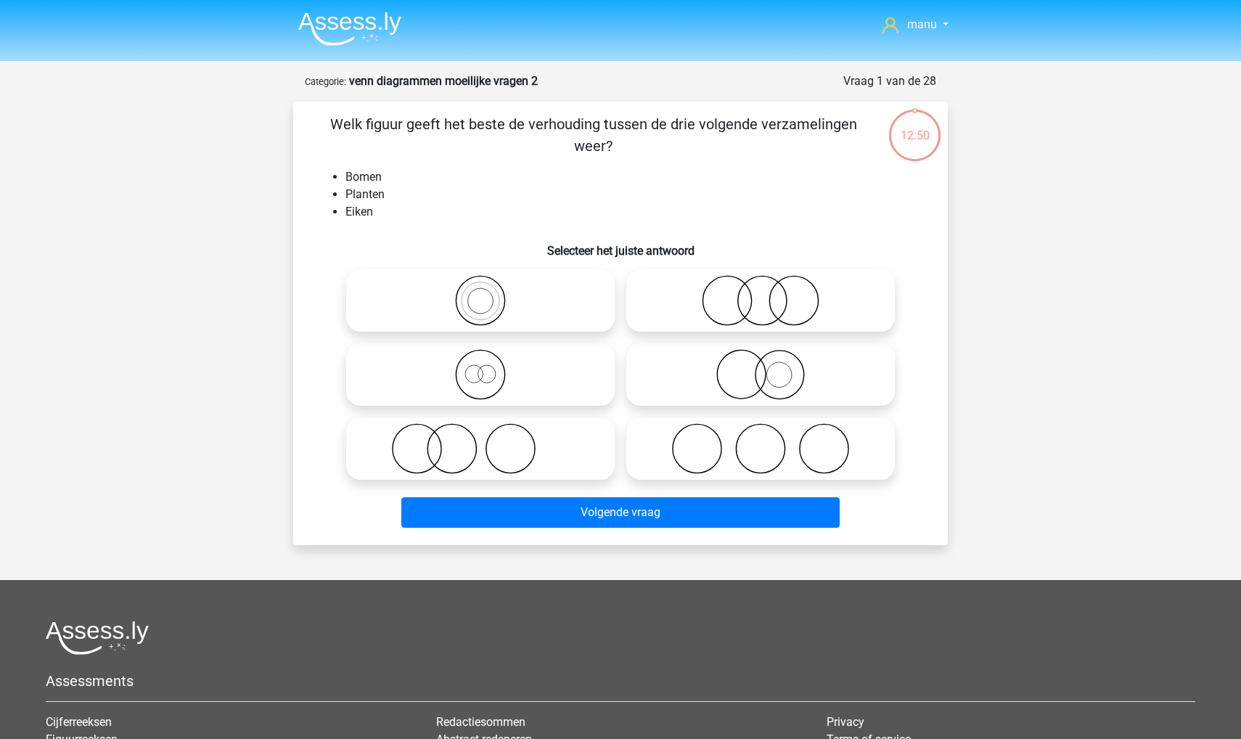
click at [742, 395] on icon at bounding box center [760, 374] width 257 height 51
click at [761, 367] on input "radio" at bounding box center [765, 362] width 9 height 9
radio input "true"
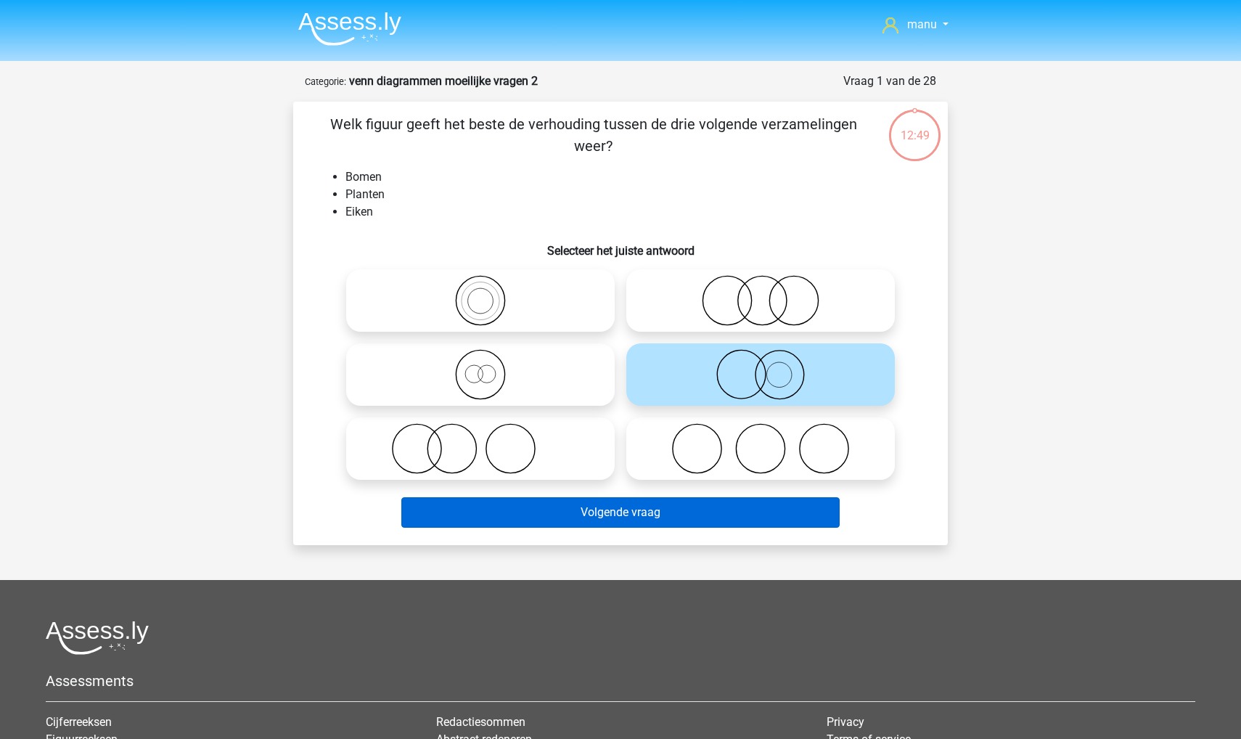
click at [699, 521] on button "Volgende vraag" at bounding box center [620, 512] width 439 height 30
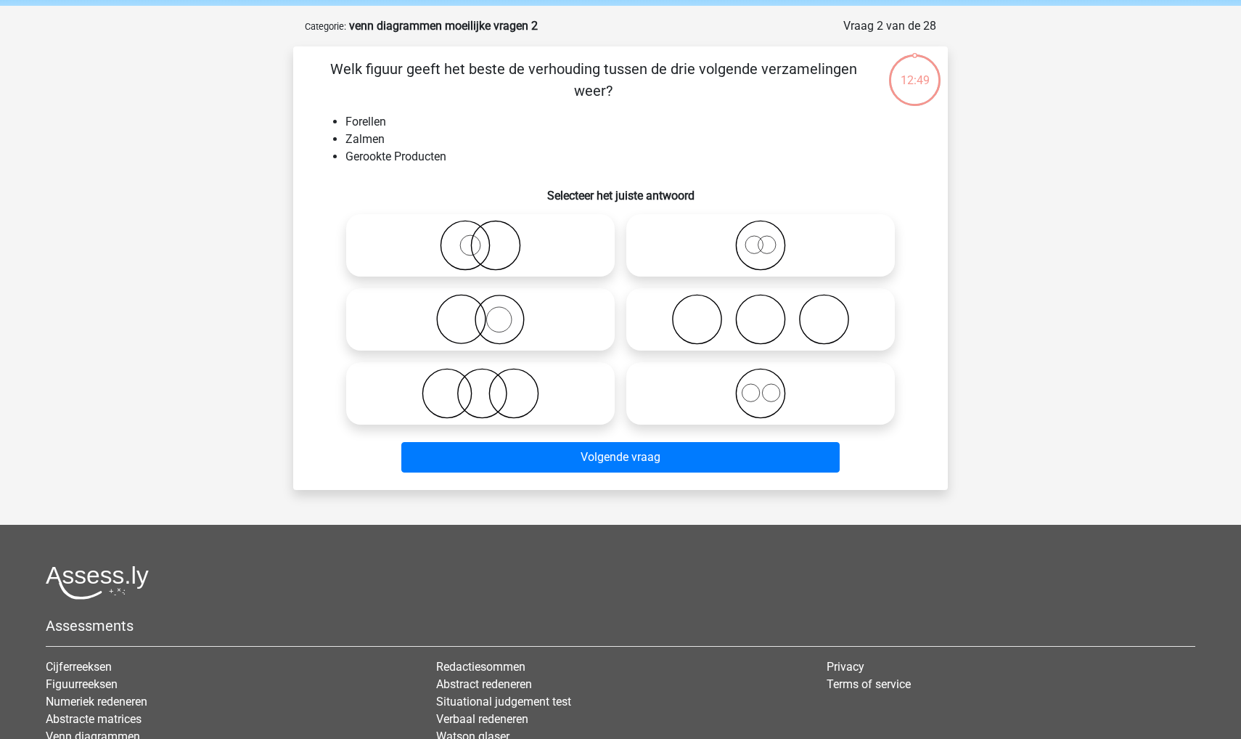
scroll to position [46, 0]
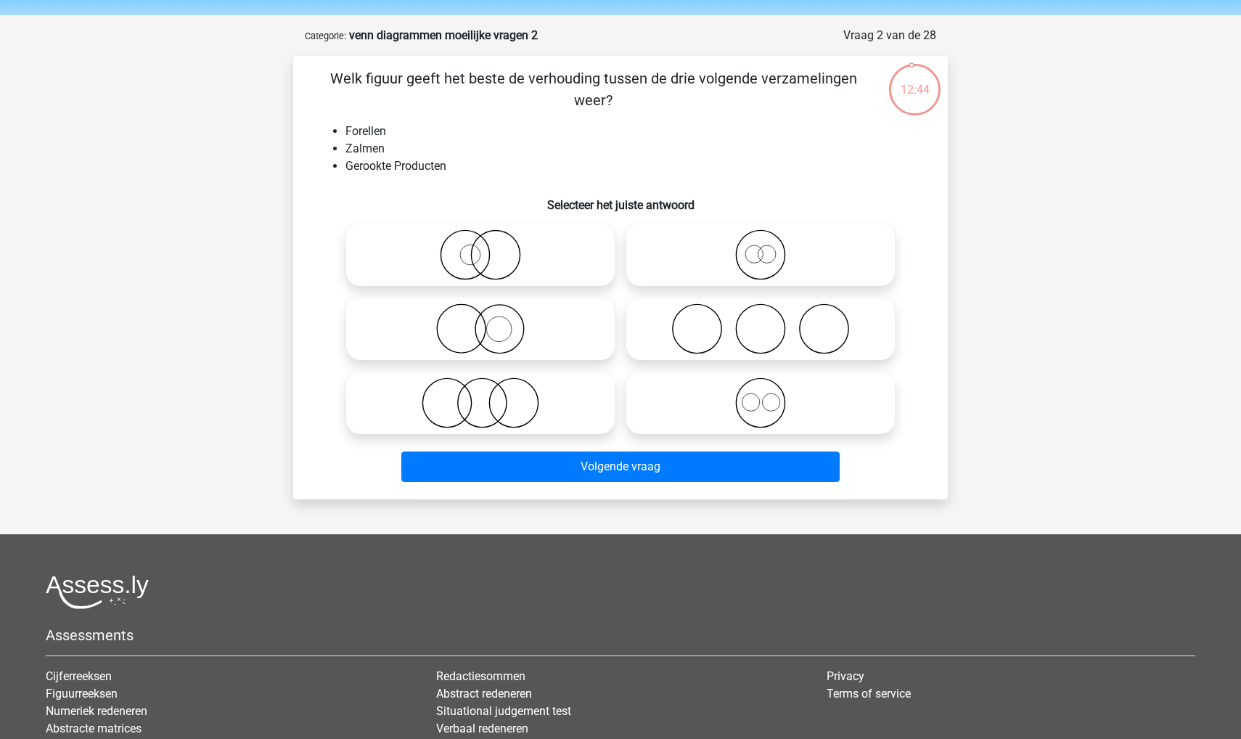
click at [488, 382] on icon at bounding box center [480, 402] width 257 height 51
click at [488, 386] on input "radio" at bounding box center [484, 390] width 9 height 9
radio input "true"
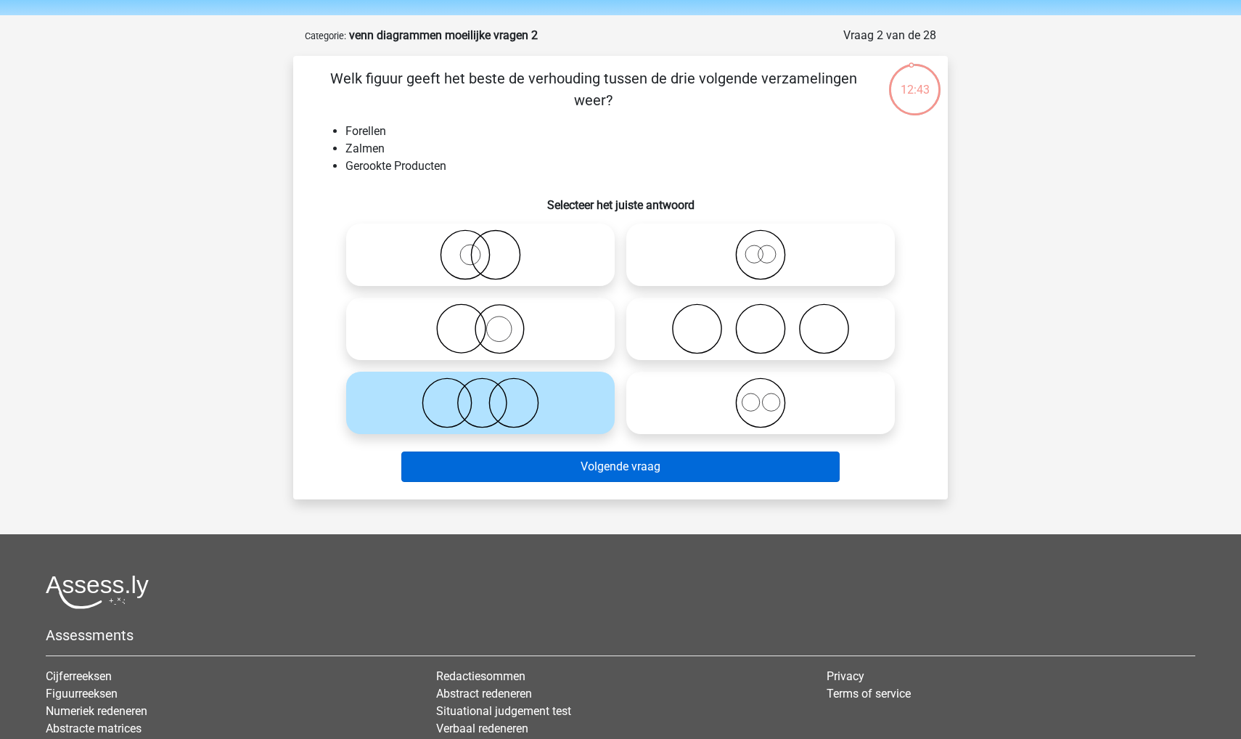
click at [499, 459] on button "Volgende vraag" at bounding box center [620, 466] width 439 height 30
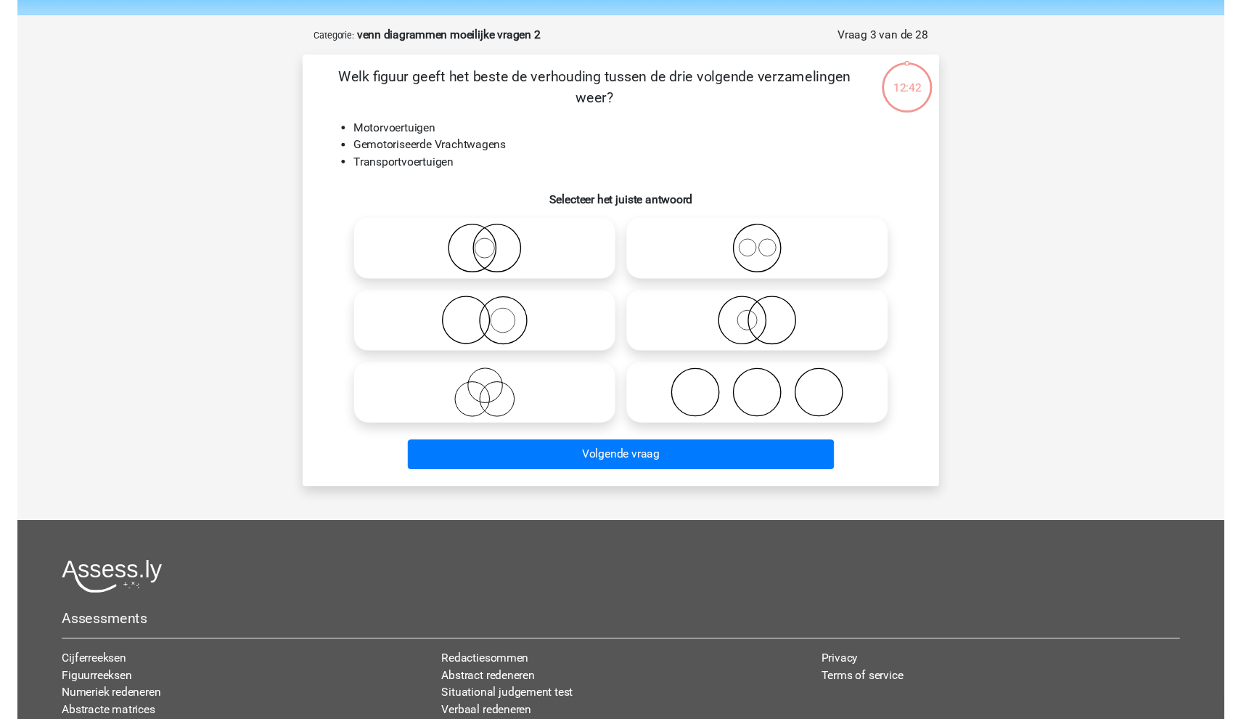
scroll to position [73, 0]
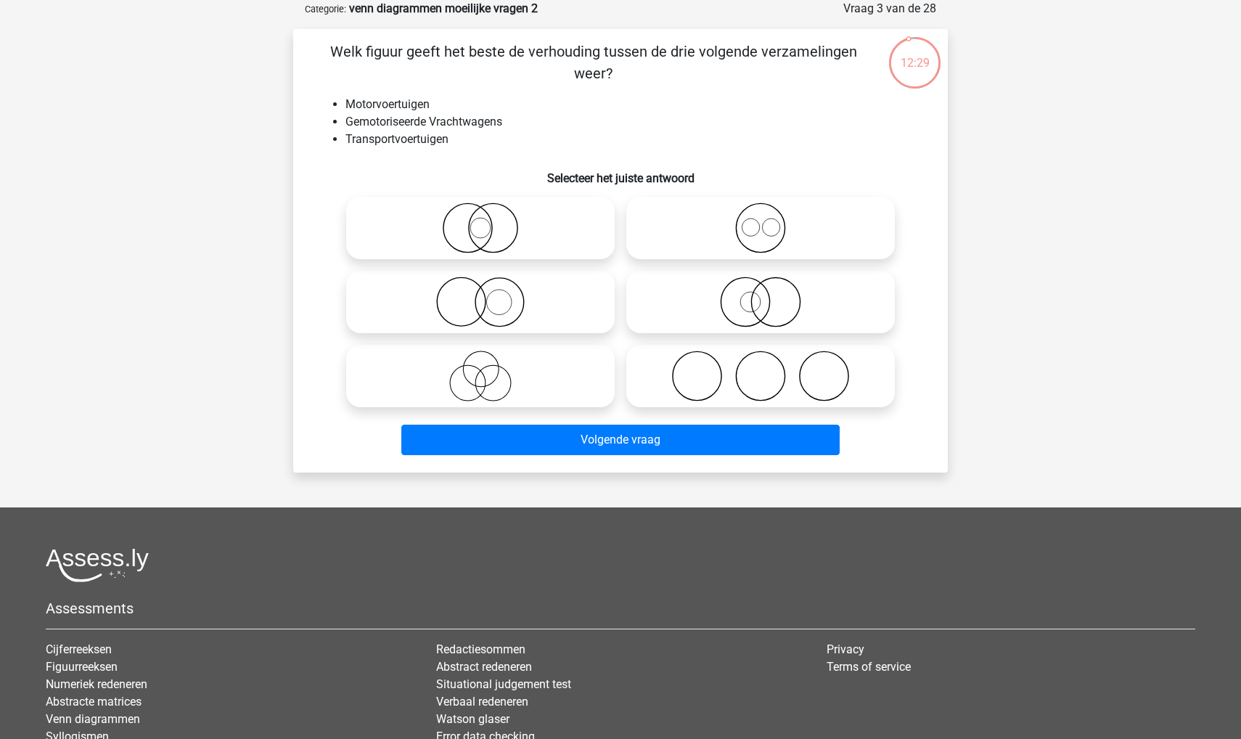
click at [703, 283] on icon at bounding box center [760, 302] width 257 height 51
click at [761, 285] on input "radio" at bounding box center [765, 289] width 9 height 9
radio input "true"
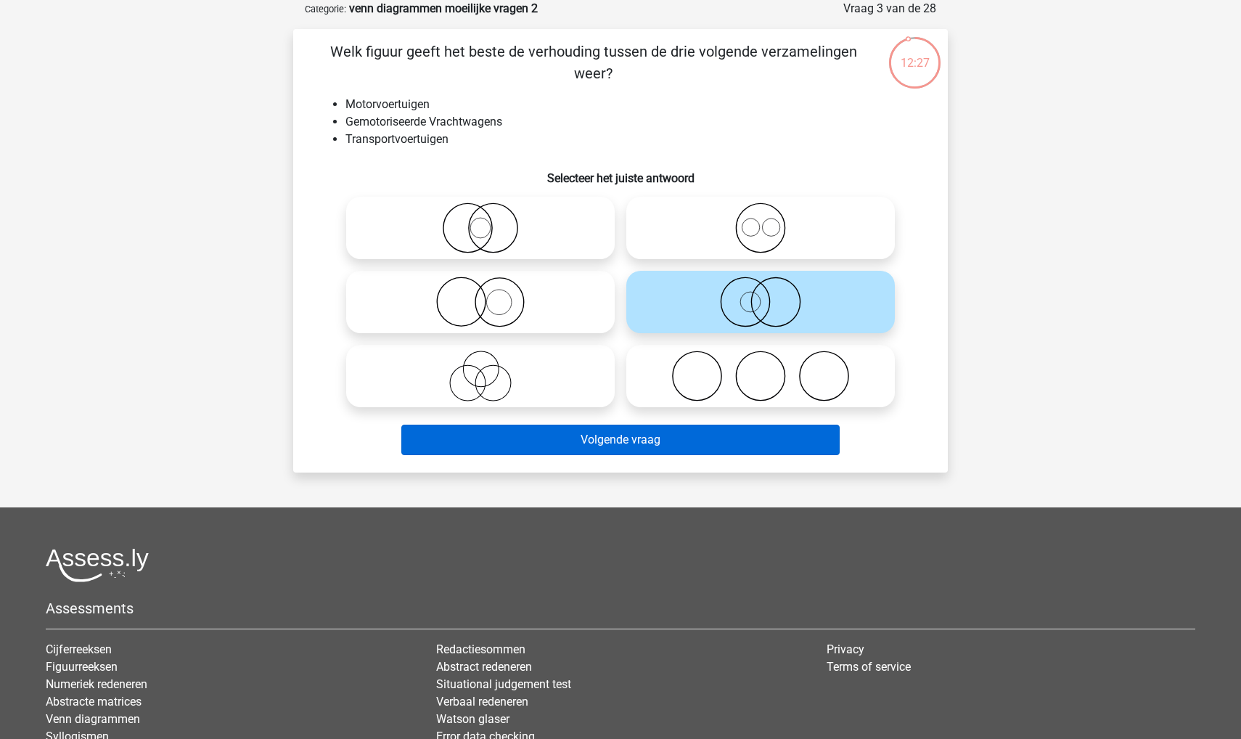
click at [635, 430] on button "Volgende vraag" at bounding box center [620, 440] width 439 height 30
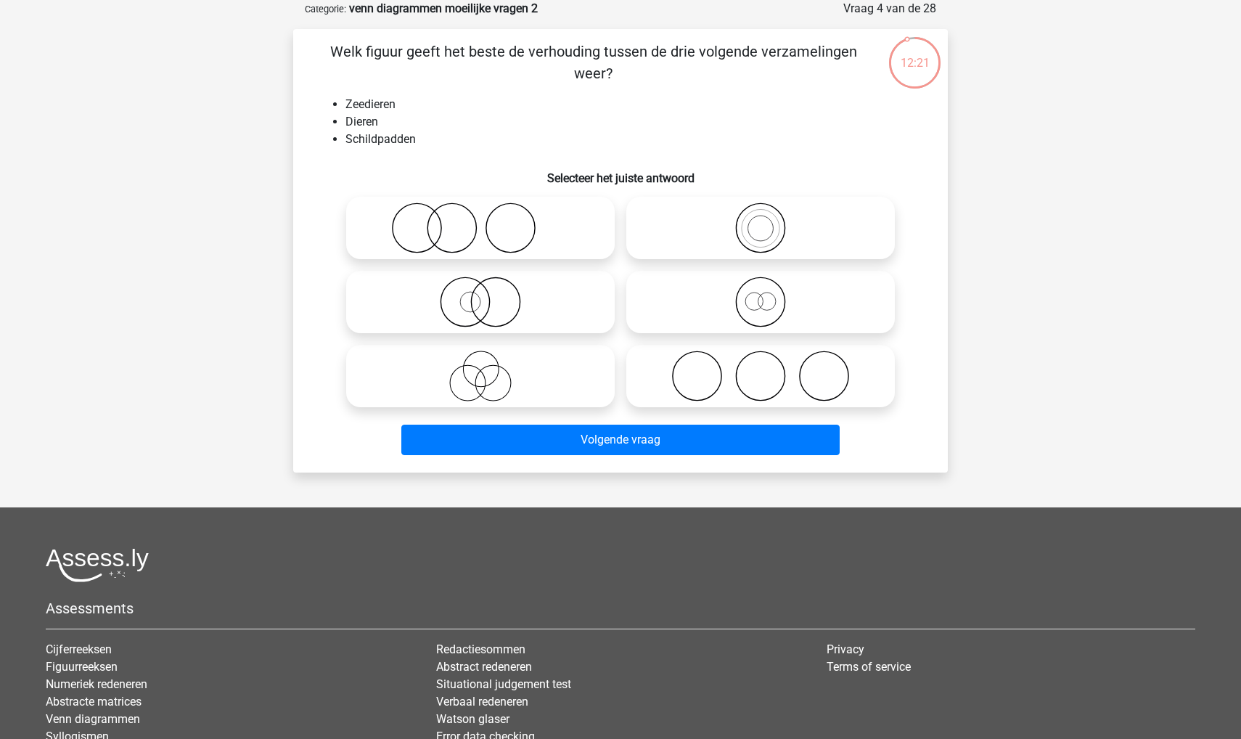
click at [465, 283] on icon at bounding box center [480, 302] width 257 height 51
click at [480, 285] on input "radio" at bounding box center [484, 289] width 9 height 9
radio input "true"
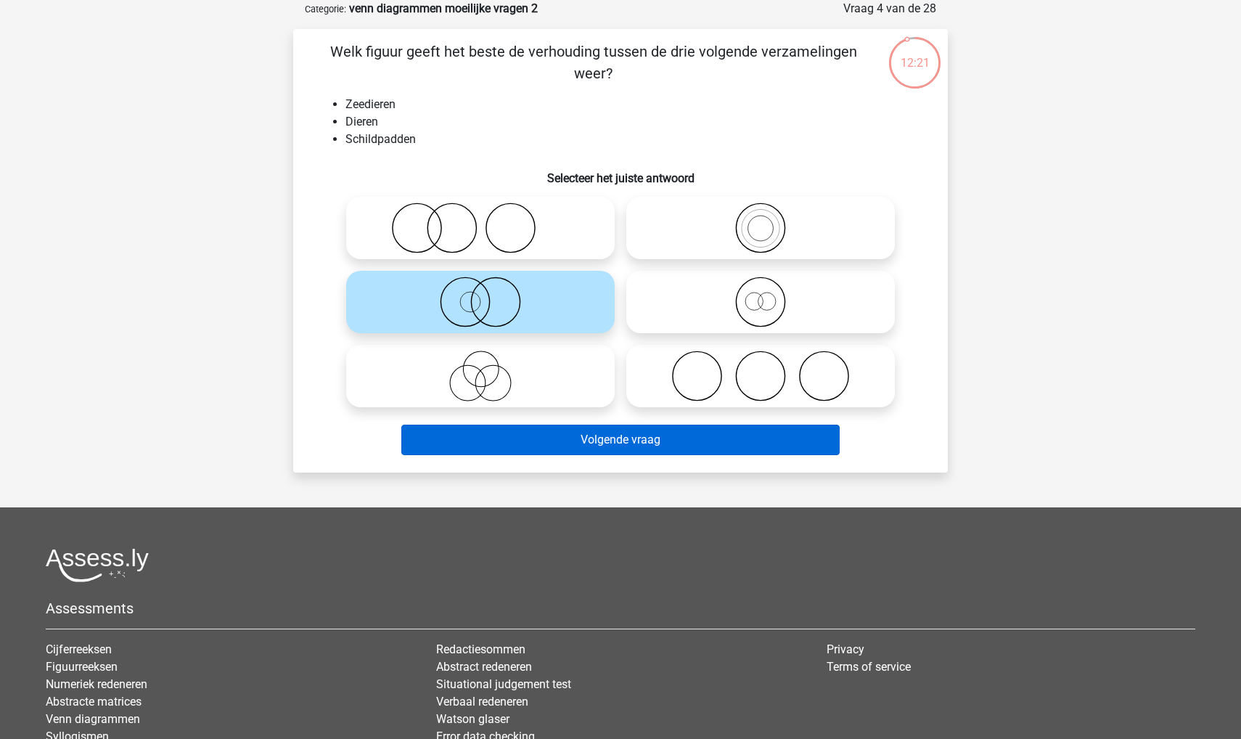
click at [486, 435] on button "Volgende vraag" at bounding box center [620, 440] width 439 height 30
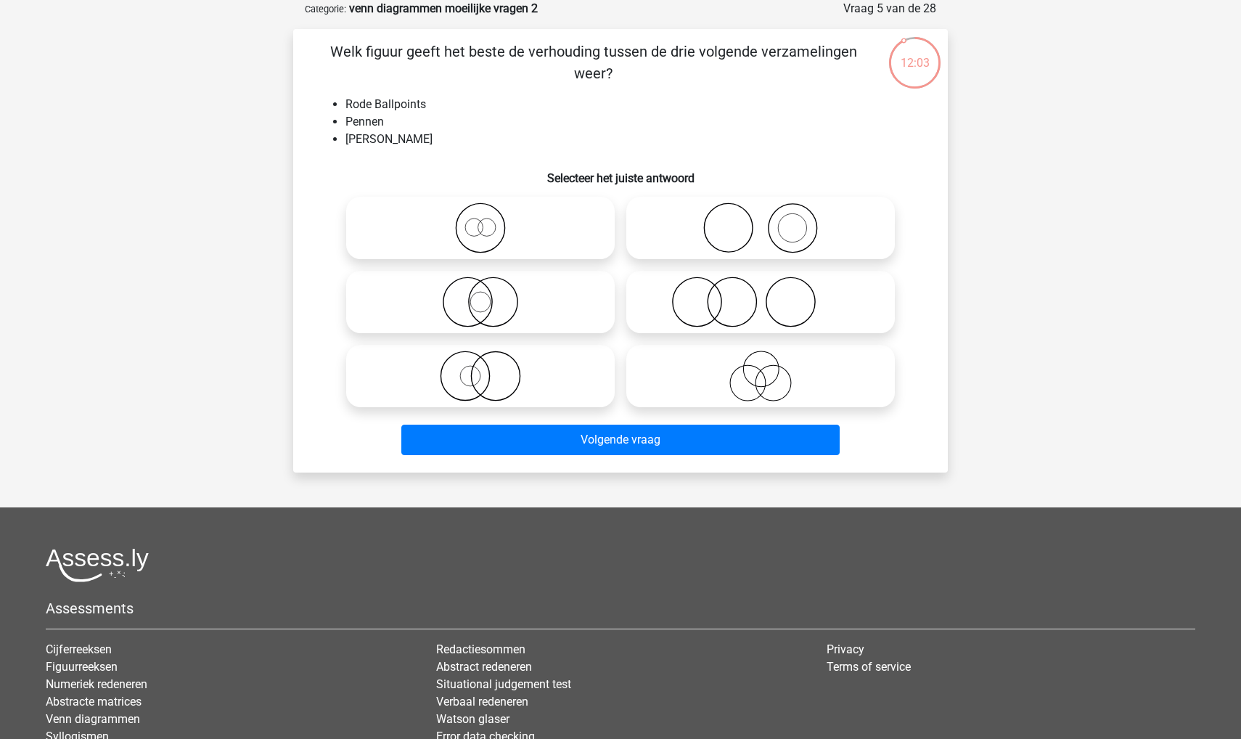
click at [429, 306] on icon at bounding box center [480, 302] width 257 height 51
click at [480, 295] on input "radio" at bounding box center [484, 289] width 9 height 9
radio input "true"
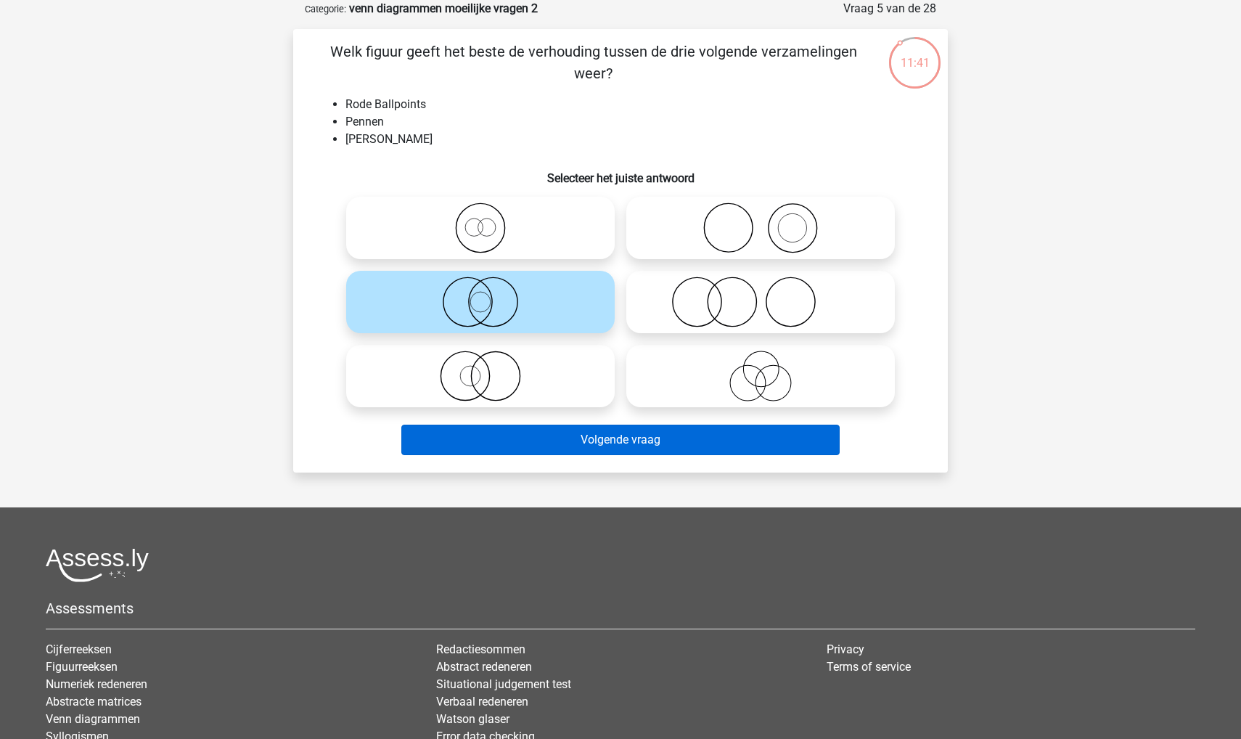
click at [470, 445] on button "Volgende vraag" at bounding box center [620, 440] width 439 height 30
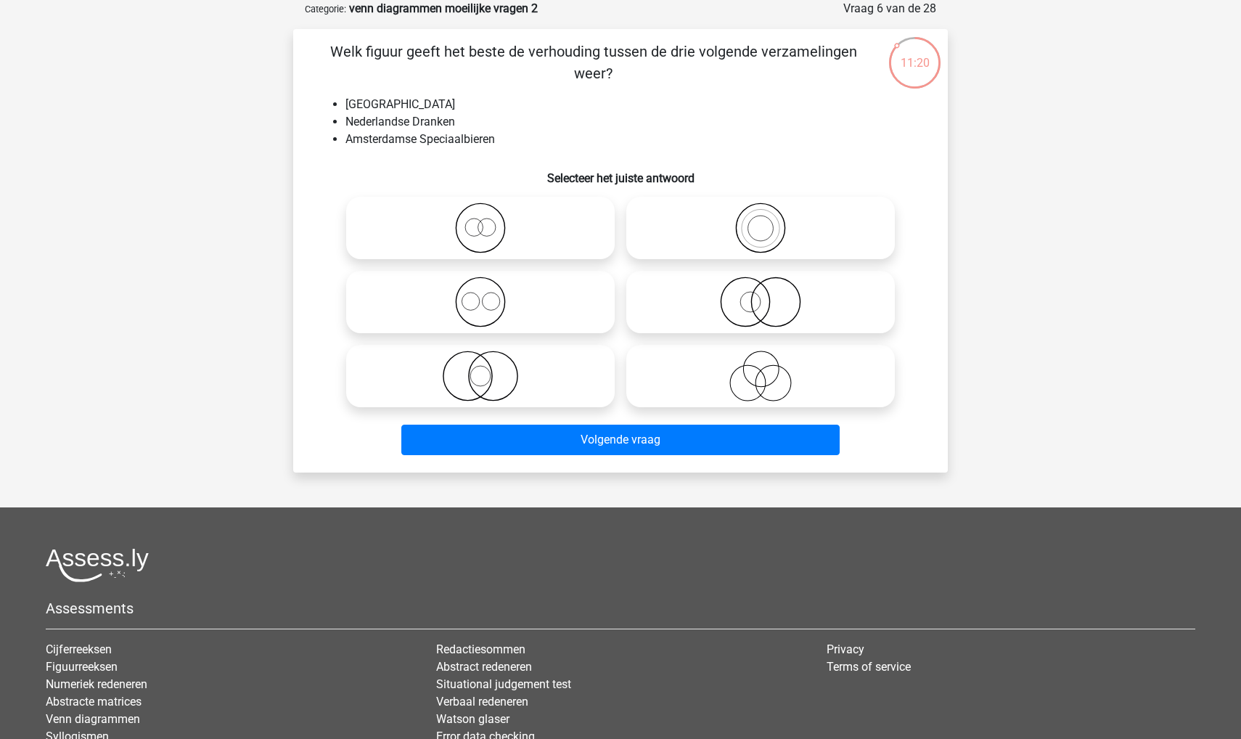
click at [736, 302] on icon at bounding box center [760, 302] width 257 height 51
click at [761, 295] on input "radio" at bounding box center [765, 289] width 9 height 9
radio input "true"
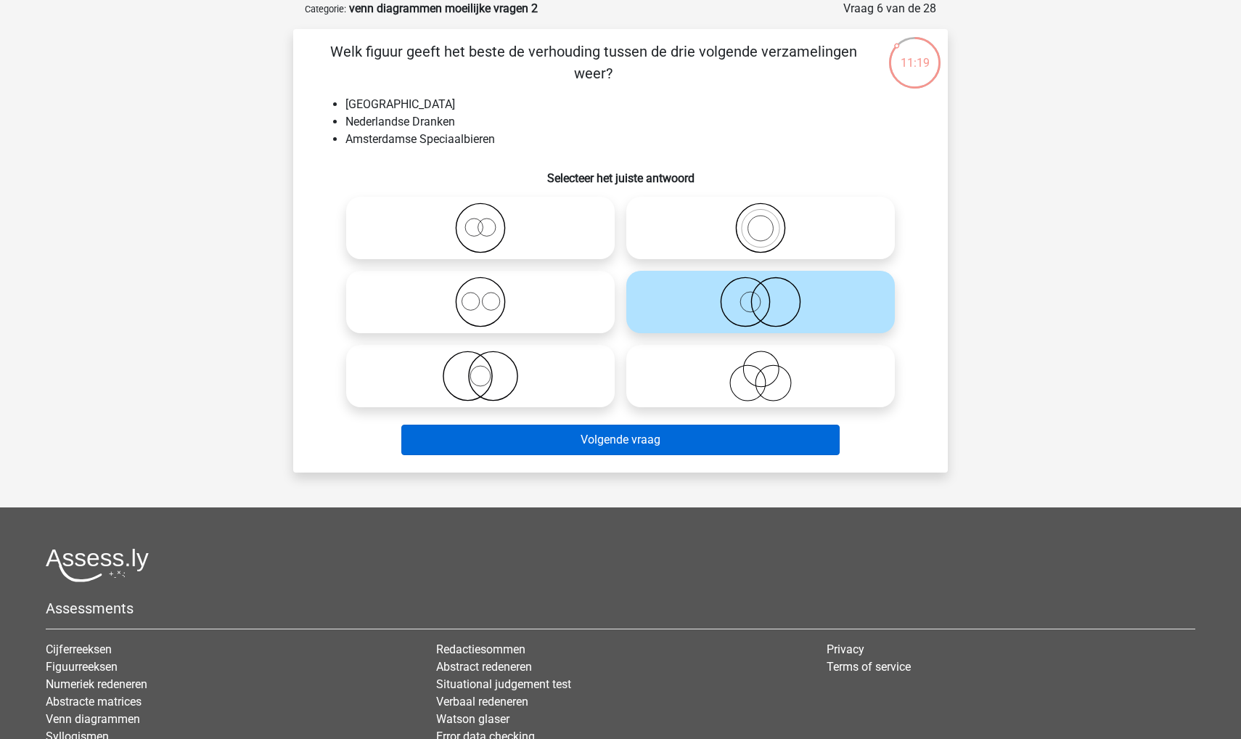
click at [663, 445] on button "Volgende vraag" at bounding box center [620, 440] width 439 height 30
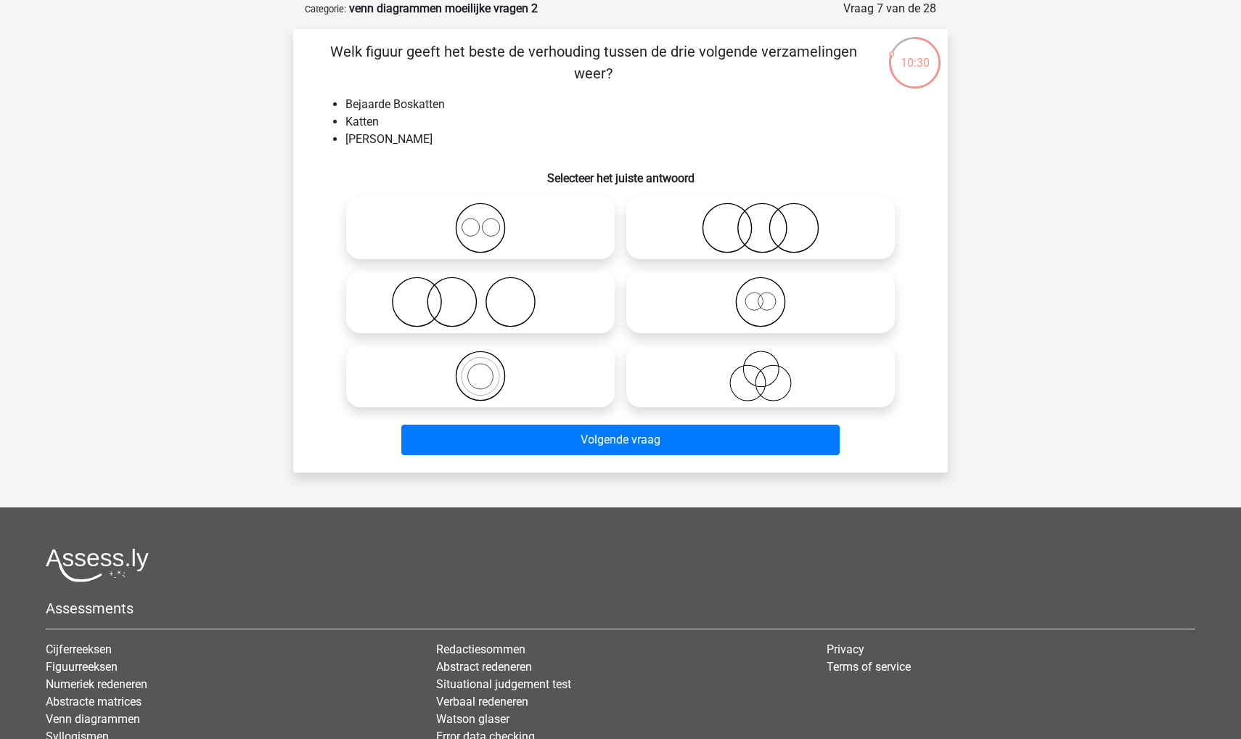
click at [725, 242] on icon at bounding box center [760, 227] width 257 height 51
click at [761, 221] on input "radio" at bounding box center [765, 215] width 9 height 9
radio input "true"
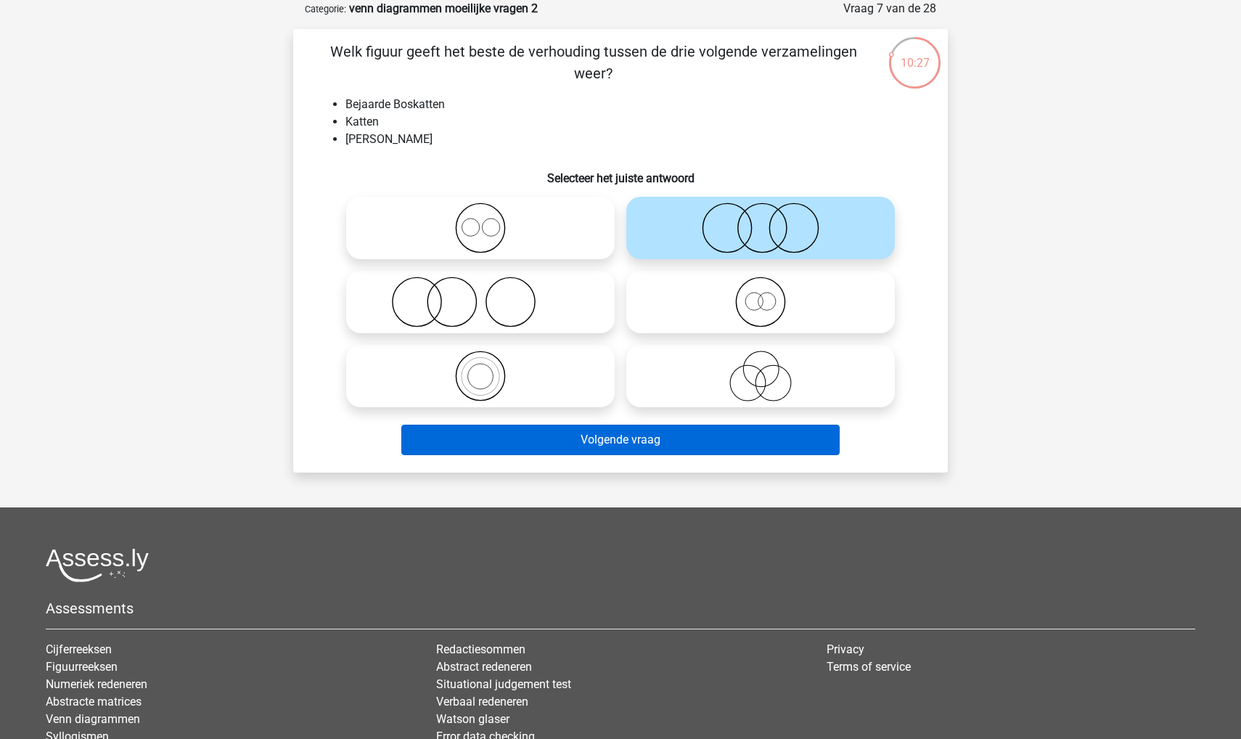
click at [719, 438] on button "Volgende vraag" at bounding box center [620, 440] width 439 height 30
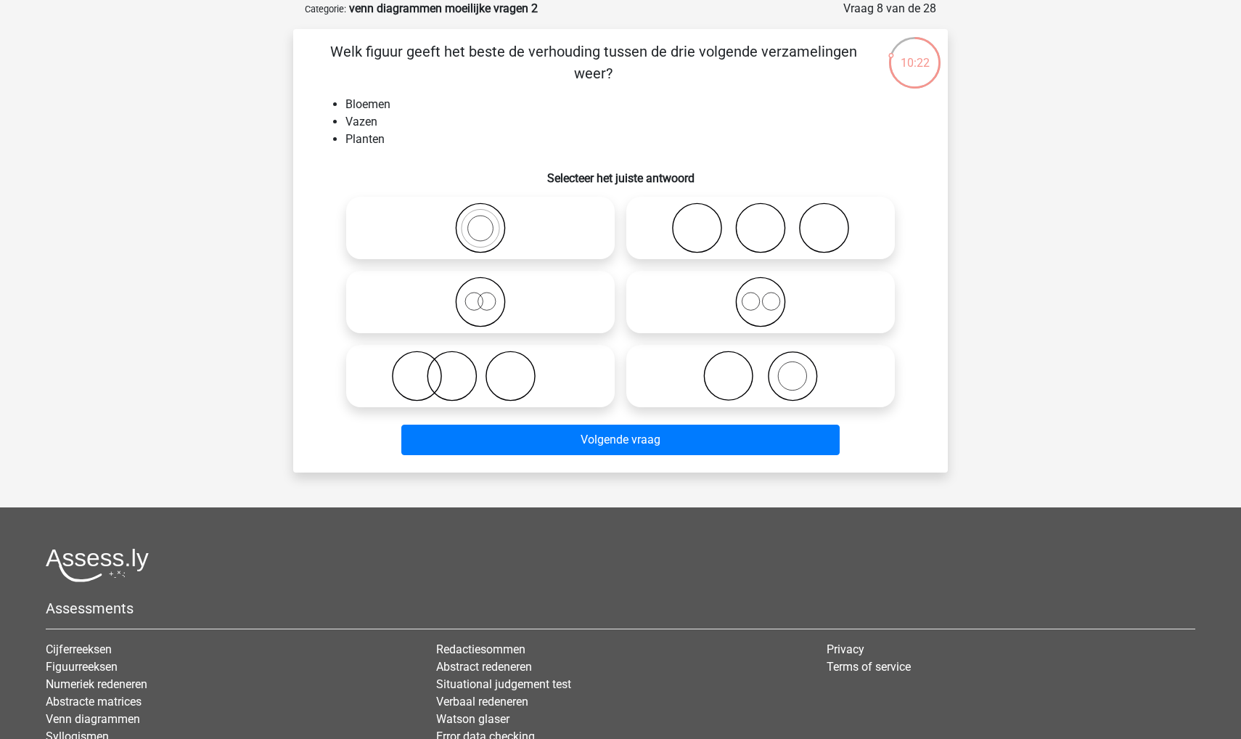
click at [748, 385] on icon at bounding box center [760, 376] width 257 height 51
click at [761, 369] on input "radio" at bounding box center [765, 363] width 9 height 9
radio input "true"
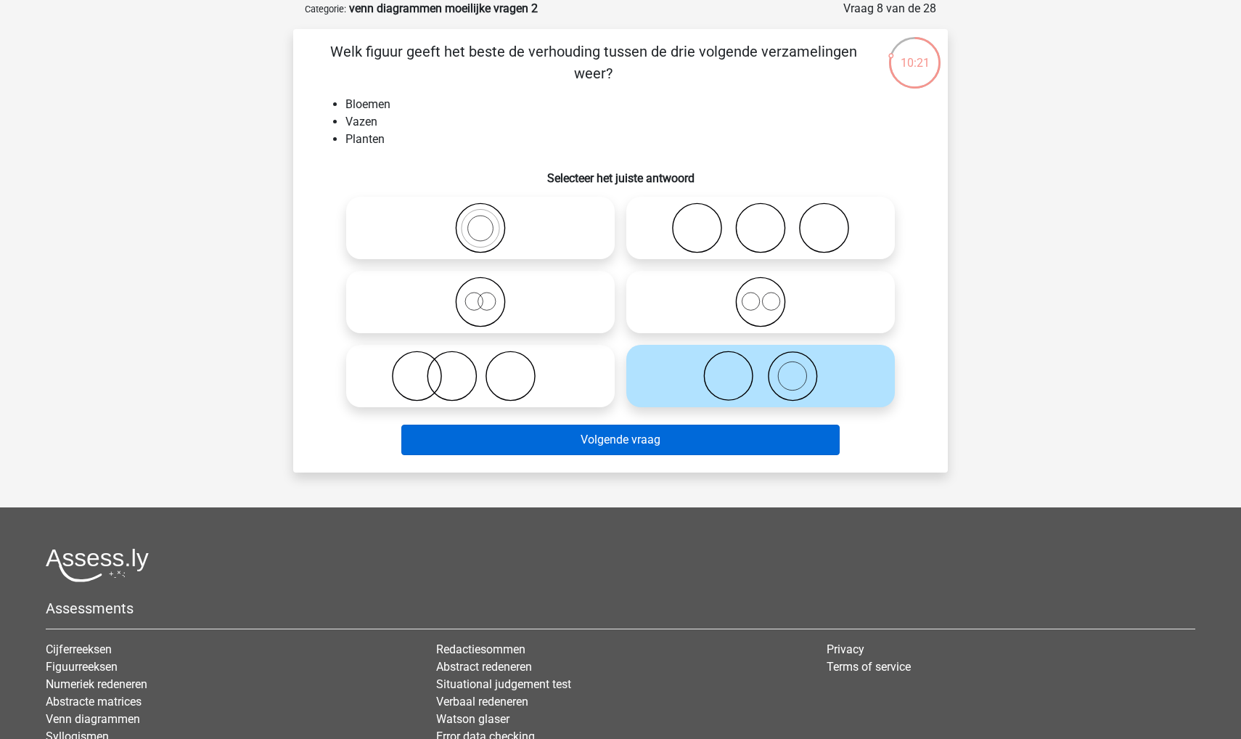
click at [719, 435] on button "Volgende vraag" at bounding box center [620, 440] width 439 height 30
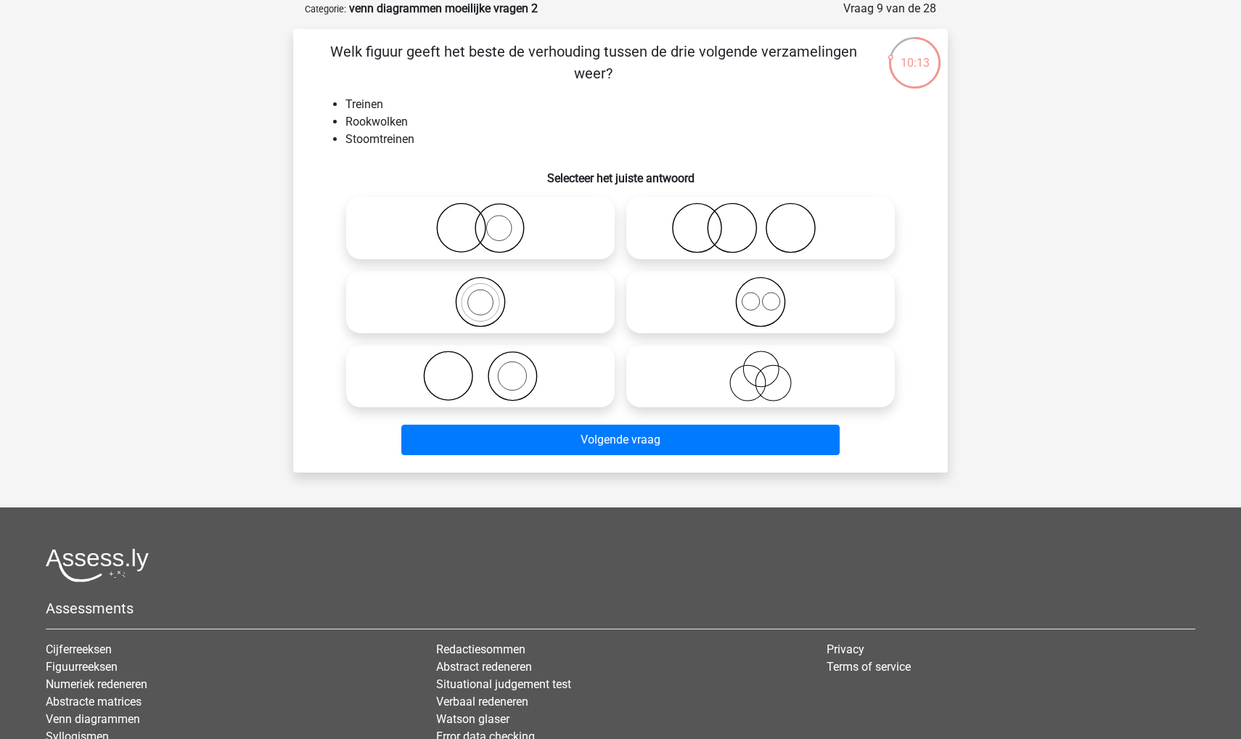
click at [472, 364] on icon at bounding box center [480, 376] width 257 height 51
click at [480, 364] on input "radio" at bounding box center [484, 363] width 9 height 9
radio input "true"
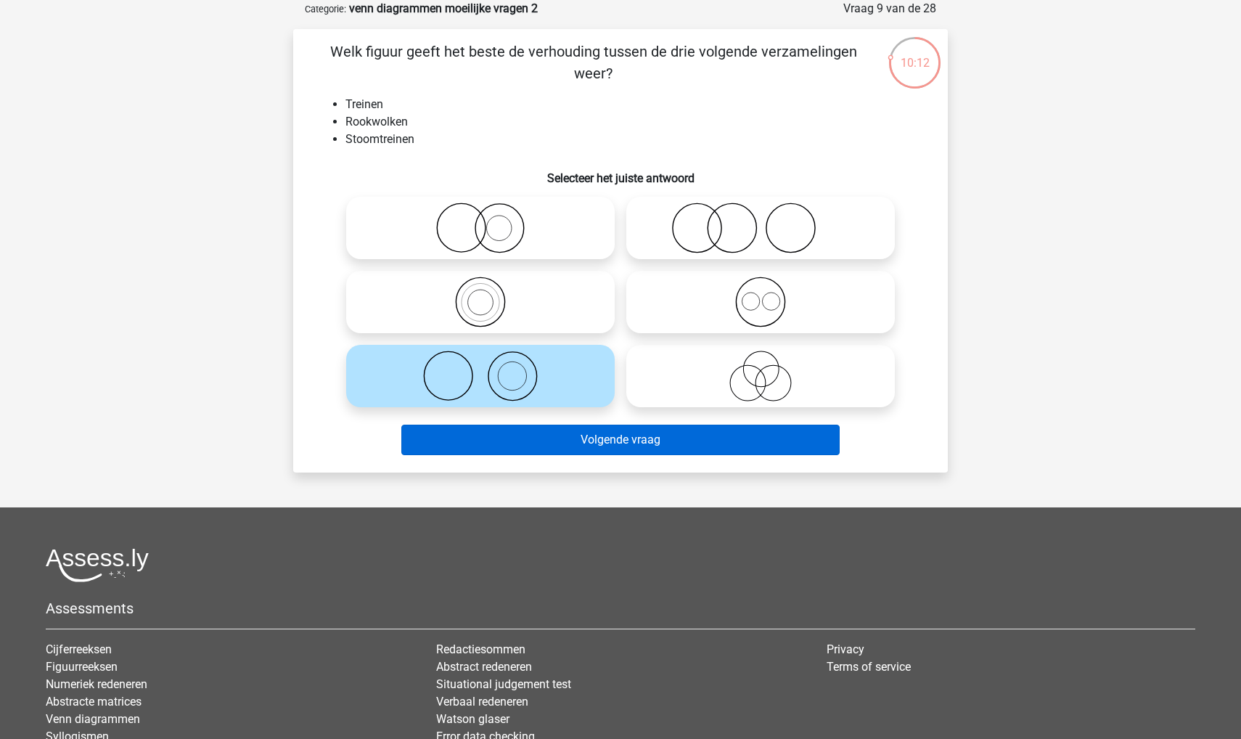
click at [492, 441] on button "Volgende vraag" at bounding box center [620, 440] width 439 height 30
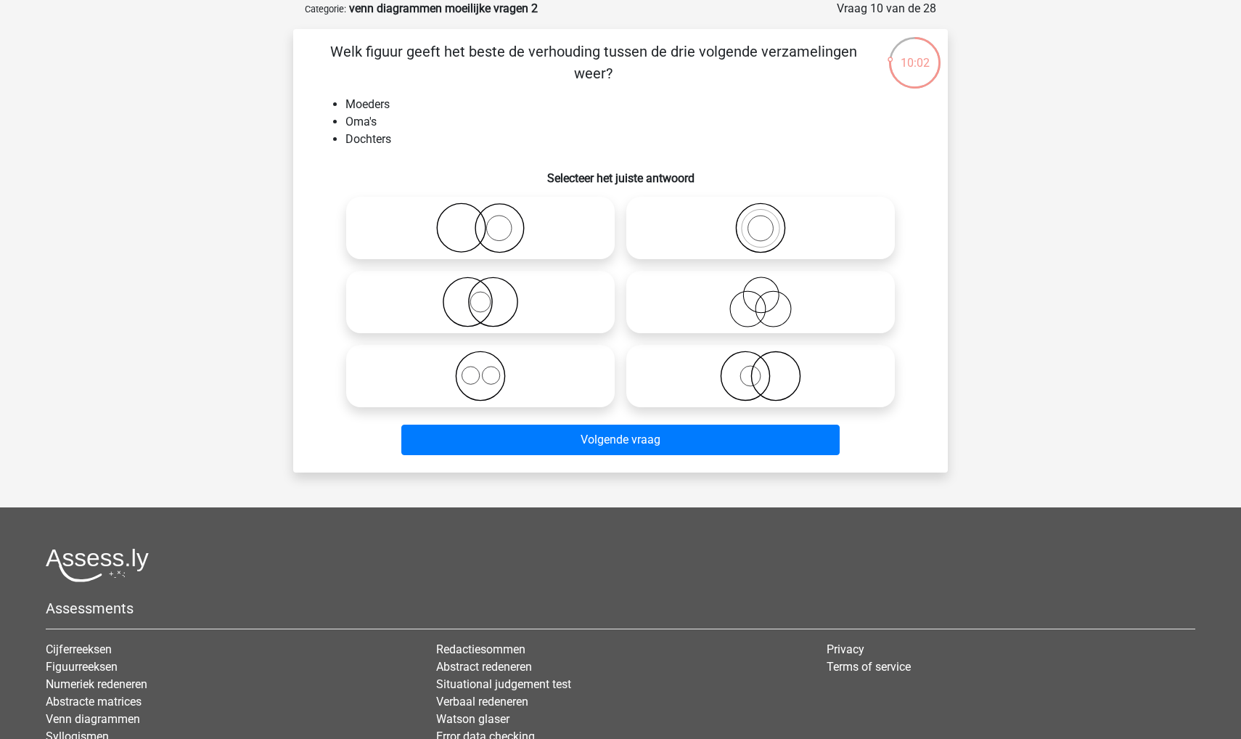
click at [740, 233] on icon at bounding box center [760, 227] width 257 height 51
click at [761, 221] on input "radio" at bounding box center [765, 215] width 9 height 9
radio input "true"
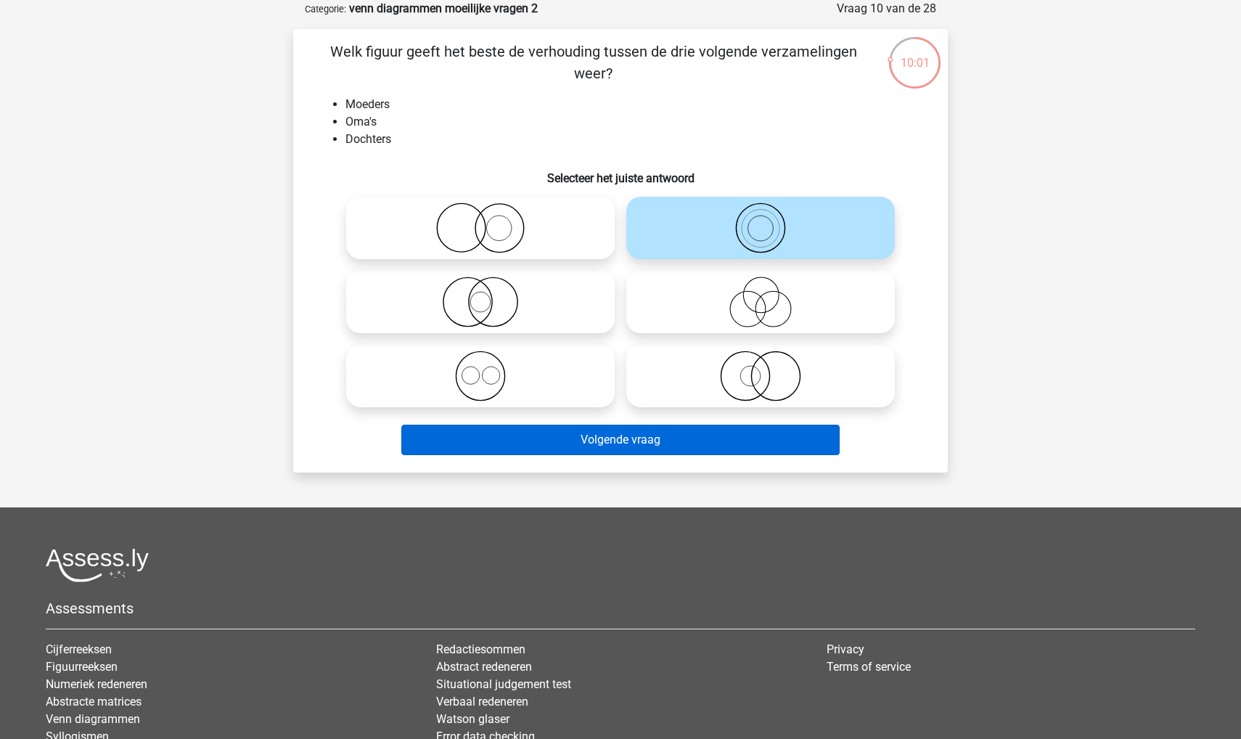
click at [688, 438] on button "Volgende vraag" at bounding box center [620, 440] width 439 height 30
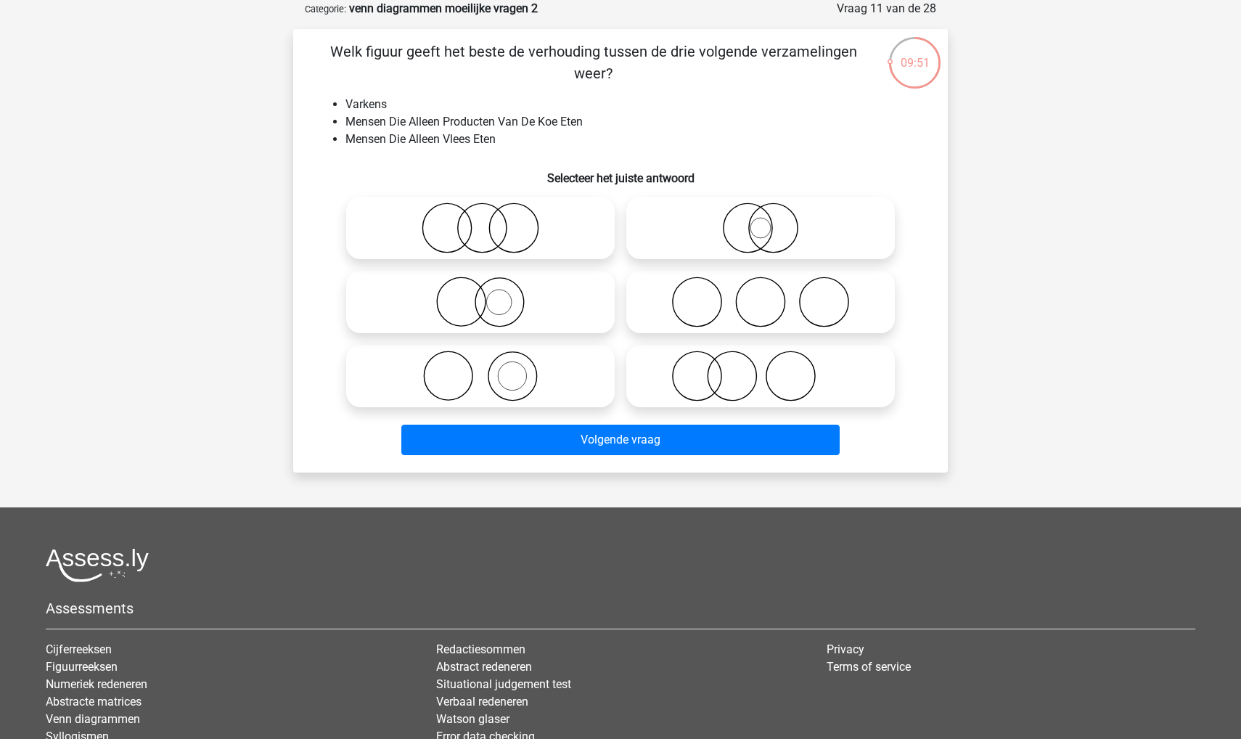
click at [501, 378] on icon at bounding box center [480, 376] width 257 height 51
click at [490, 369] on input "radio" at bounding box center [484, 363] width 9 height 9
radio input "true"
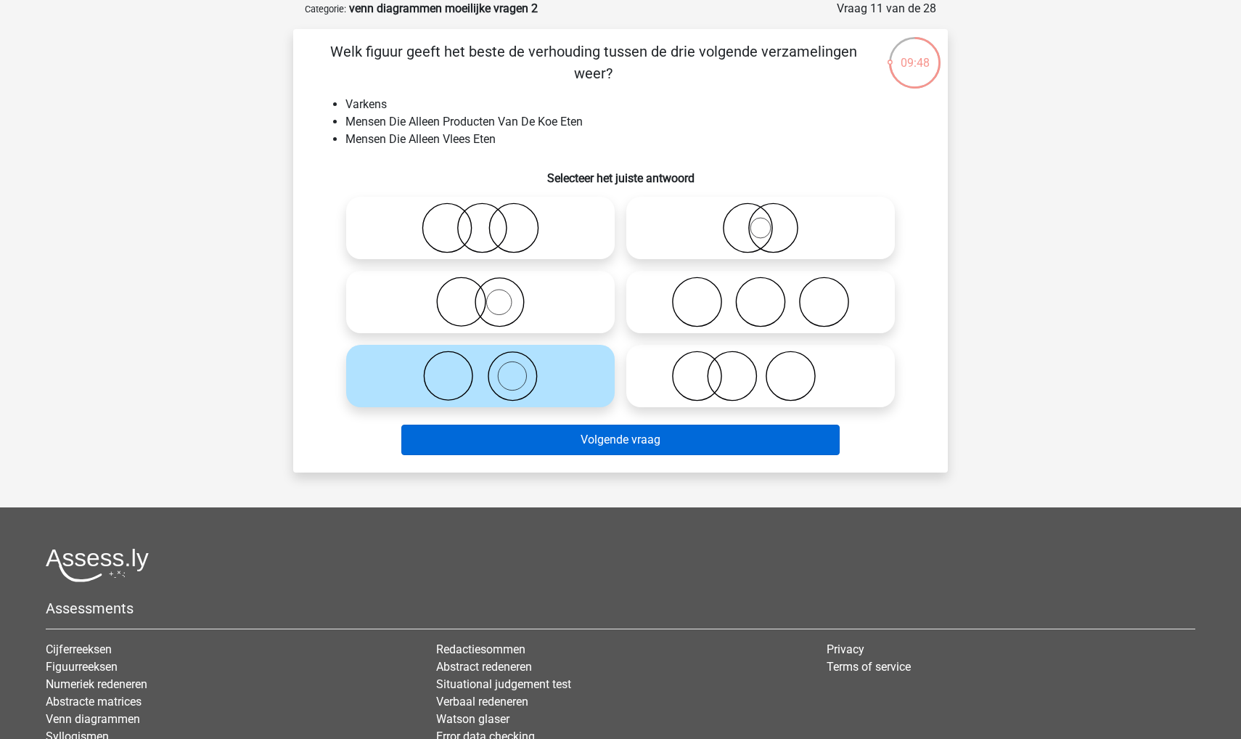
click at [512, 443] on button "Volgende vraag" at bounding box center [620, 440] width 439 height 30
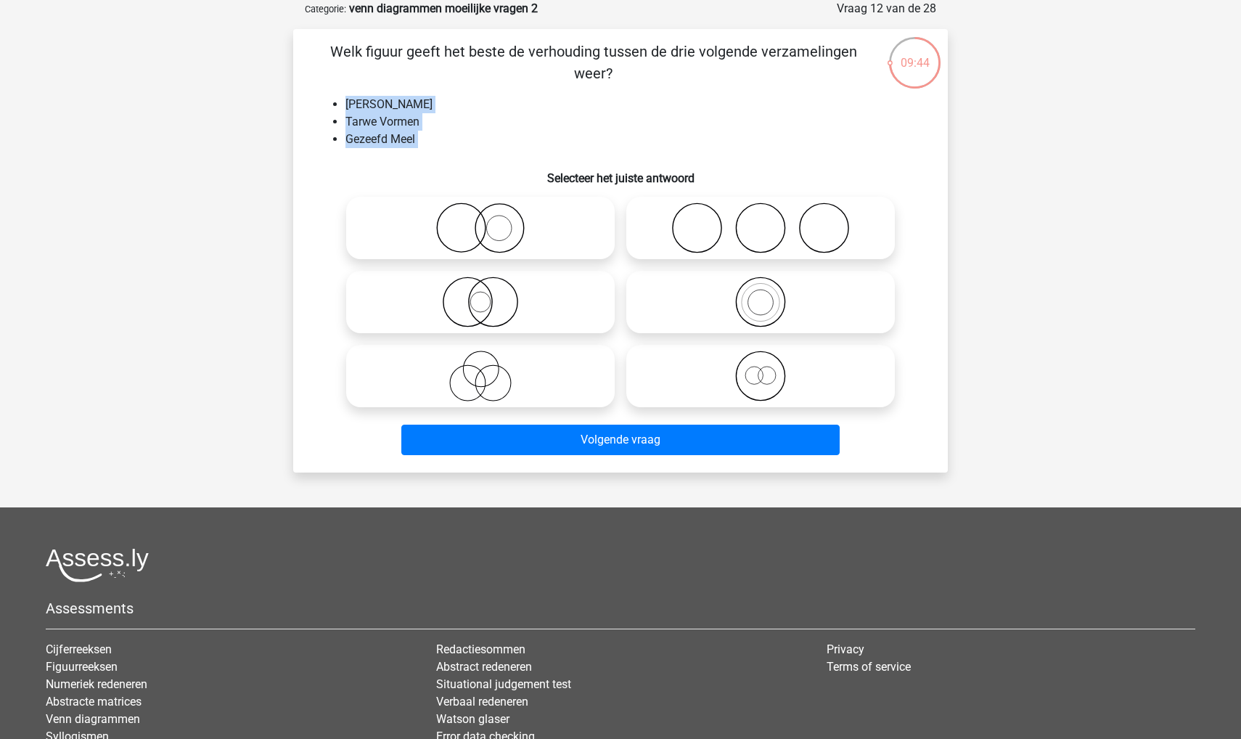
drag, startPoint x: 348, startPoint y: 102, endPoint x: 425, endPoint y: 153, distance: 92.6
click at [425, 153] on div "Welk figuur geeft het beste de verhouding tussen de drie volgende verzamelingen…" at bounding box center [620, 251] width 643 height 420
click at [716, 307] on icon at bounding box center [760, 302] width 257 height 51
click at [761, 295] on input "radio" at bounding box center [765, 289] width 9 height 9
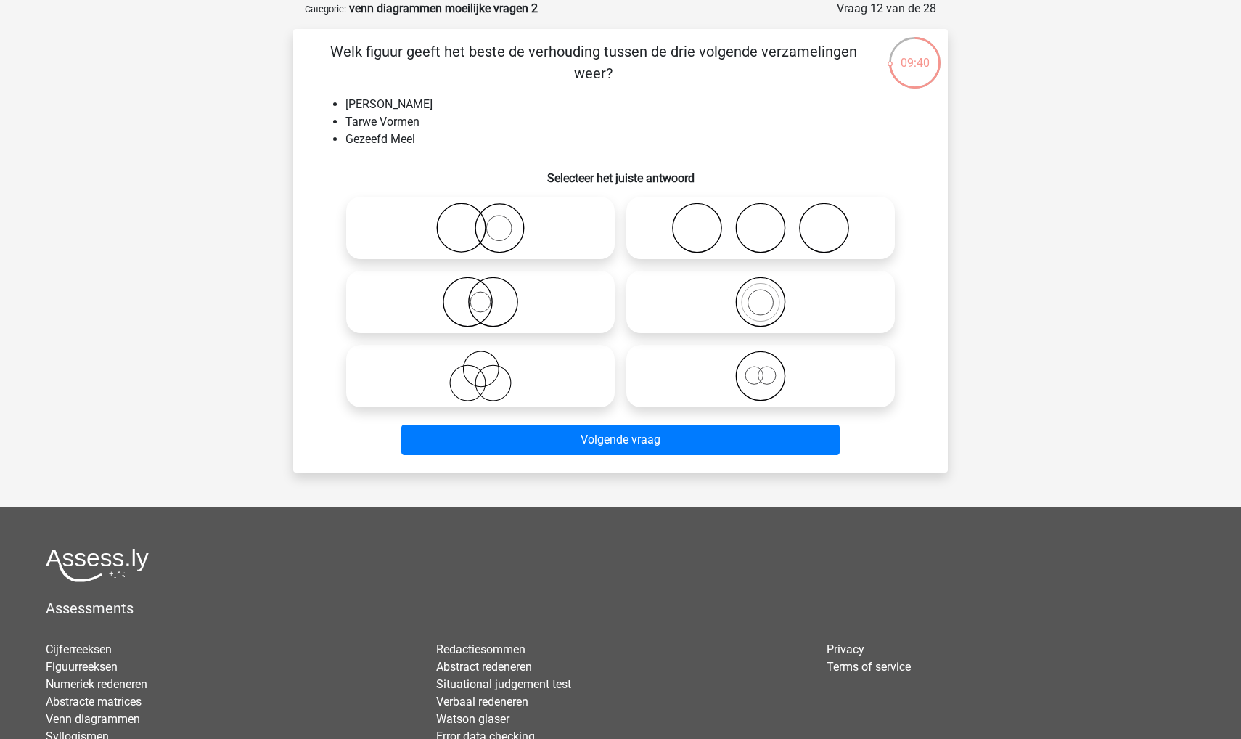
radio input "true"
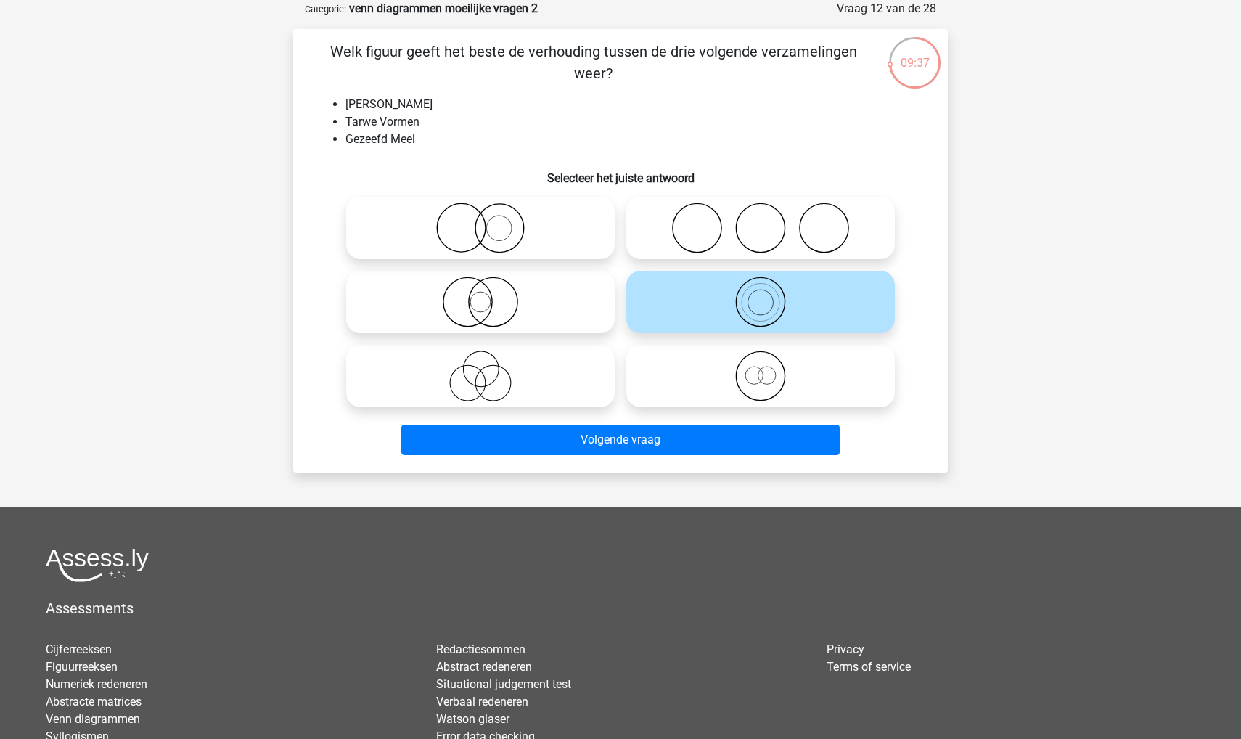
click at [697, 382] on icon at bounding box center [760, 376] width 257 height 51
click at [761, 369] on input "radio" at bounding box center [765, 363] width 9 height 9
radio input "true"
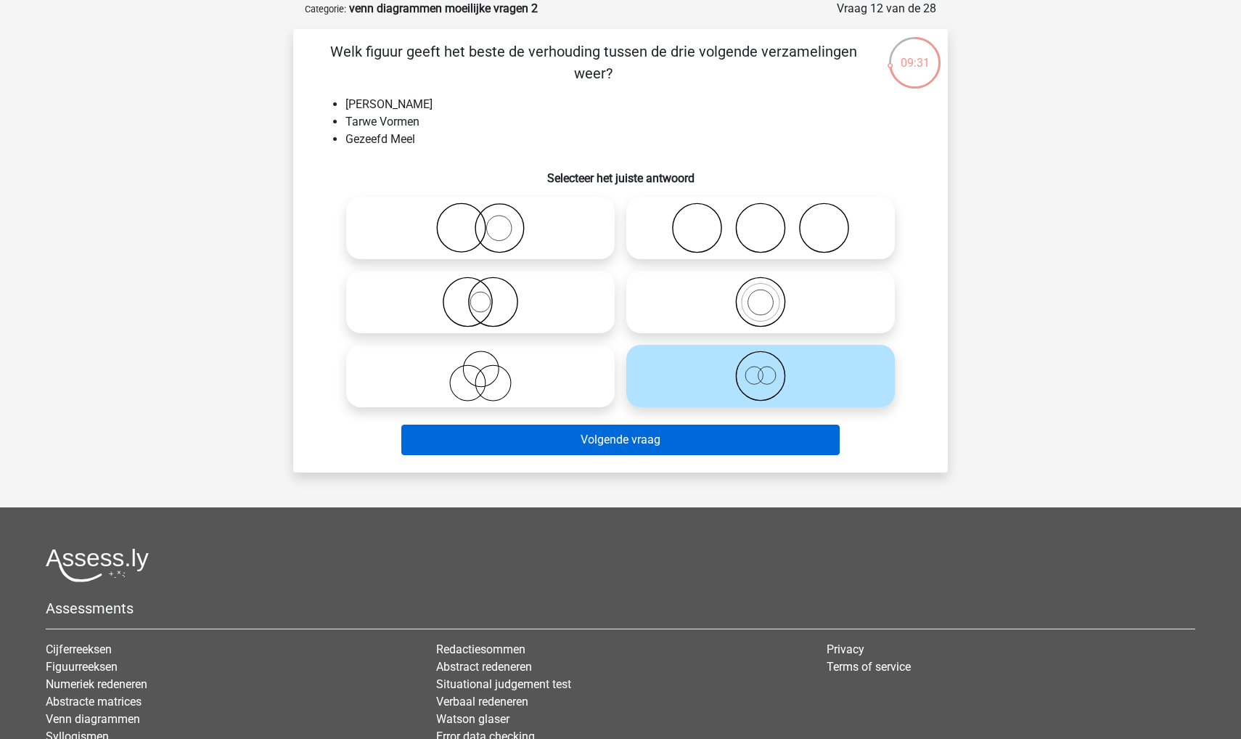
click at [676, 449] on button "Volgende vraag" at bounding box center [620, 440] width 439 height 30
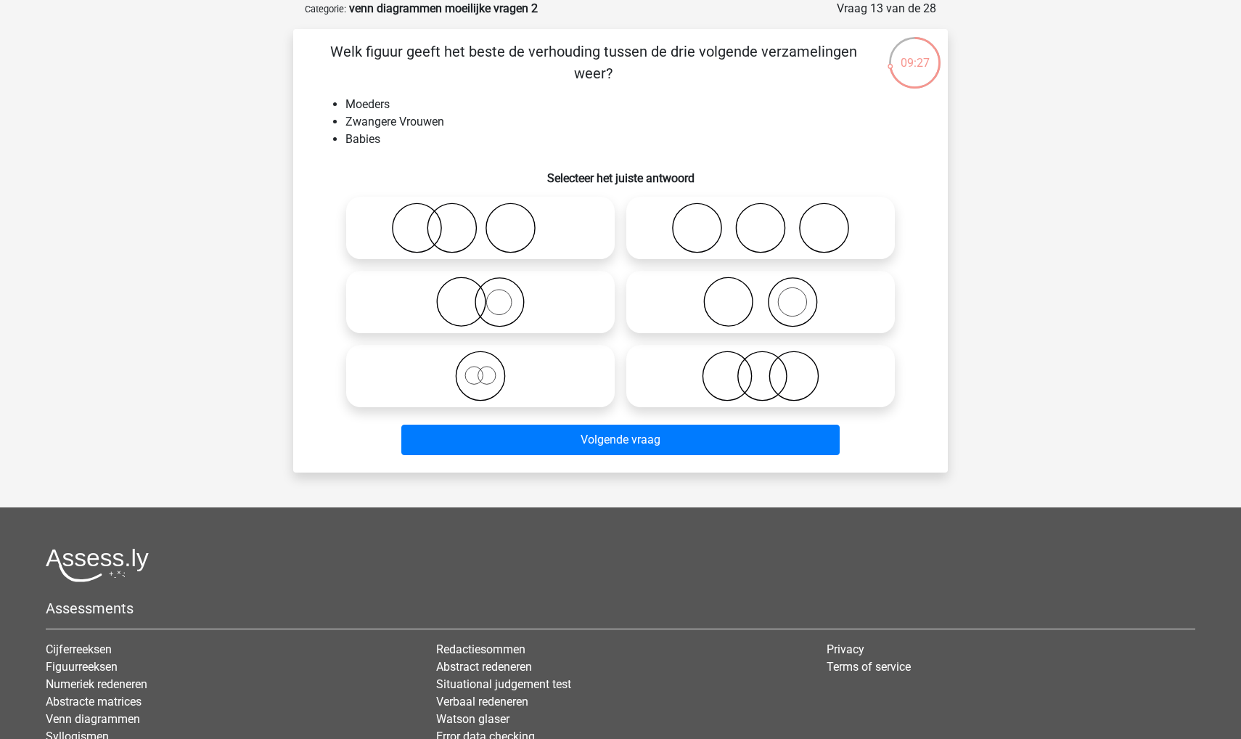
click at [431, 253] on icon at bounding box center [480, 227] width 257 height 51
click at [480, 221] on input "radio" at bounding box center [484, 215] width 9 height 9
radio input "true"
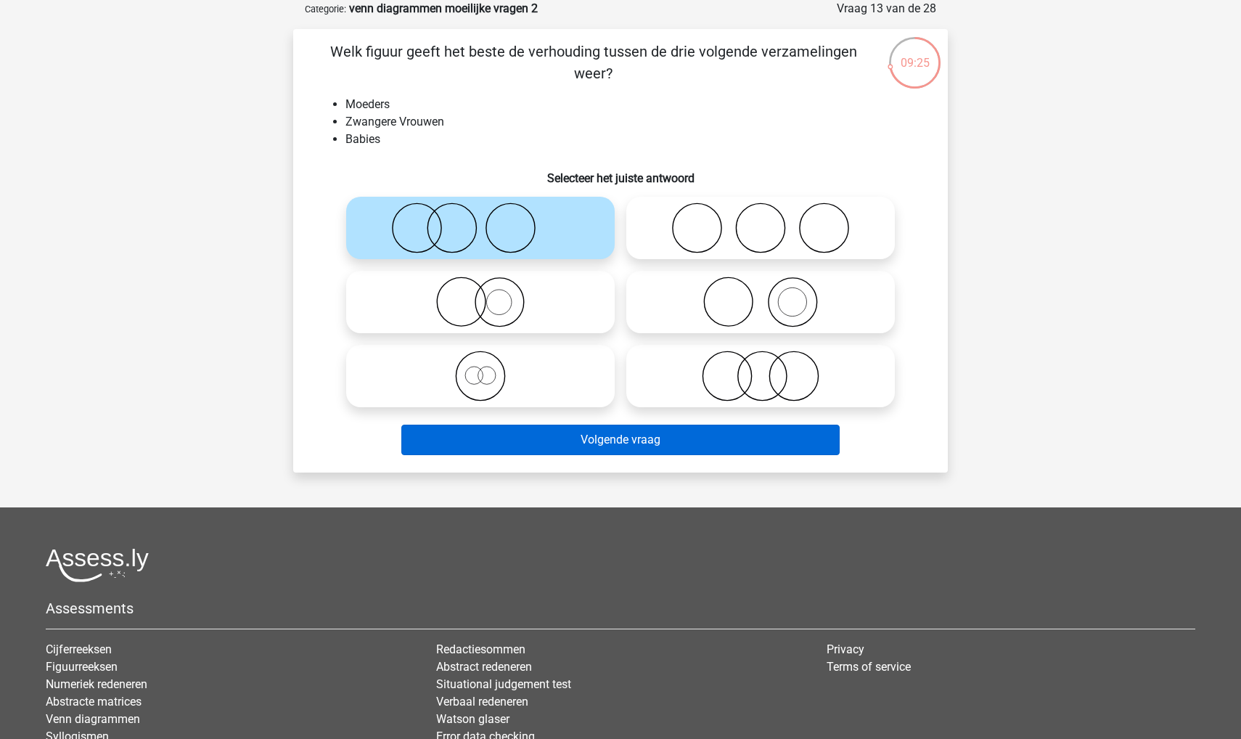
click at [493, 441] on button "Volgende vraag" at bounding box center [620, 440] width 439 height 30
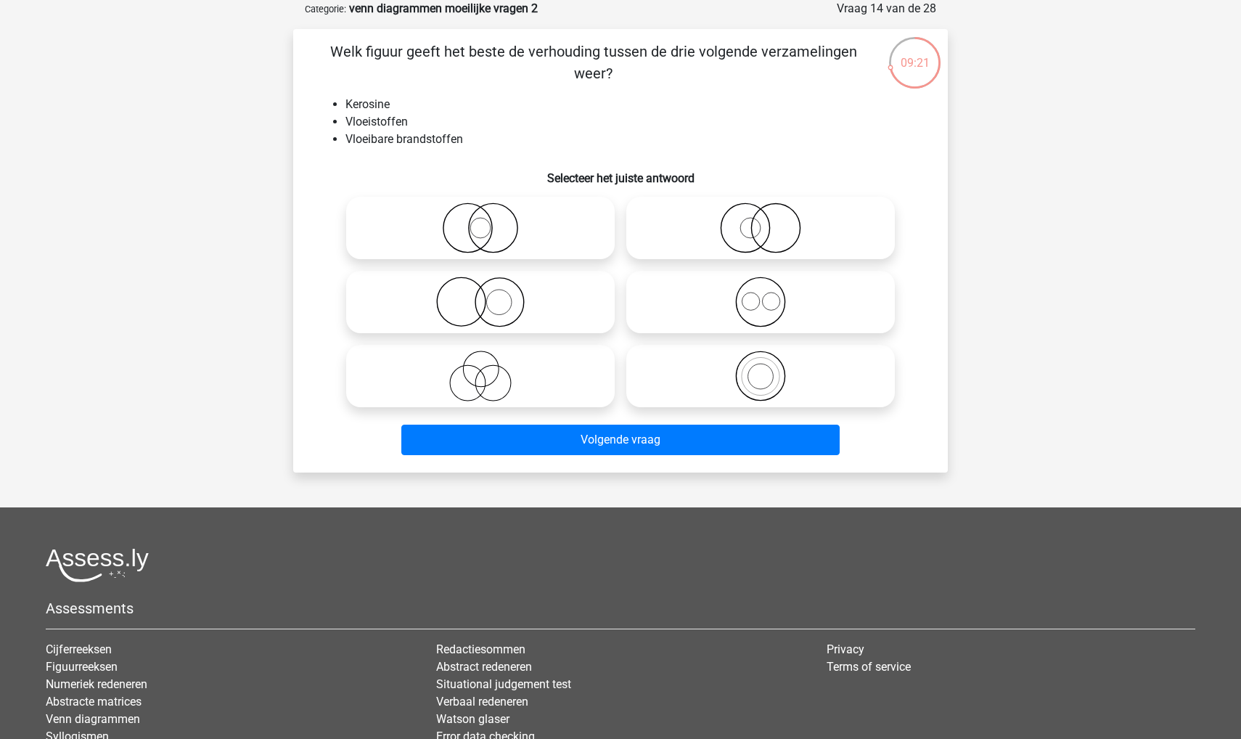
click at [689, 382] on icon at bounding box center [760, 376] width 257 height 51
click at [761, 369] on input "radio" at bounding box center [765, 363] width 9 height 9
radio input "true"
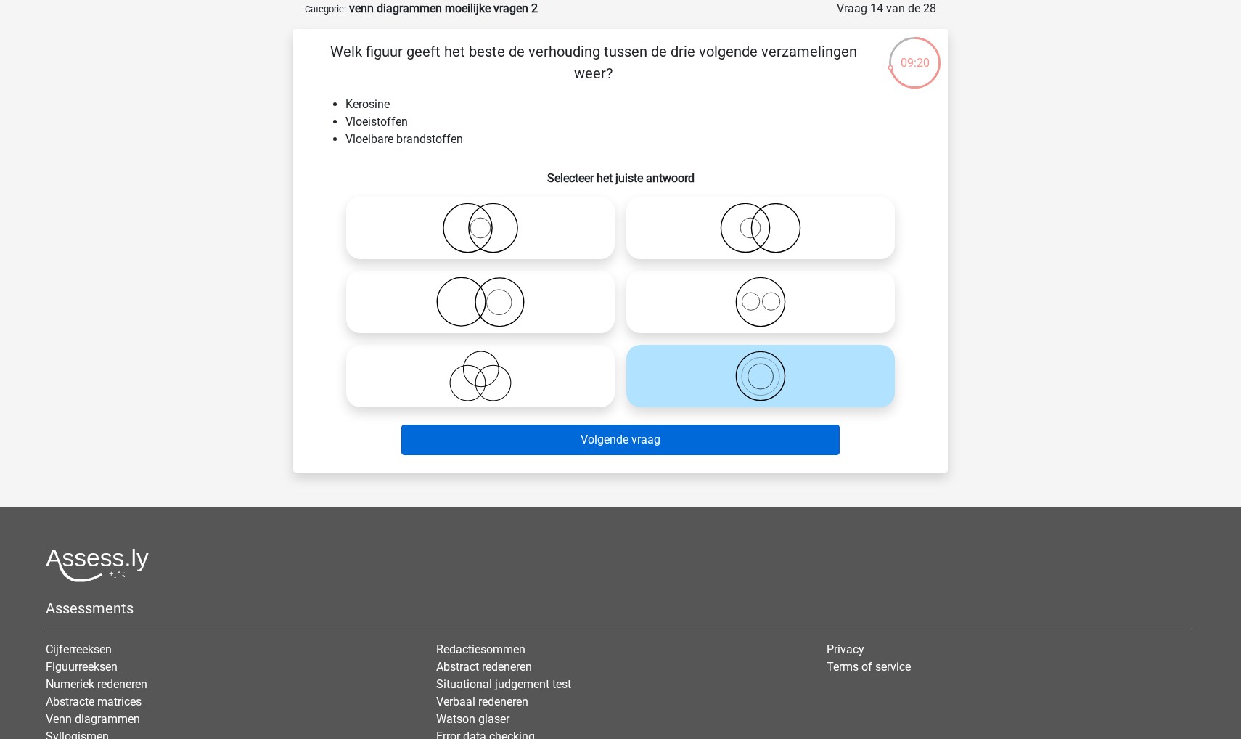
click at [675, 436] on button "Volgende vraag" at bounding box center [620, 440] width 439 height 30
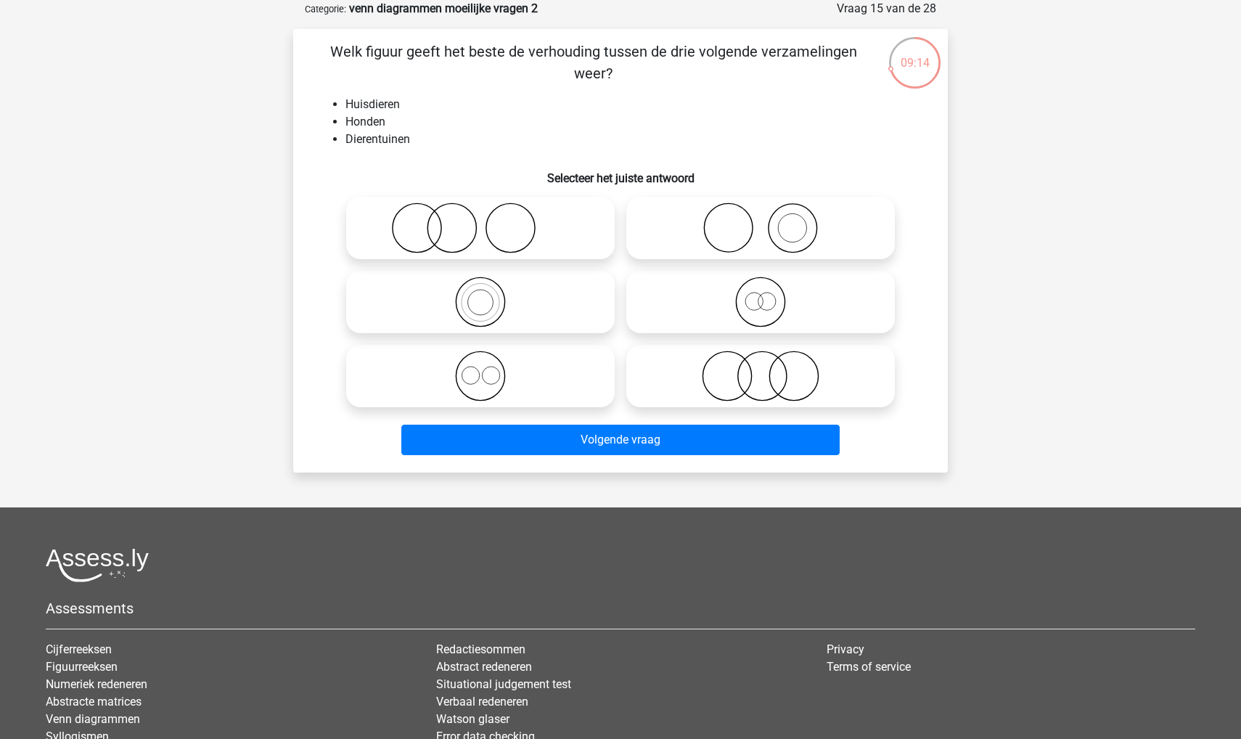
click at [668, 237] on icon at bounding box center [760, 227] width 257 height 51
click at [761, 221] on input "radio" at bounding box center [765, 215] width 9 height 9
radio input "true"
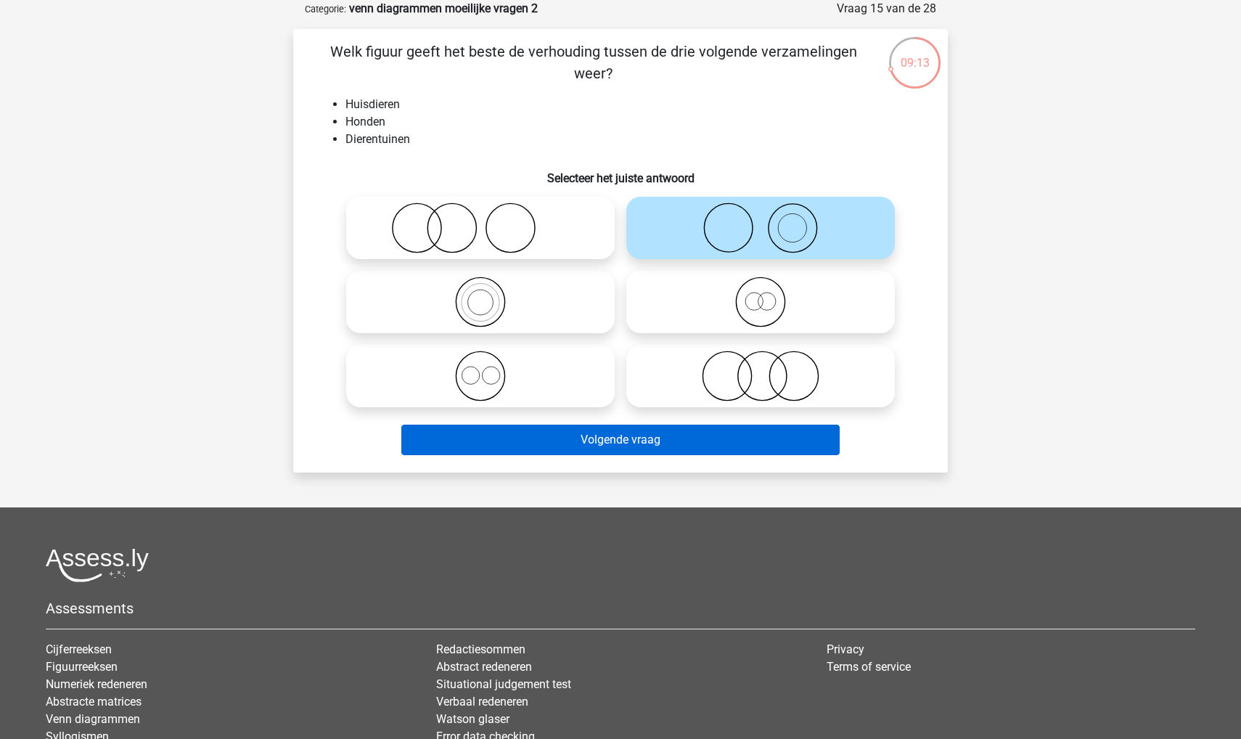
click at [650, 451] on button "Volgende vraag" at bounding box center [620, 440] width 439 height 30
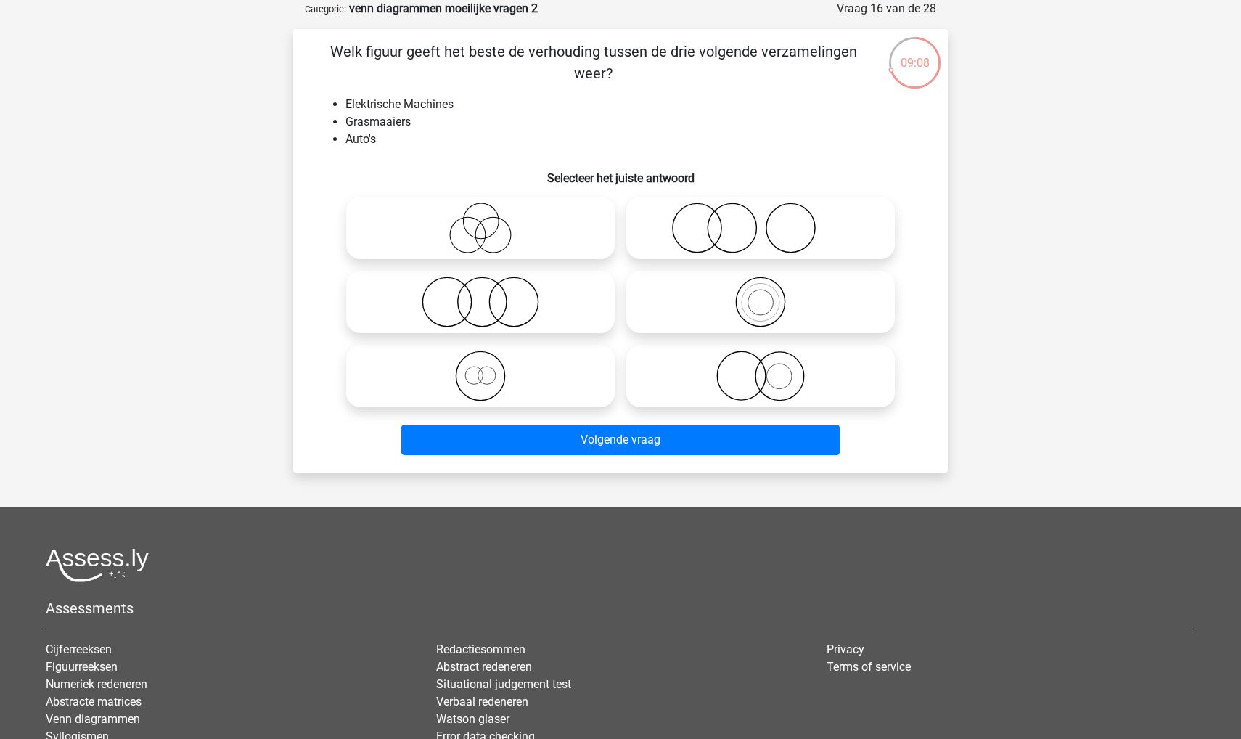
click at [404, 311] on icon at bounding box center [480, 302] width 257 height 51
click at [480, 295] on input "radio" at bounding box center [484, 289] width 9 height 9
radio input "true"
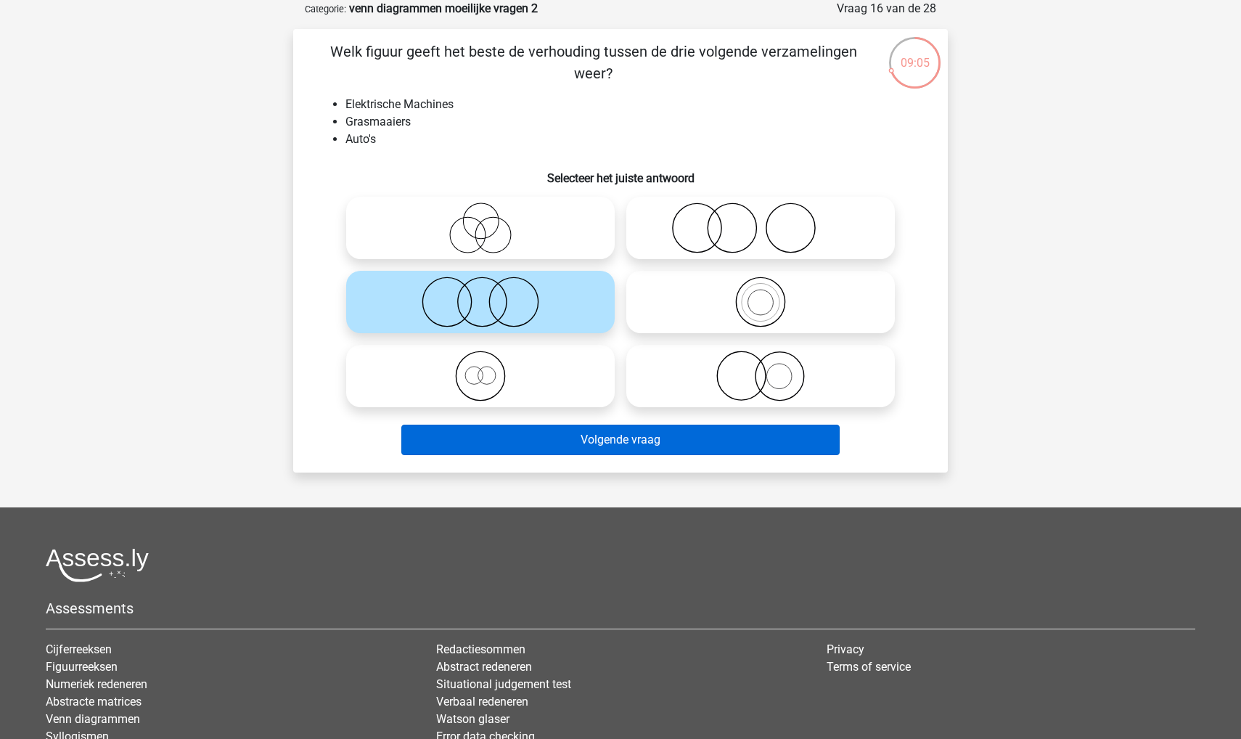
click at [464, 434] on button "Volgende vraag" at bounding box center [620, 440] width 439 height 30
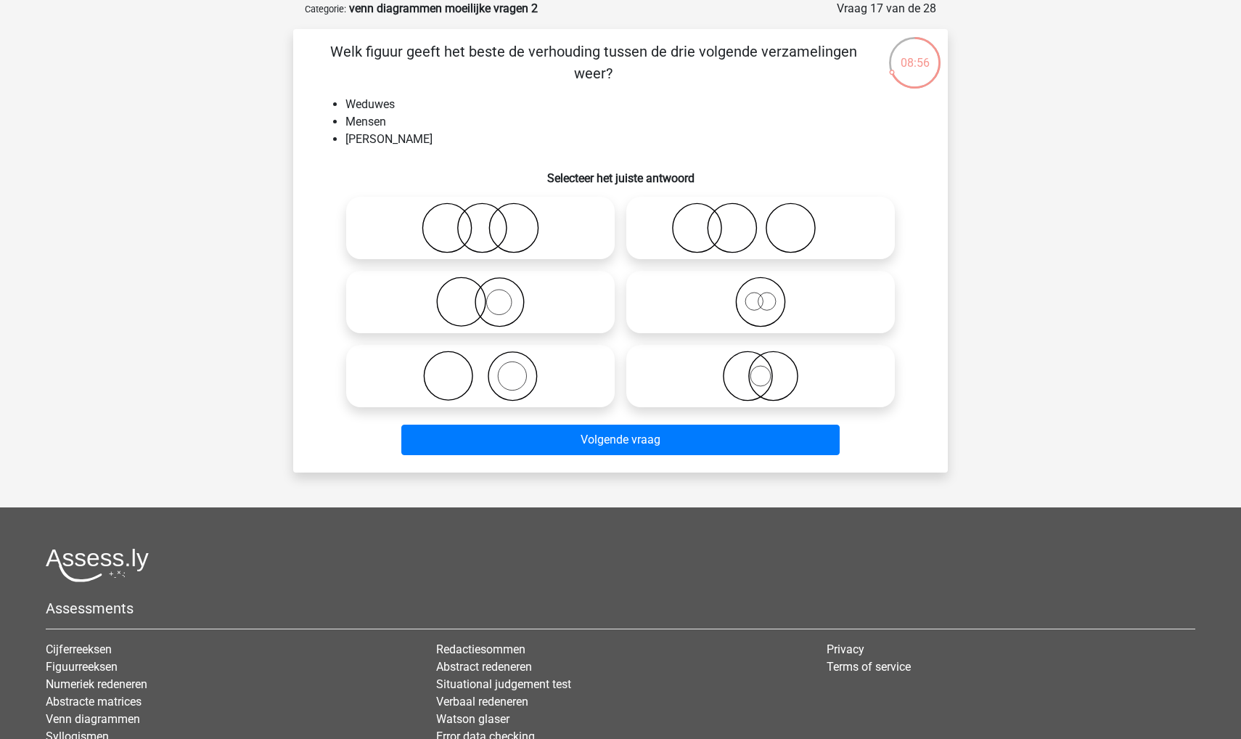
click at [604, 297] on icon at bounding box center [480, 302] width 257 height 51
click at [490, 295] on input "radio" at bounding box center [484, 289] width 9 height 9
radio input "true"
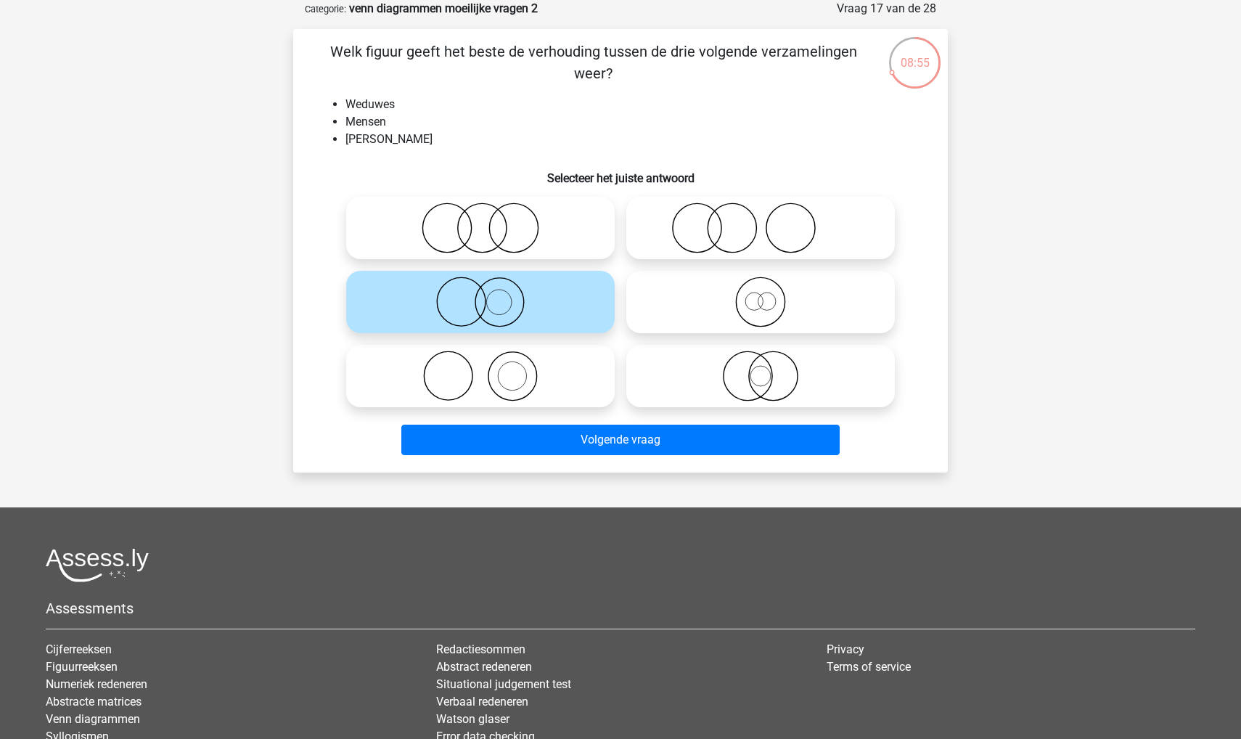
click at [638, 308] on icon at bounding box center [760, 302] width 257 height 51
click at [761, 295] on input "radio" at bounding box center [765, 289] width 9 height 9
radio input "true"
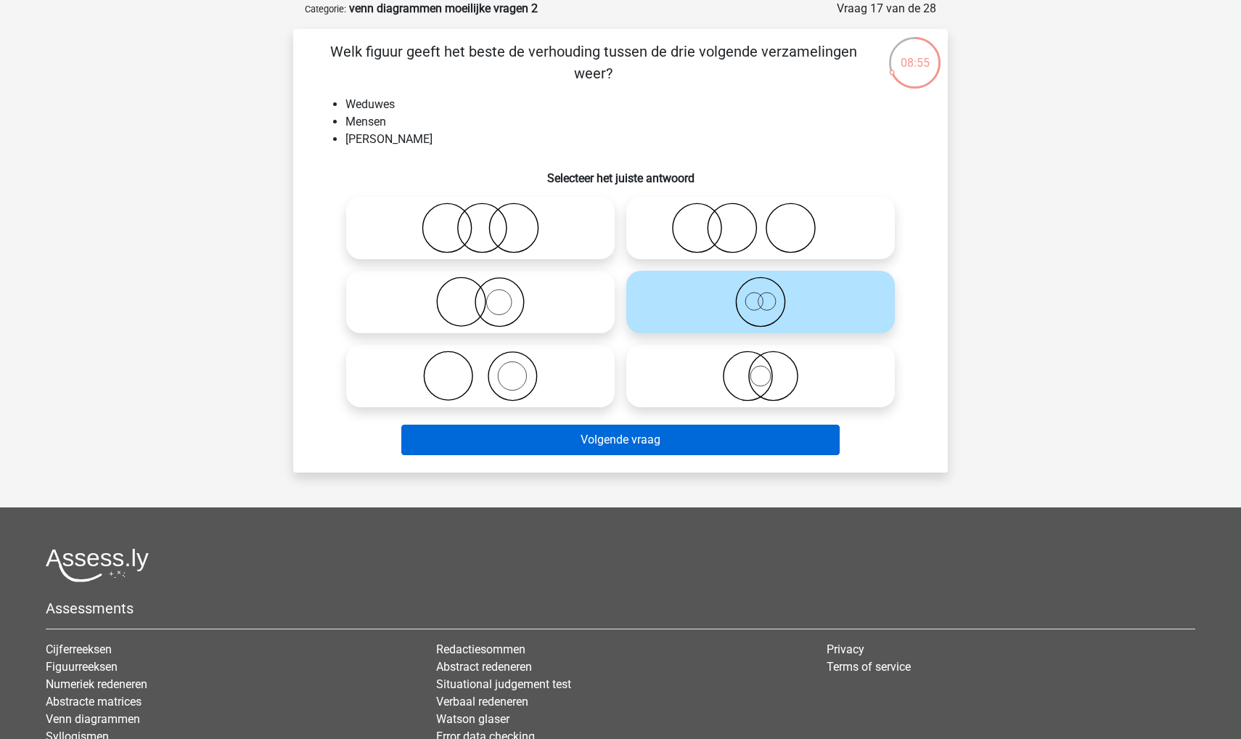
click at [570, 435] on button "Volgende vraag" at bounding box center [620, 440] width 439 height 30
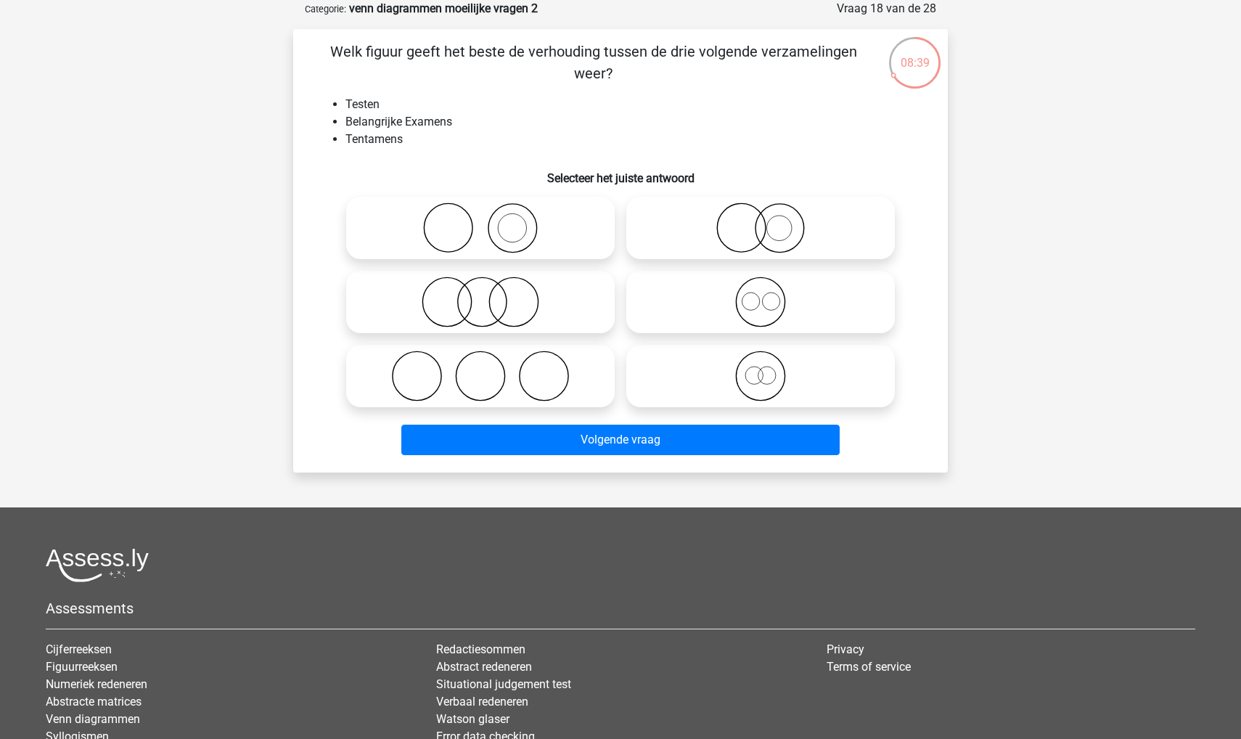
click at [719, 303] on icon at bounding box center [760, 302] width 257 height 51
click at [761, 295] on input "radio" at bounding box center [765, 289] width 9 height 9
radio input "true"
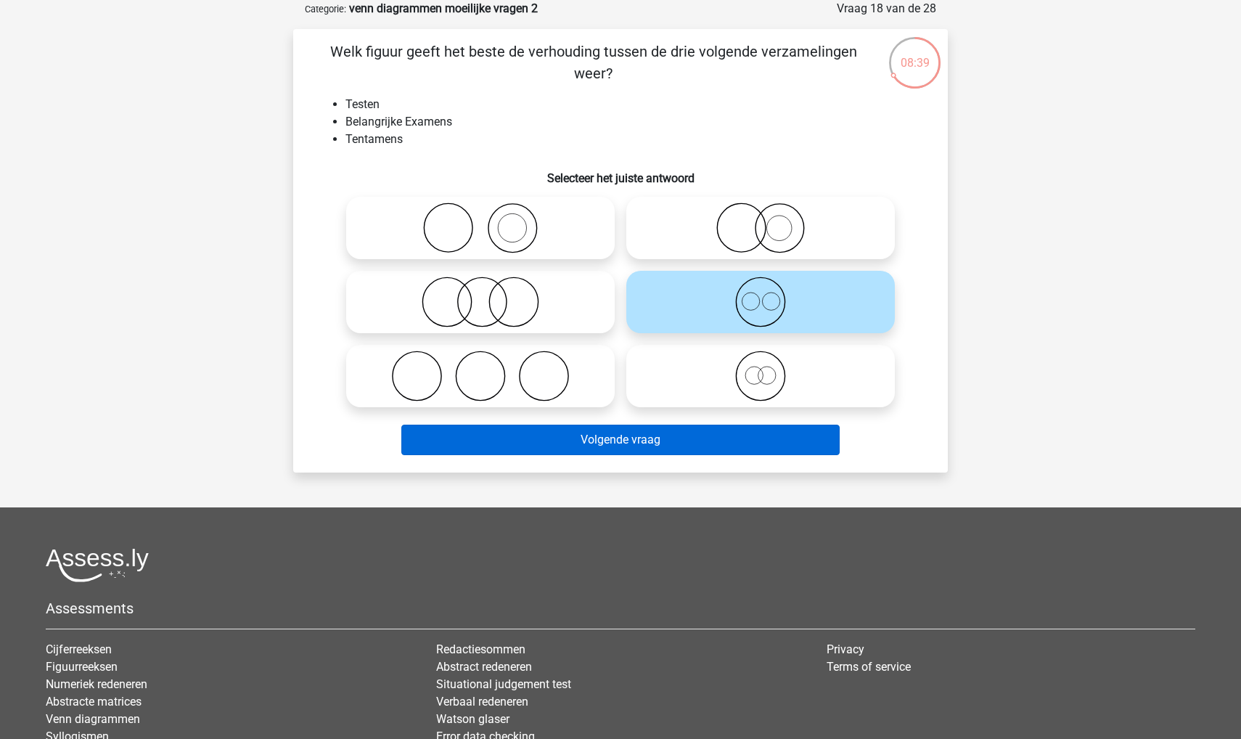
click at [668, 446] on button "Volgende vraag" at bounding box center [620, 440] width 439 height 30
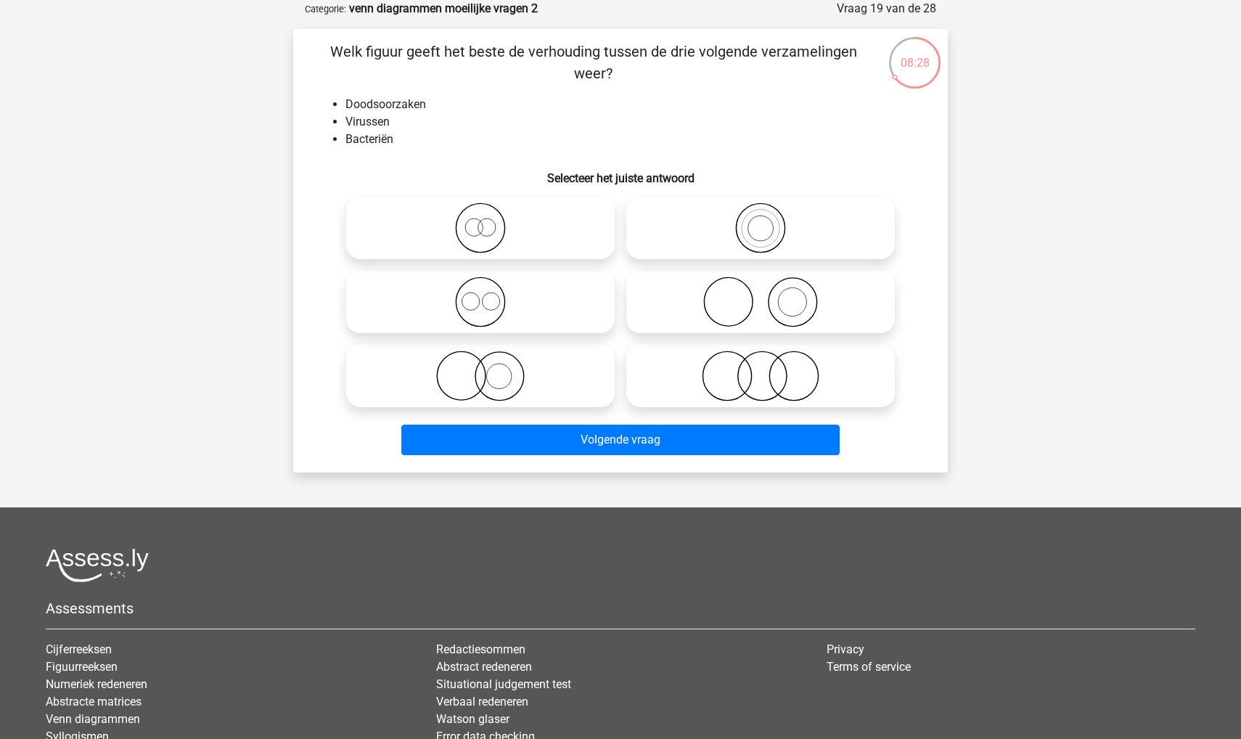
click at [464, 314] on icon at bounding box center [480, 302] width 257 height 51
click at [480, 295] on input "radio" at bounding box center [484, 289] width 9 height 9
radio input "true"
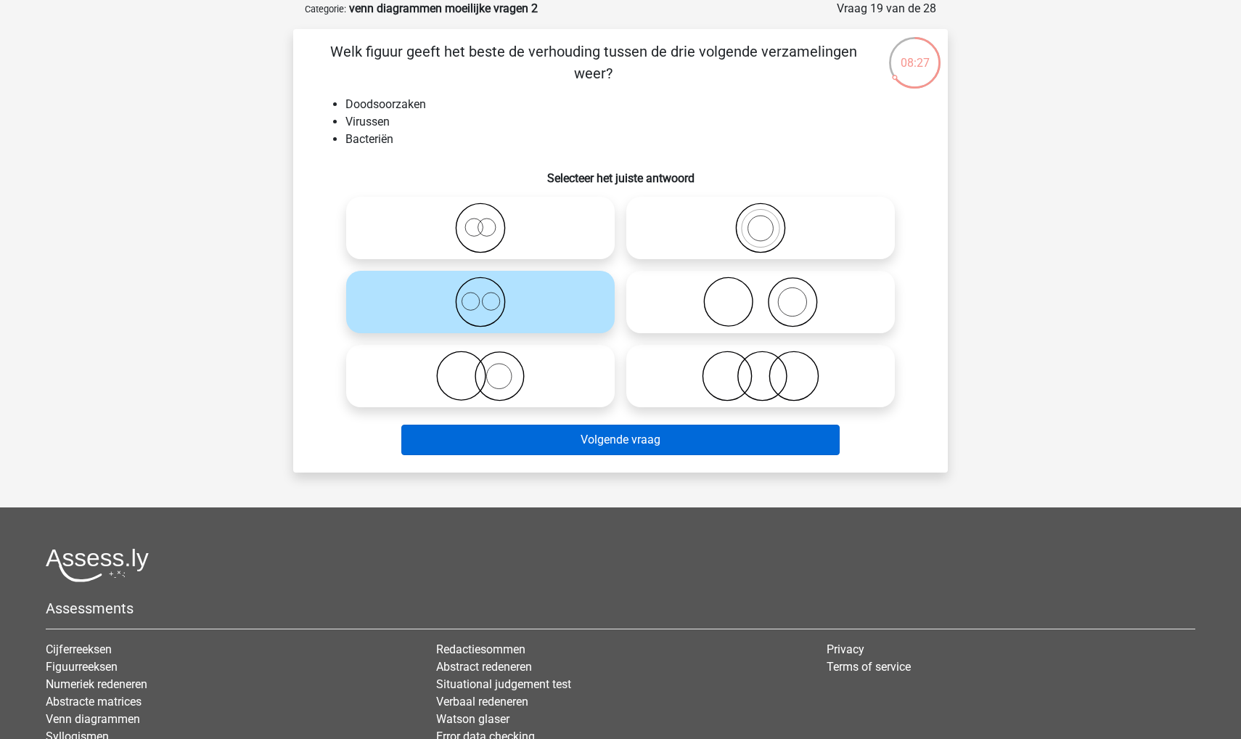
click at [504, 435] on button "Volgende vraag" at bounding box center [620, 440] width 439 height 30
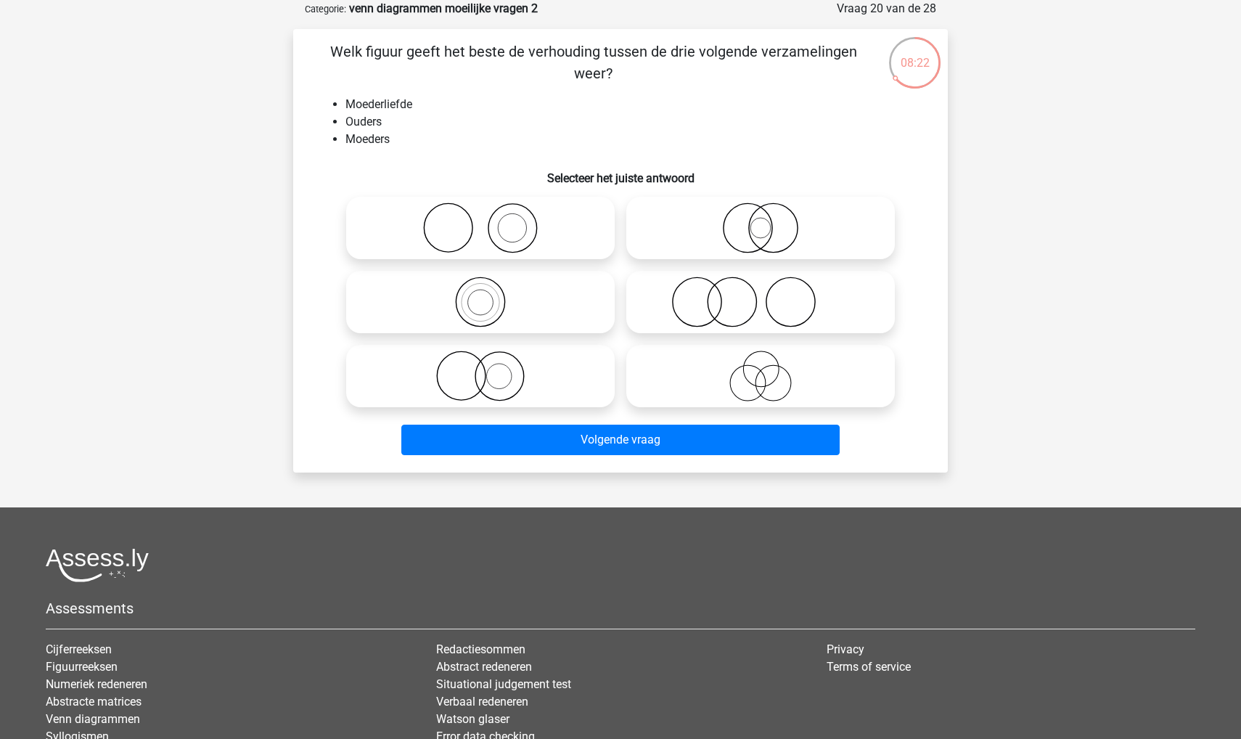
click at [489, 223] on circle at bounding box center [512, 228] width 49 height 49
click at [489, 221] on input "radio" at bounding box center [484, 215] width 9 height 9
radio input "true"
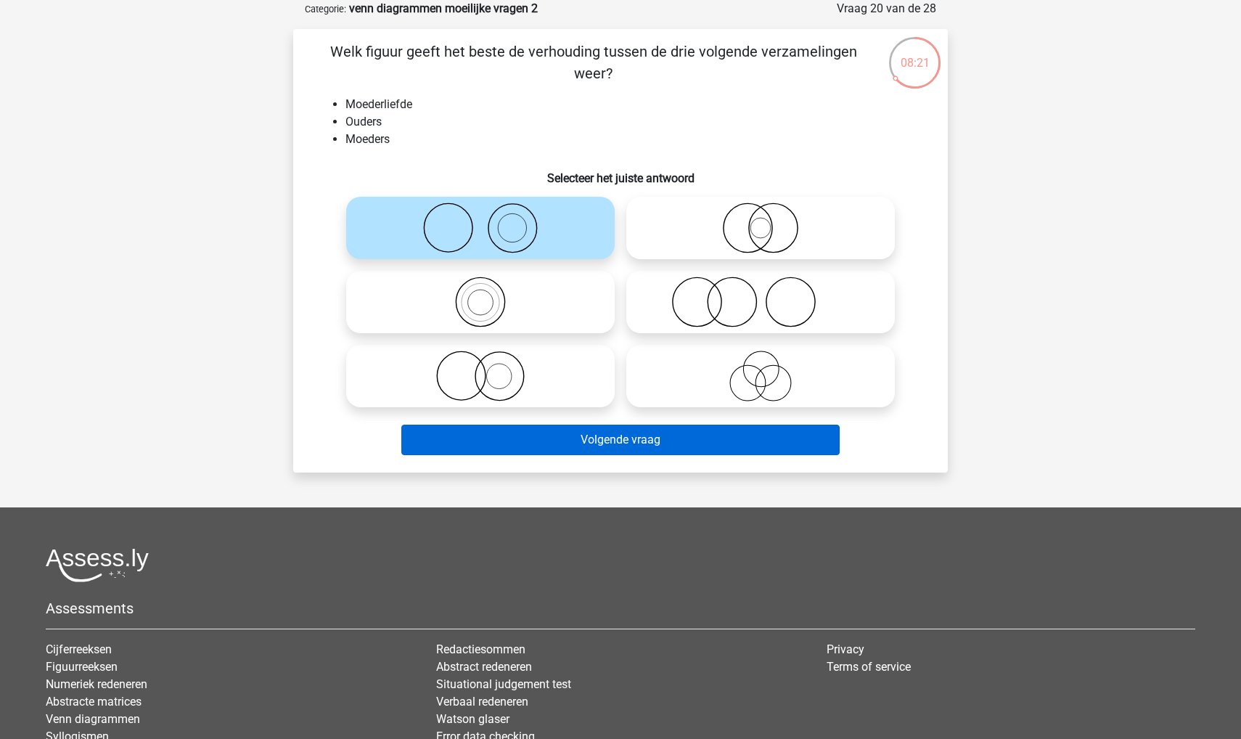
click at [554, 433] on button "Volgende vraag" at bounding box center [620, 440] width 439 height 30
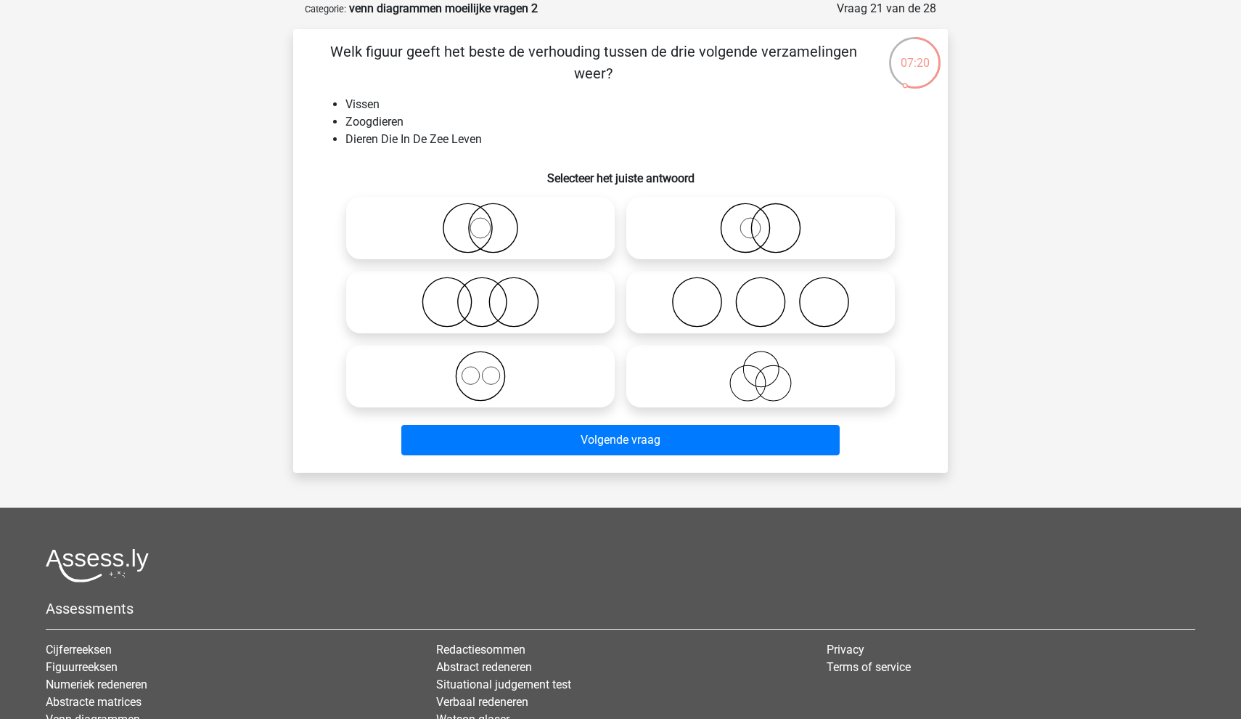
click at [777, 217] on icon at bounding box center [760, 227] width 257 height 51
click at [770, 217] on input "radio" at bounding box center [765, 215] width 9 height 9
radio input "true"
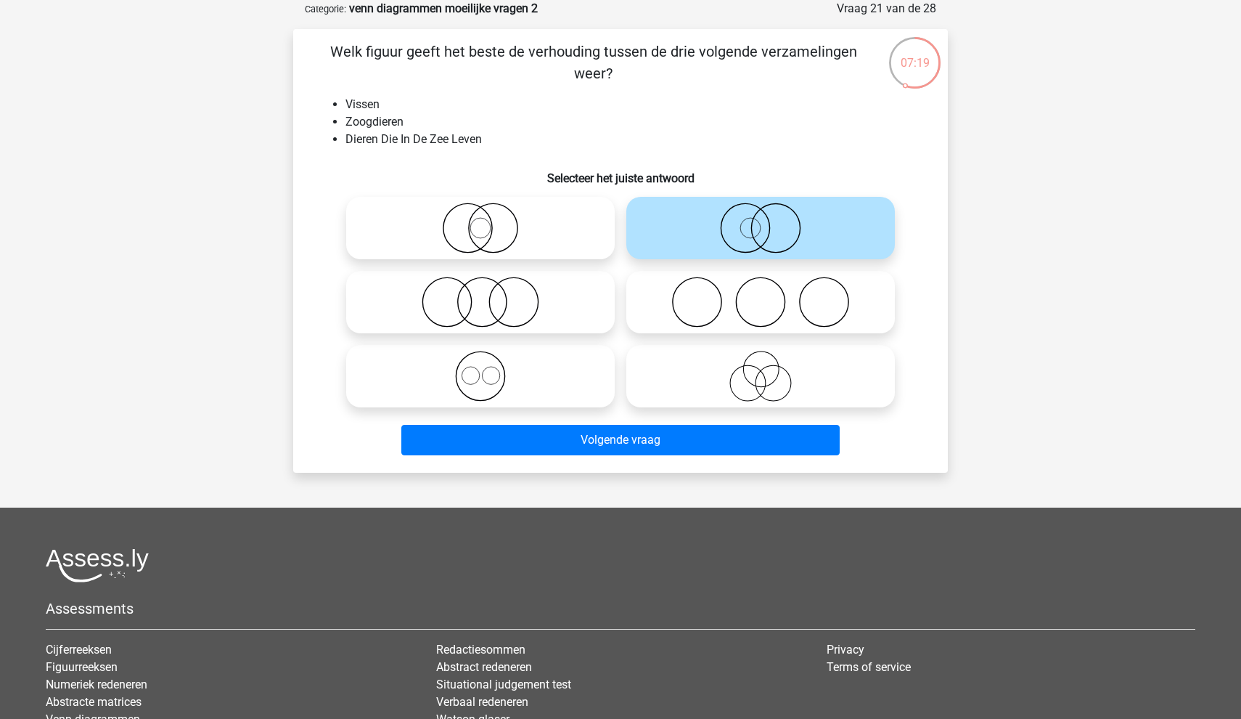
click at [511, 367] on icon at bounding box center [480, 376] width 257 height 51
click at [490, 367] on input "radio" at bounding box center [484, 363] width 9 height 9
radio input "true"
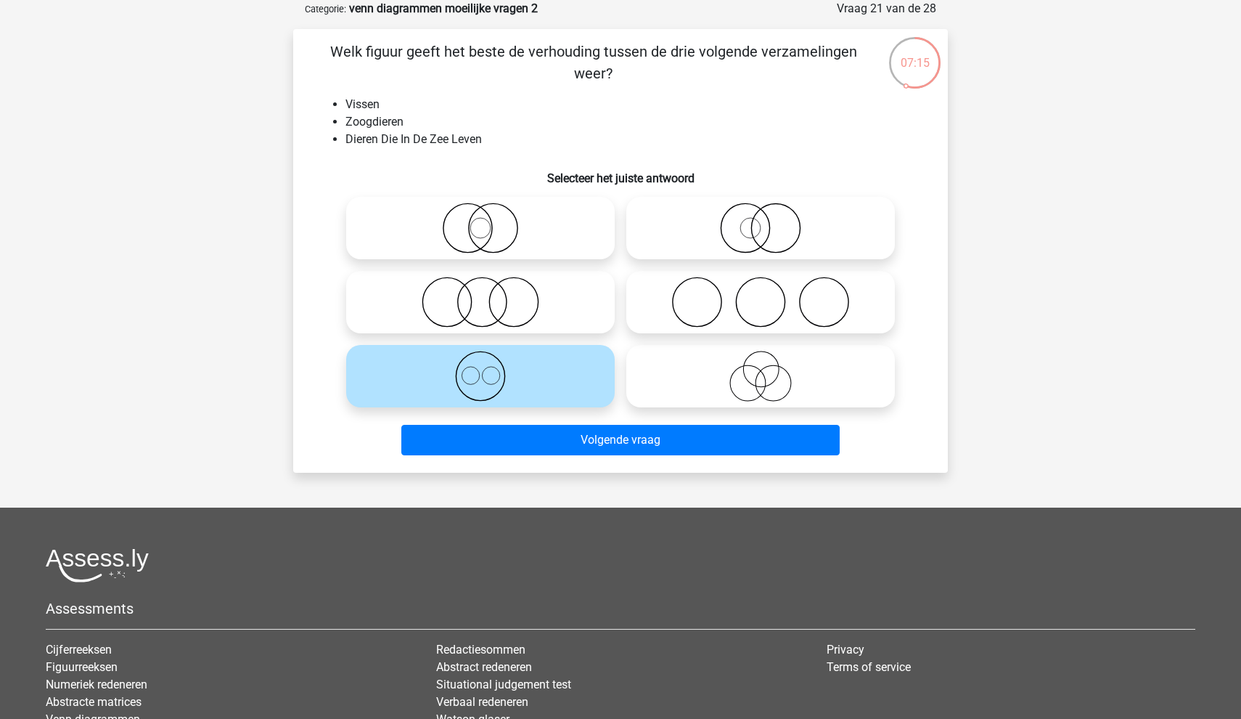
click at [501, 237] on icon at bounding box center [480, 227] width 257 height 51
click at [490, 221] on input "radio" at bounding box center [484, 215] width 9 height 9
radio input "true"
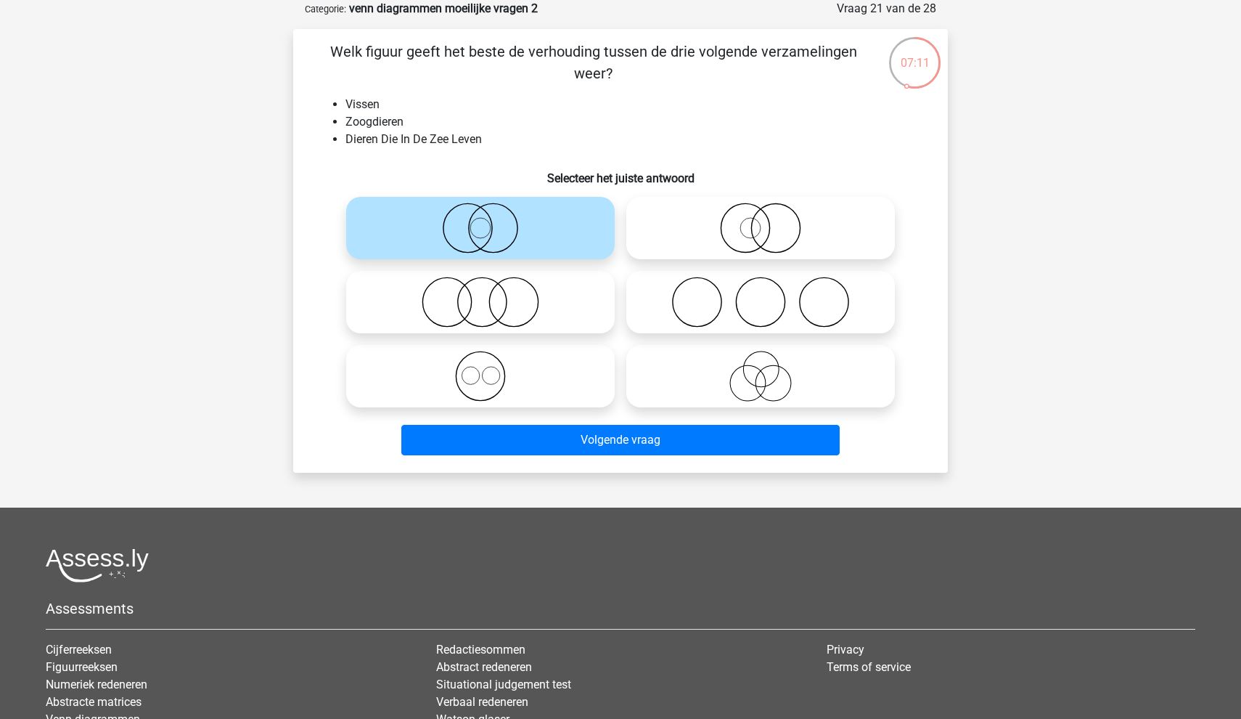
click at [666, 242] on icon at bounding box center [760, 227] width 257 height 51
click at [761, 221] on input "radio" at bounding box center [765, 215] width 9 height 9
radio input "true"
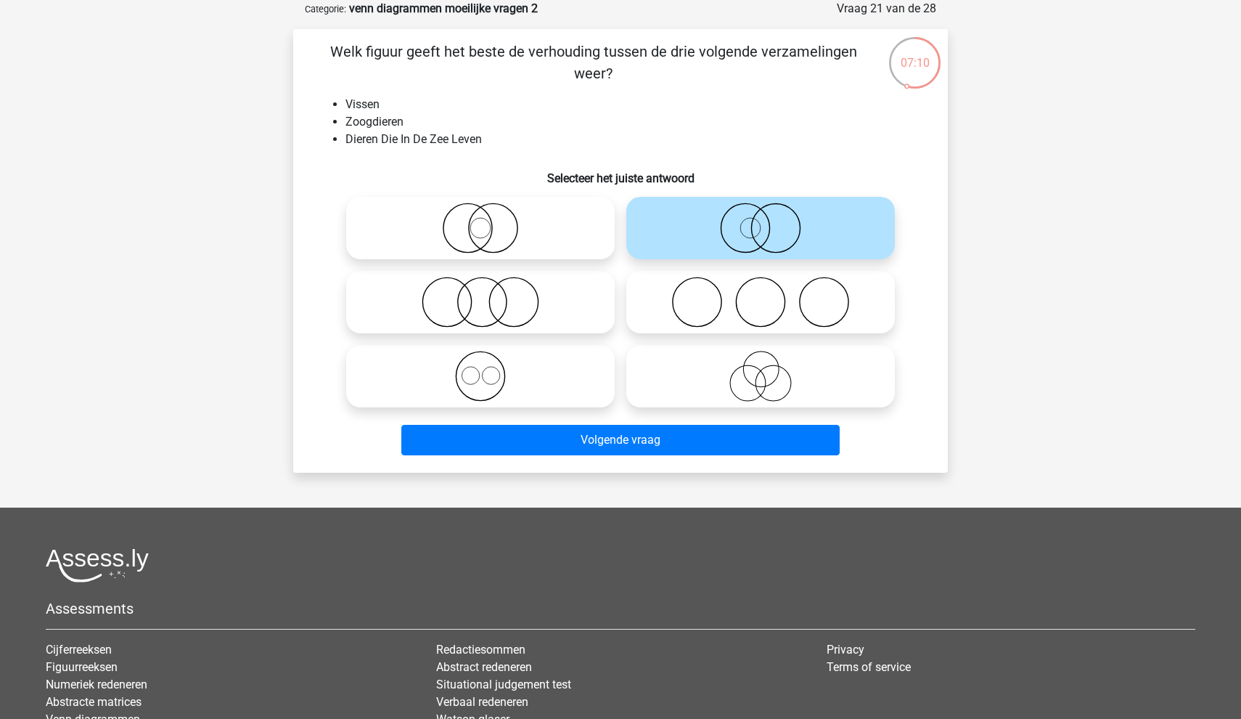
click at [652, 424] on div "Volgende vraag" at bounding box center [620, 437] width 608 height 48
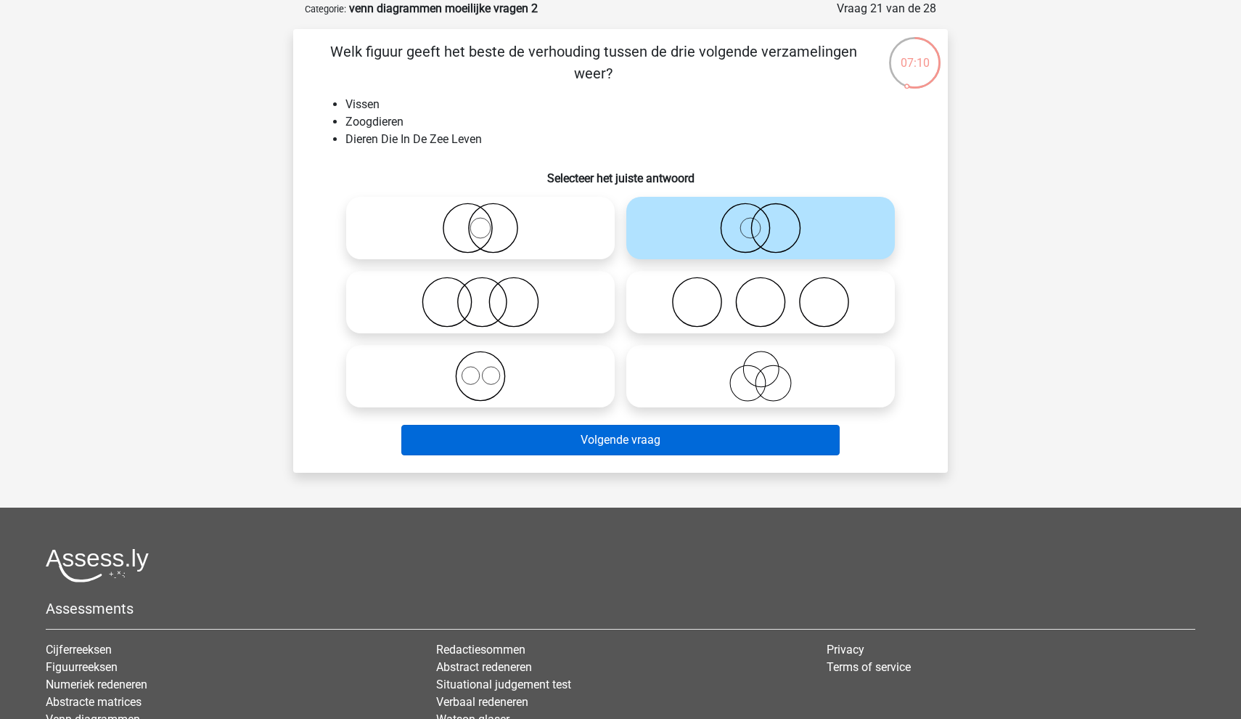
click at [651, 455] on button "Volgende vraag" at bounding box center [620, 440] width 439 height 30
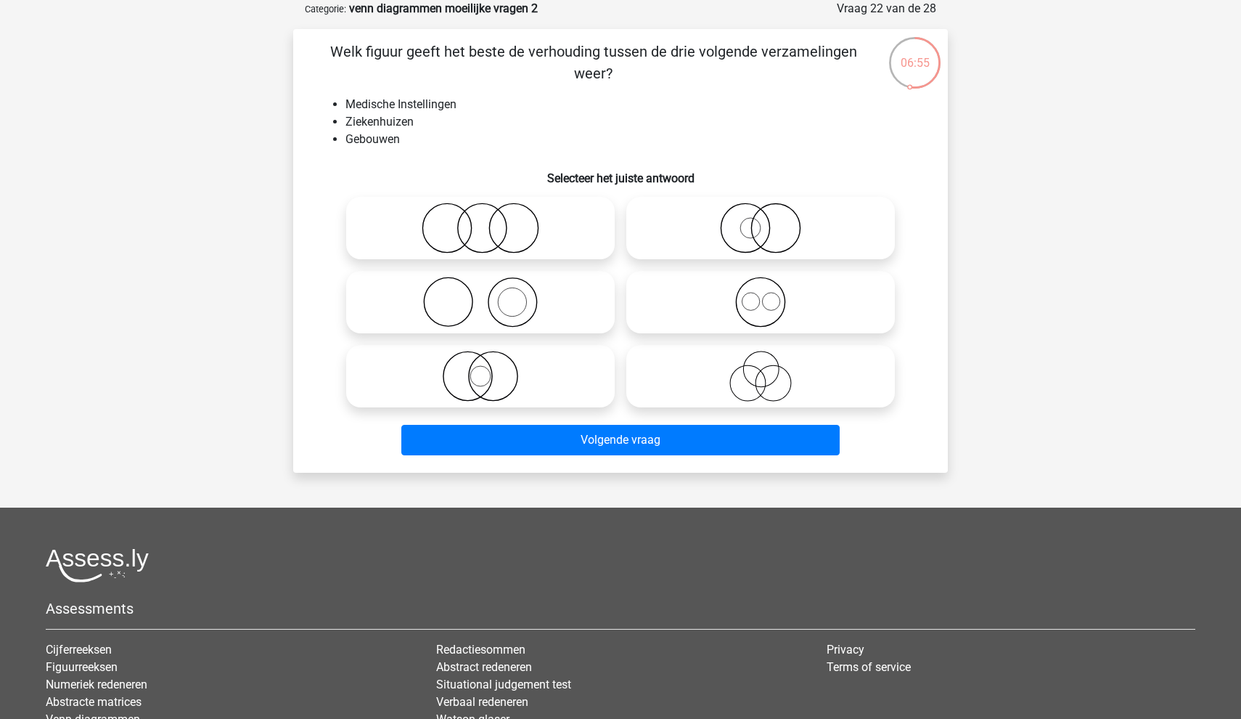
click at [493, 369] on icon at bounding box center [480, 376] width 257 height 51
click at [490, 369] on input "radio" at bounding box center [484, 363] width 9 height 9
radio input "true"
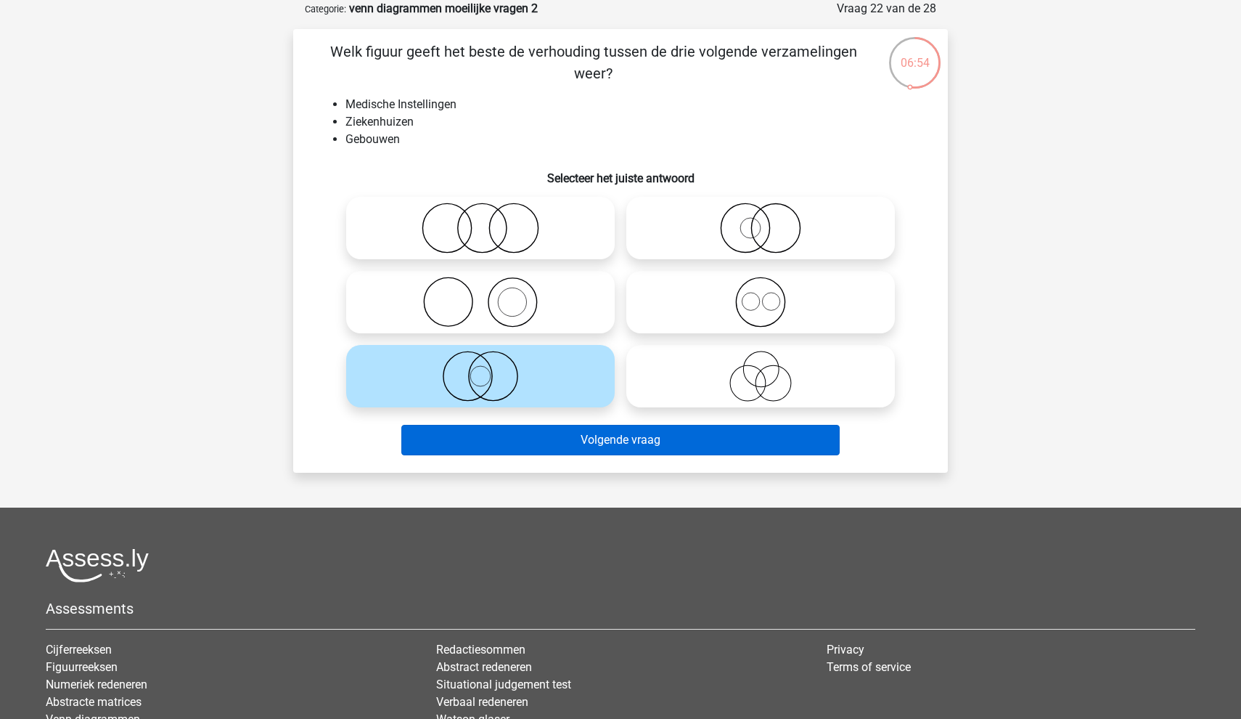
click at [485, 446] on button "Volgende vraag" at bounding box center [620, 440] width 439 height 30
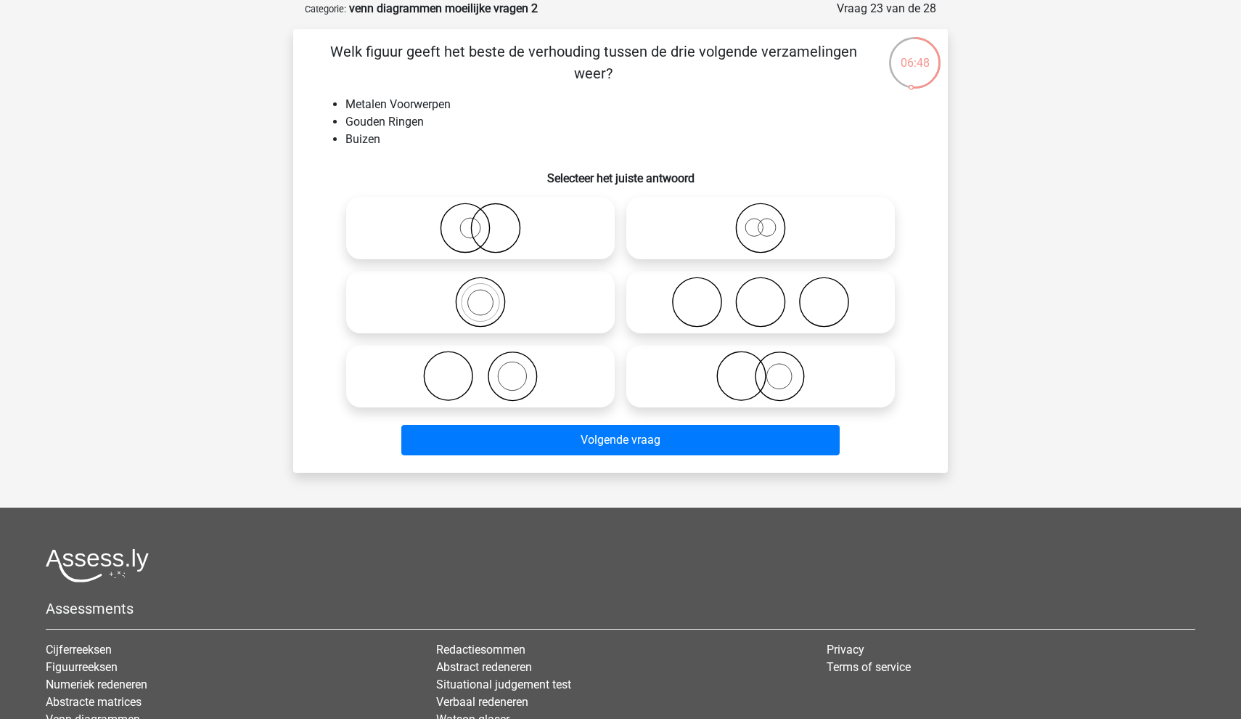
click at [708, 357] on icon at bounding box center [760, 376] width 257 height 51
click at [761, 359] on input "radio" at bounding box center [765, 363] width 9 height 9
radio input "true"
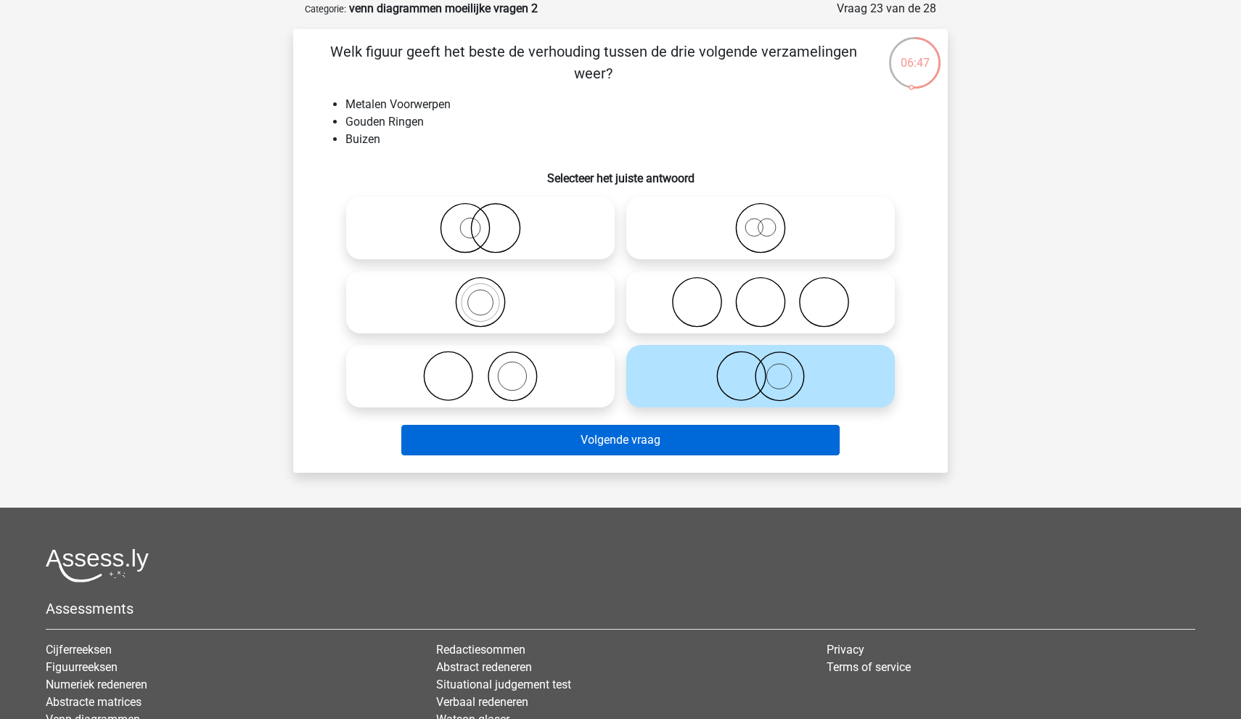
click at [716, 438] on button "Volgende vraag" at bounding box center [620, 440] width 439 height 30
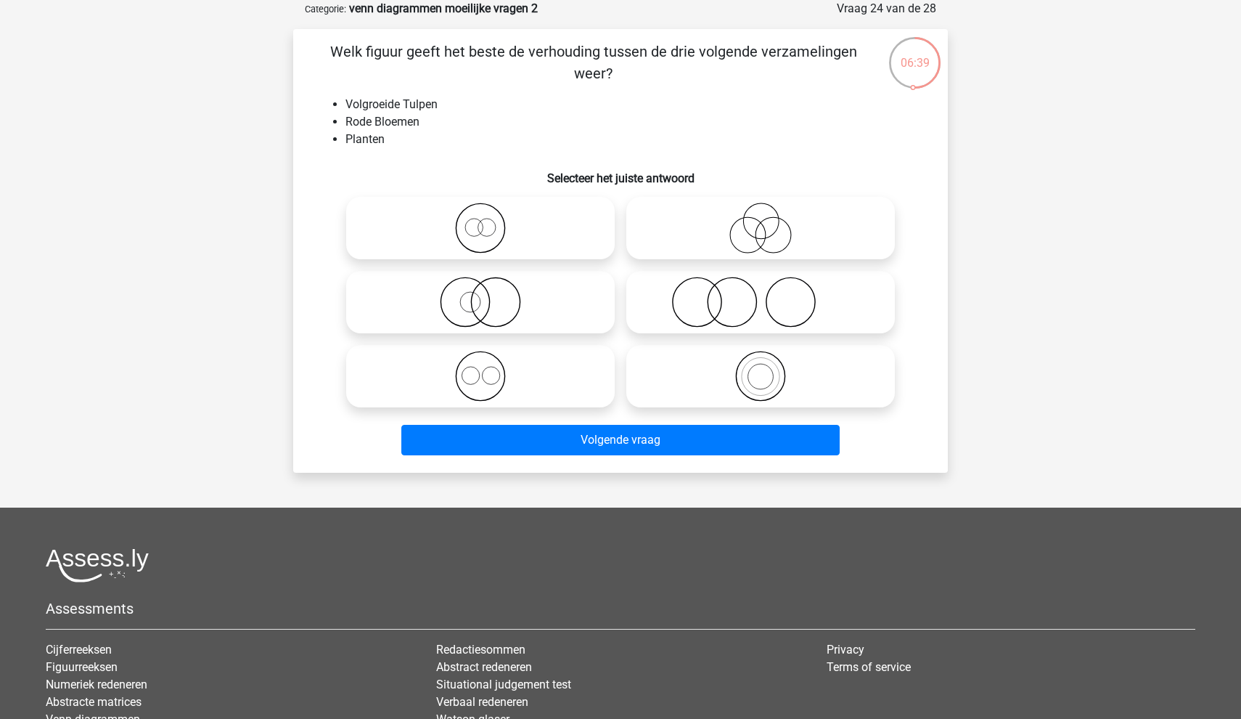
click at [464, 282] on icon at bounding box center [480, 302] width 257 height 51
click at [480, 285] on input "radio" at bounding box center [484, 289] width 9 height 9
radio input "true"
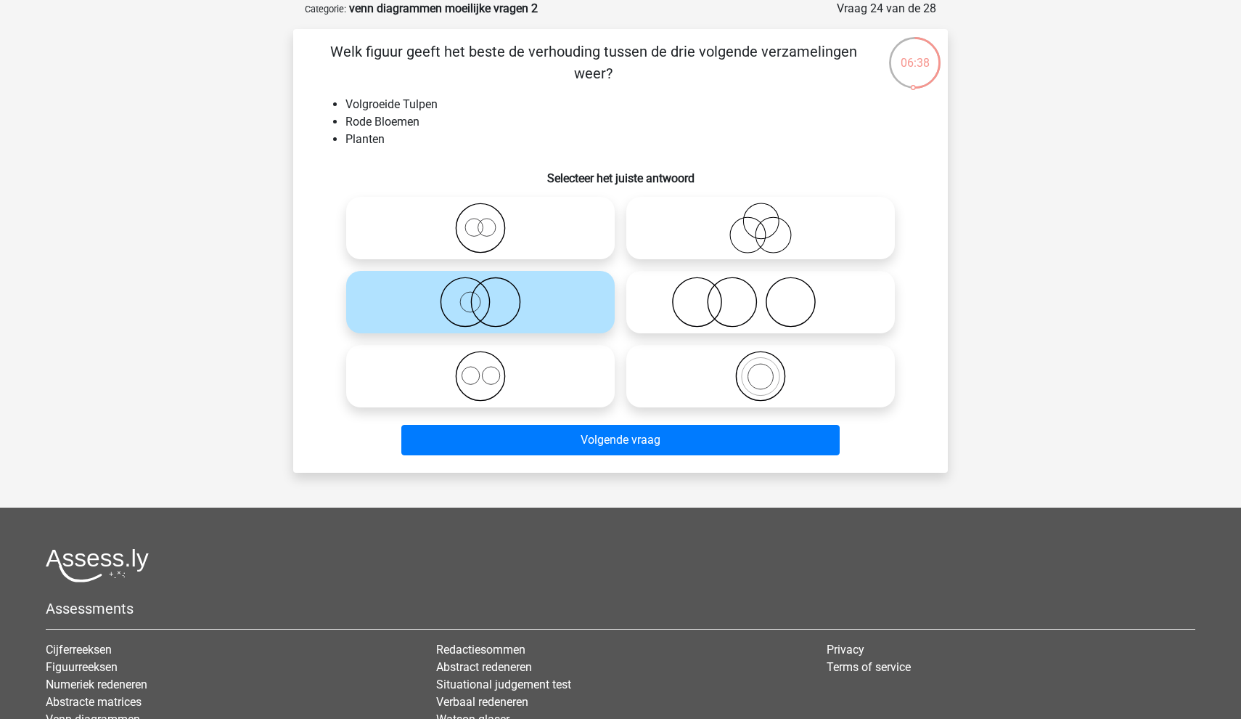
click at [451, 240] on icon at bounding box center [480, 227] width 257 height 51
click at [480, 221] on input "radio" at bounding box center [484, 215] width 9 height 9
radio input "true"
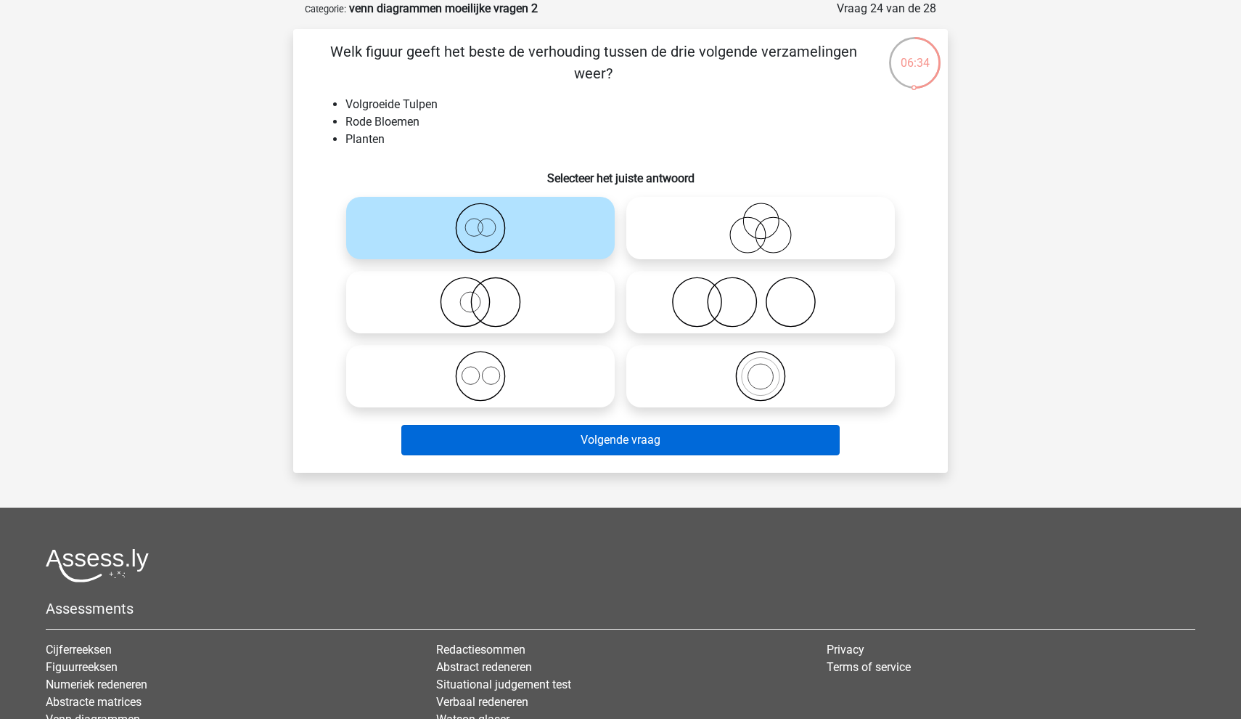
click at [495, 435] on button "Volgende vraag" at bounding box center [620, 440] width 439 height 30
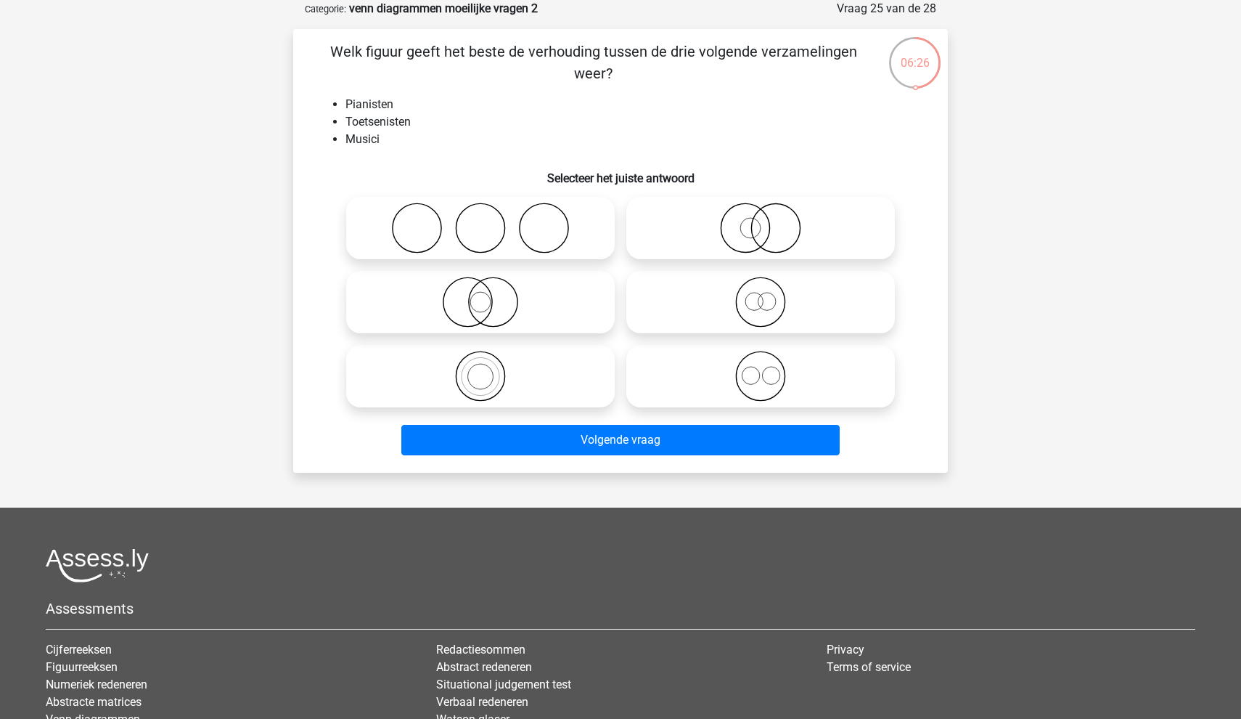
click at [491, 417] on div "Volgende vraag" at bounding box center [620, 437] width 608 height 48
click at [471, 393] on icon at bounding box center [480, 376] width 257 height 51
click at [480, 369] on input "radio" at bounding box center [484, 363] width 9 height 9
radio input "true"
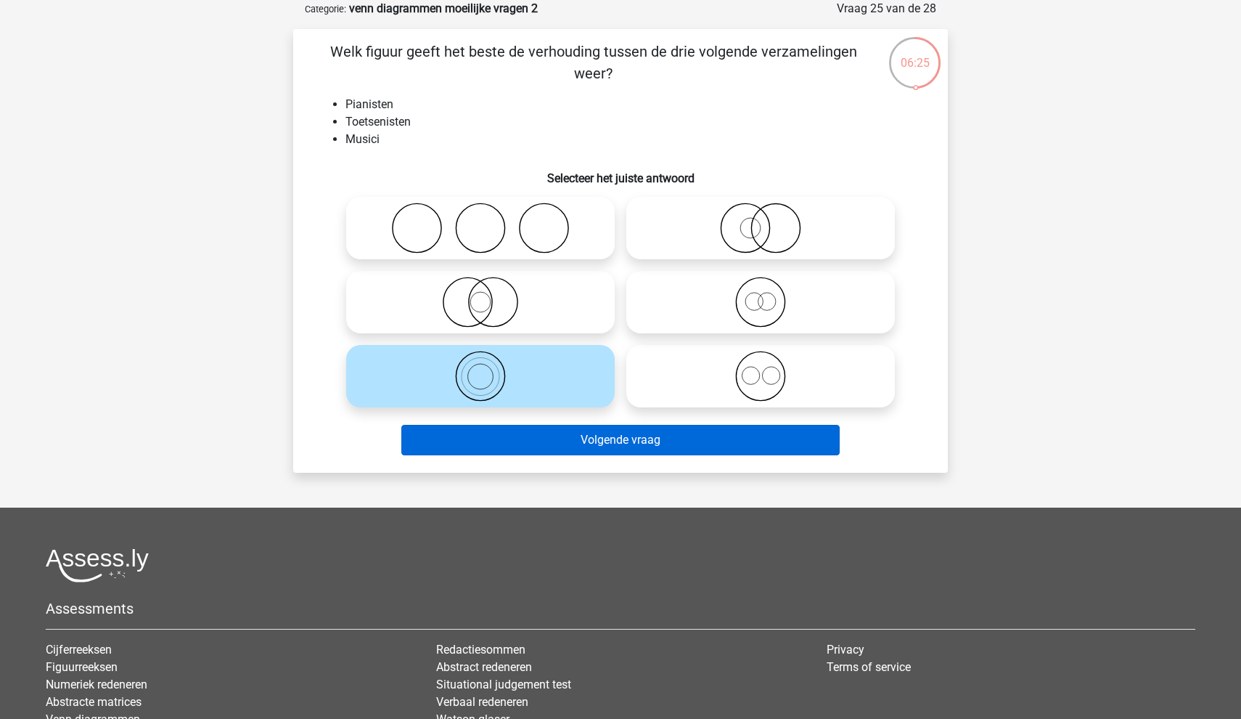
click at [484, 435] on button "Volgende vraag" at bounding box center [620, 440] width 439 height 30
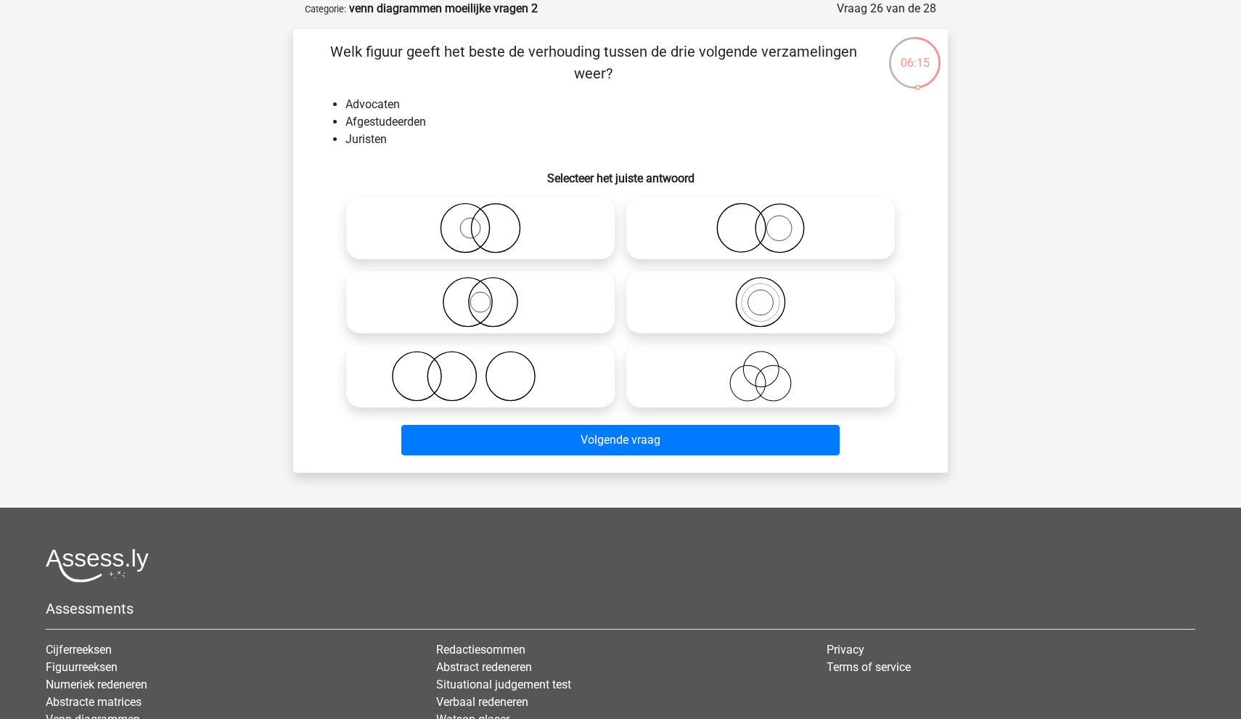
click at [711, 292] on icon at bounding box center [760, 302] width 257 height 51
click at [761, 292] on input "radio" at bounding box center [765, 289] width 9 height 9
radio input "true"
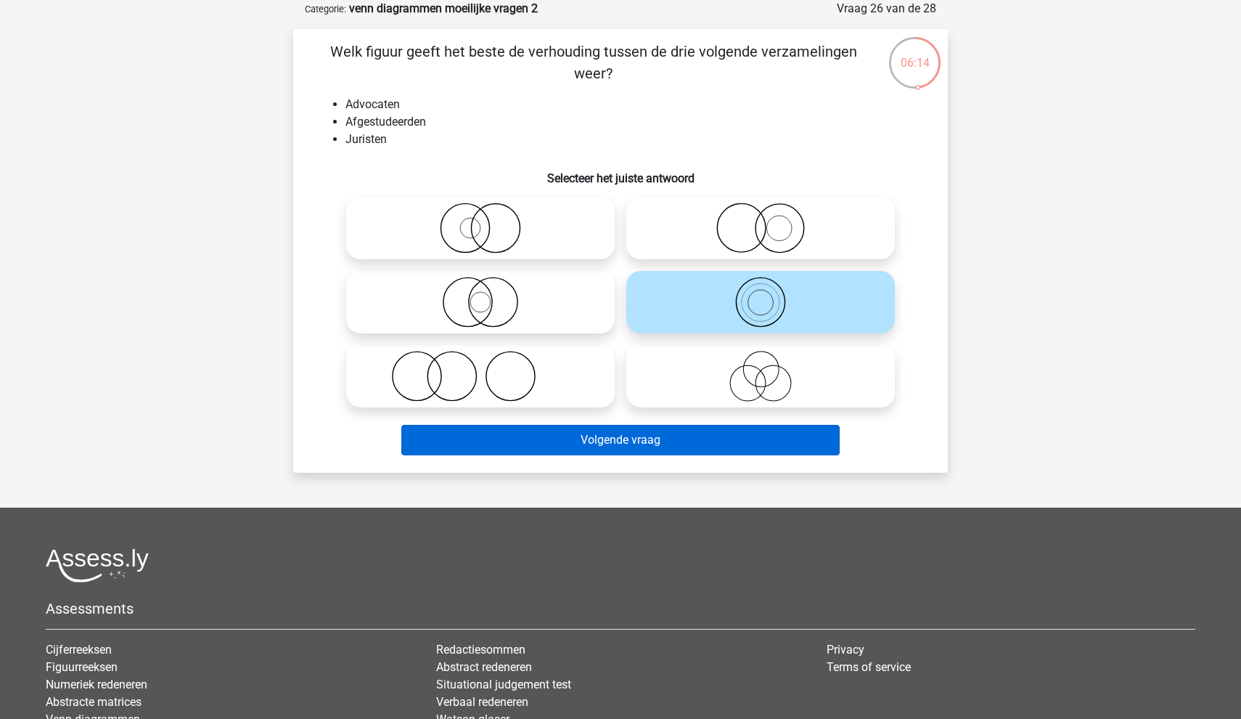
click at [675, 439] on button "Volgende vraag" at bounding box center [620, 440] width 439 height 30
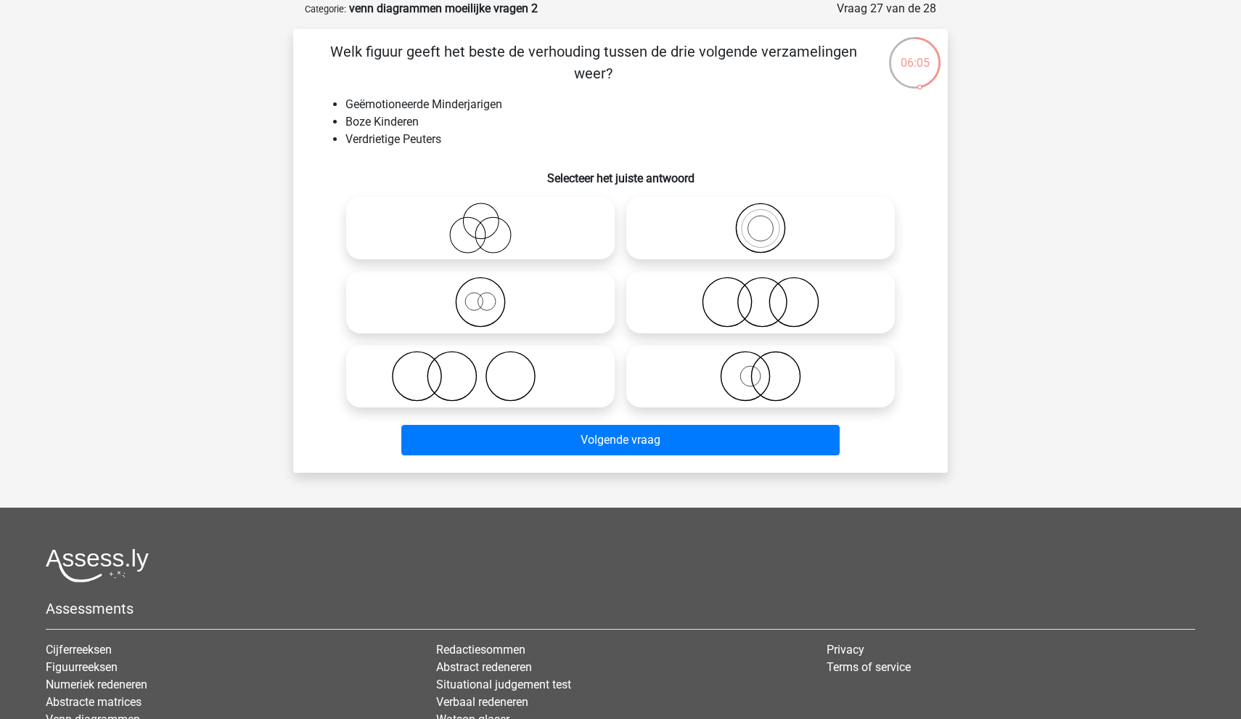
click at [488, 234] on icon at bounding box center [480, 227] width 257 height 51
click at [488, 221] on input "radio" at bounding box center [484, 215] width 9 height 9
radio input "true"
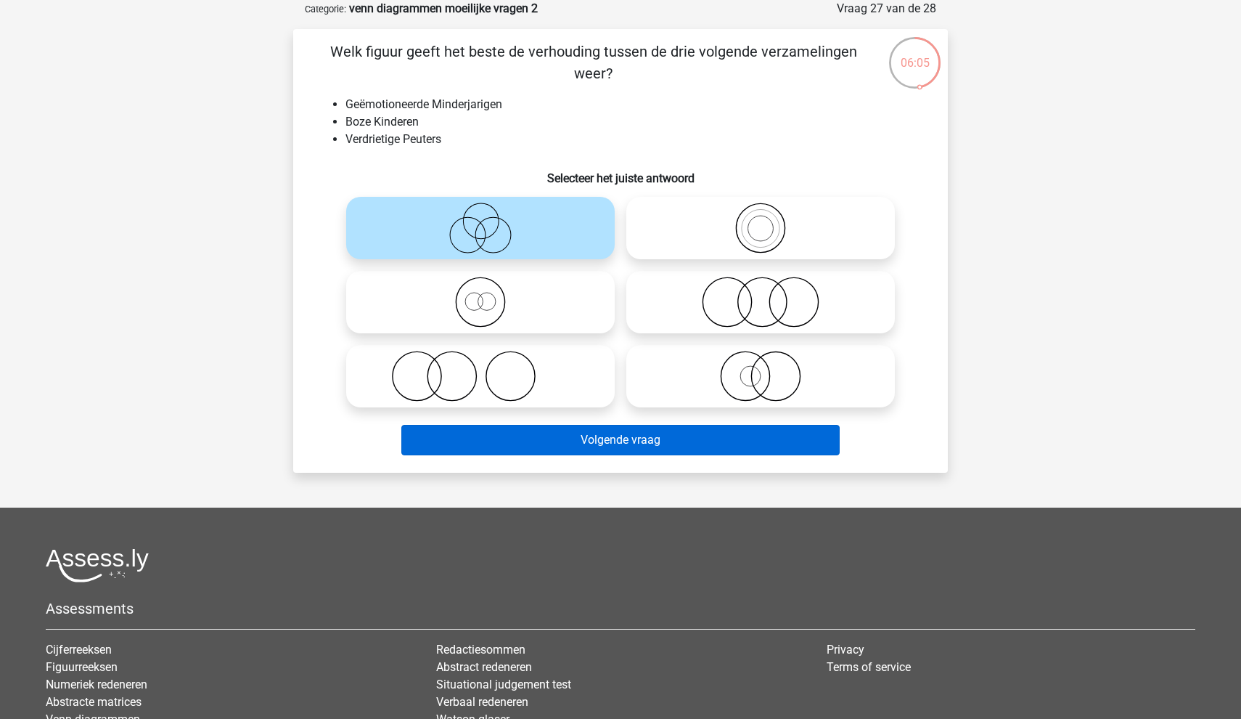
click at [496, 442] on button "Volgende vraag" at bounding box center [620, 440] width 439 height 30
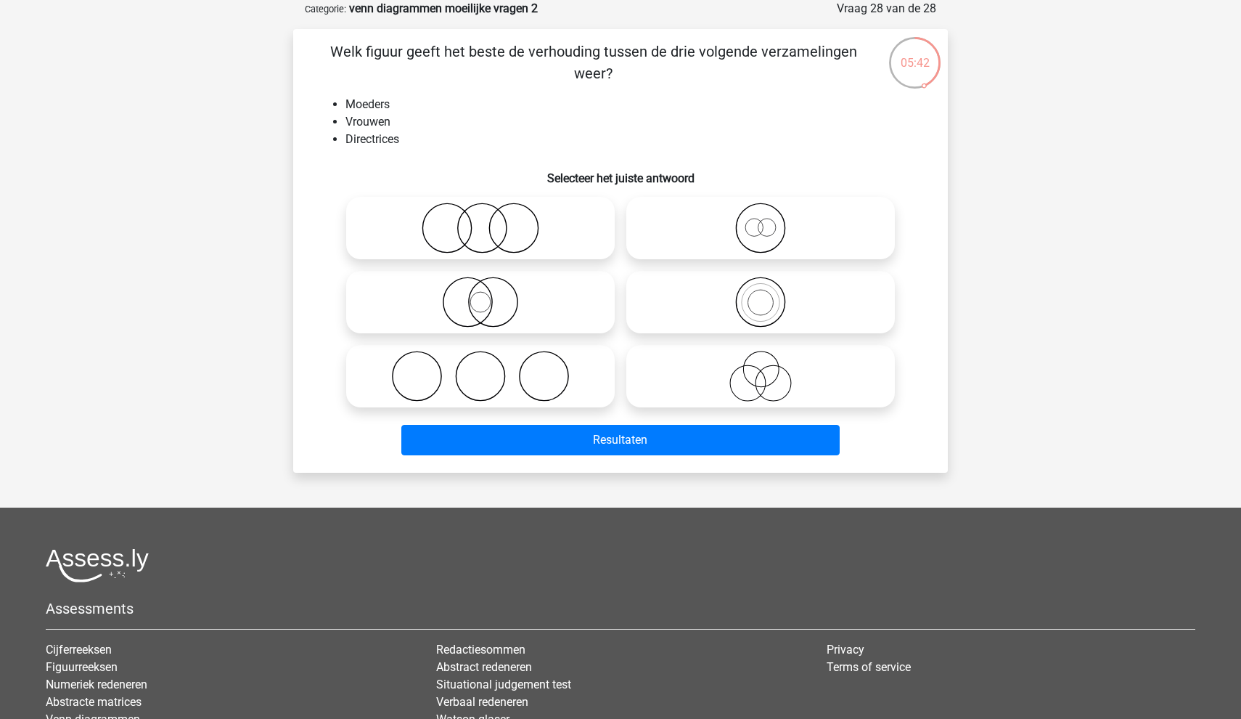
click at [703, 234] on icon at bounding box center [760, 227] width 257 height 51
click at [761, 221] on input "radio" at bounding box center [765, 215] width 9 height 9
radio input "true"
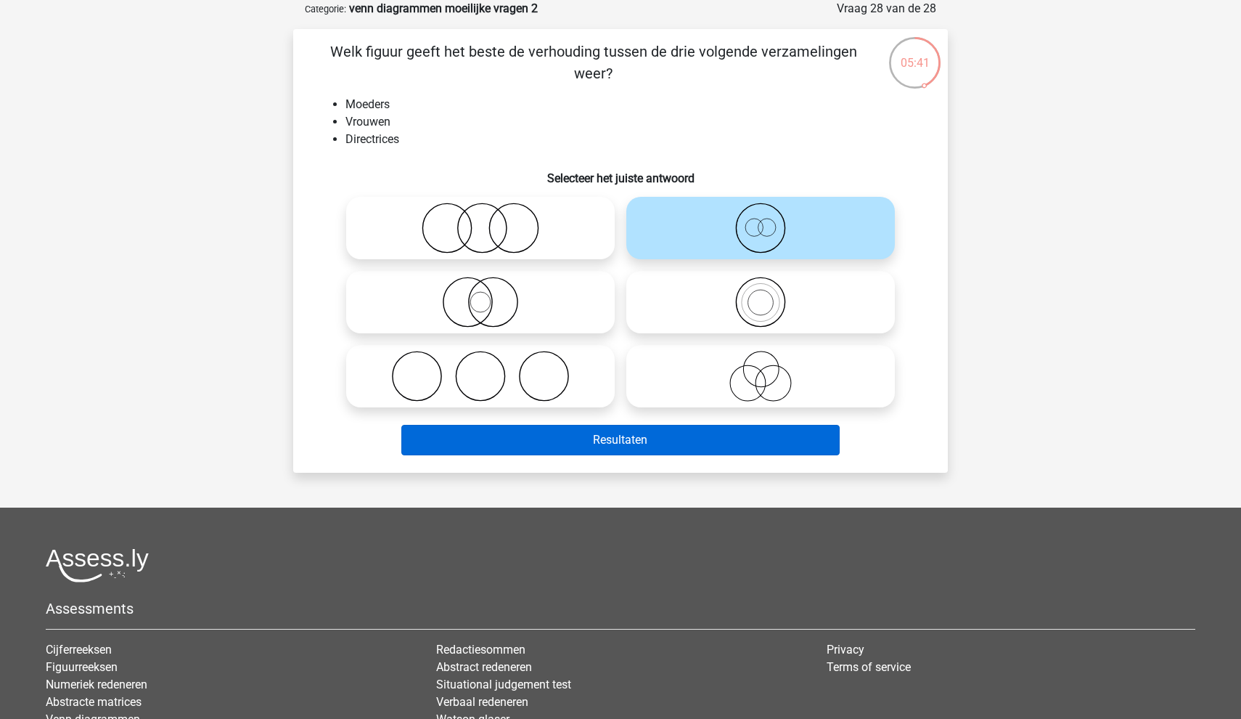
click at [626, 433] on button "Resultaten" at bounding box center [620, 440] width 439 height 30
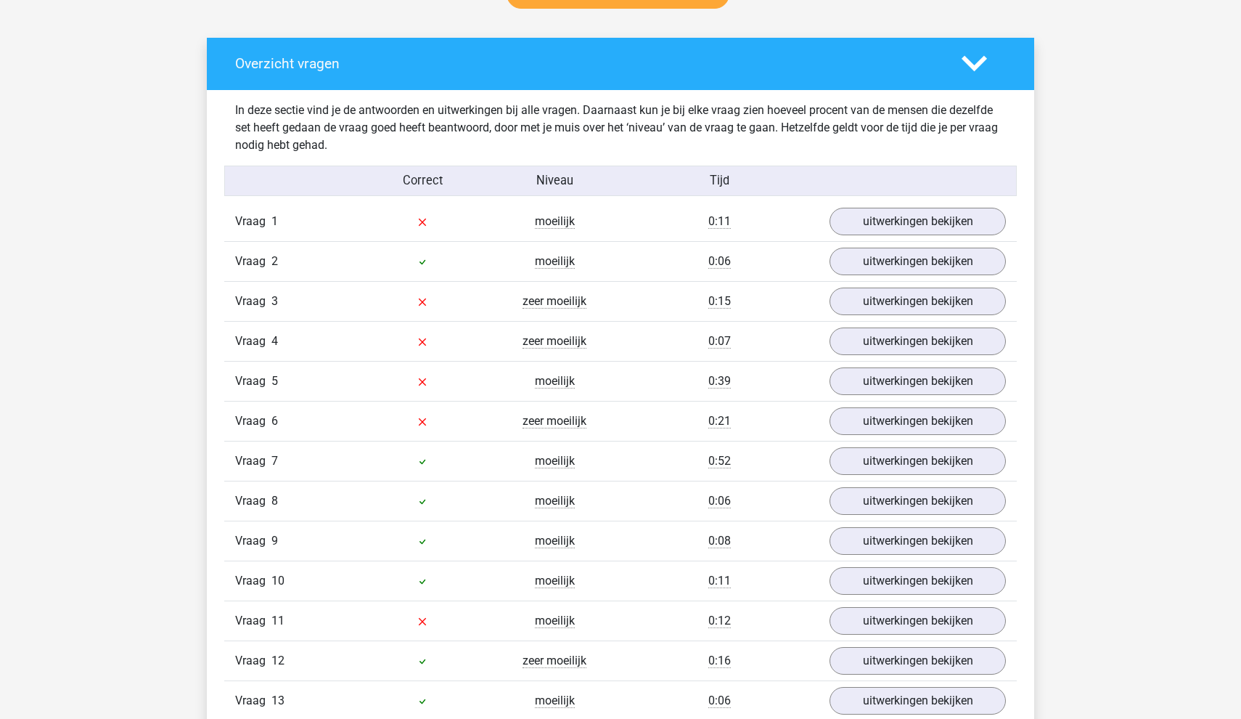
scroll to position [788, 0]
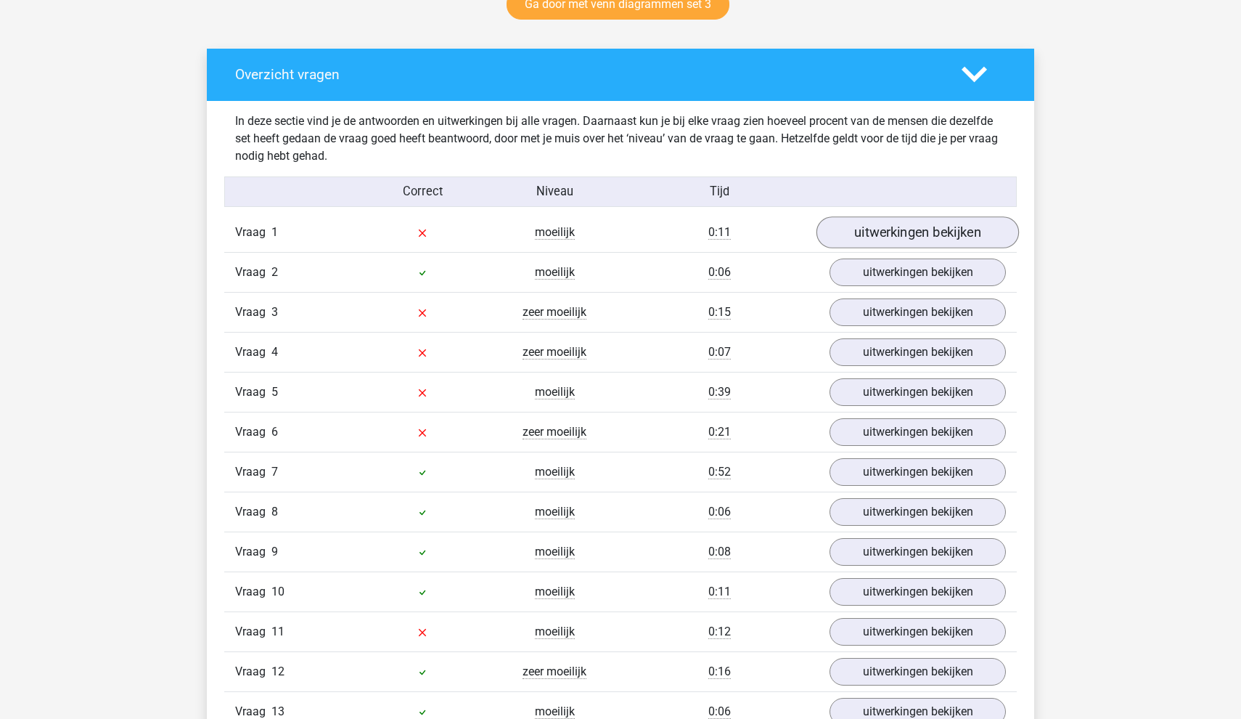
click at [864, 223] on link "uitwerkingen bekijken" at bounding box center [918, 232] width 202 height 32
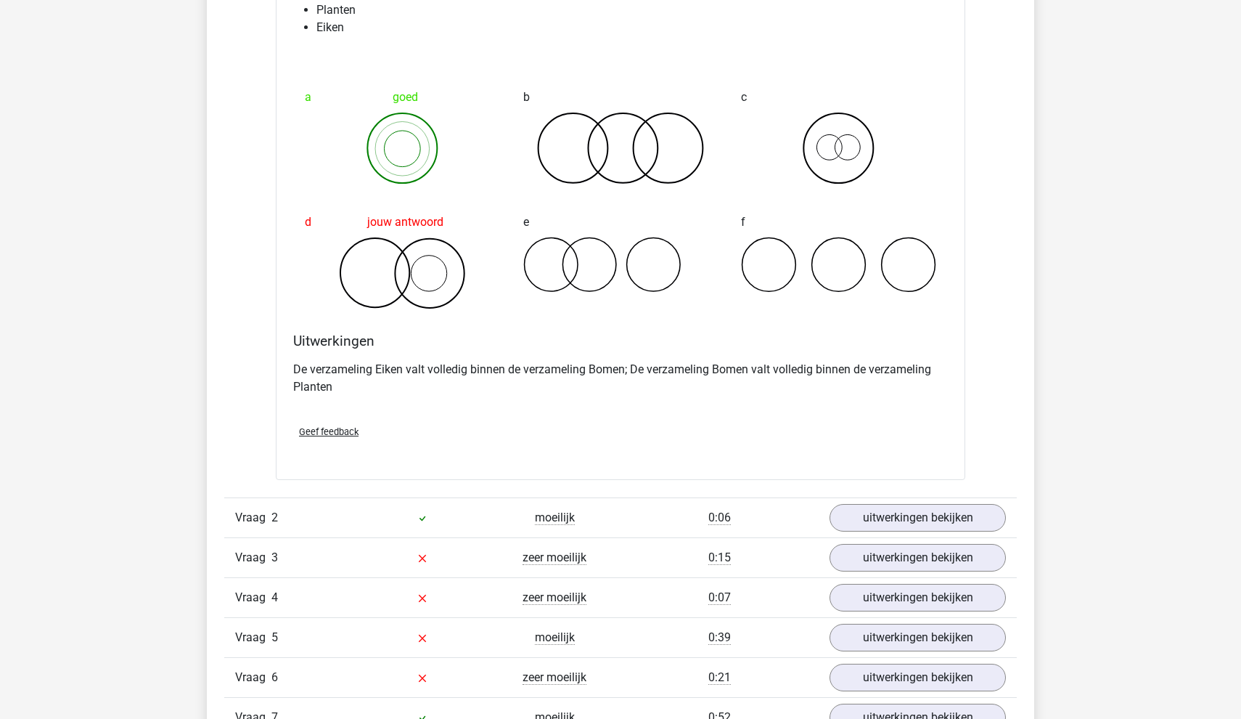
scroll to position [1170, 0]
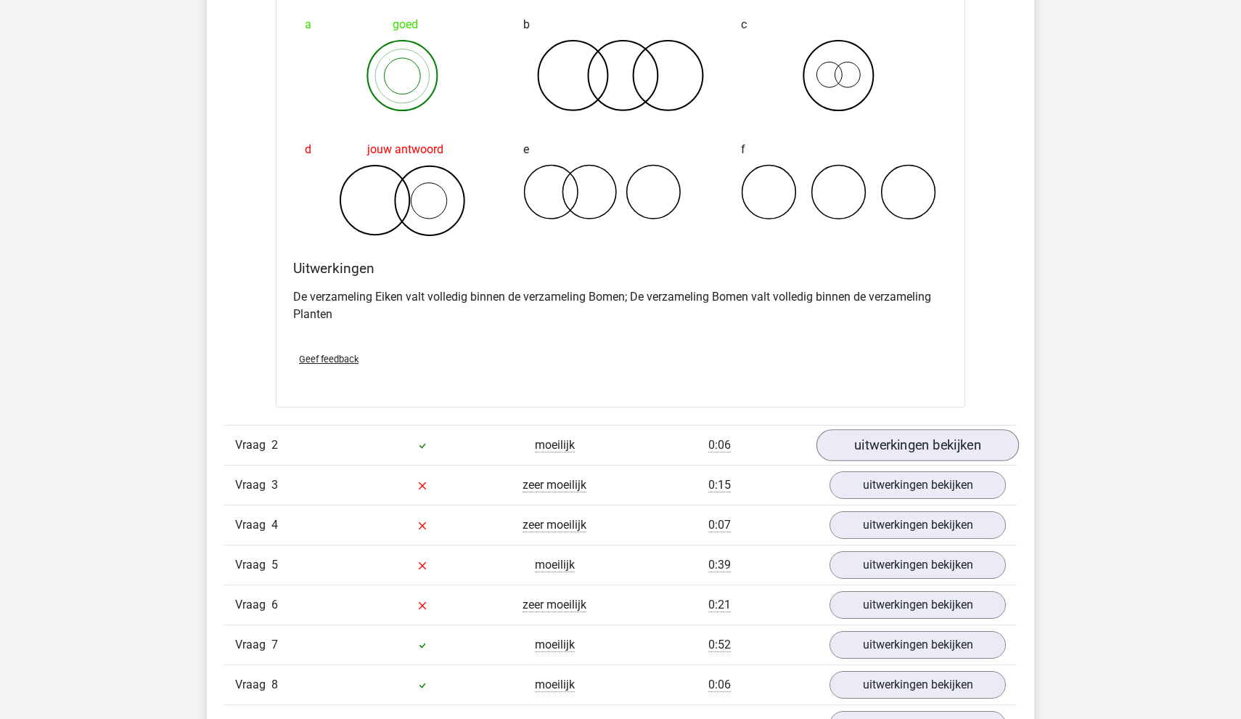
click at [893, 441] on link "uitwerkingen bekijken" at bounding box center [918, 446] width 202 height 32
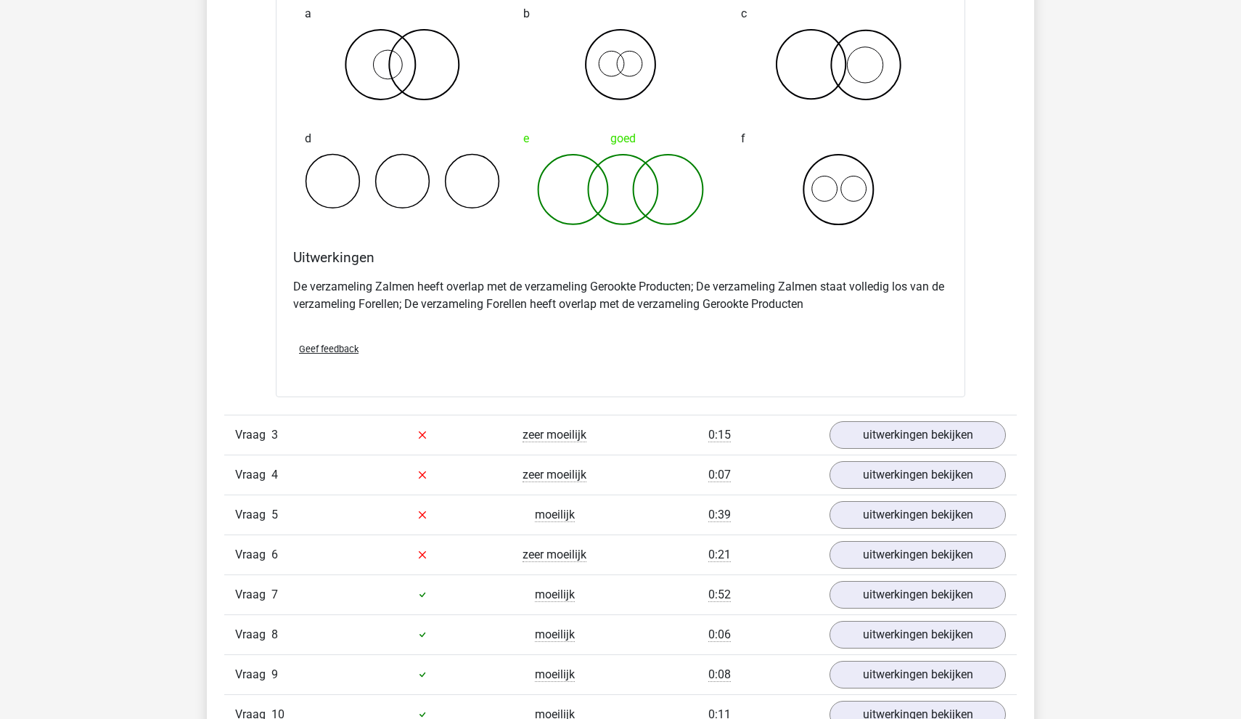
scroll to position [1777, 0]
click at [888, 427] on link "uitwerkingen bekijken" at bounding box center [918, 433] width 202 height 32
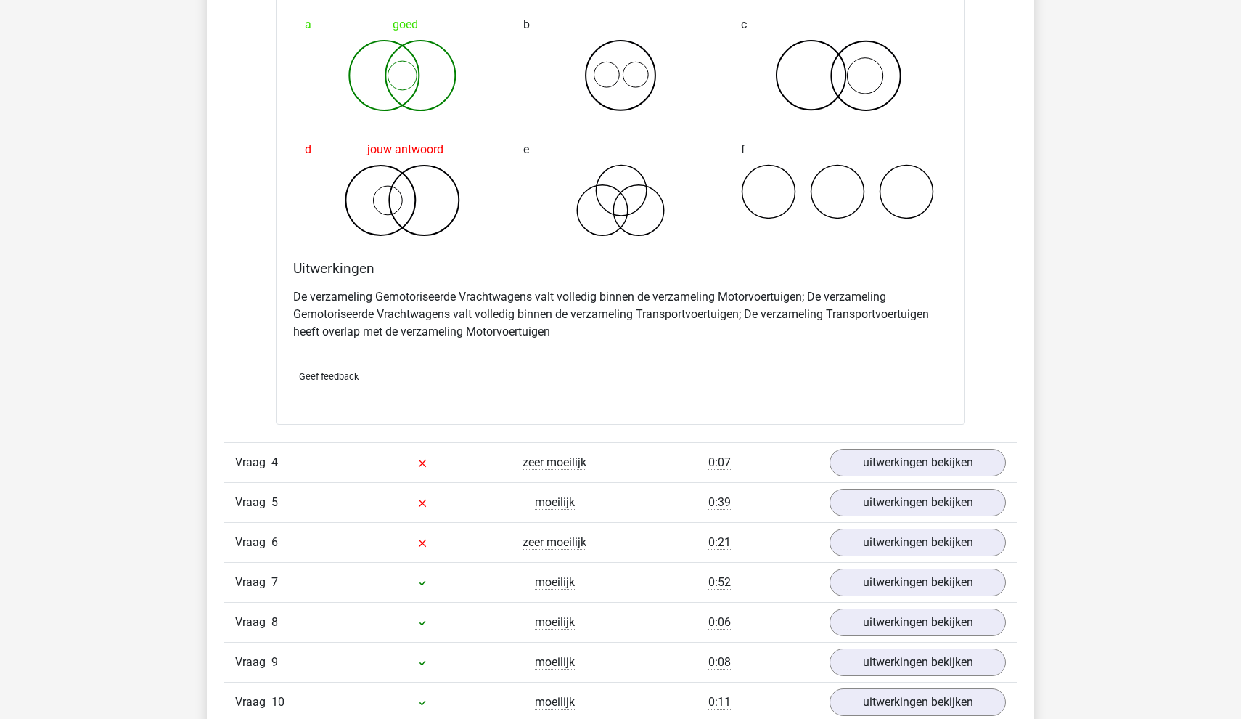
scroll to position [2387, 0]
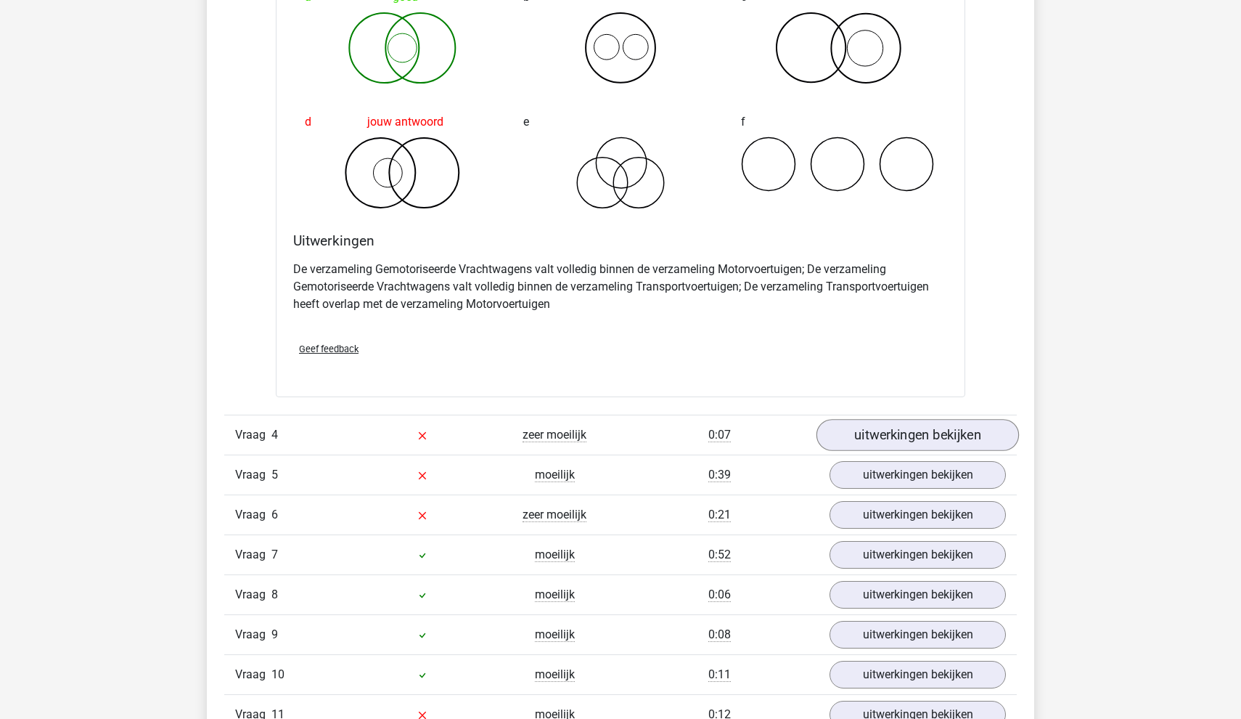
click at [893, 433] on link "uitwerkingen bekijken" at bounding box center [918, 435] width 202 height 32
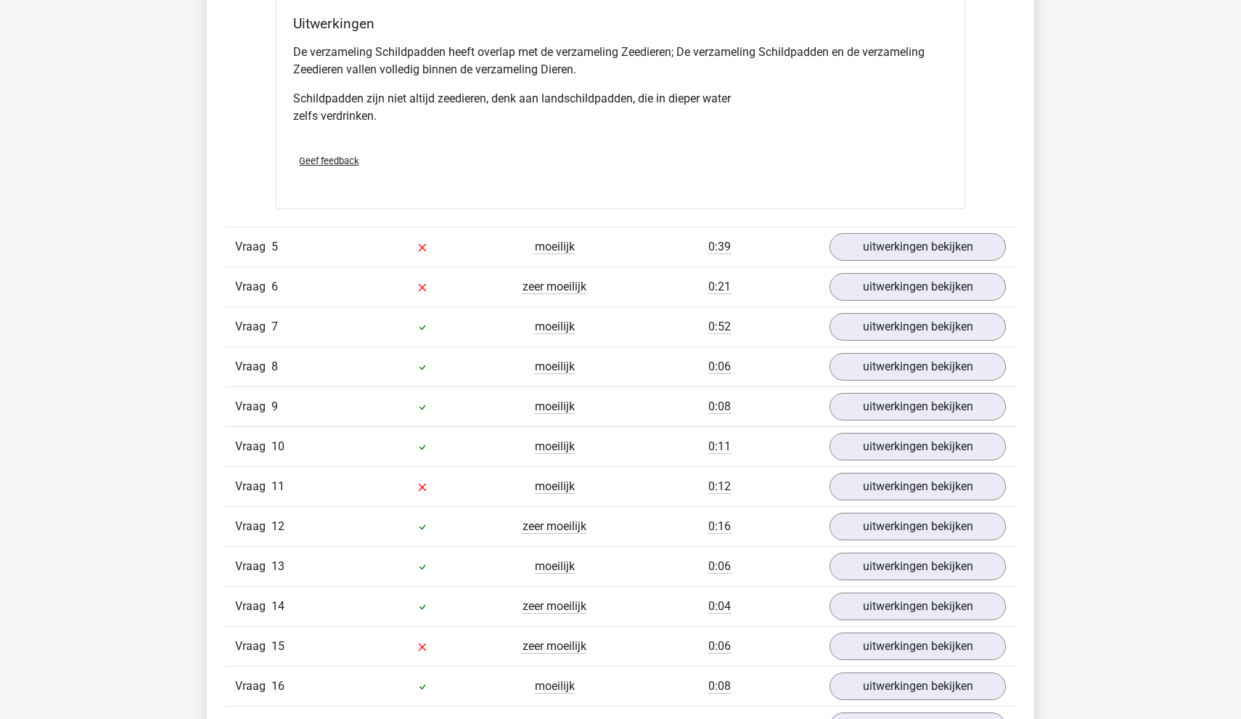
scroll to position [3233, 0]
click at [849, 255] on link "uitwerkingen bekijken" at bounding box center [918, 247] width 202 height 32
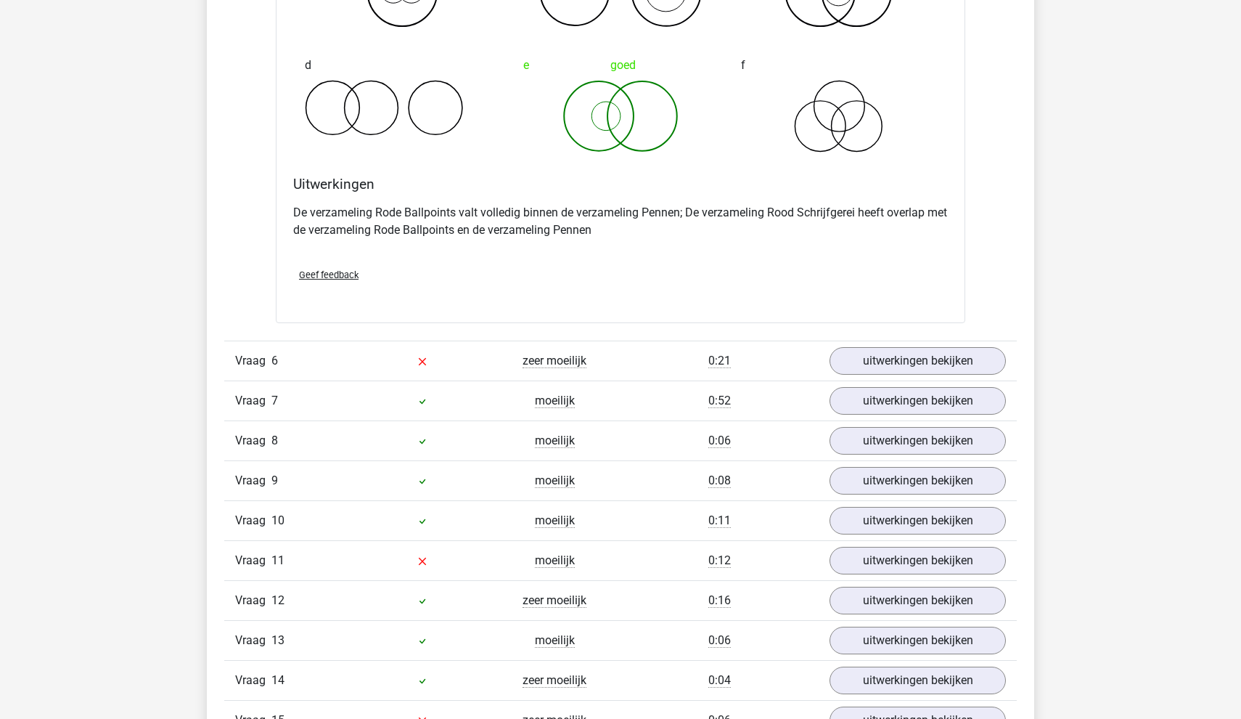
scroll to position [3725, 0]
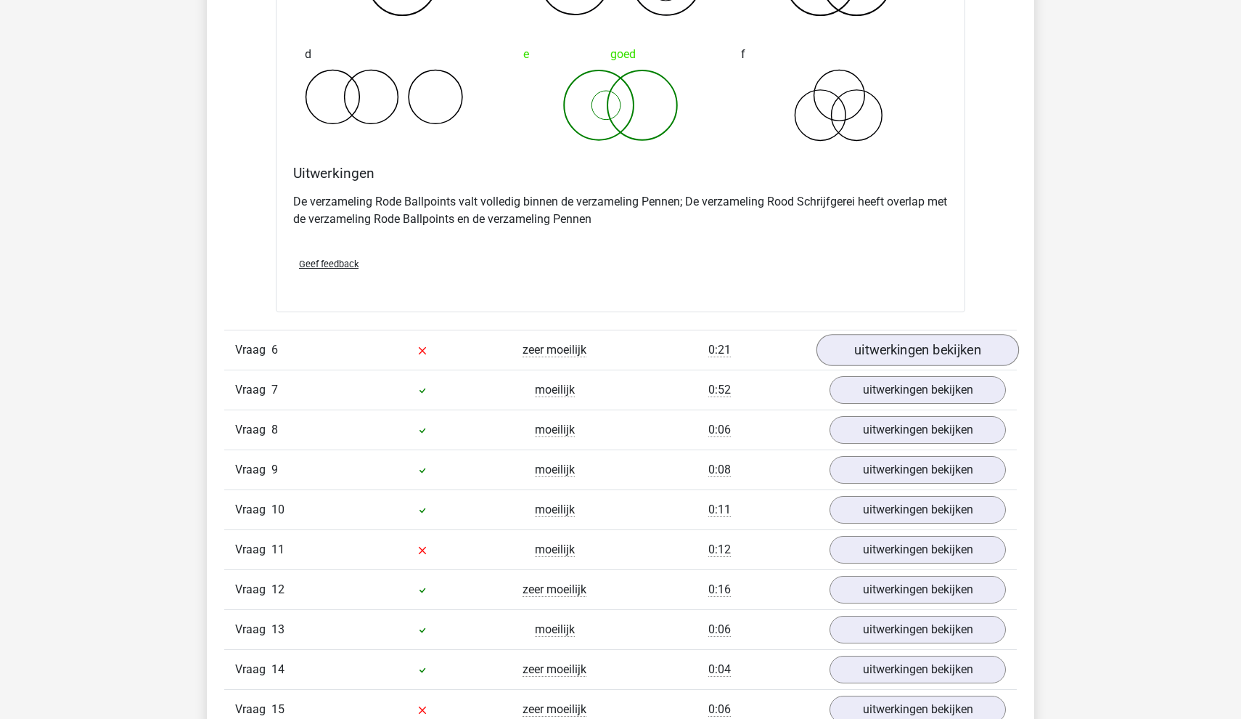
click at [877, 348] on link "uitwerkingen bekijken" at bounding box center [918, 350] width 202 height 32
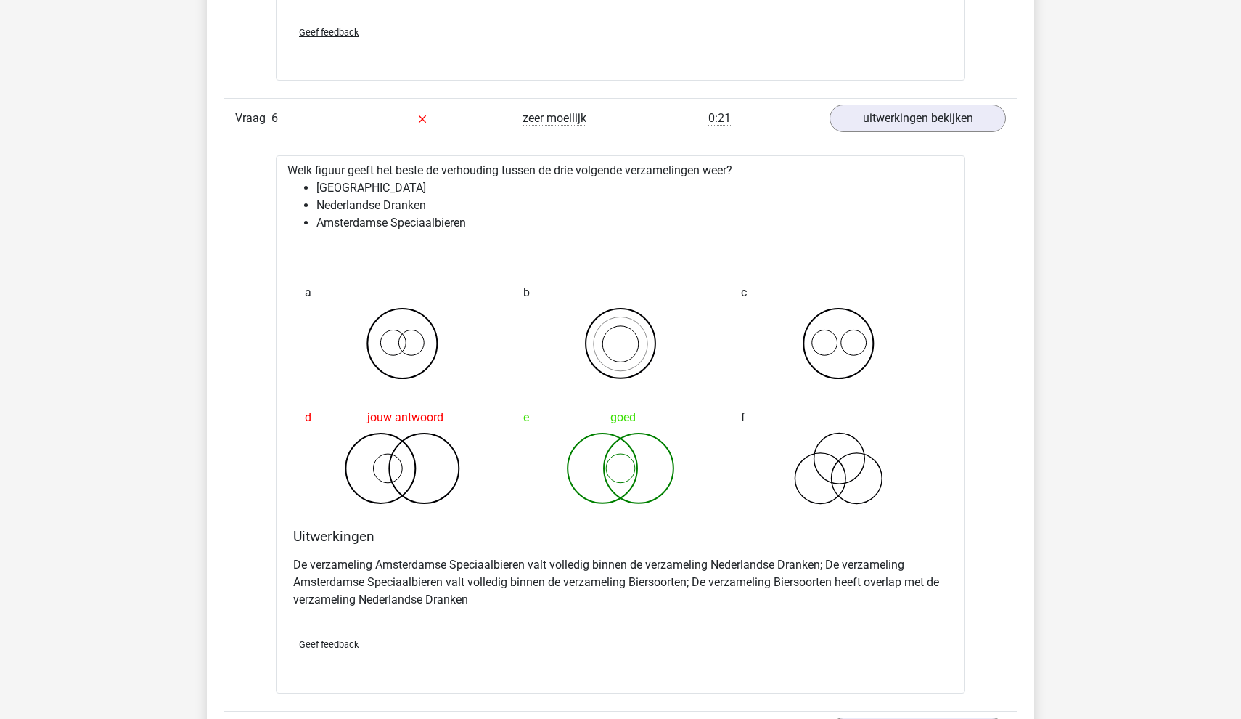
scroll to position [3958, 0]
click at [436, 565] on p "De verzameling Amsterdamse Speciaalbieren valt volledig binnen de verzameling N…" at bounding box center [620, 580] width 655 height 52
drag, startPoint x: 449, startPoint y: 581, endPoint x: 458, endPoint y: 584, distance: 10.1
click at [458, 584] on p "De verzameling Amsterdamse Speciaalbieren valt volledig binnen de verzameling N…" at bounding box center [620, 580] width 655 height 52
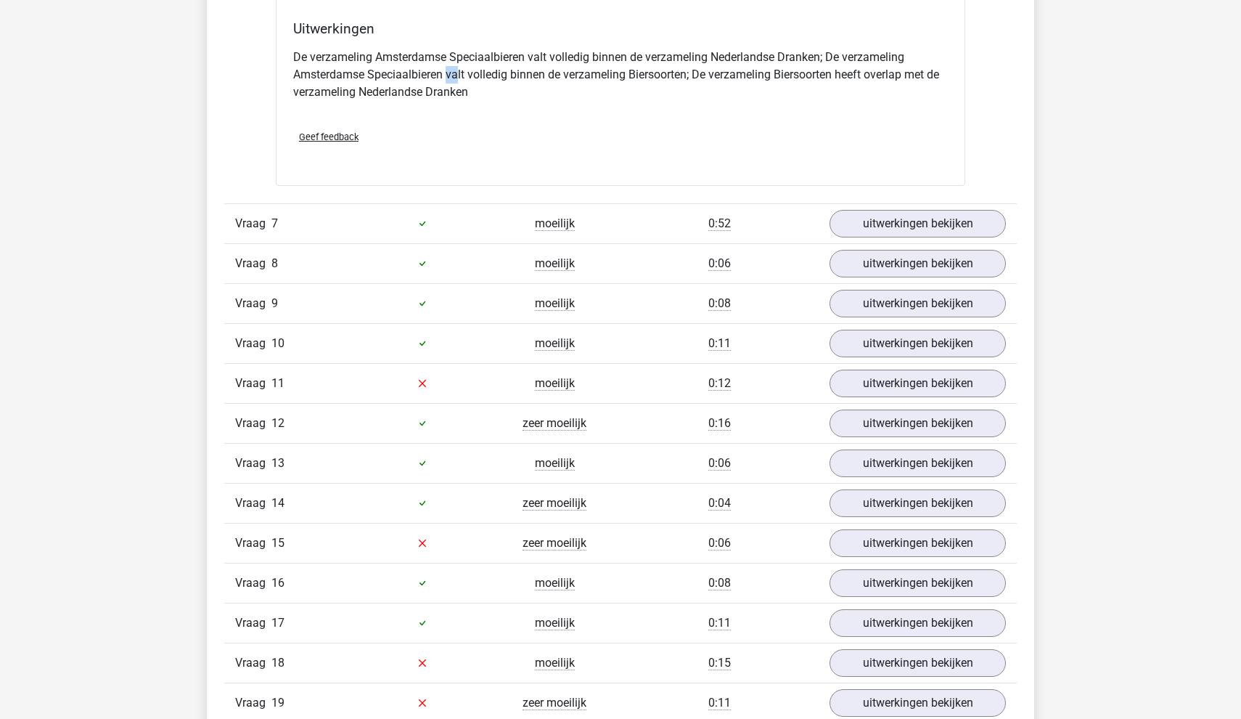
scroll to position [4498, 0]
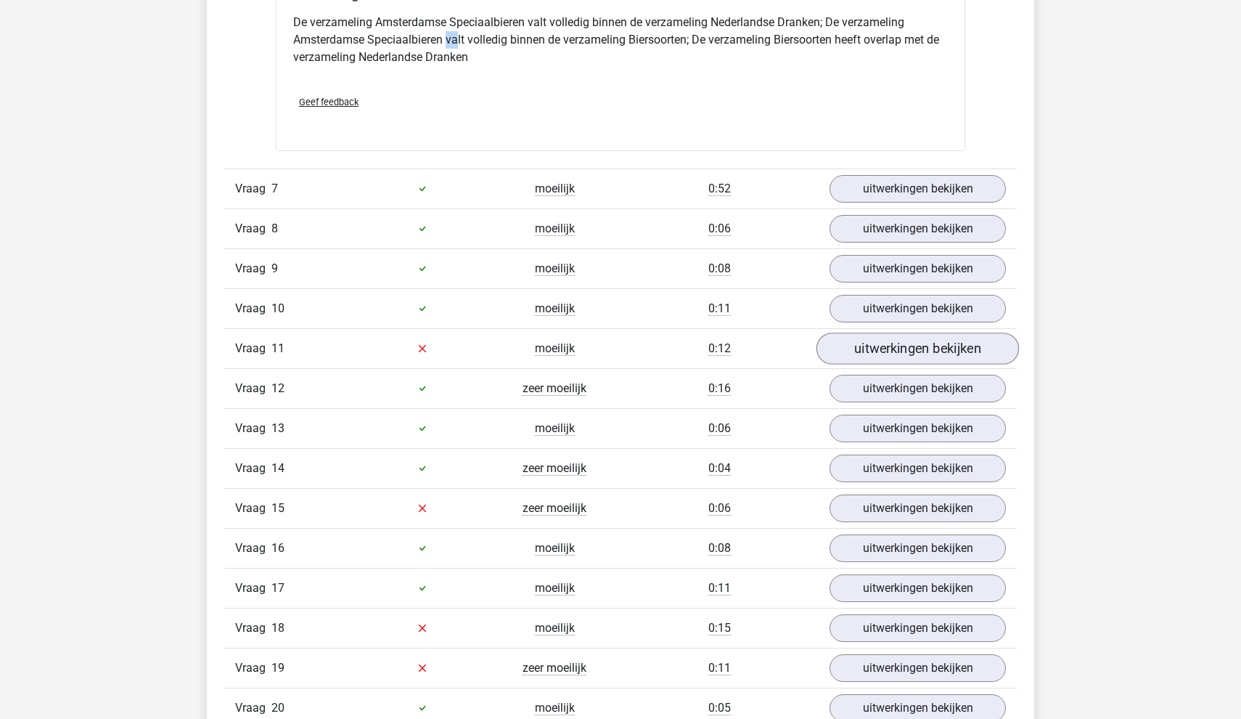
click at [852, 348] on link "uitwerkingen bekijken" at bounding box center [918, 348] width 202 height 32
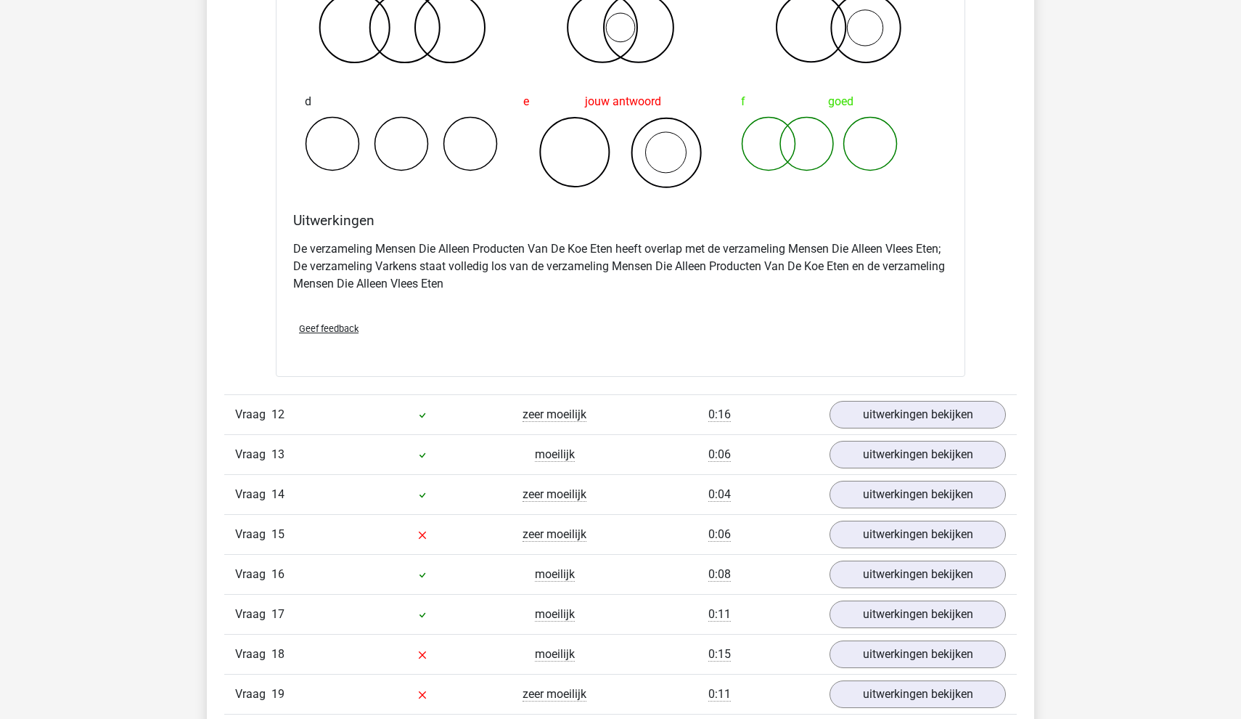
scroll to position [5051, 0]
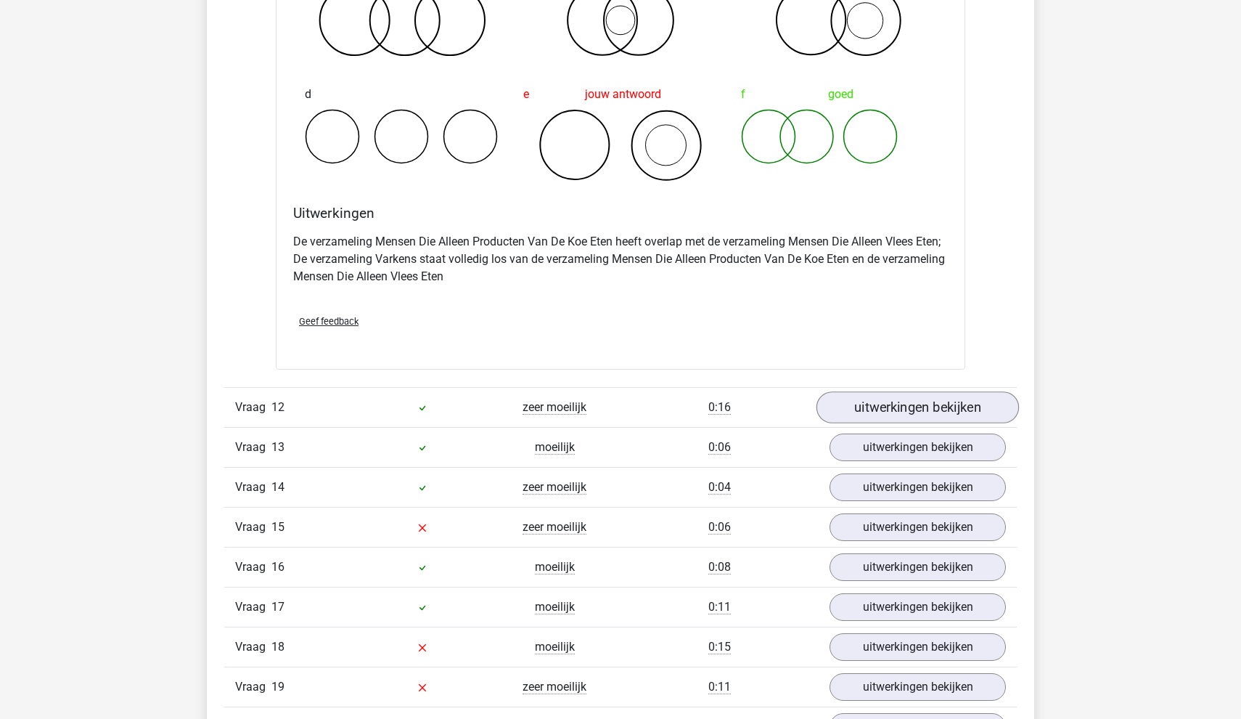
click at [880, 411] on link "uitwerkingen bekijken" at bounding box center [918, 407] width 202 height 32
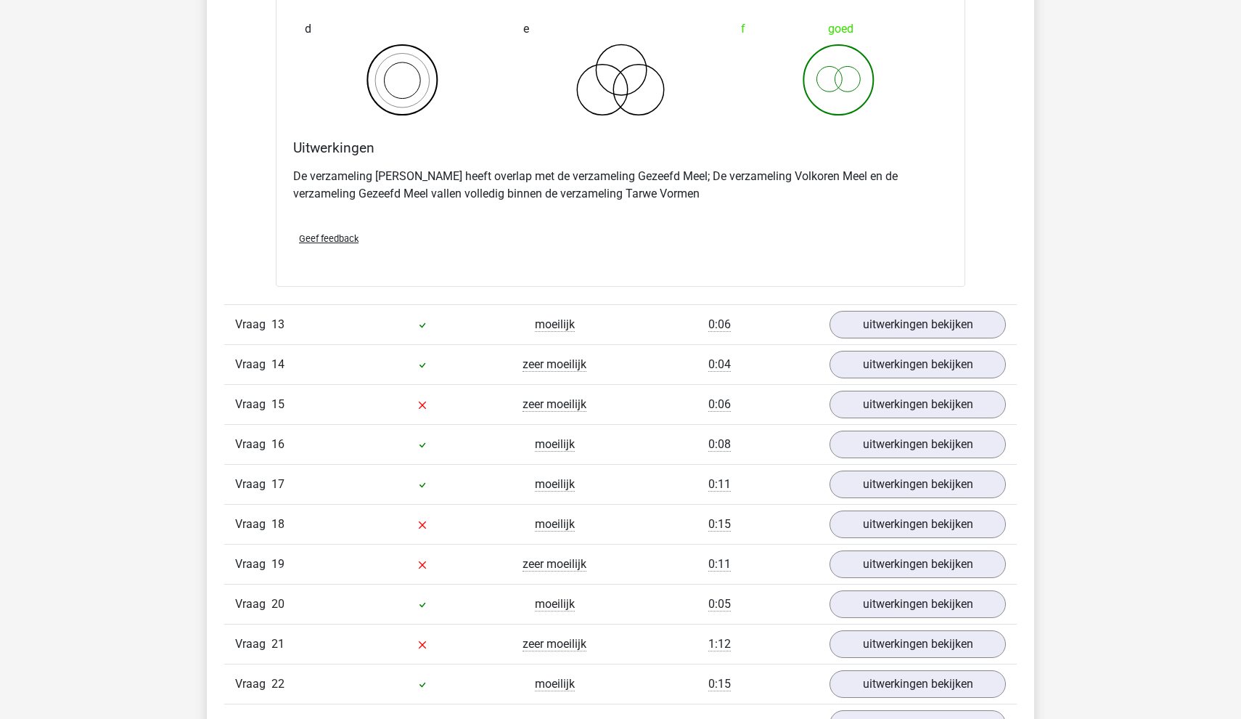
scroll to position [5734, 0]
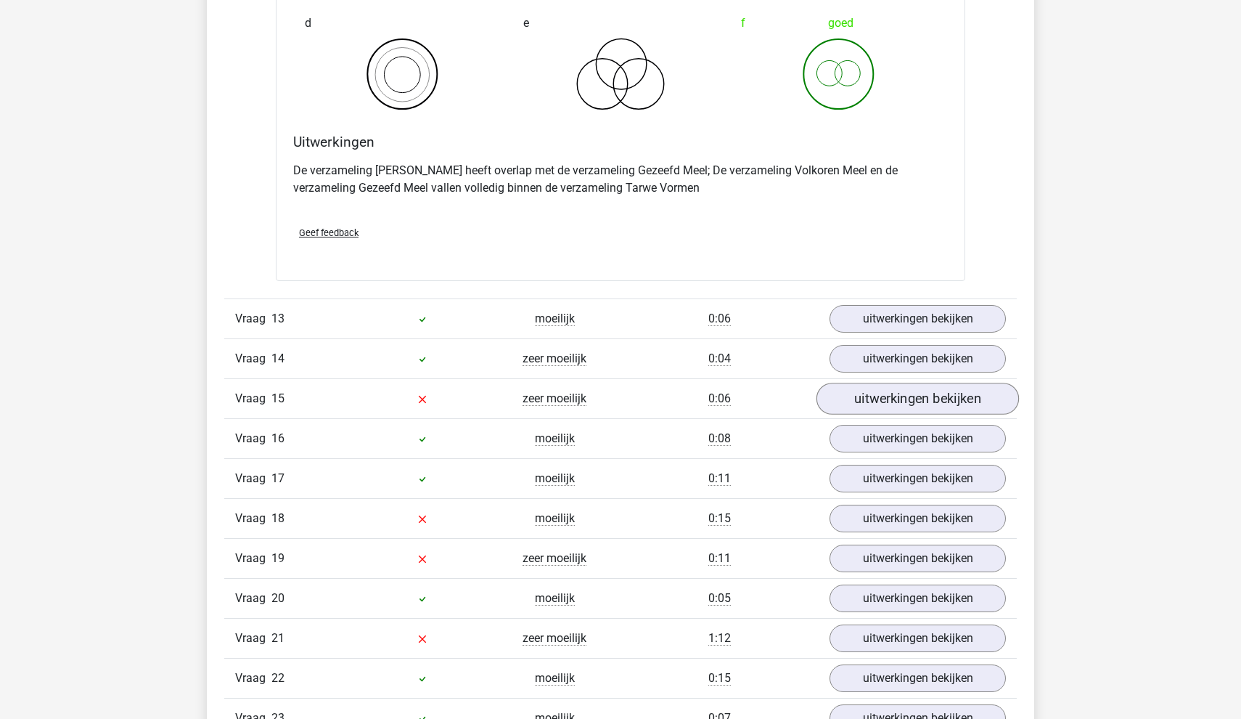
click at [899, 401] on link "uitwerkingen bekijken" at bounding box center [918, 398] width 202 height 32
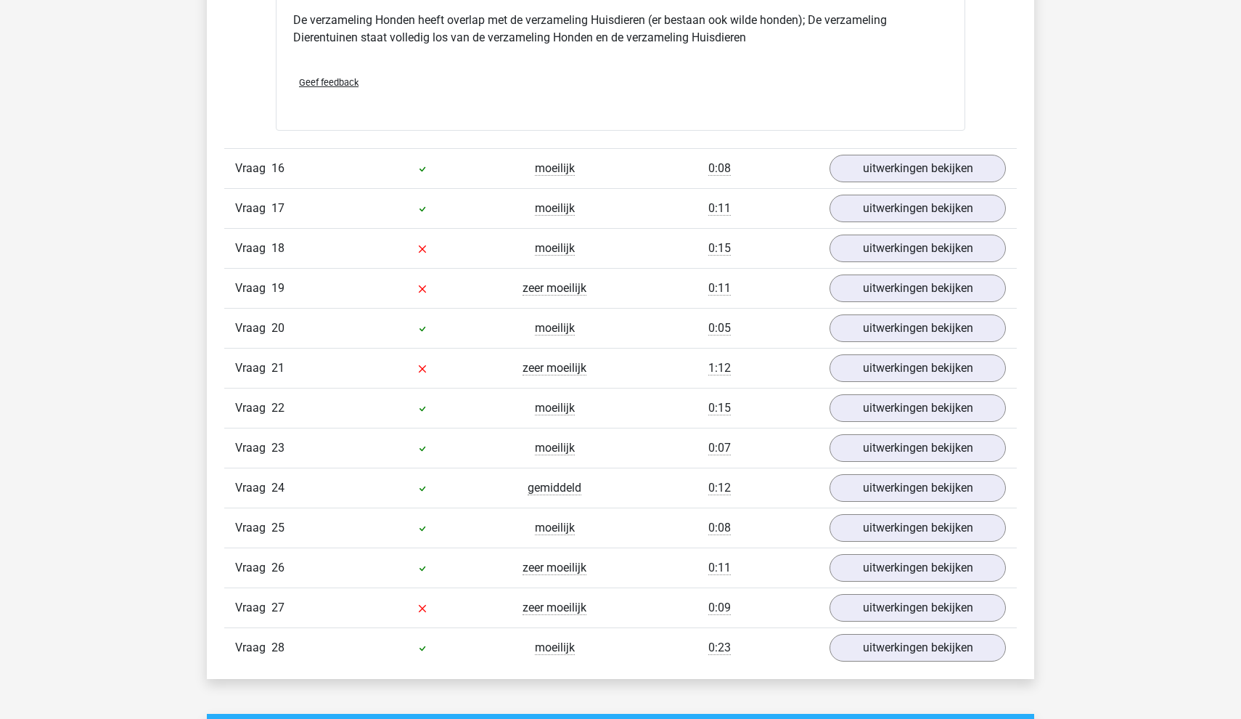
scroll to position [6584, 0]
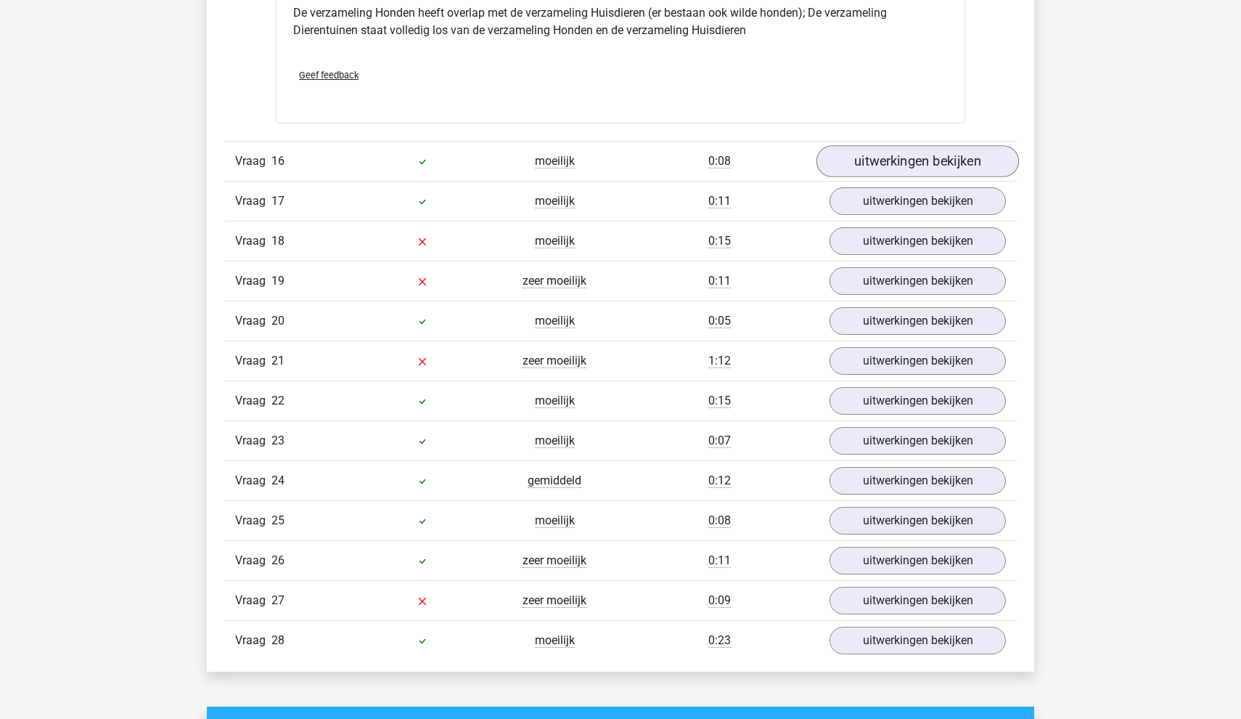
click at [910, 163] on link "uitwerkingen bekijken" at bounding box center [918, 161] width 202 height 32
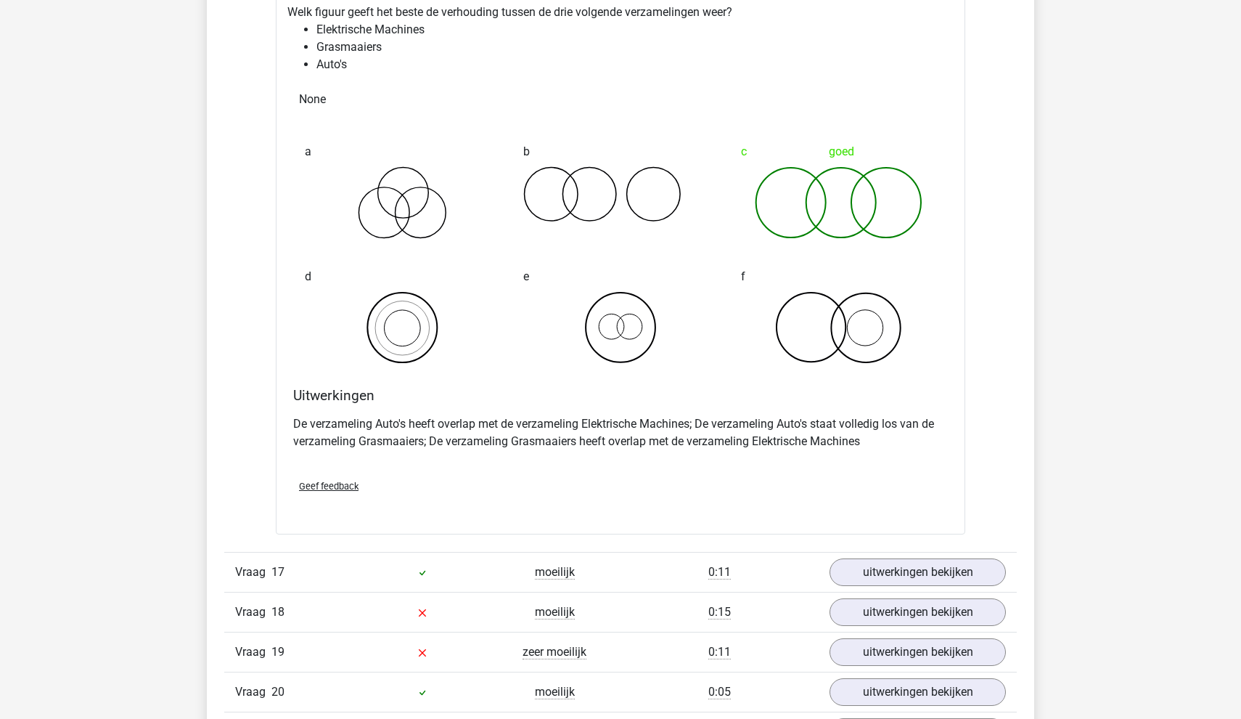
scroll to position [7043, 0]
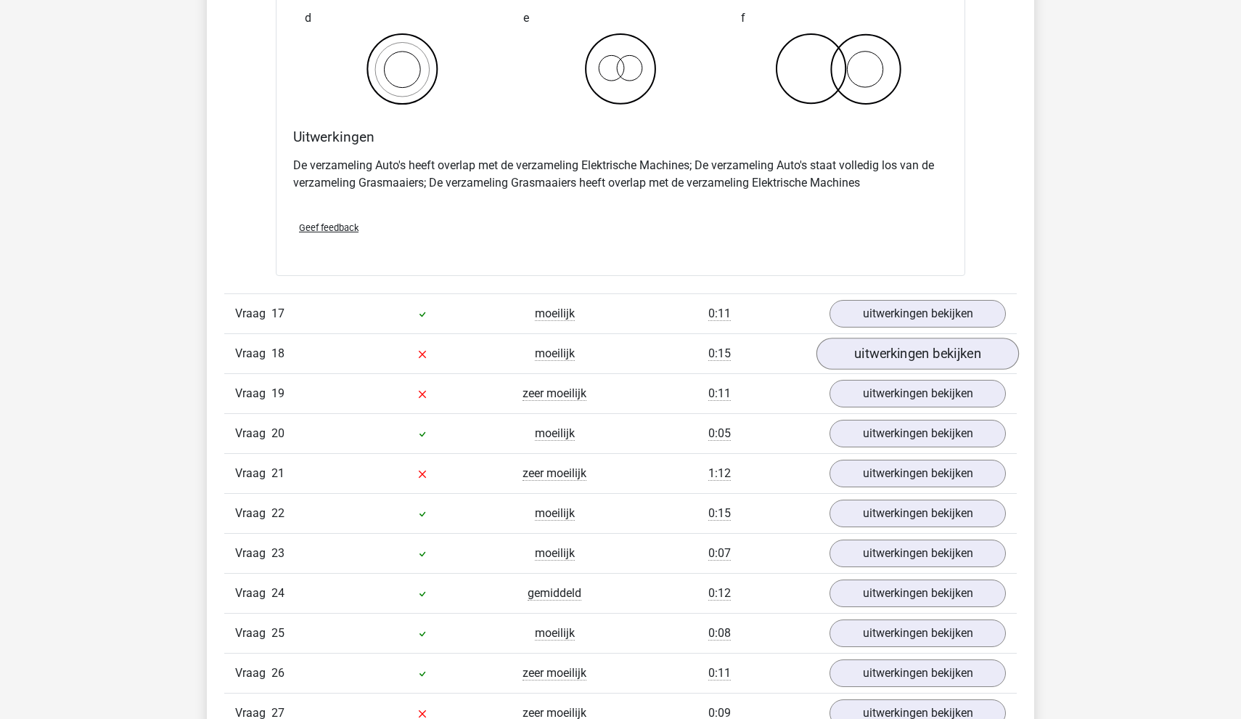
click at [881, 350] on link "uitwerkingen bekijken" at bounding box center [918, 354] width 202 height 32
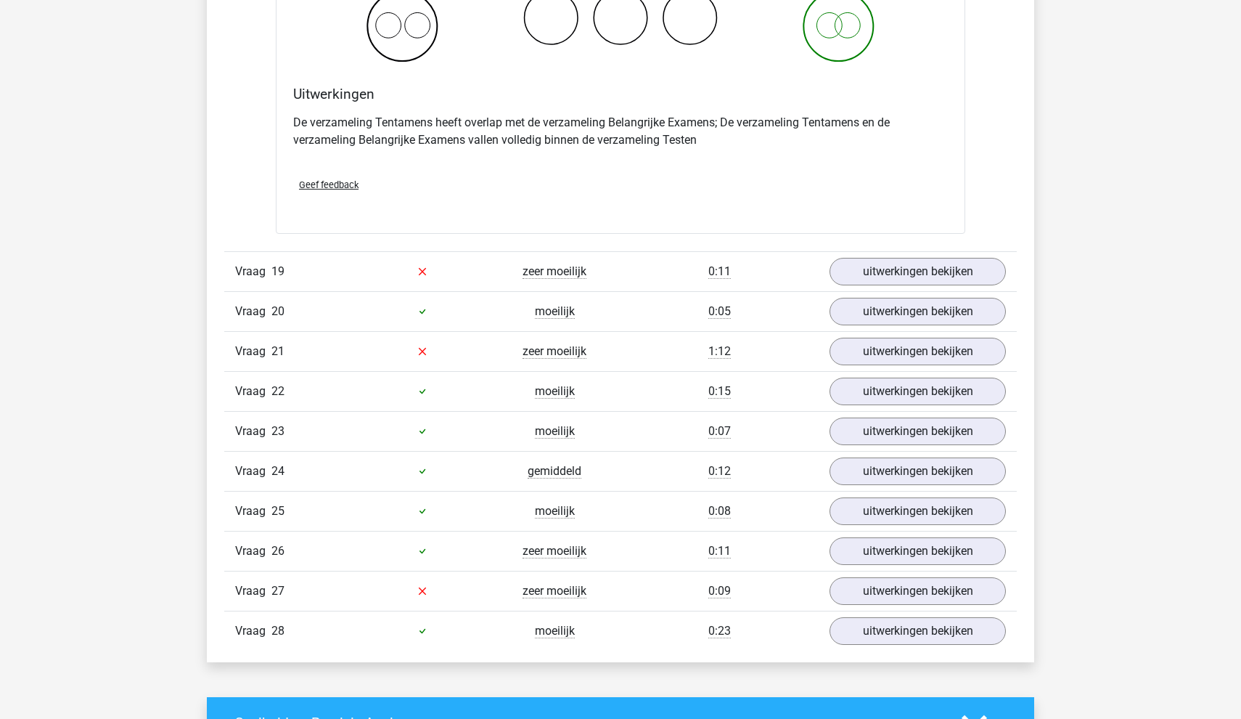
scroll to position [7755, 0]
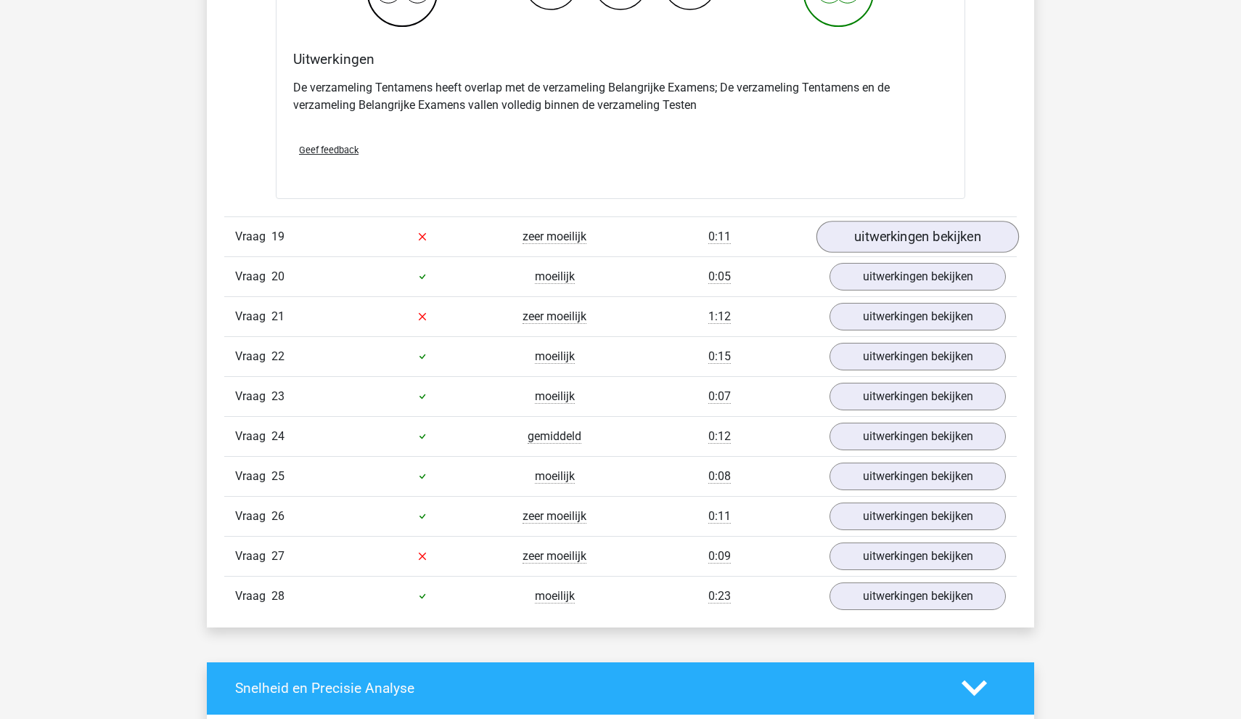
click at [906, 247] on link "uitwerkingen bekijken" at bounding box center [918, 237] width 202 height 32
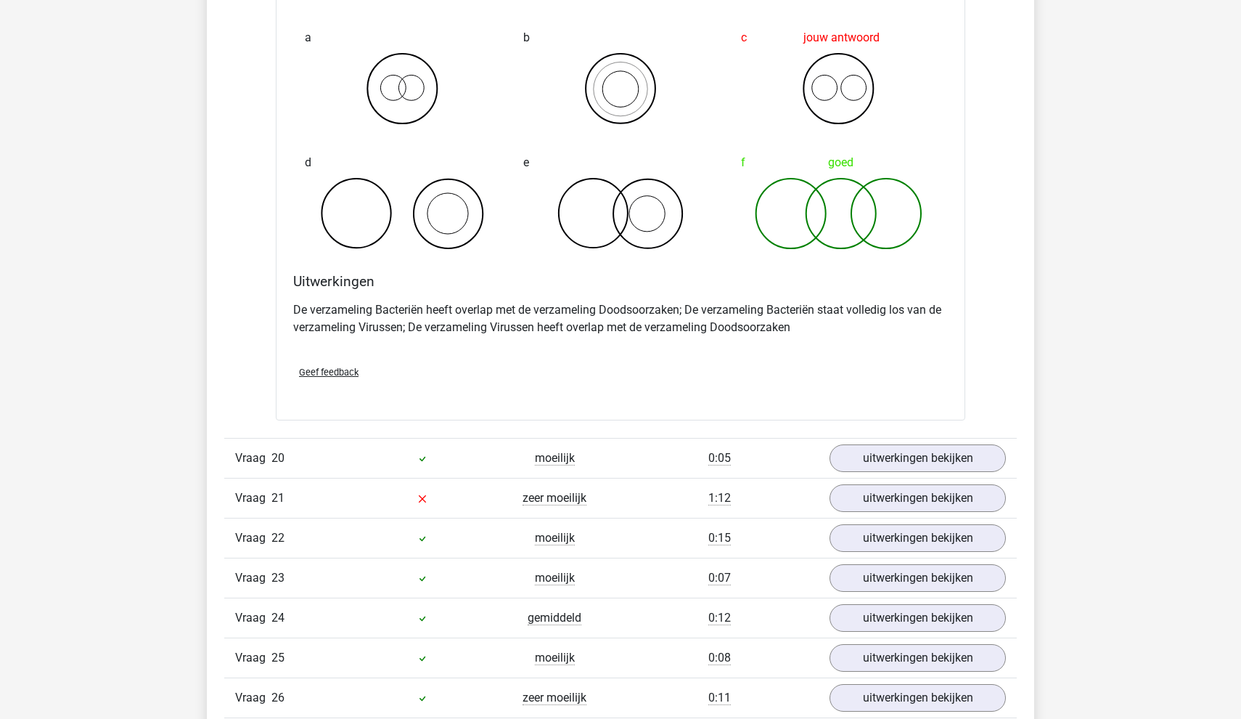
scroll to position [8172, 0]
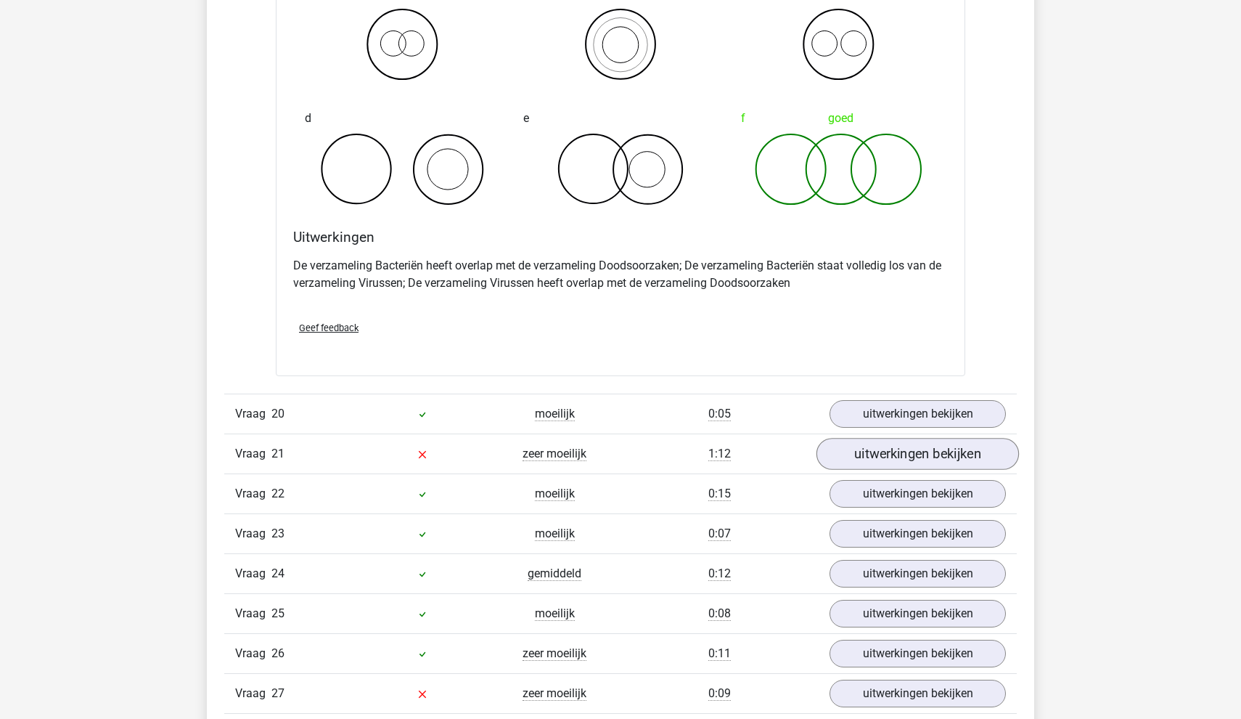
click at [870, 455] on link "uitwerkingen bekijken" at bounding box center [918, 454] width 202 height 32
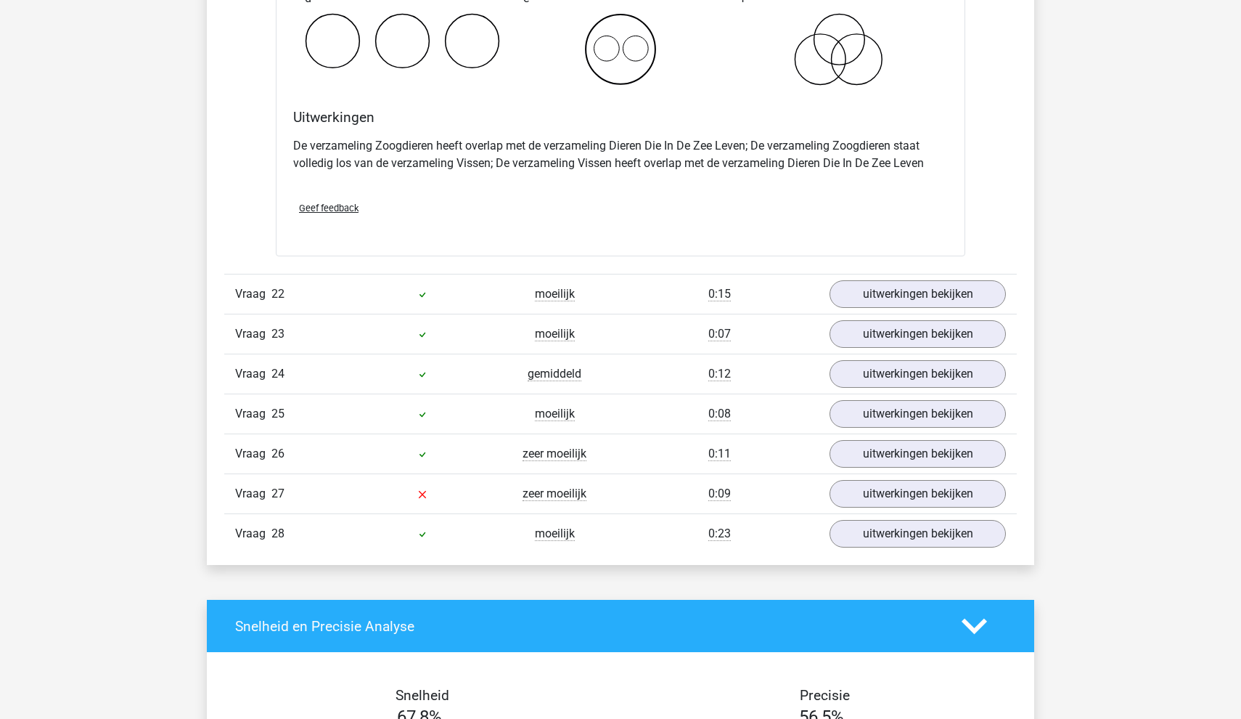
scroll to position [9012, 0]
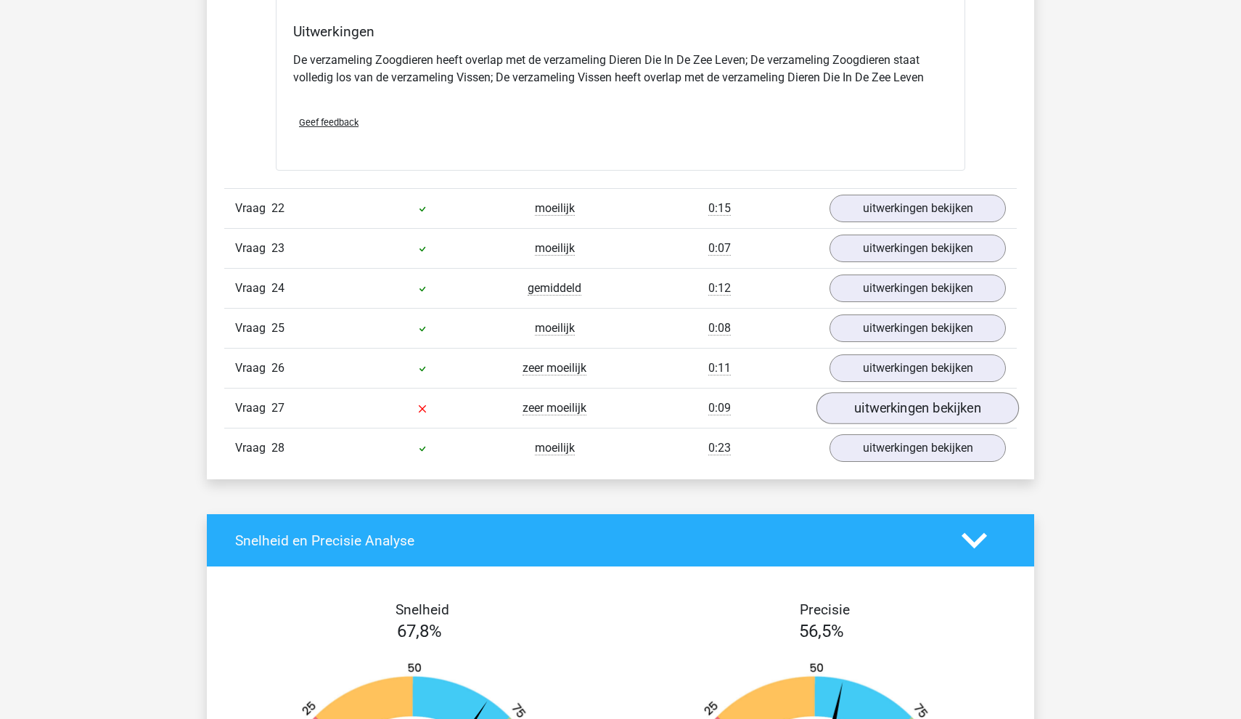
click at [856, 398] on link "uitwerkingen bekijken" at bounding box center [918, 408] width 202 height 32
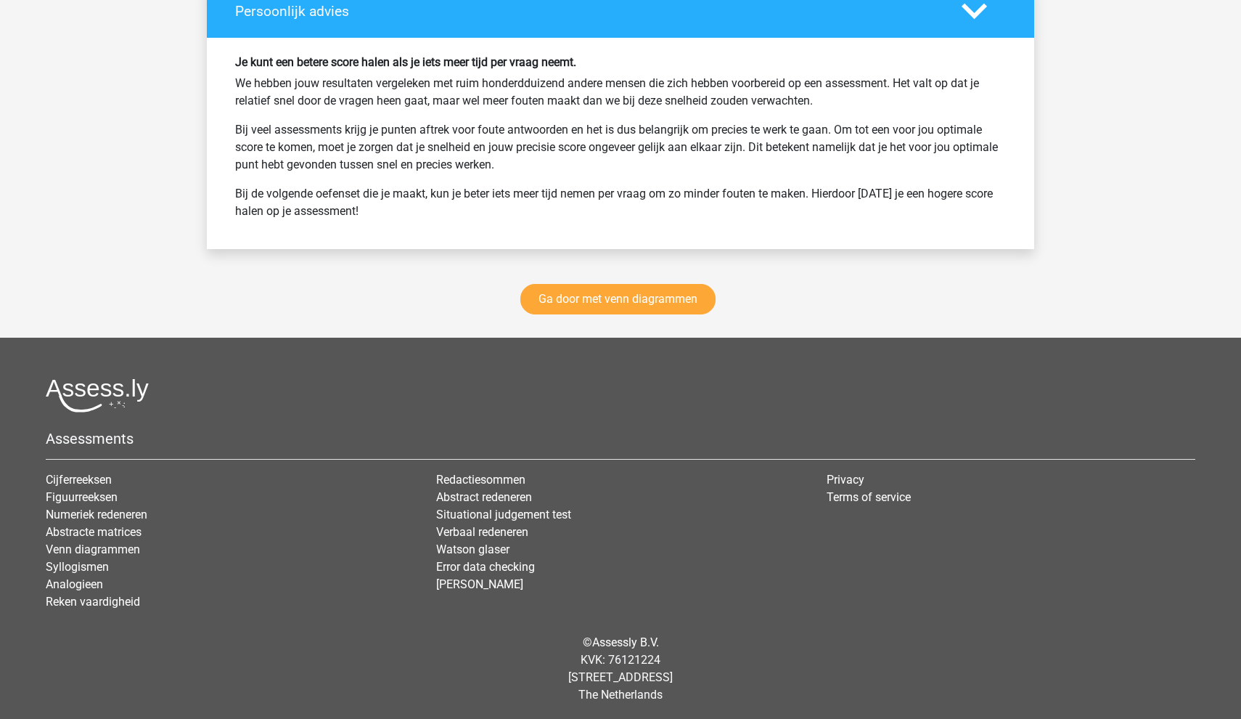
scroll to position [10583, 0]
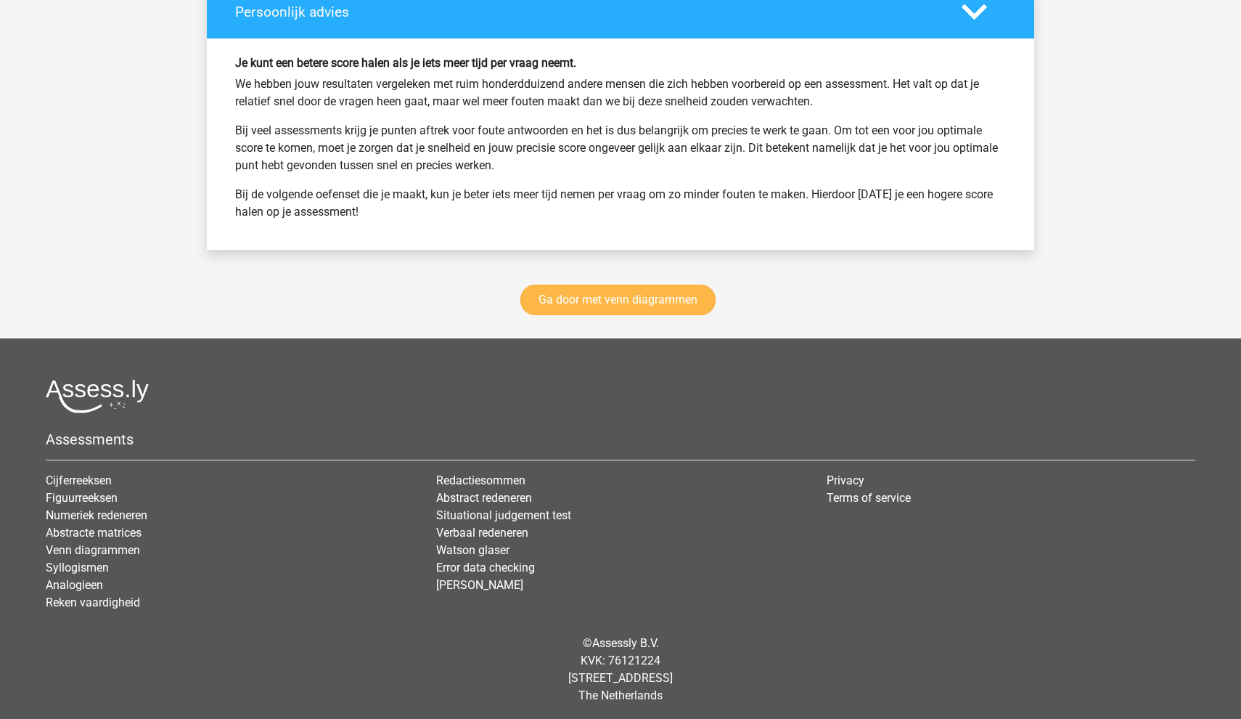
click at [634, 293] on link "Ga door met venn diagrammen" at bounding box center [617, 300] width 195 height 30
